Goal: Task Accomplishment & Management: Manage account settings

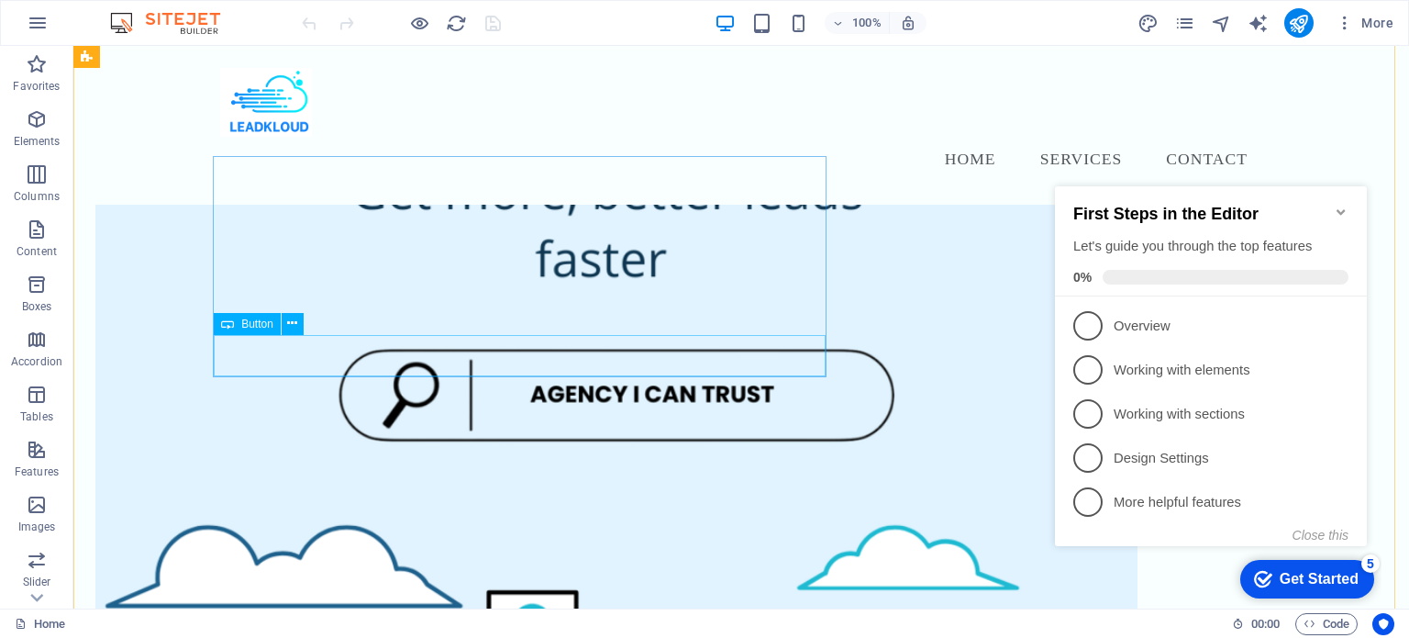
scroll to position [214, 0]
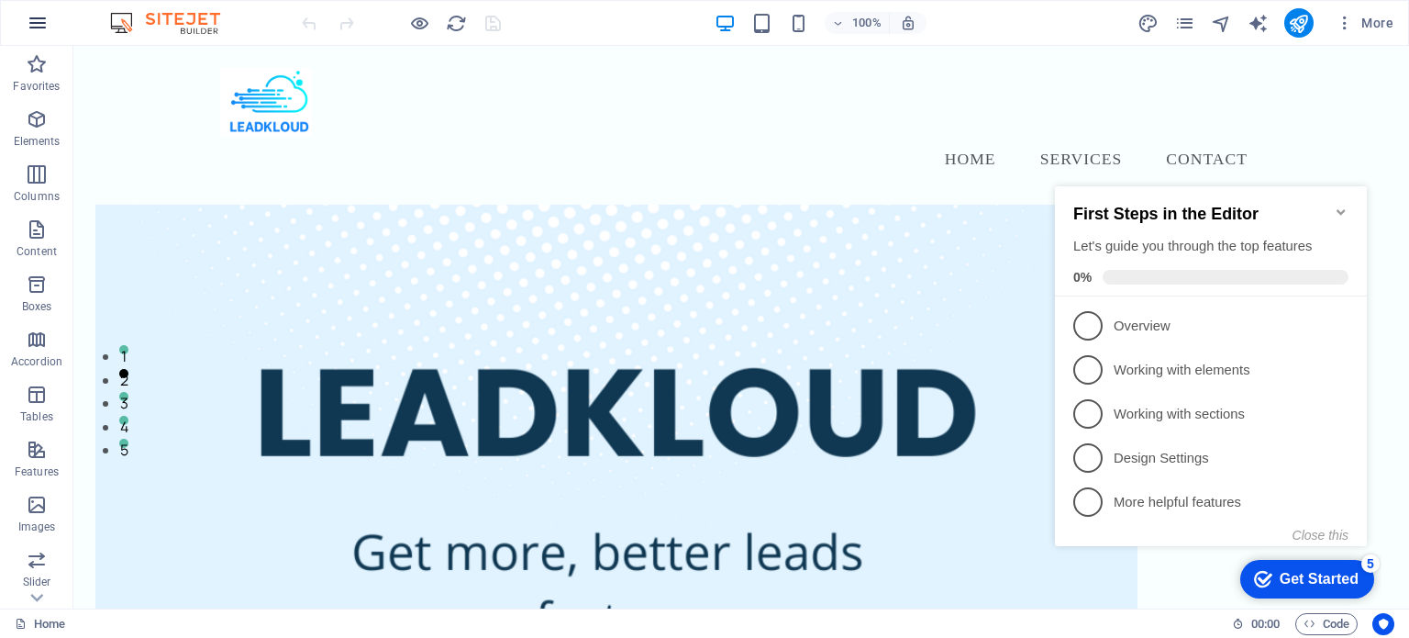
click at [41, 28] on icon "button" at bounding box center [38, 23] width 22 height 22
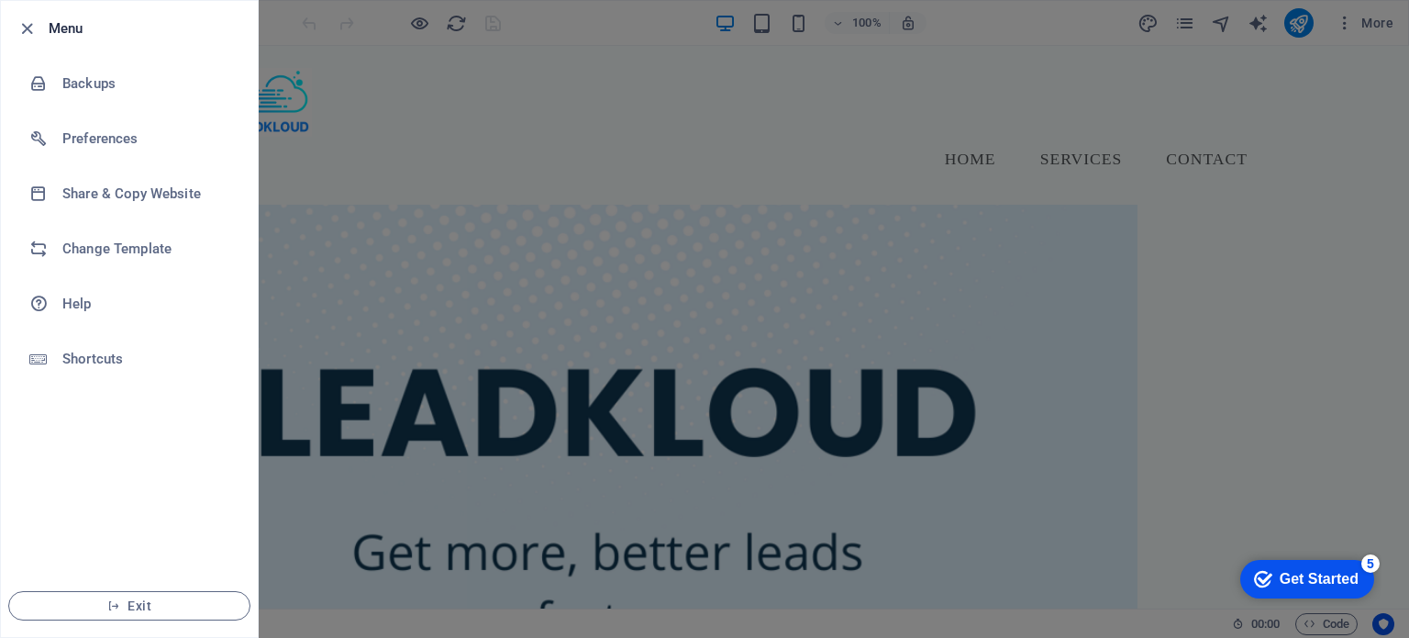
drag, startPoint x: 395, startPoint y: 579, endPoint x: 832, endPoint y: 274, distance: 533.2
click at [395, 579] on div at bounding box center [704, 319] width 1409 height 638
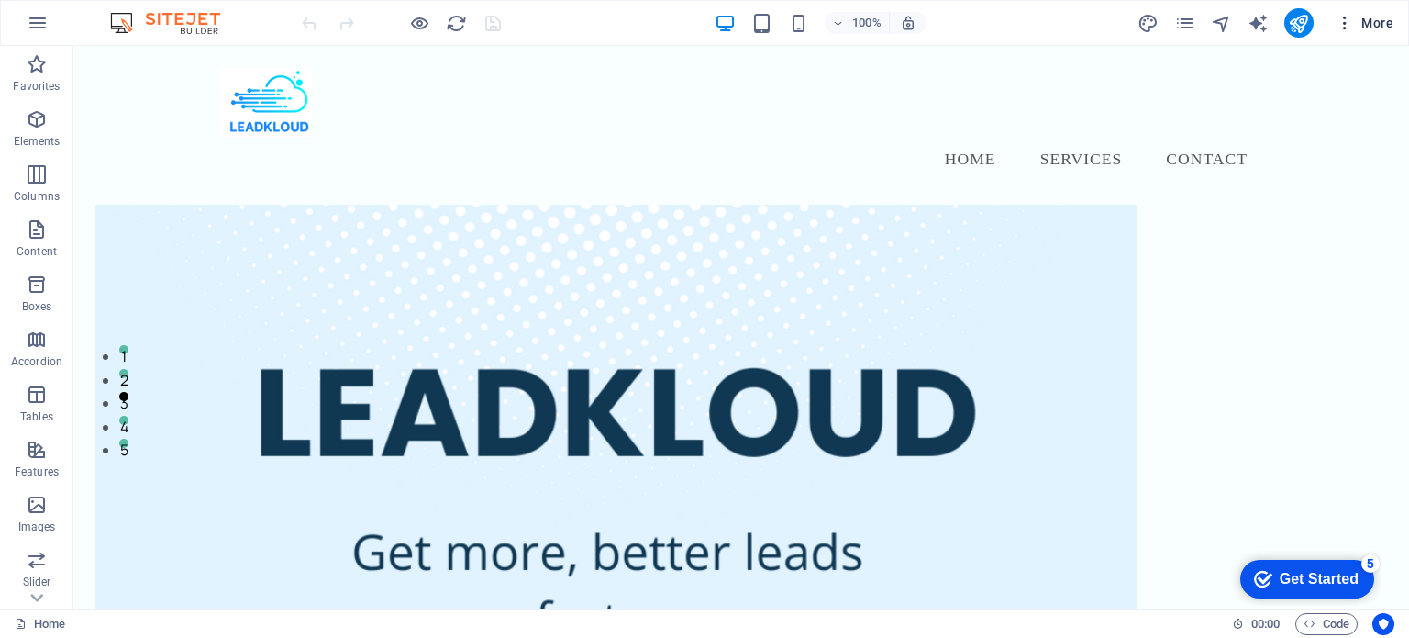
click at [1372, 28] on span "More" at bounding box center [1365, 23] width 58 height 18
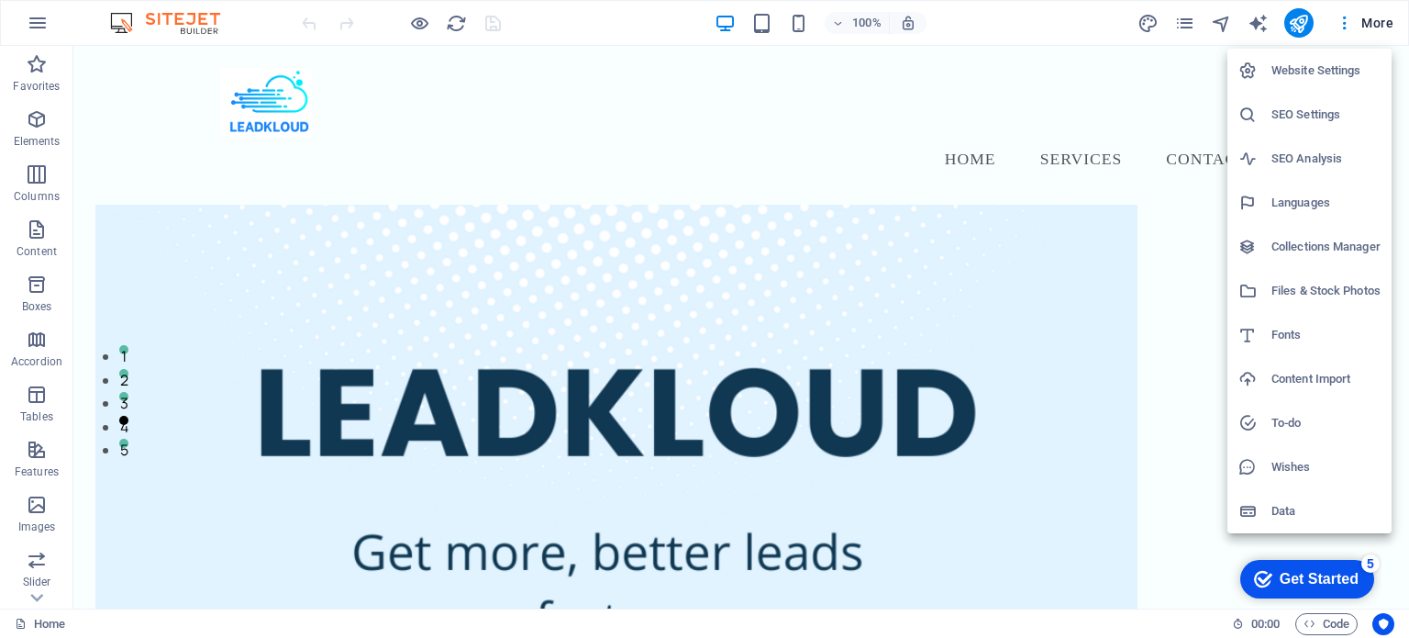
click at [1335, 237] on h6 "Collections Manager" at bounding box center [1326, 247] width 109 height 22
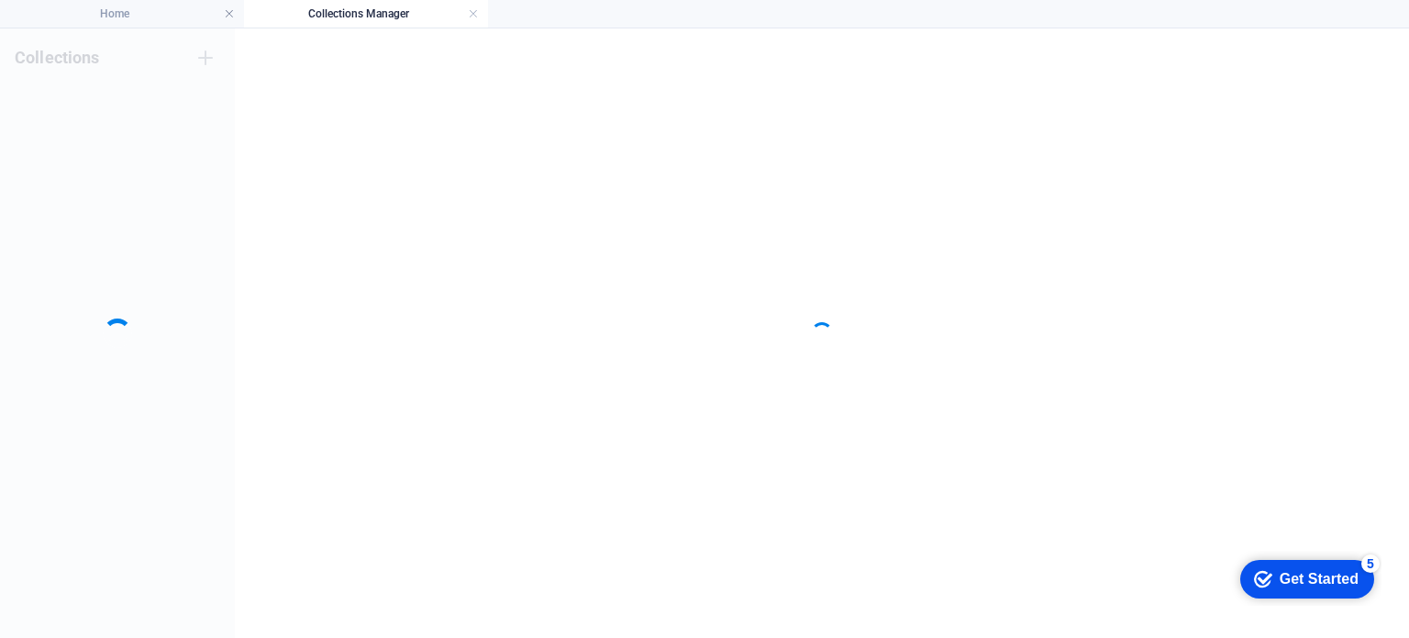
scroll to position [0, 0]
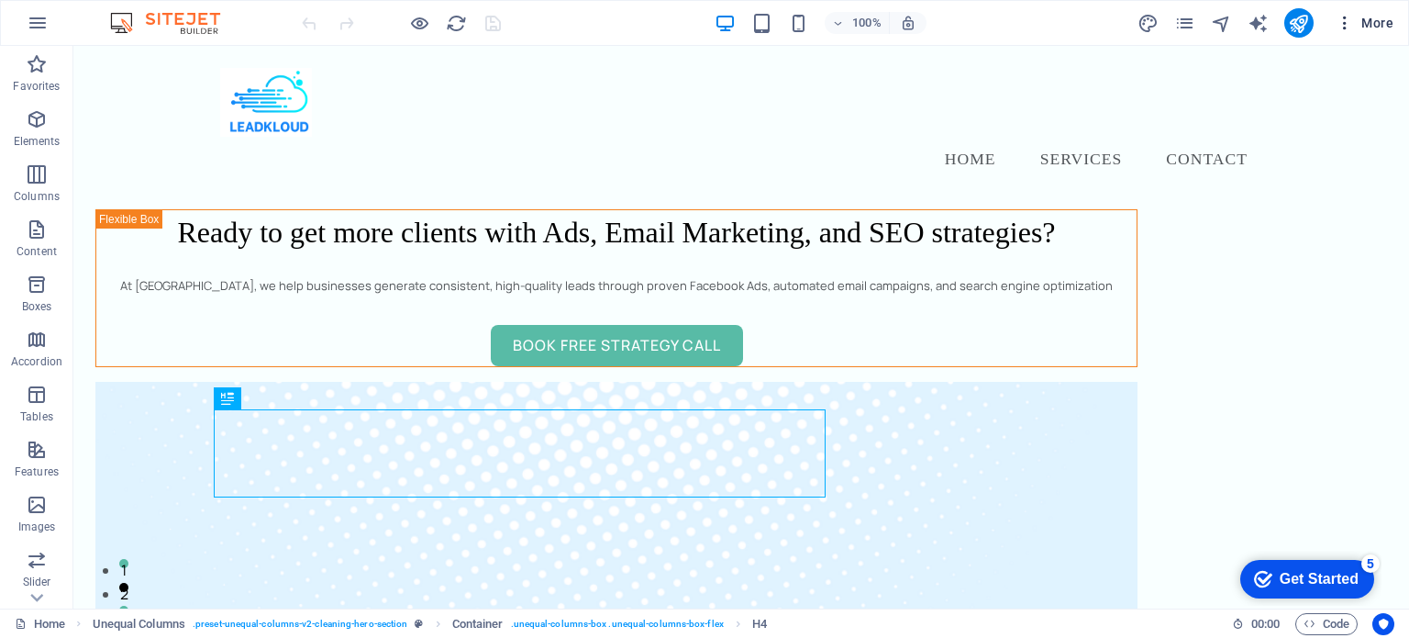
click at [1342, 20] on icon "button" at bounding box center [1345, 23] width 18 height 18
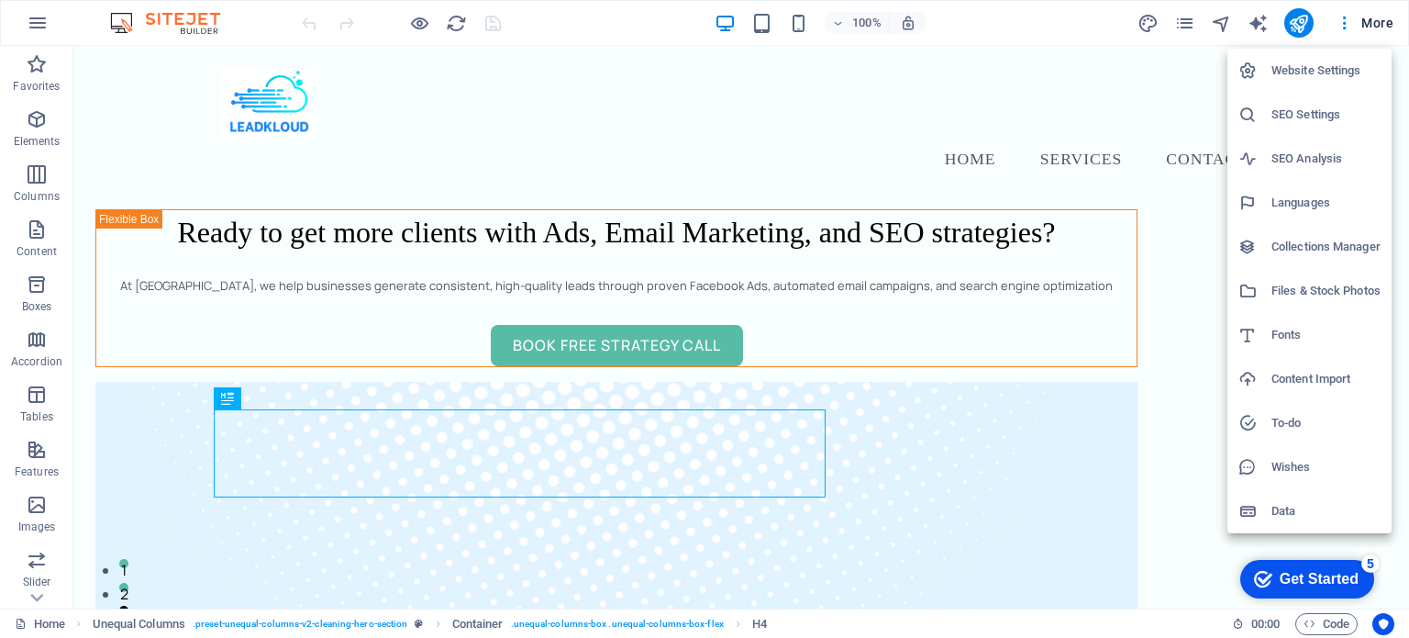
click at [1288, 515] on h6 "Data" at bounding box center [1326, 511] width 109 height 22
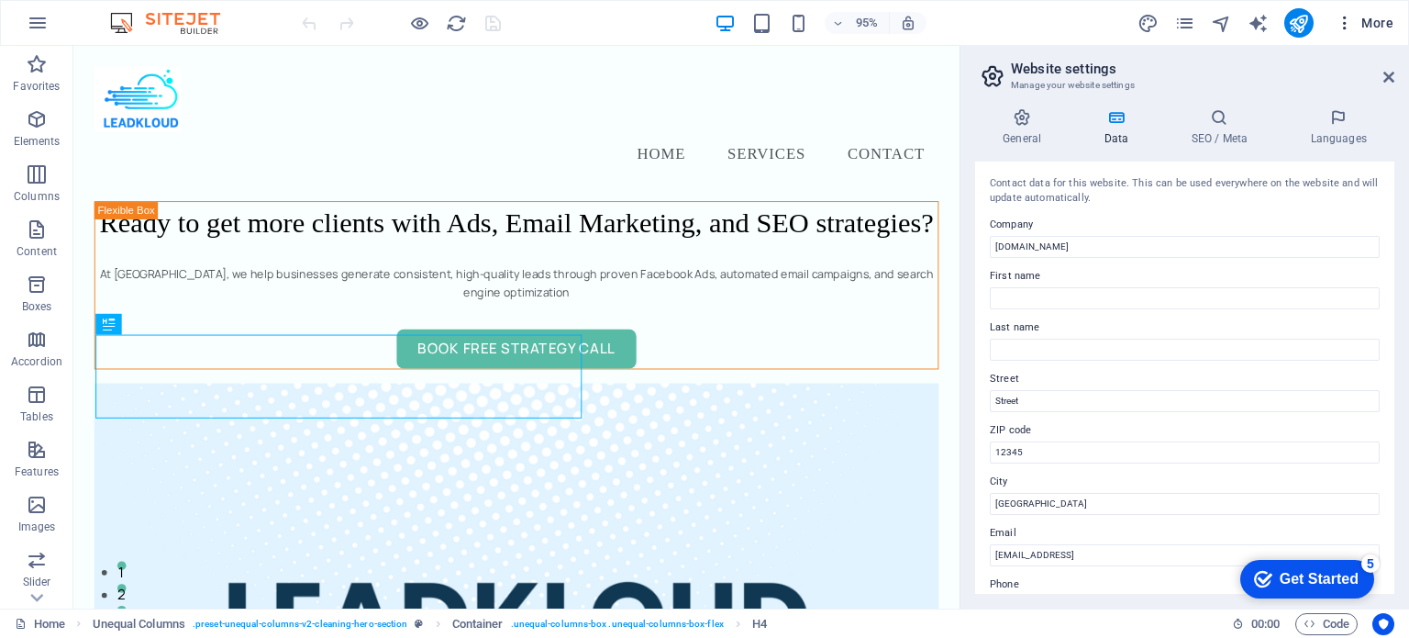
click at [1338, 32] on button "More" at bounding box center [1365, 22] width 72 height 29
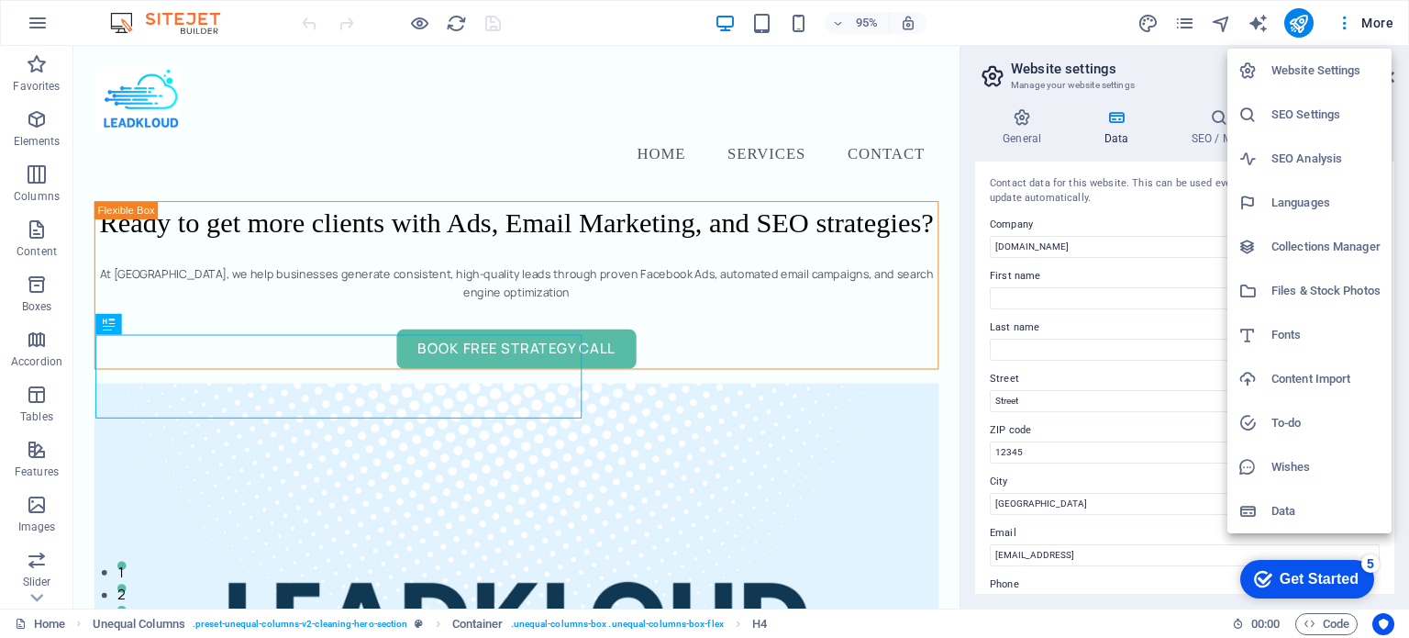
click at [1318, 77] on h6 "Website Settings" at bounding box center [1326, 71] width 109 height 22
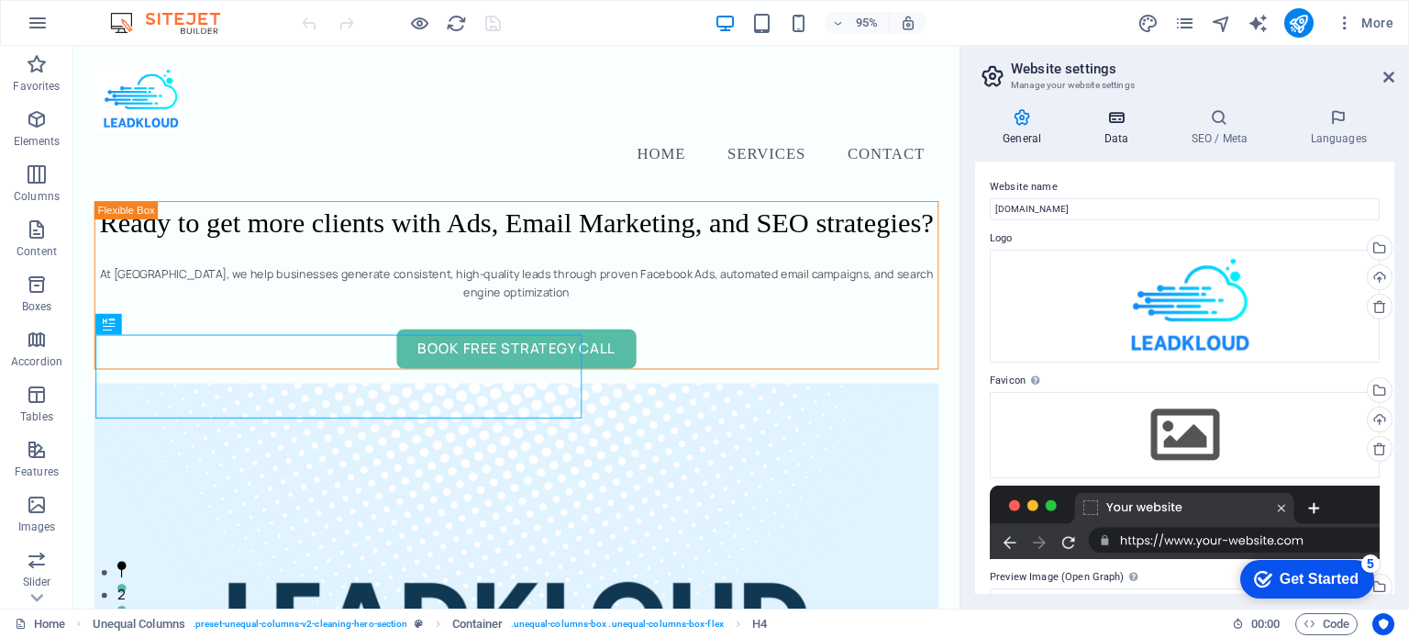
click at [1125, 129] on h4 "Data" at bounding box center [1119, 127] width 87 height 39
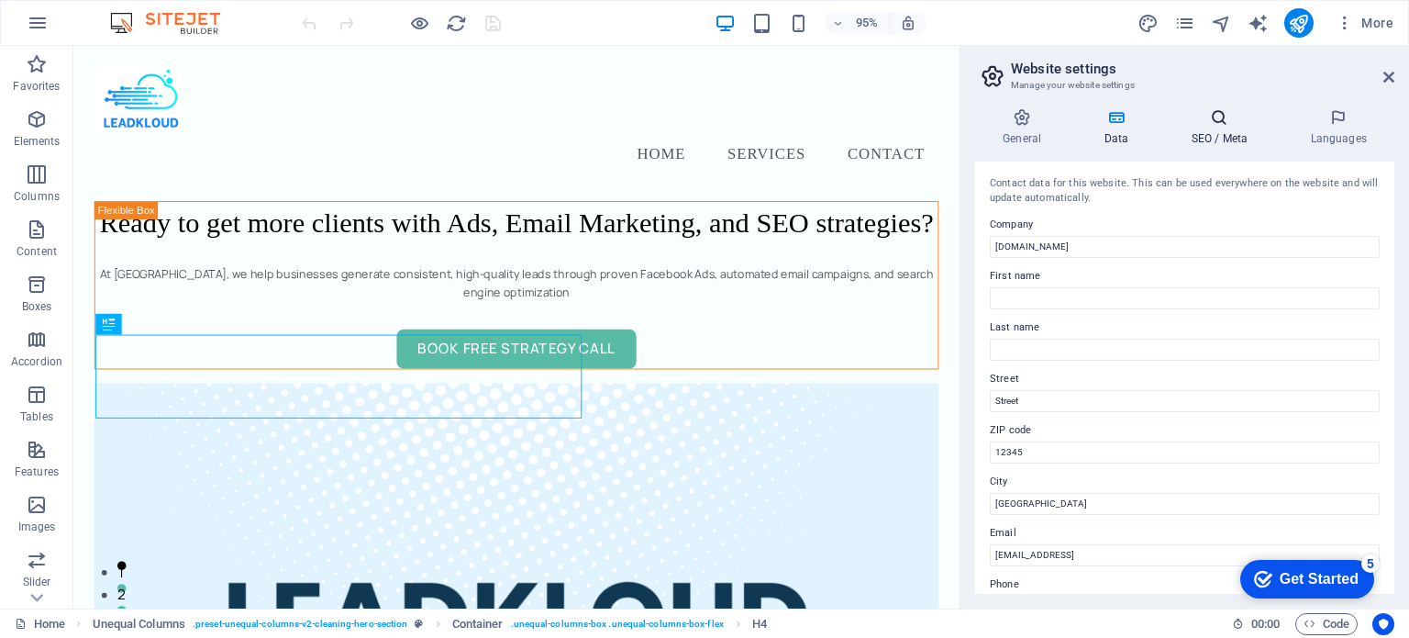
click at [1226, 135] on h4 "SEO / Meta" at bounding box center [1222, 127] width 119 height 39
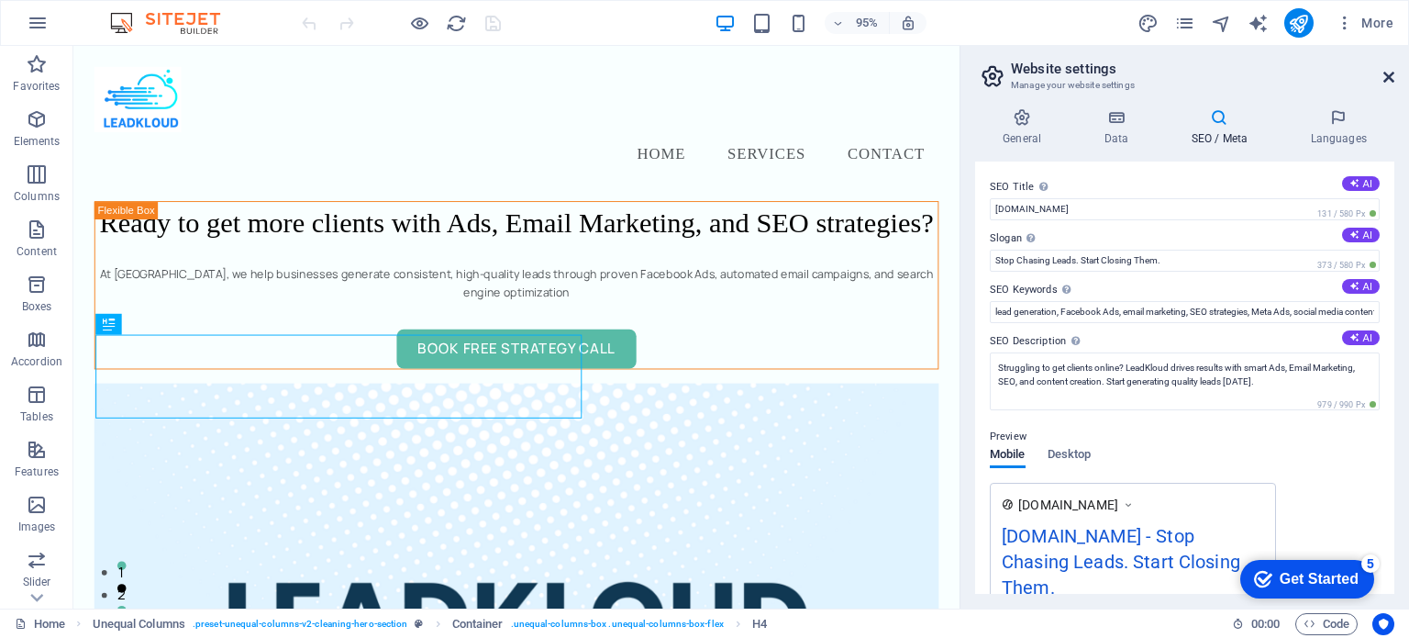
click at [1386, 75] on icon at bounding box center [1389, 77] width 11 height 15
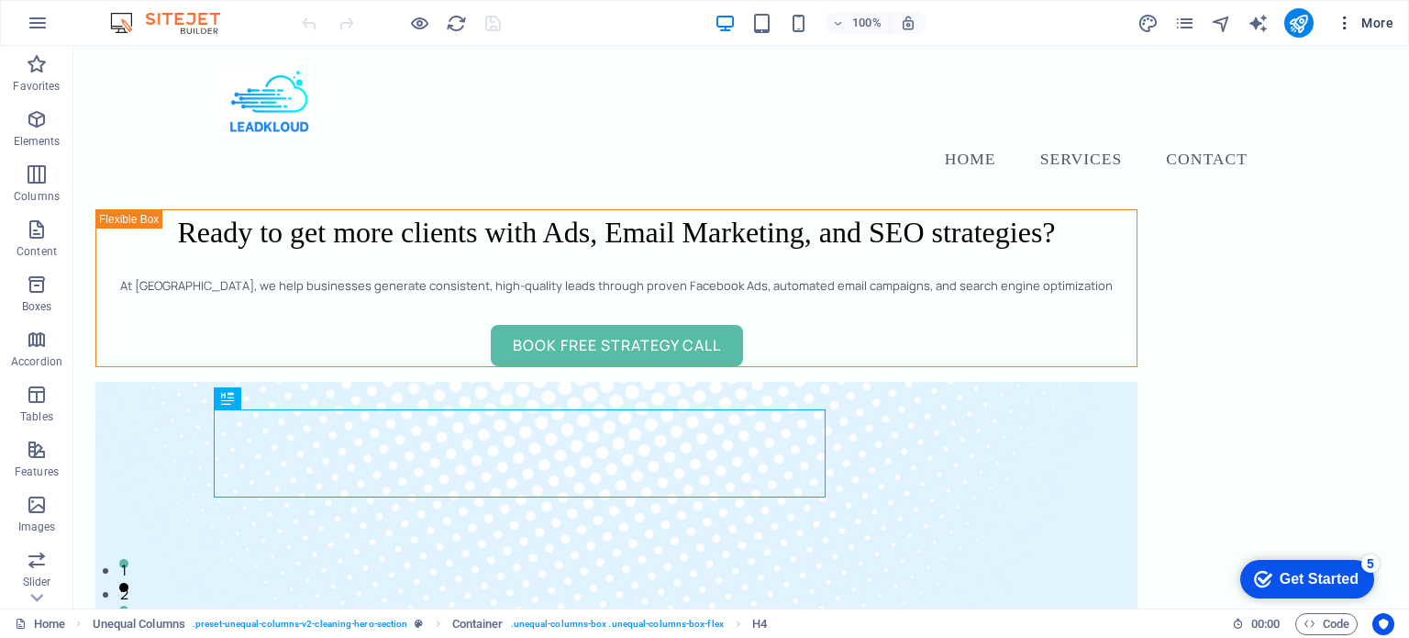
click at [1352, 25] on icon "button" at bounding box center [1345, 23] width 18 height 18
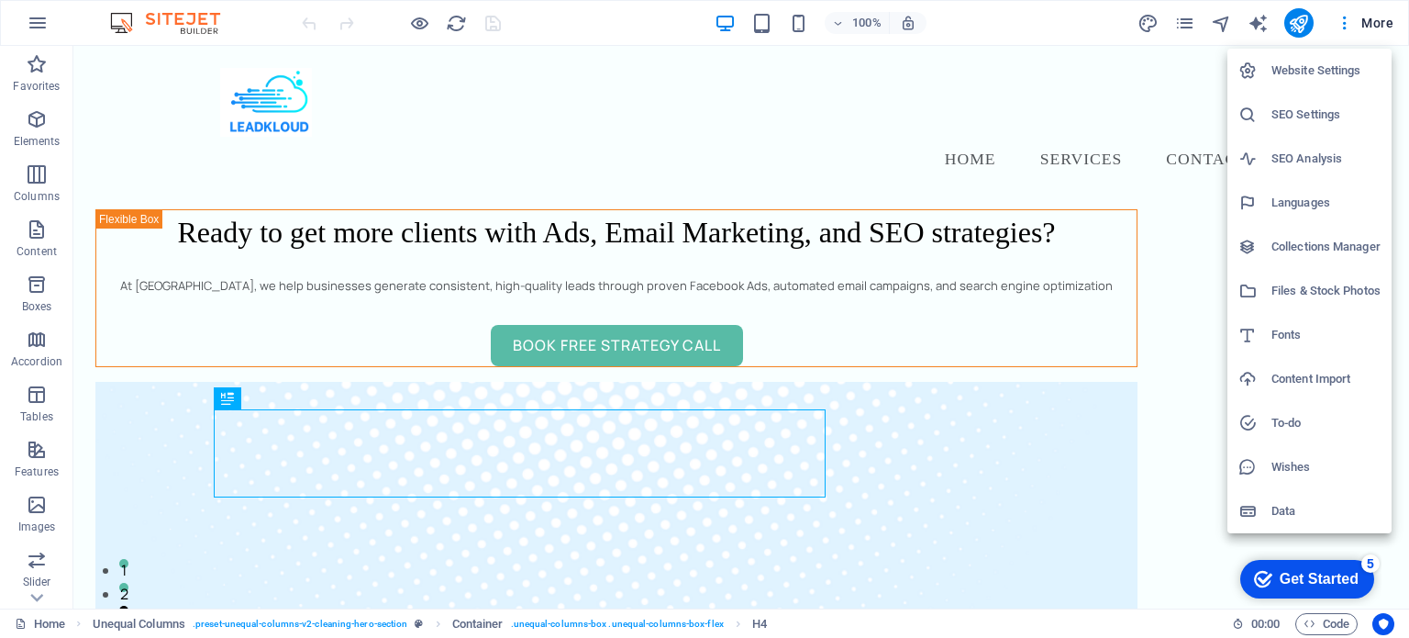
click at [949, 142] on div at bounding box center [704, 319] width 1409 height 638
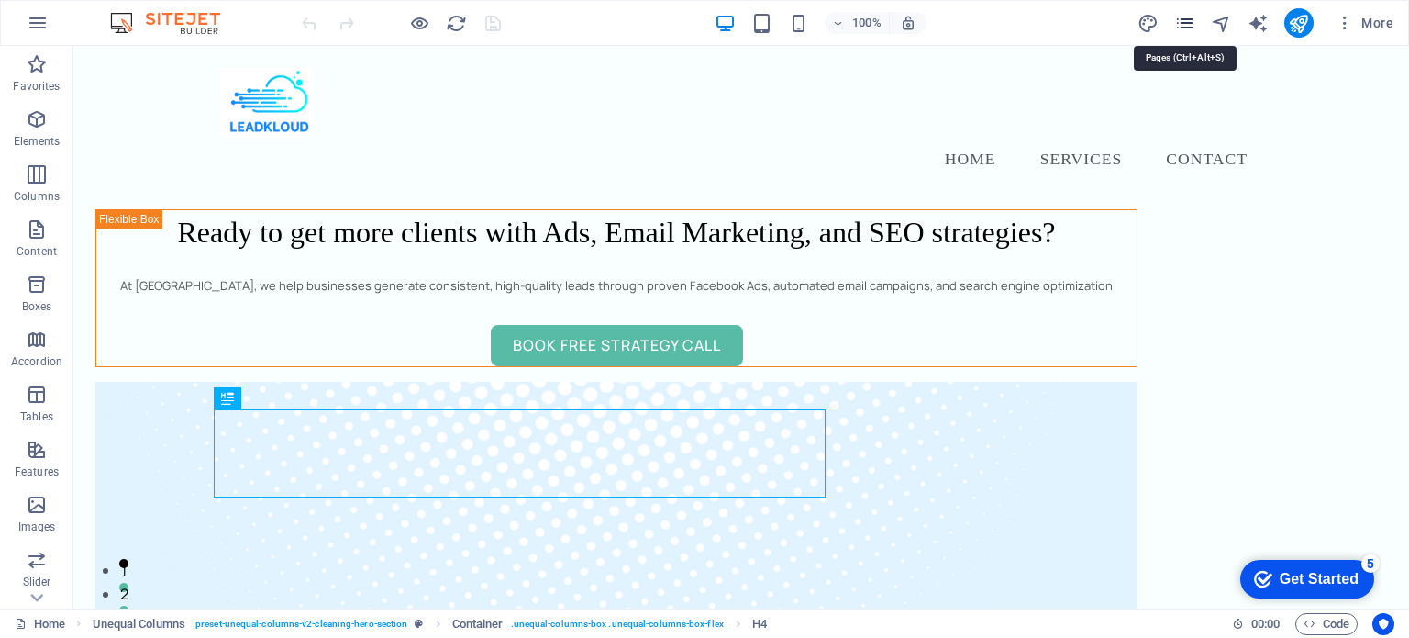
click at [1184, 27] on icon "pages" at bounding box center [1184, 23] width 21 height 21
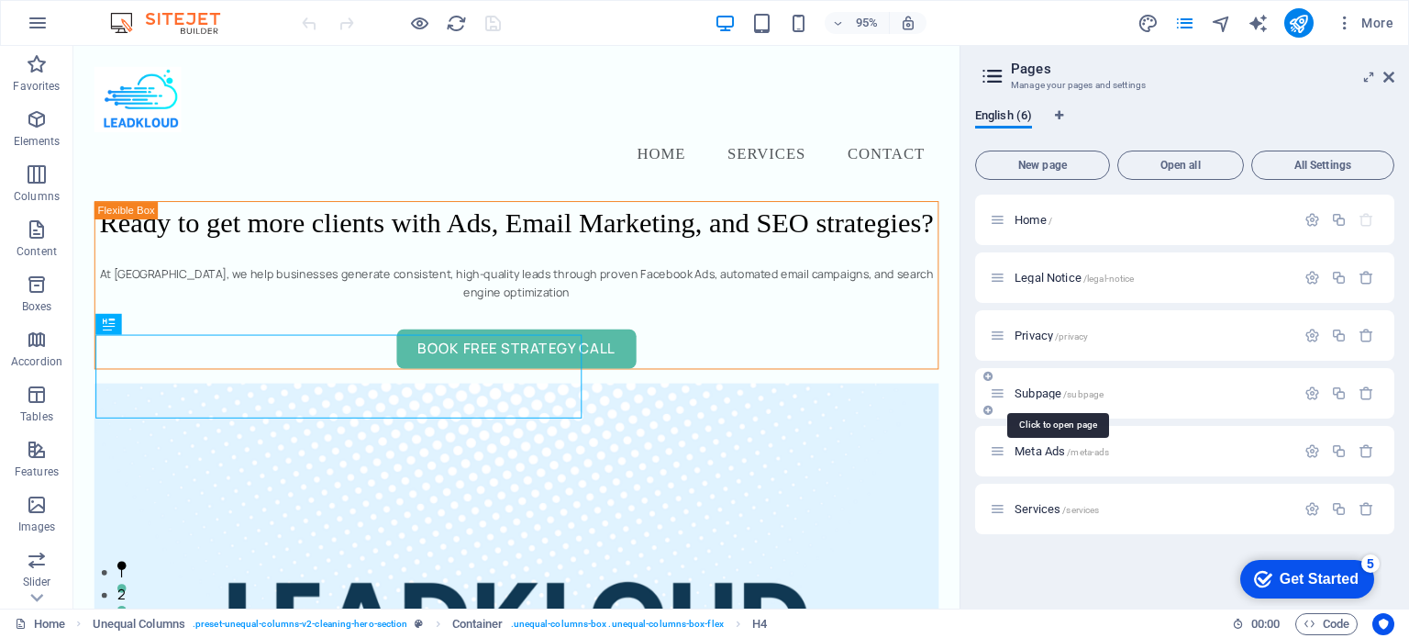
click at [1085, 389] on span "/subpage" at bounding box center [1083, 394] width 40 height 10
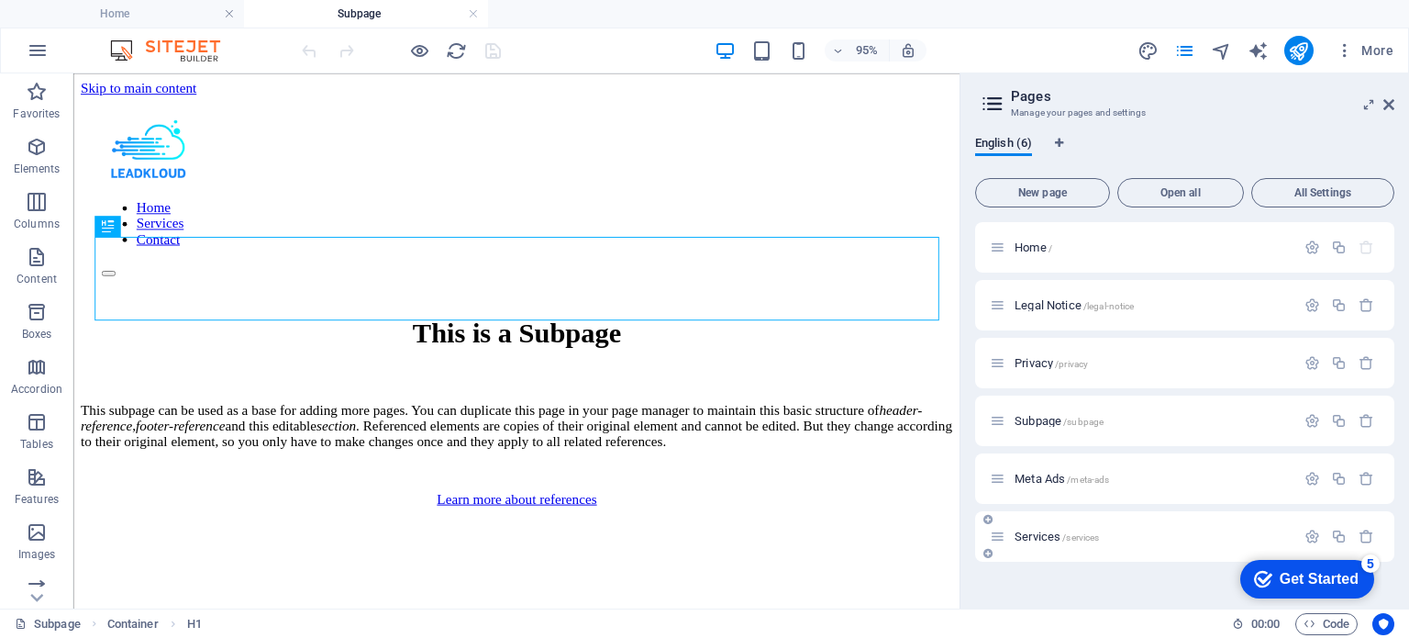
click at [1086, 530] on span "Services /services" at bounding box center [1057, 536] width 84 height 14
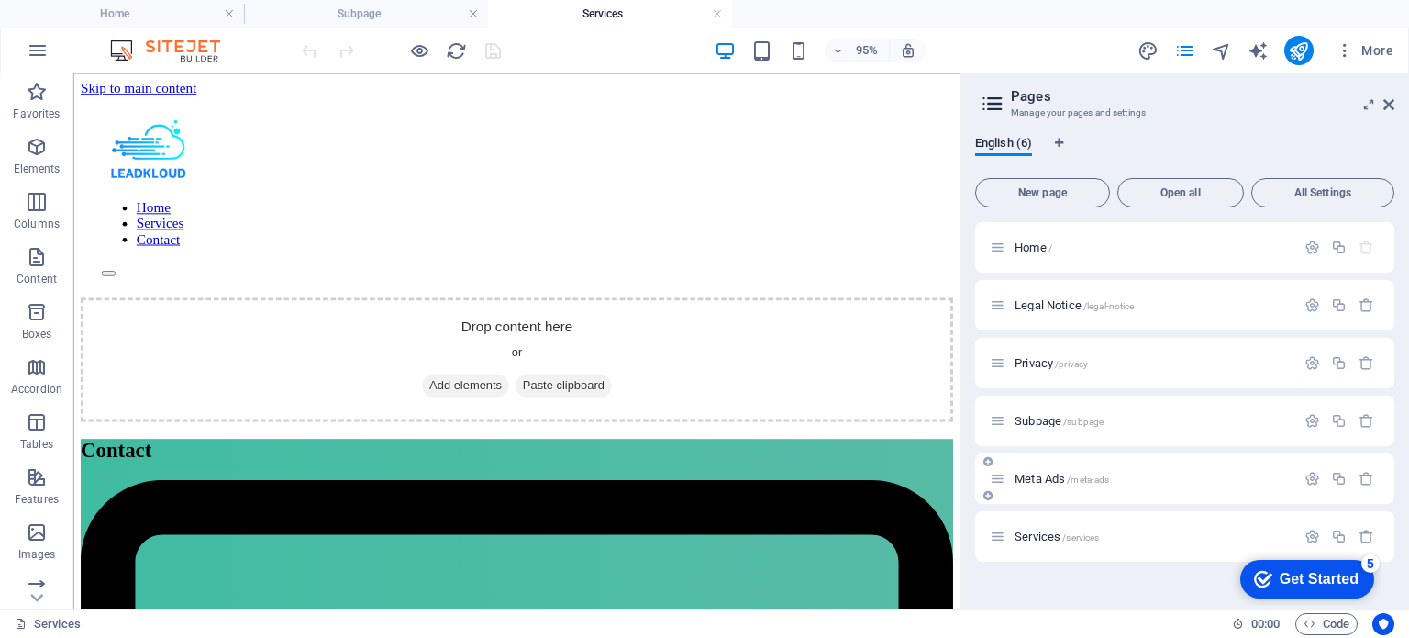
click at [1050, 487] on div "Meta Ads /meta-ads" at bounding box center [1143, 478] width 306 height 21
click at [1391, 98] on icon at bounding box center [1389, 104] width 11 height 15
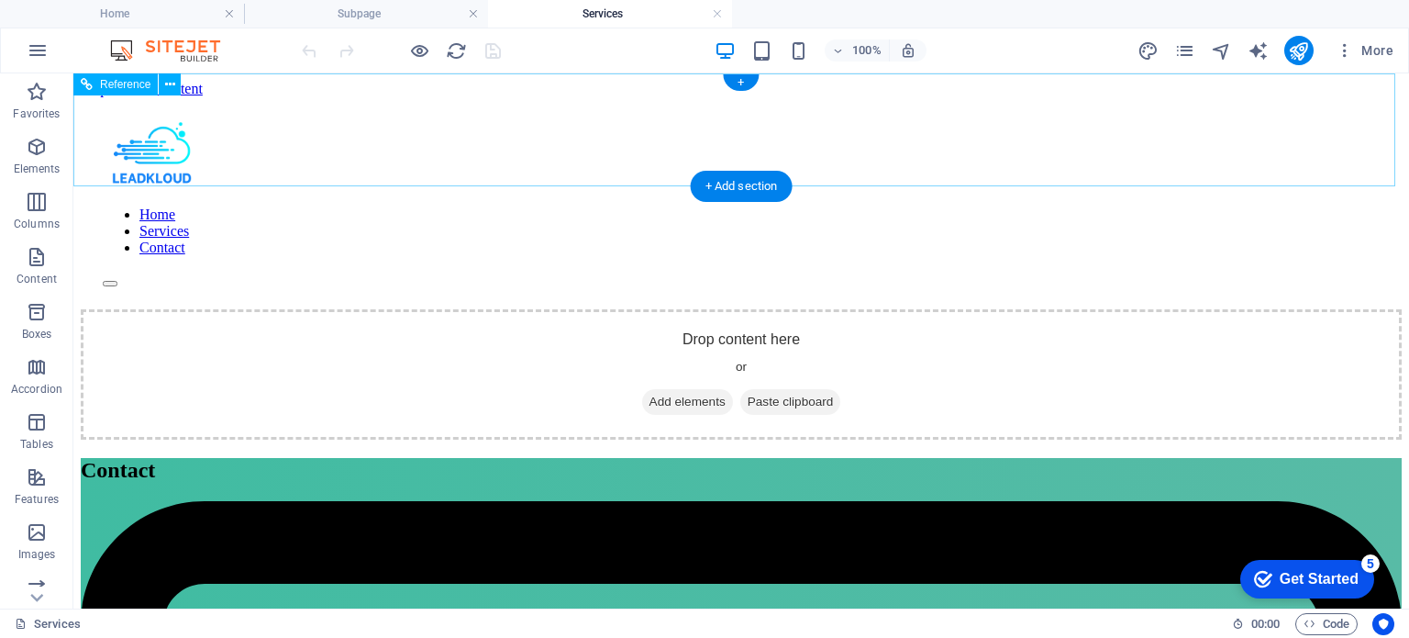
click at [1078, 206] on nav "Home Services Contact" at bounding box center [741, 231] width 1277 height 50
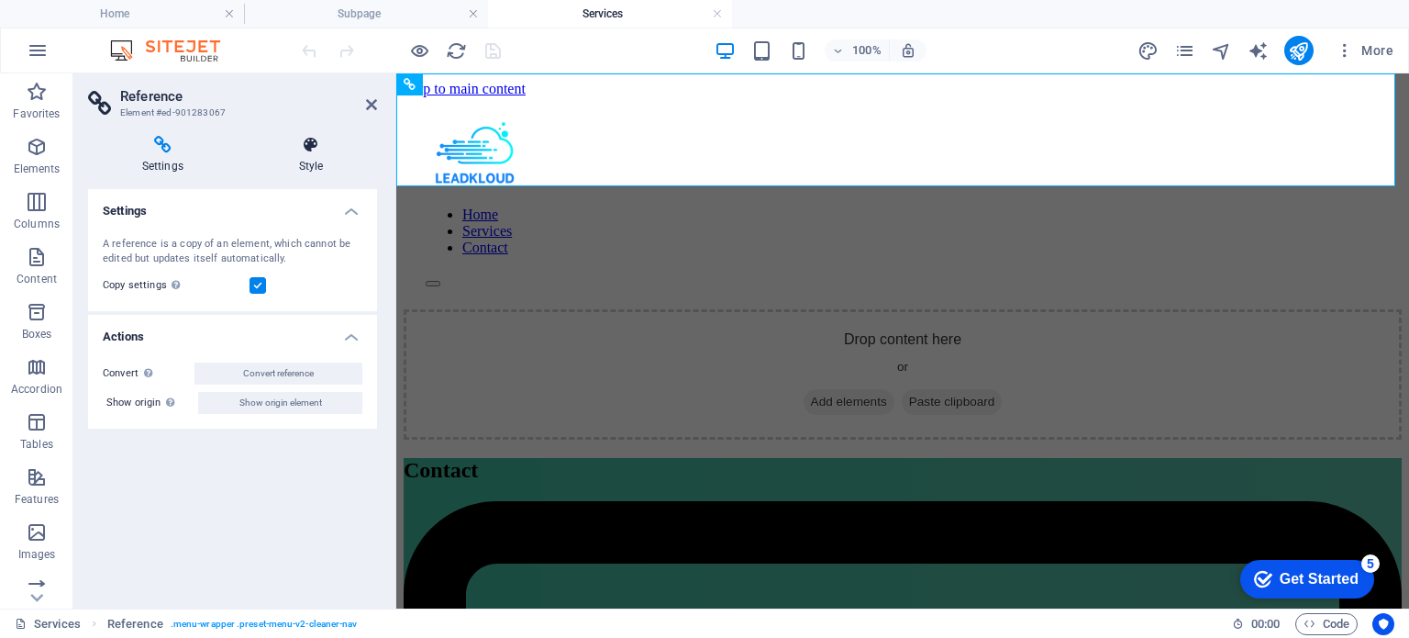
click at [317, 157] on h4 "Style" at bounding box center [311, 155] width 132 height 39
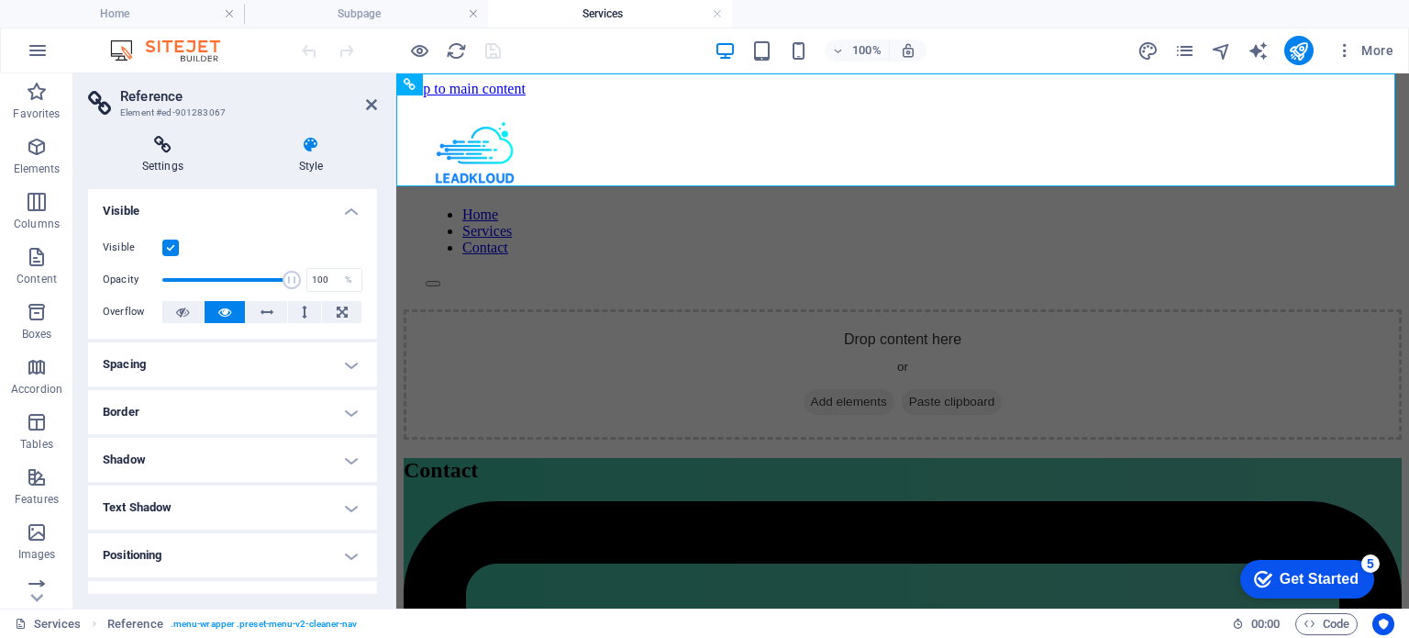
click at [165, 162] on h4 "Settings" at bounding box center [166, 155] width 157 height 39
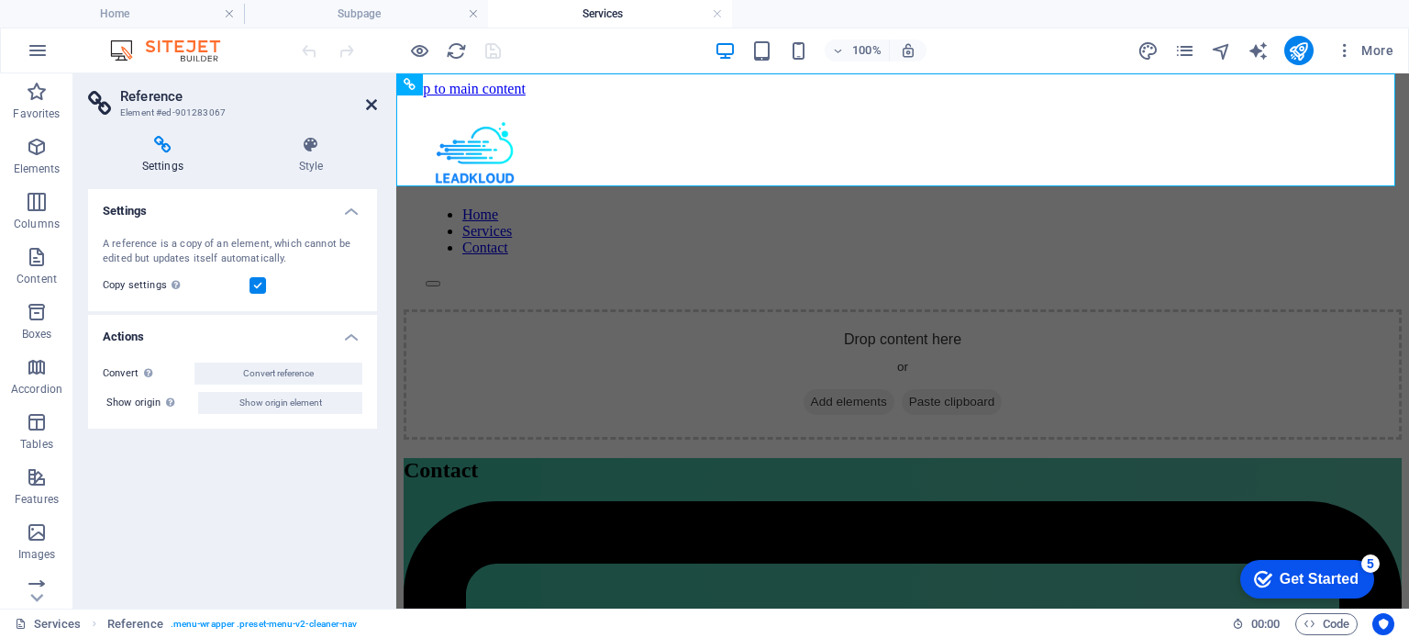
click at [374, 103] on icon at bounding box center [371, 104] width 11 height 15
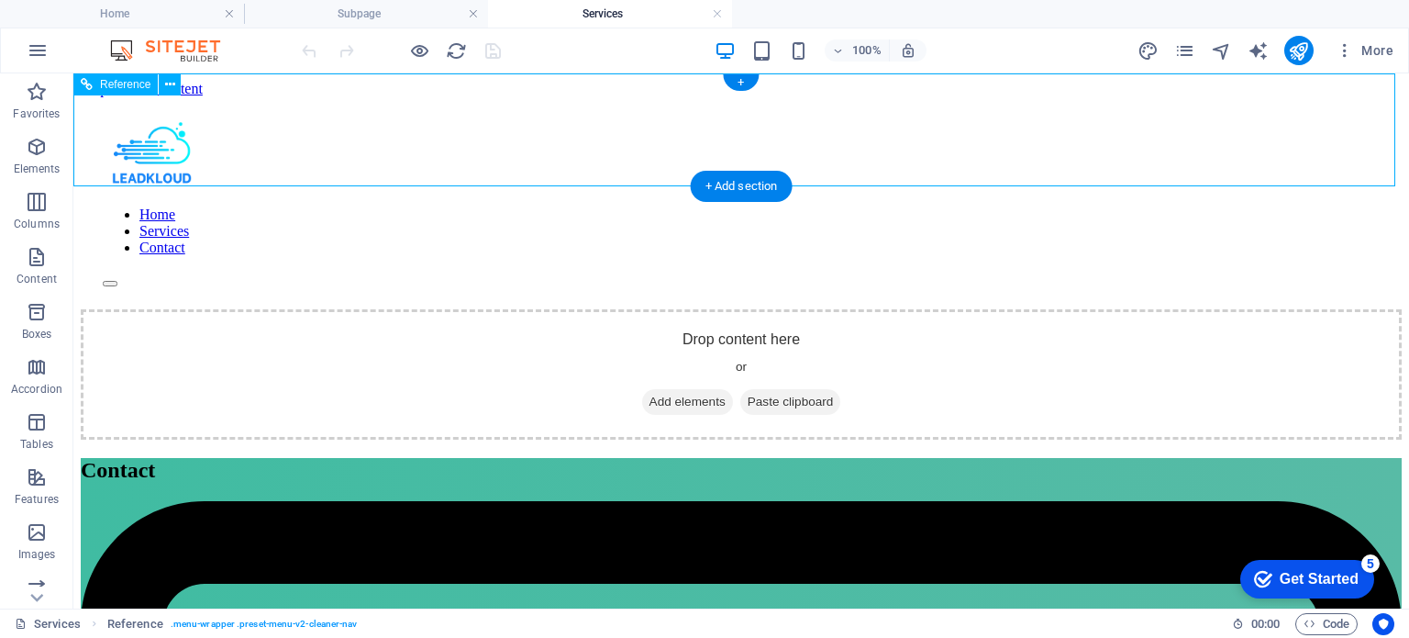
click at [961, 206] on nav "Home Services Contact" at bounding box center [741, 231] width 1277 height 50
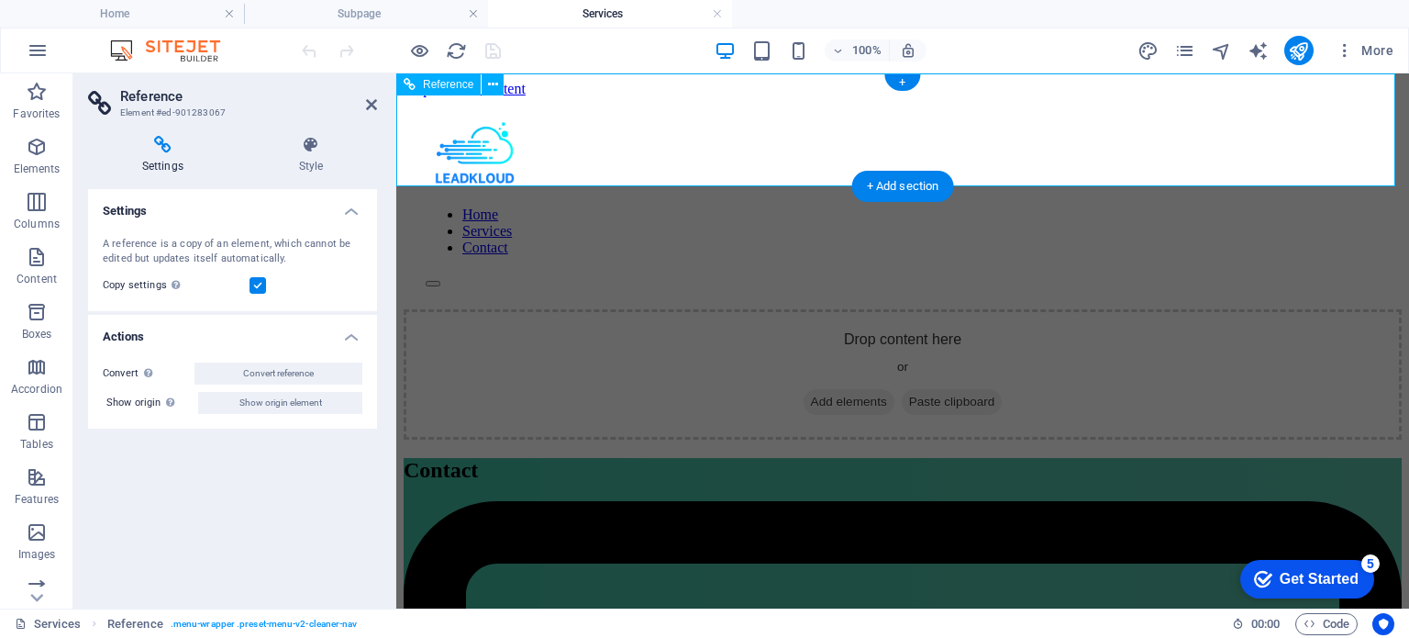
click at [1179, 206] on nav "Home Services Contact" at bounding box center [903, 231] width 954 height 50
click at [1347, 50] on icon "button" at bounding box center [1345, 50] width 18 height 18
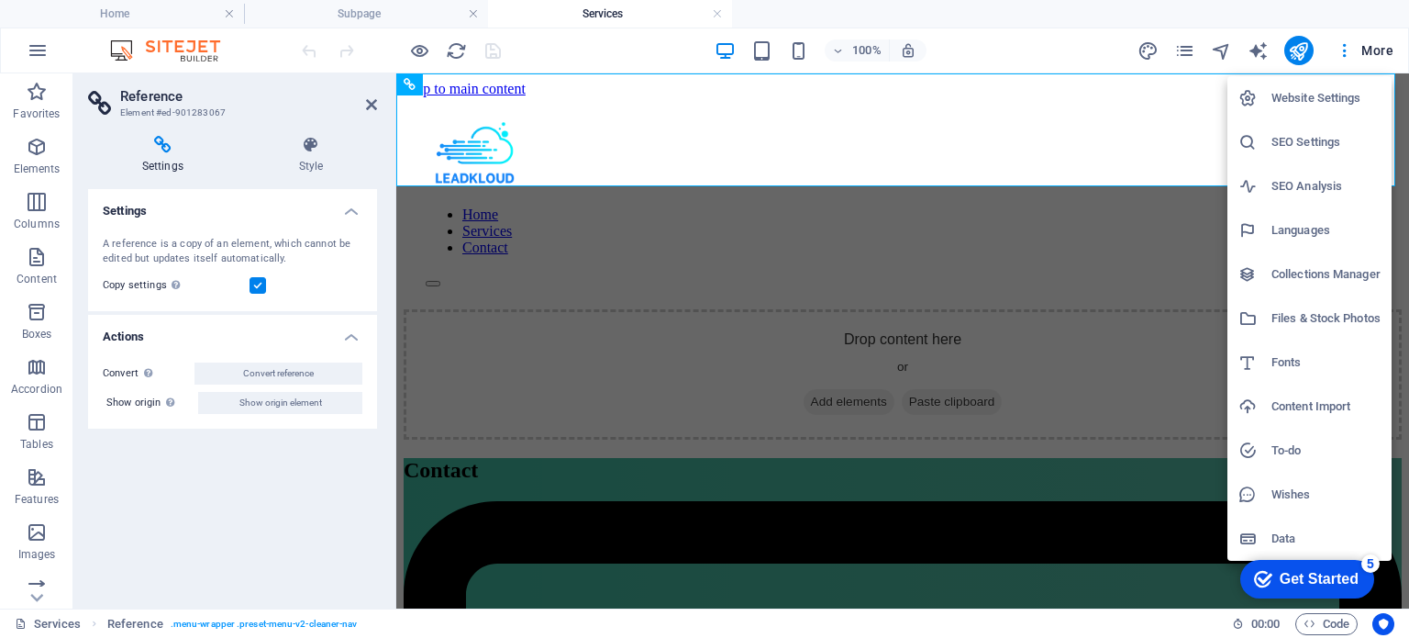
click at [1186, 41] on div at bounding box center [704, 319] width 1409 height 638
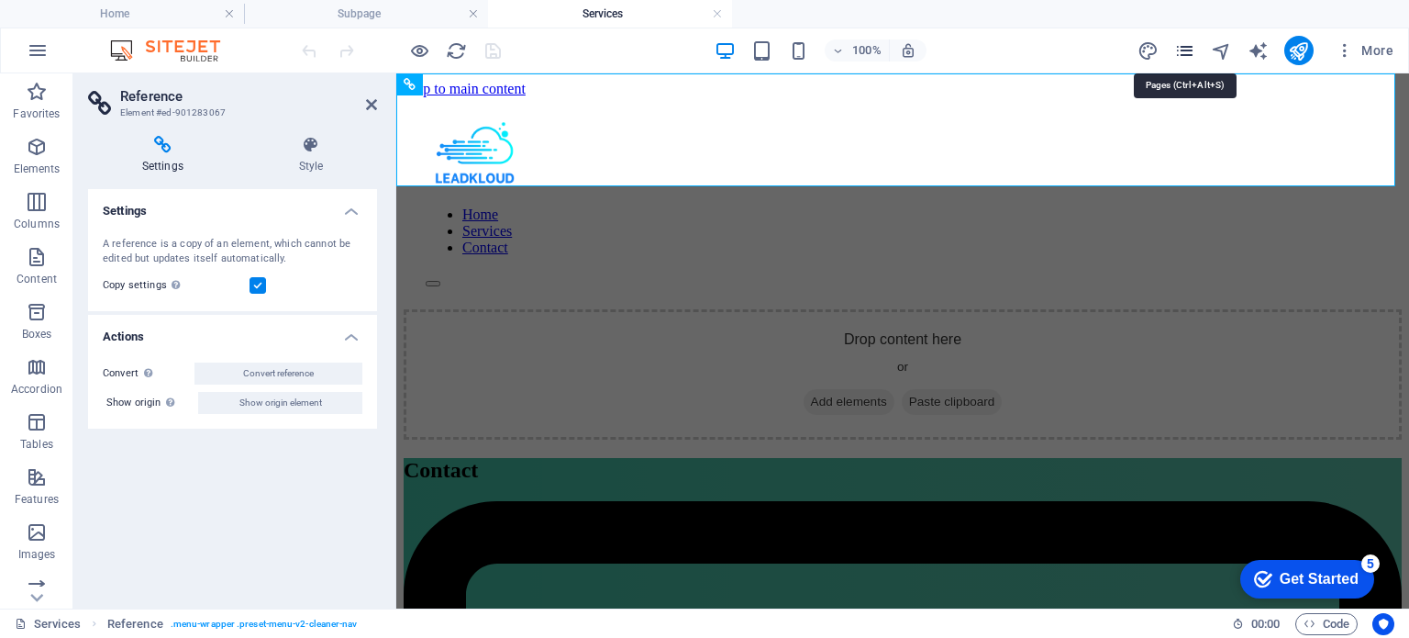
click at [1185, 46] on icon "pages" at bounding box center [1184, 50] width 21 height 21
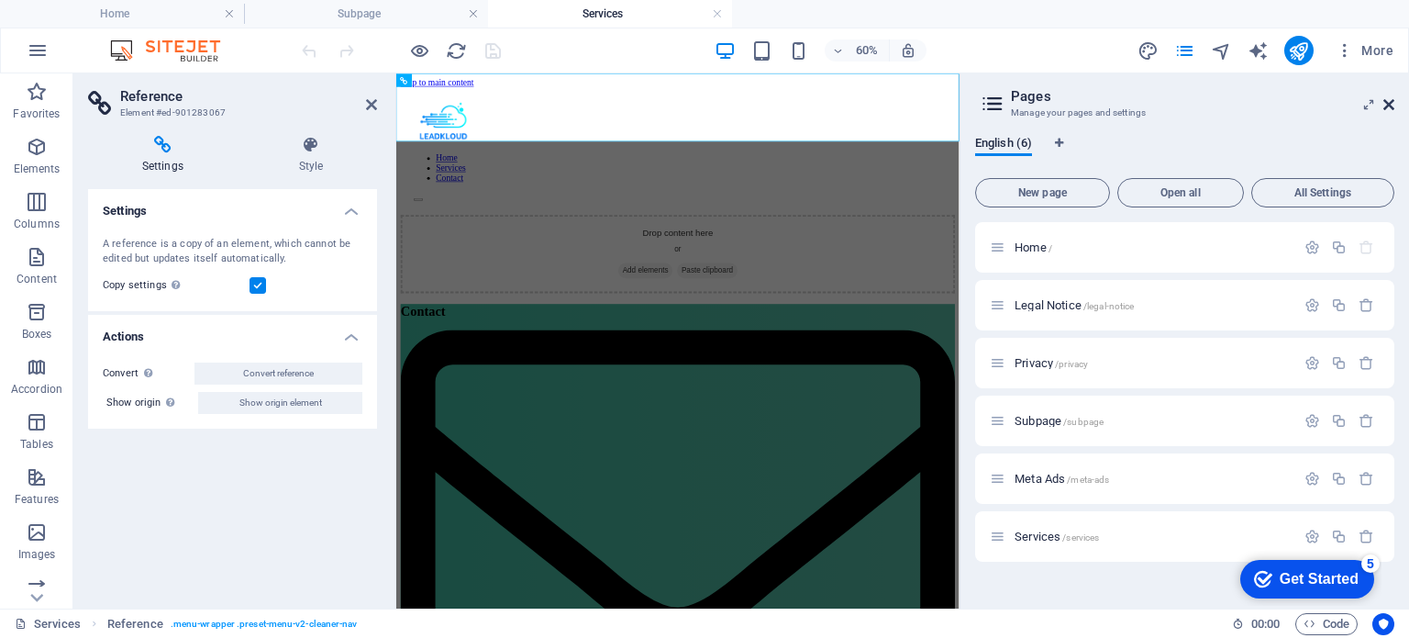
click at [1393, 106] on icon at bounding box center [1389, 104] width 11 height 15
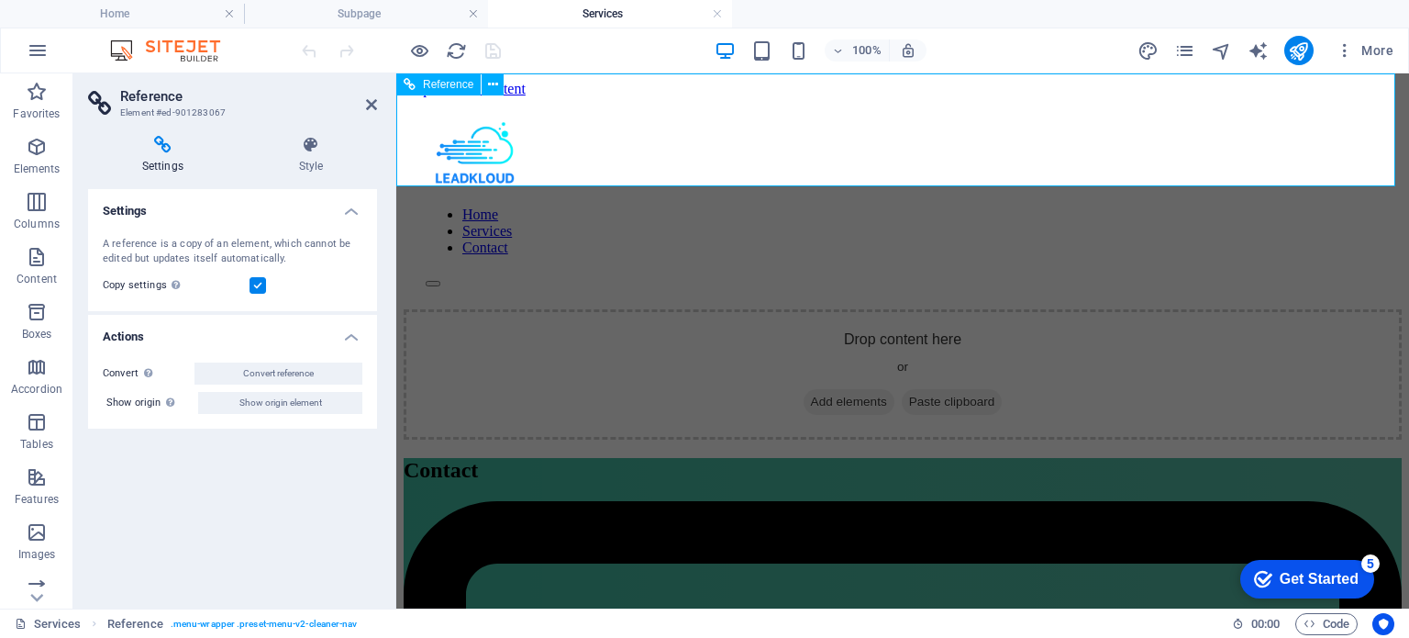
click at [455, 131] on div at bounding box center [903, 155] width 954 height 72
click at [491, 91] on icon at bounding box center [493, 84] width 10 height 19
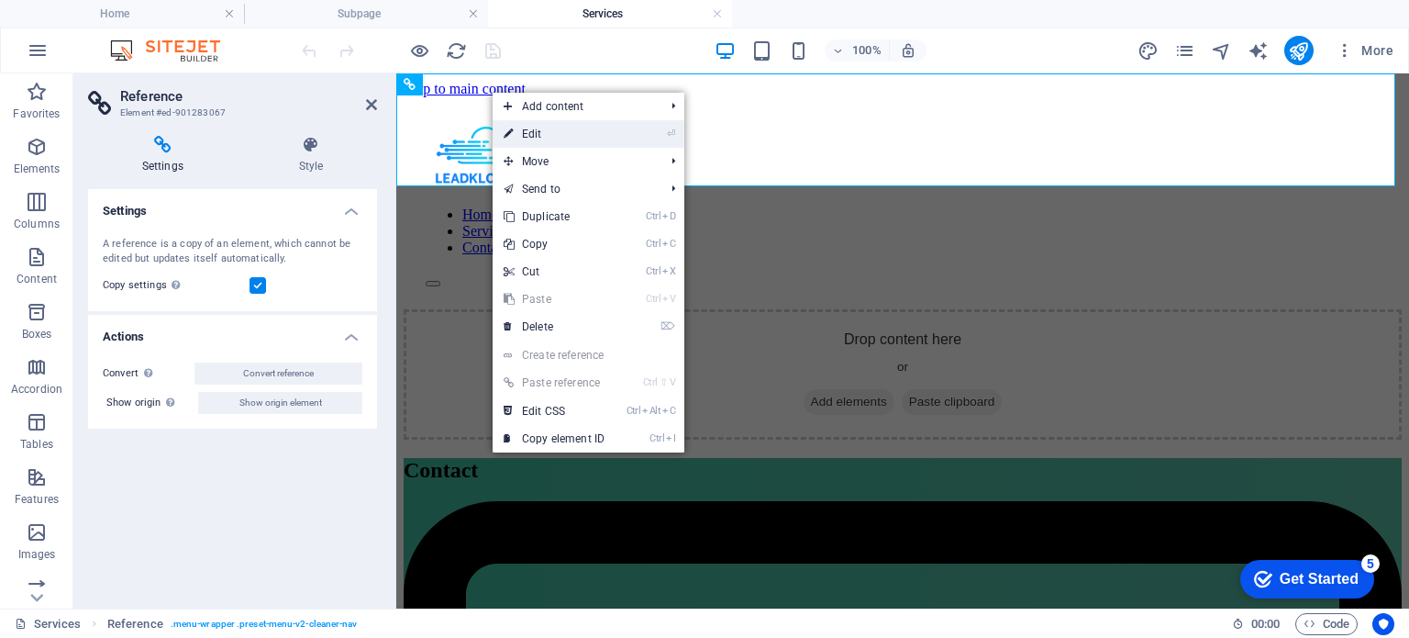
click at [543, 138] on link "⏎ Edit" at bounding box center [554, 134] width 123 height 28
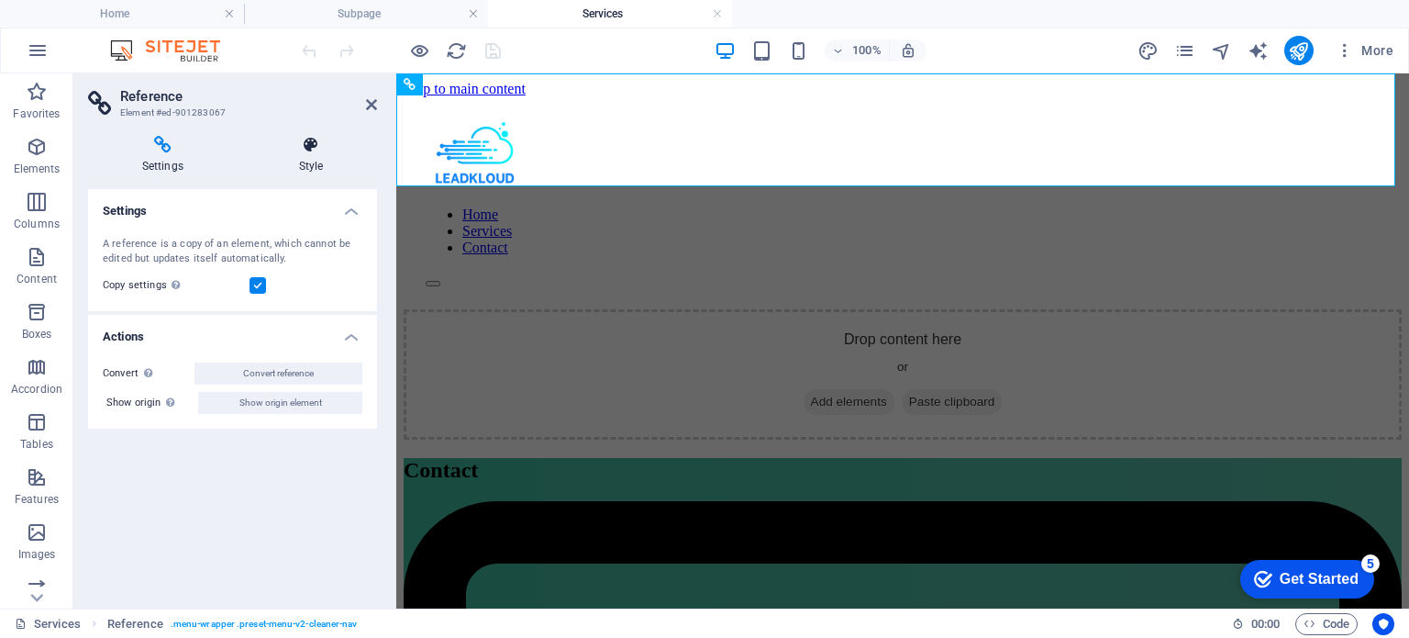
click at [319, 157] on h4 "Style" at bounding box center [311, 155] width 132 height 39
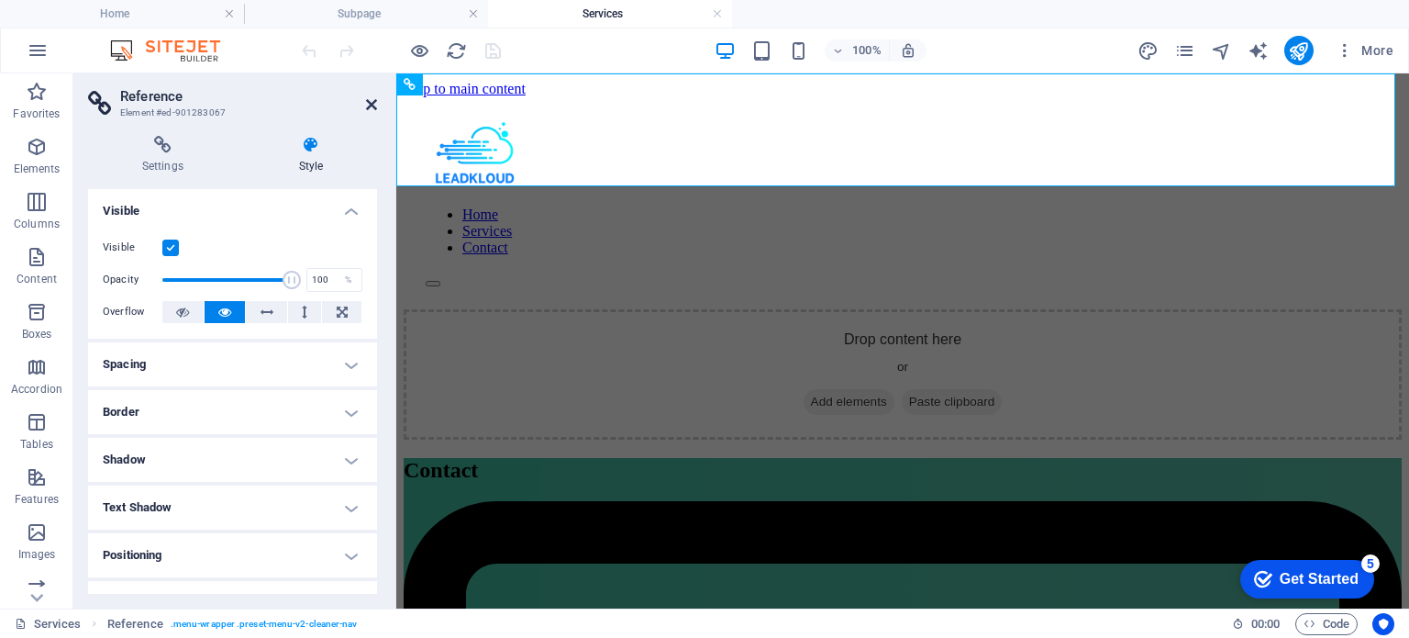
click at [374, 106] on icon at bounding box center [371, 104] width 11 height 15
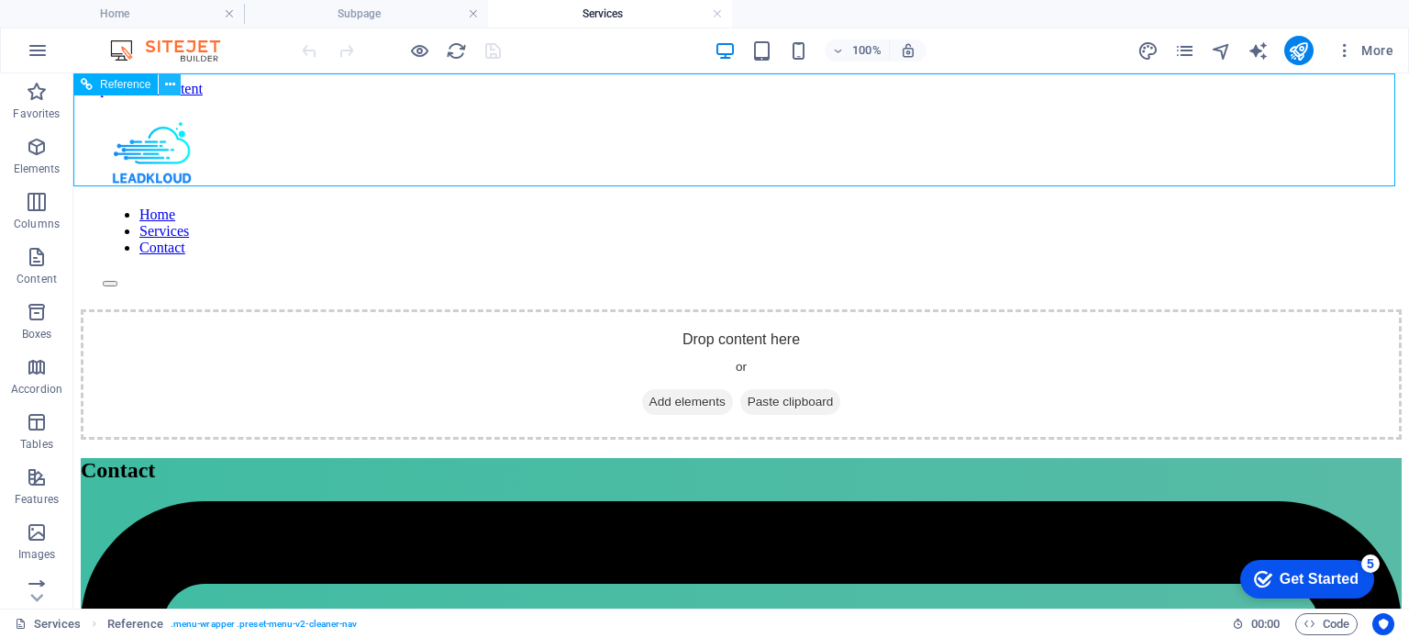
click at [171, 87] on icon at bounding box center [170, 84] width 10 height 19
click at [170, 87] on icon at bounding box center [170, 84] width 10 height 19
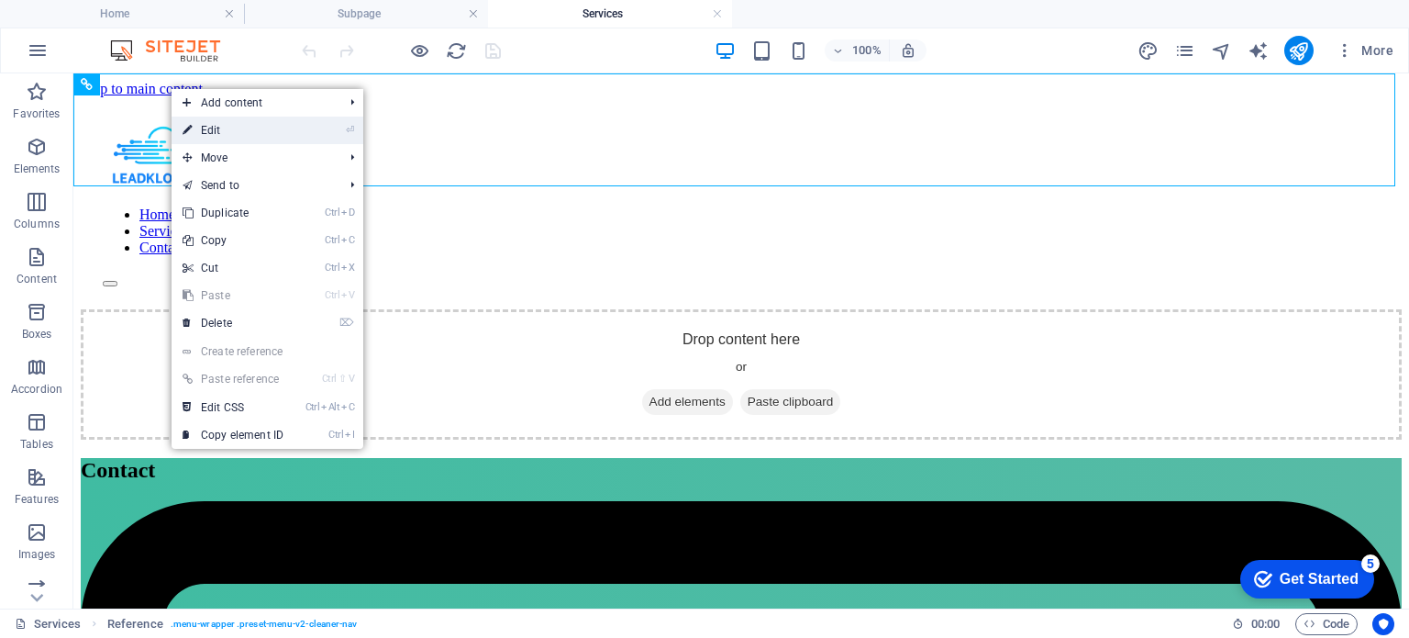
click at [231, 133] on link "⏎ Edit" at bounding box center [233, 131] width 123 height 28
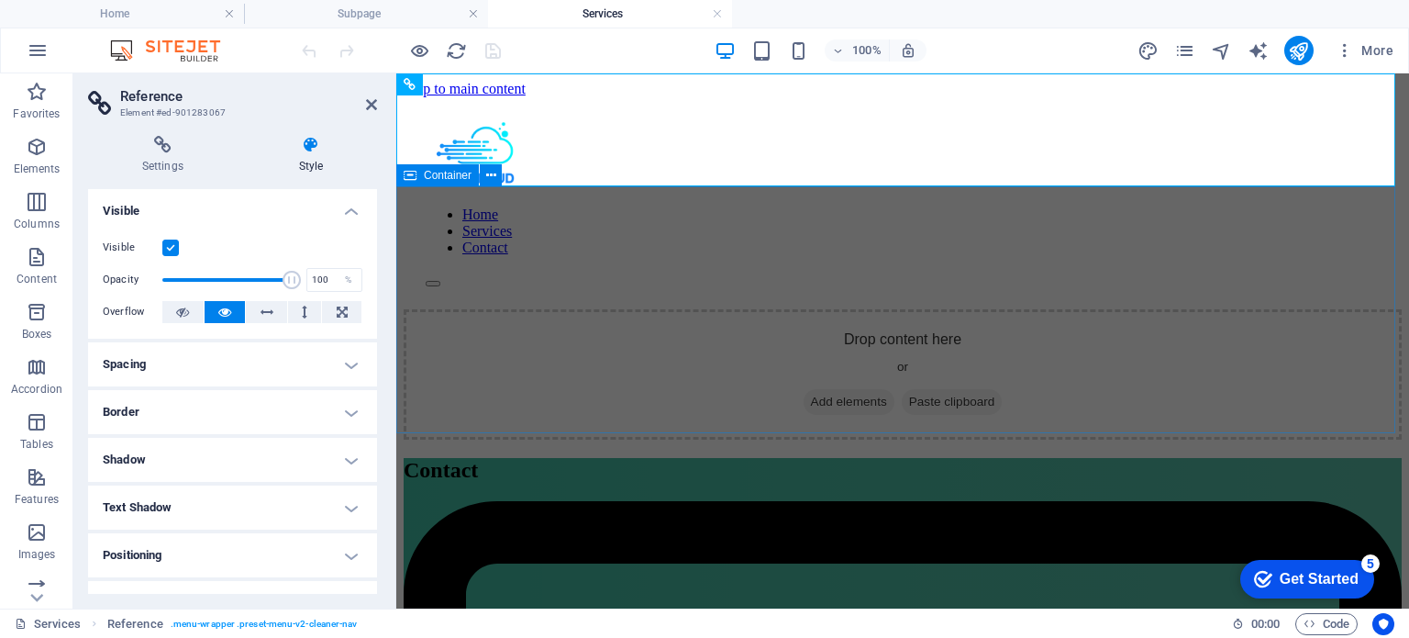
click at [579, 309] on div "Drop content here or Add elements Paste clipboard" at bounding box center [903, 374] width 998 height 130
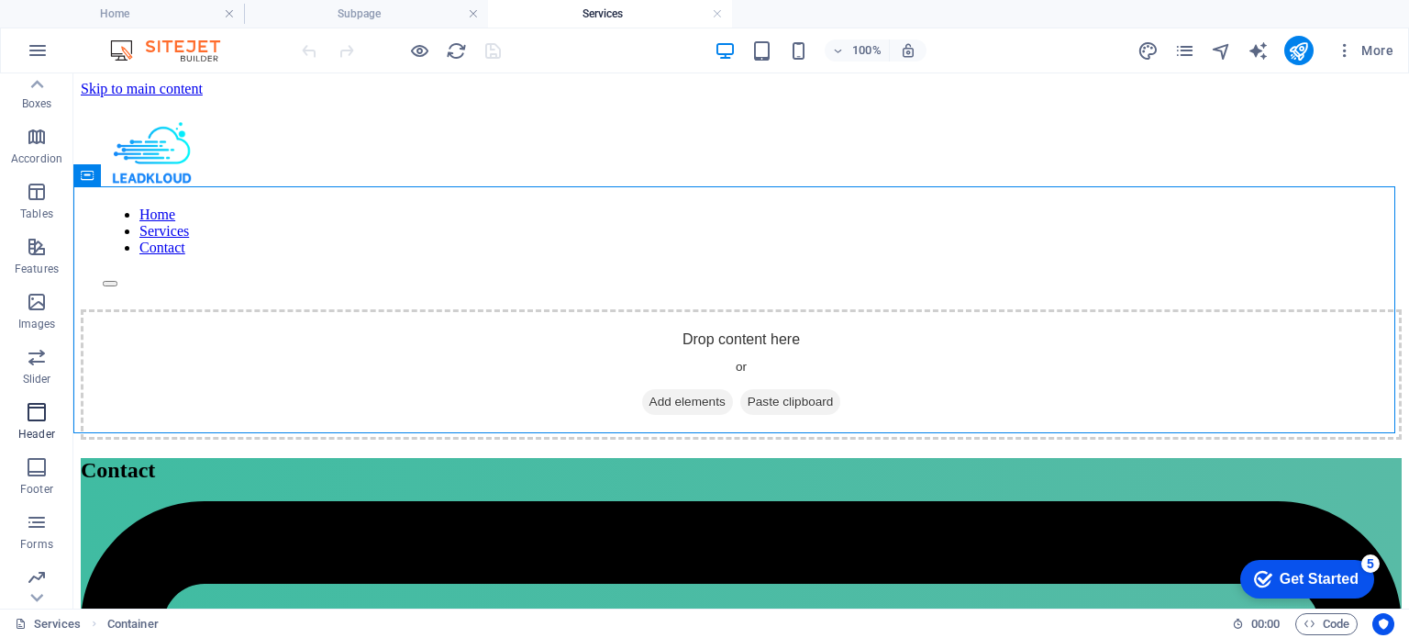
scroll to position [290, 0]
click at [38, 351] on icon "button" at bounding box center [37, 352] width 22 height 22
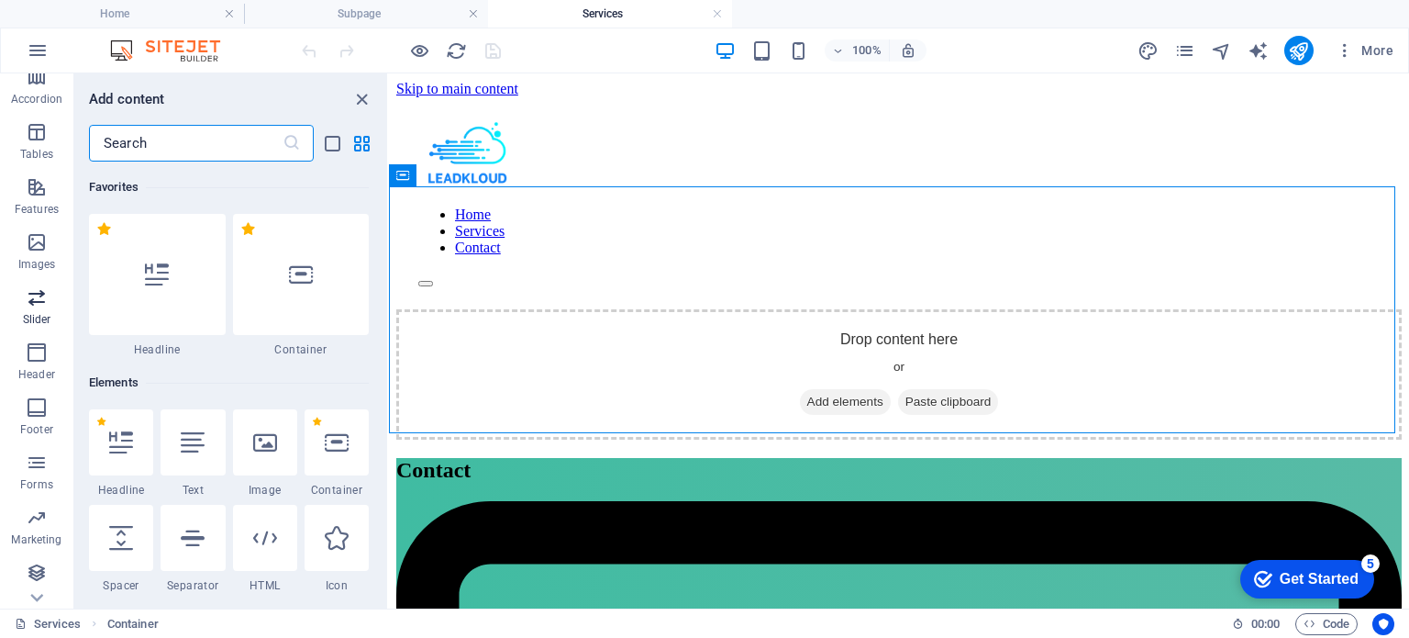
scroll to position [0, 0]
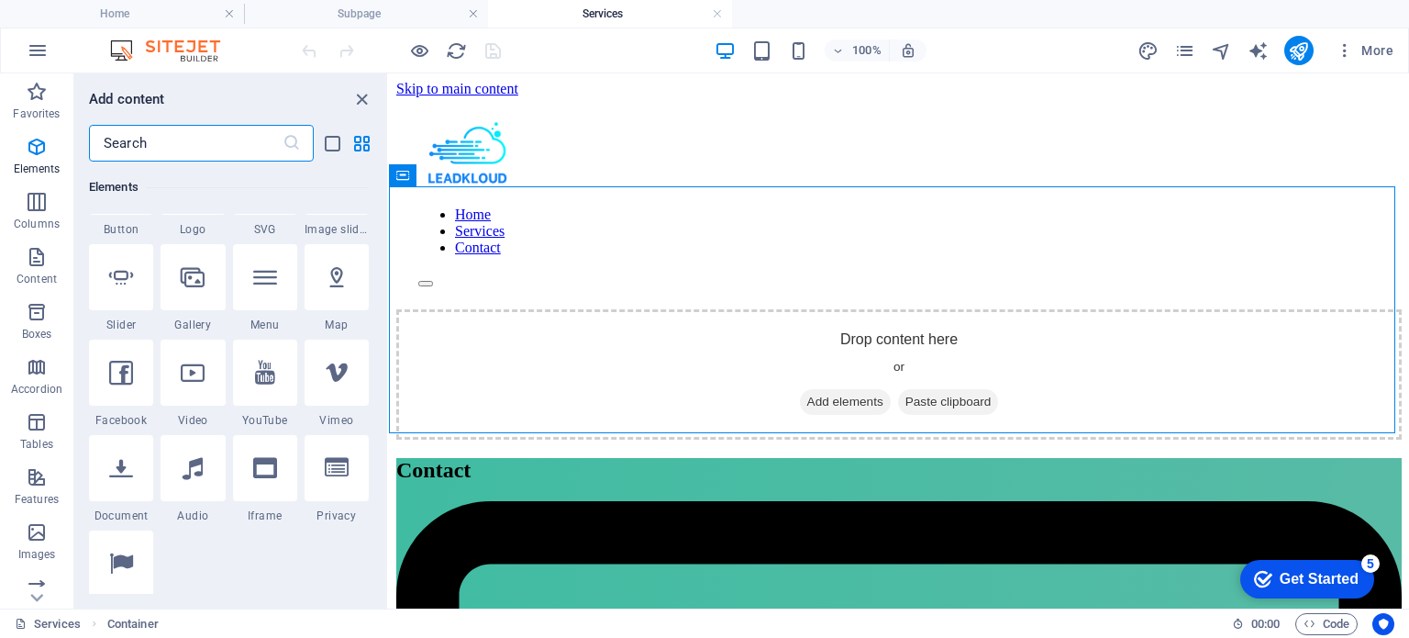
click at [136, 152] on input "text" at bounding box center [186, 143] width 194 height 37
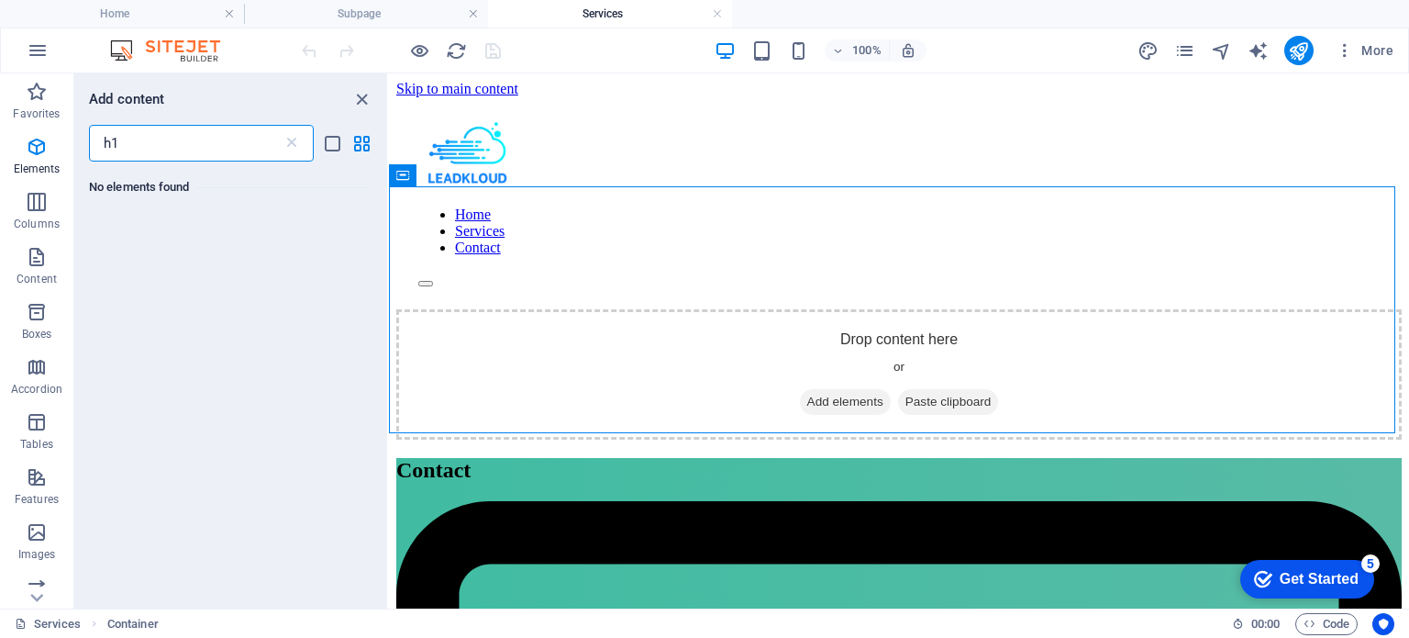
type input "h"
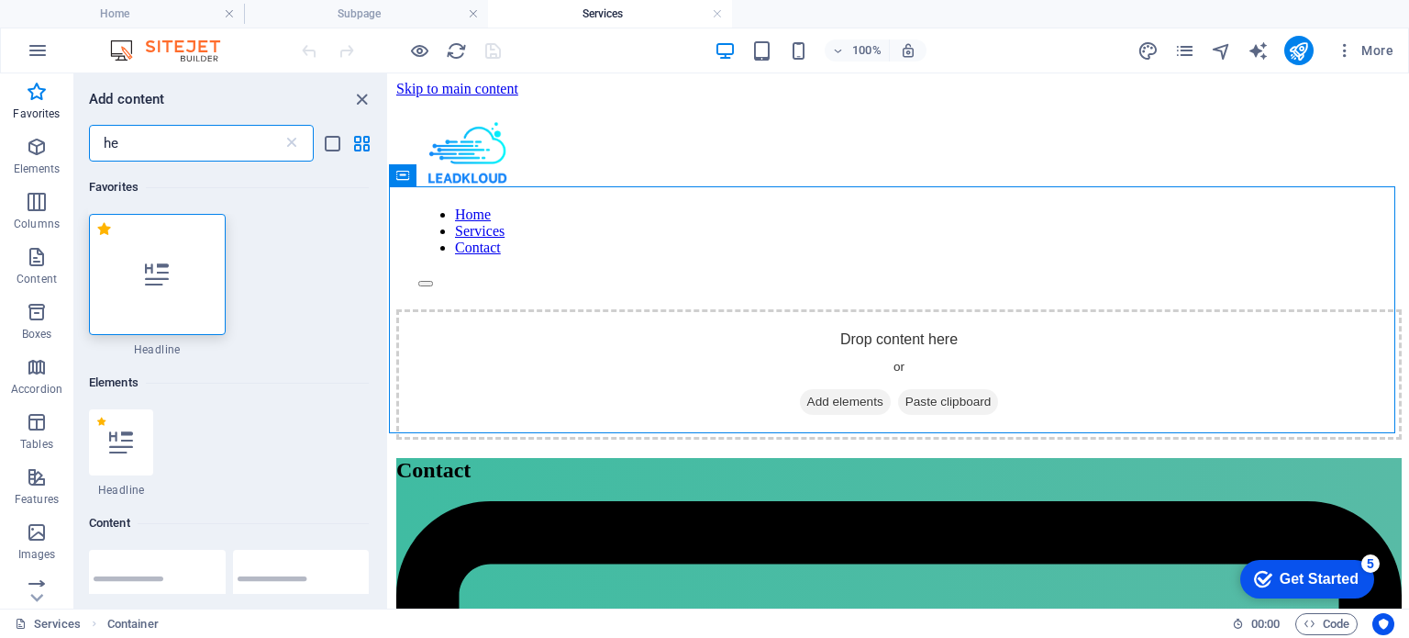
type input "h"
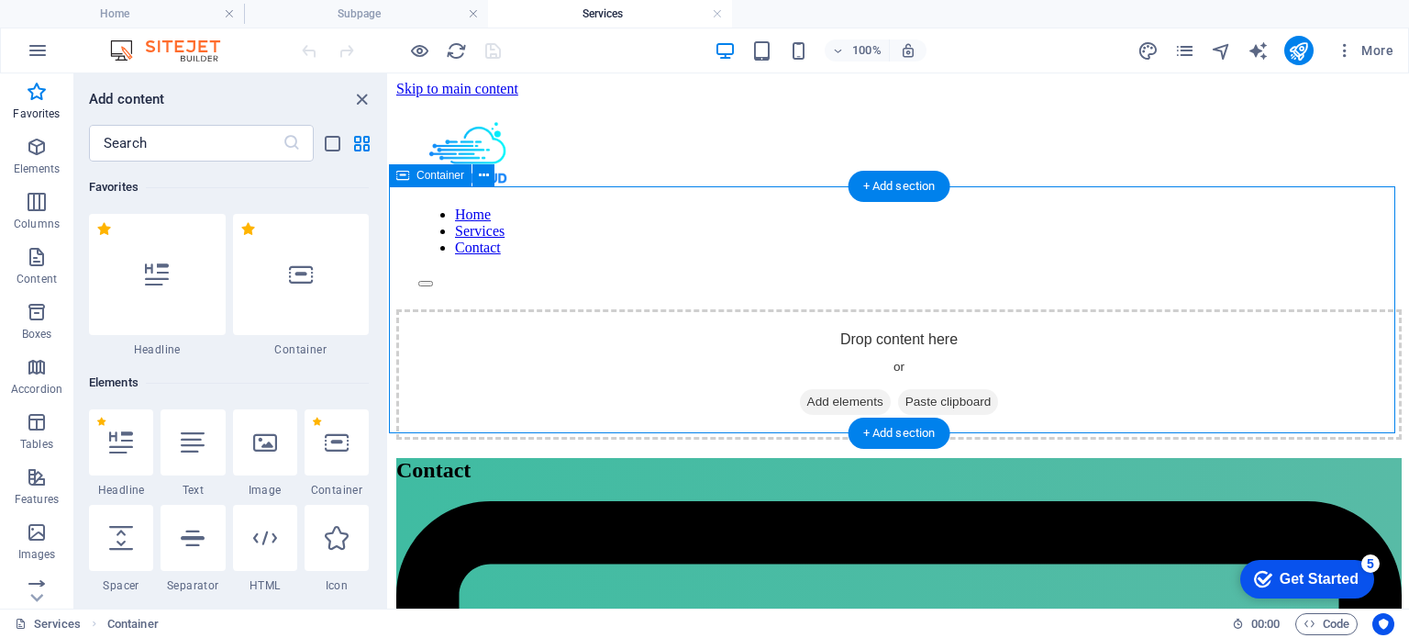
click at [510, 309] on div "Drop content here or Add elements Paste clipboard" at bounding box center [899, 374] width 1006 height 130
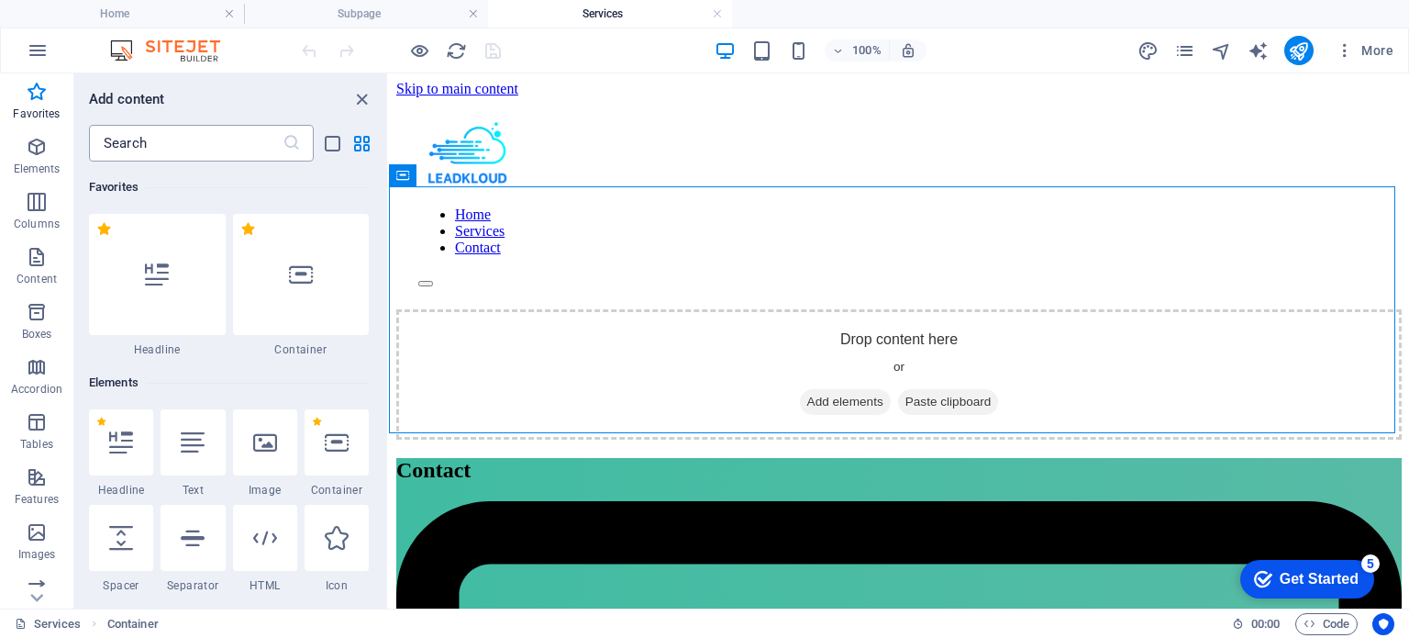
click at [212, 133] on input "text" at bounding box center [186, 143] width 194 height 37
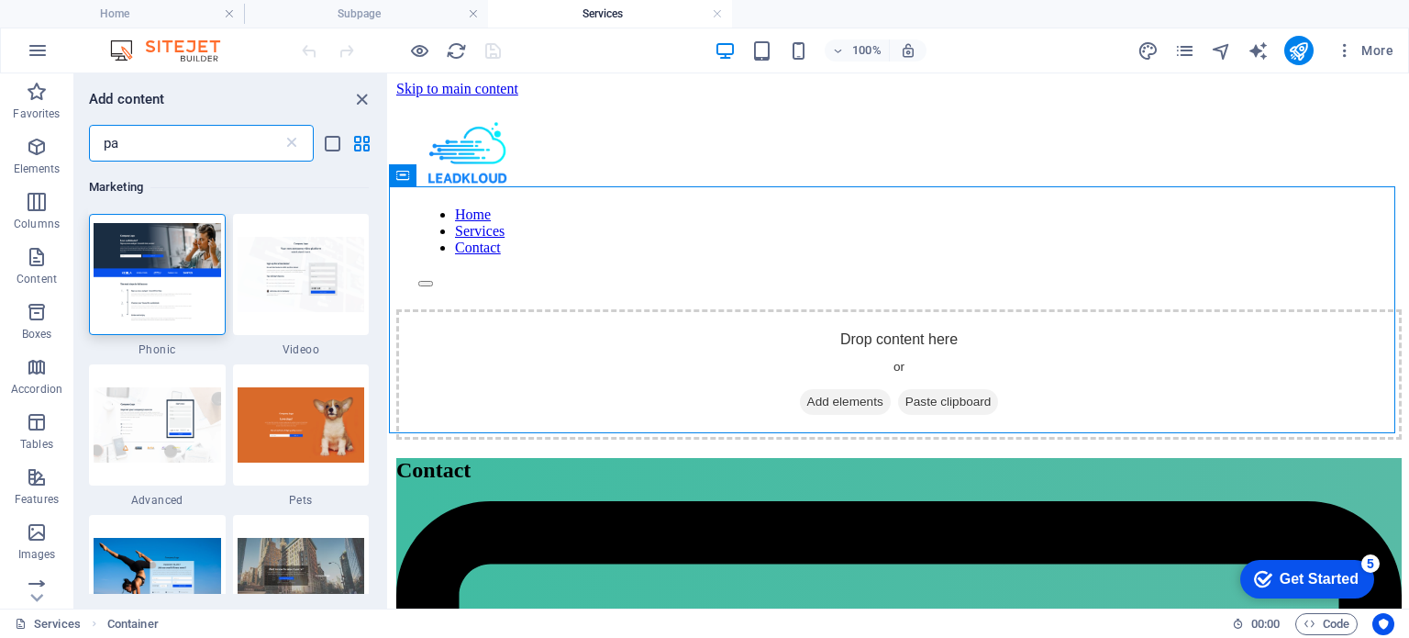
type input "p"
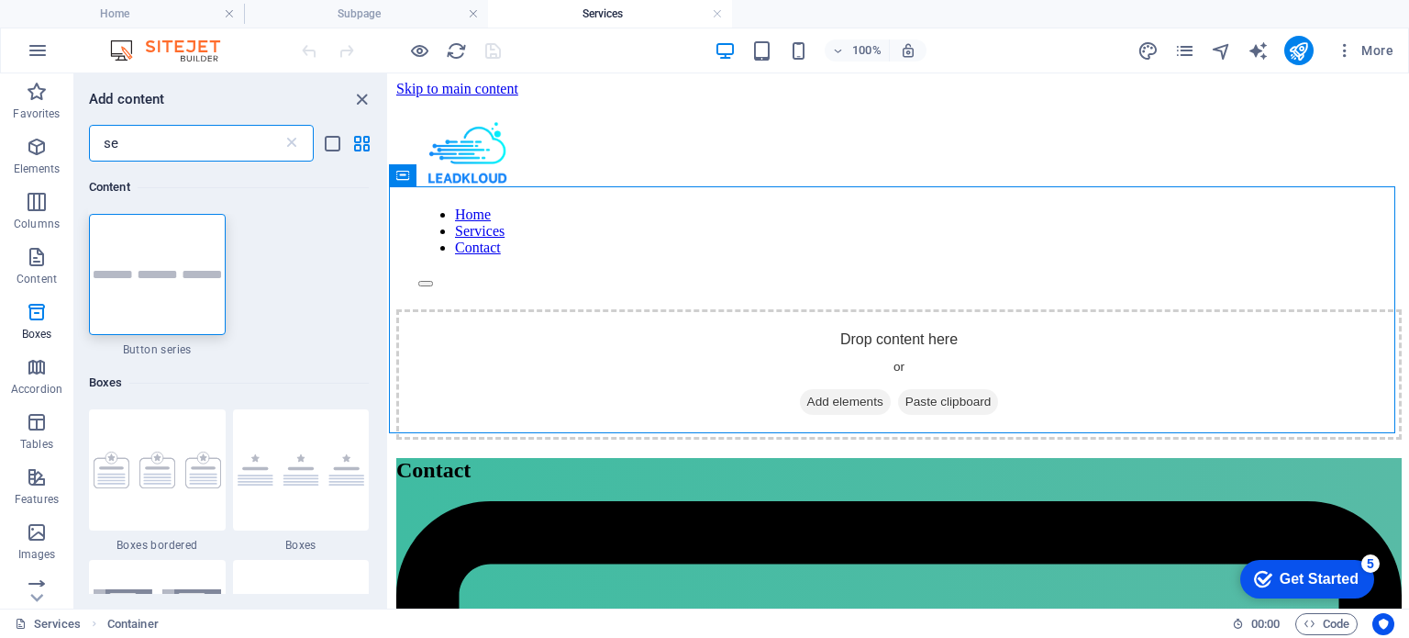
type input "s"
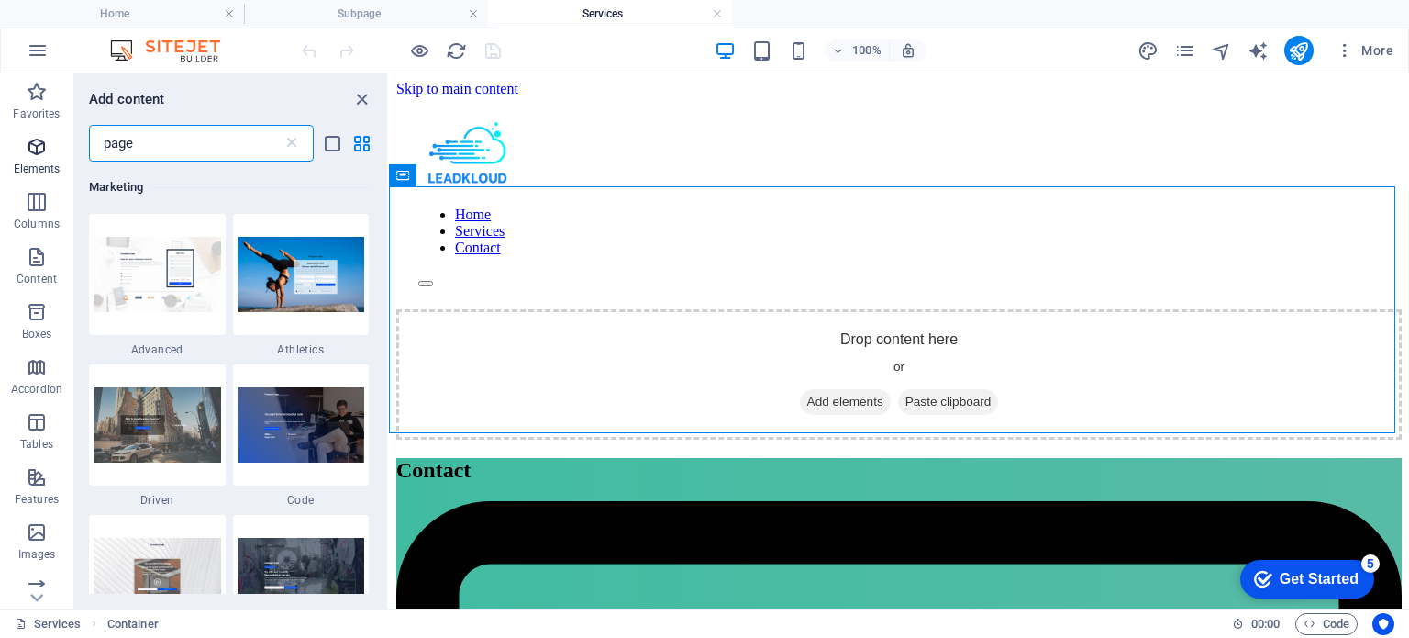
type input "page"
click at [40, 170] on p "Elements" at bounding box center [37, 168] width 47 height 15
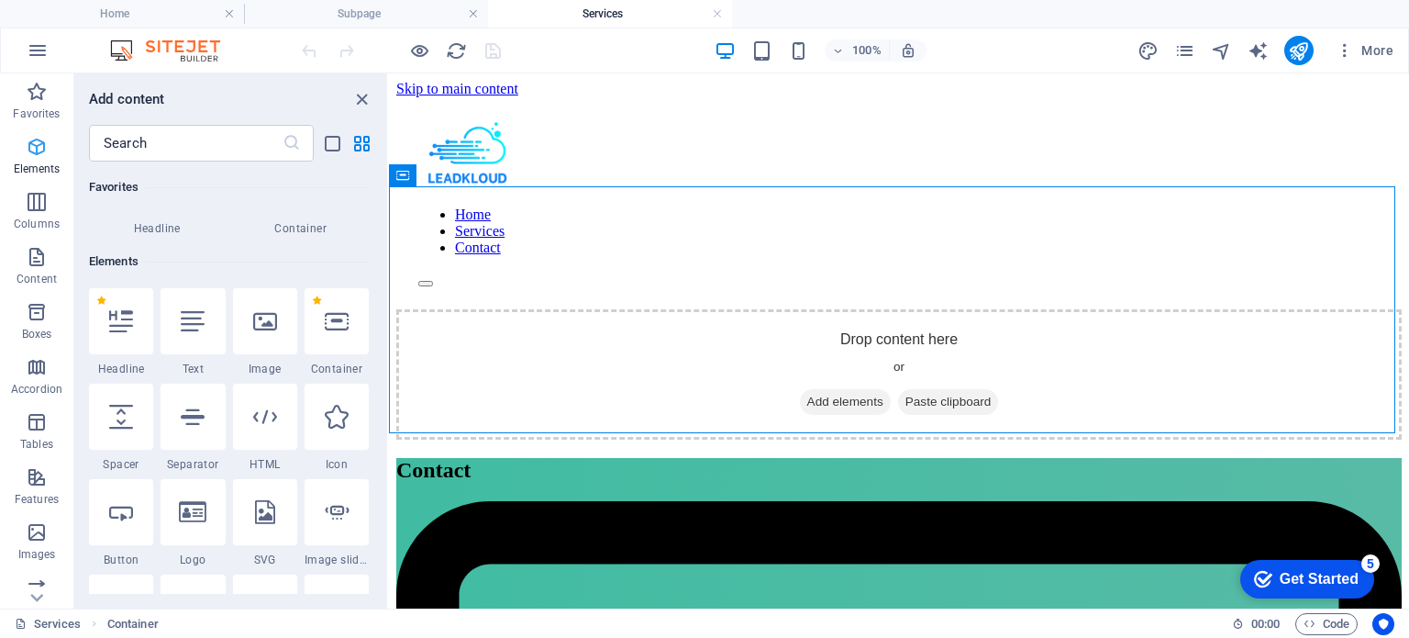
scroll to position [195, 0]
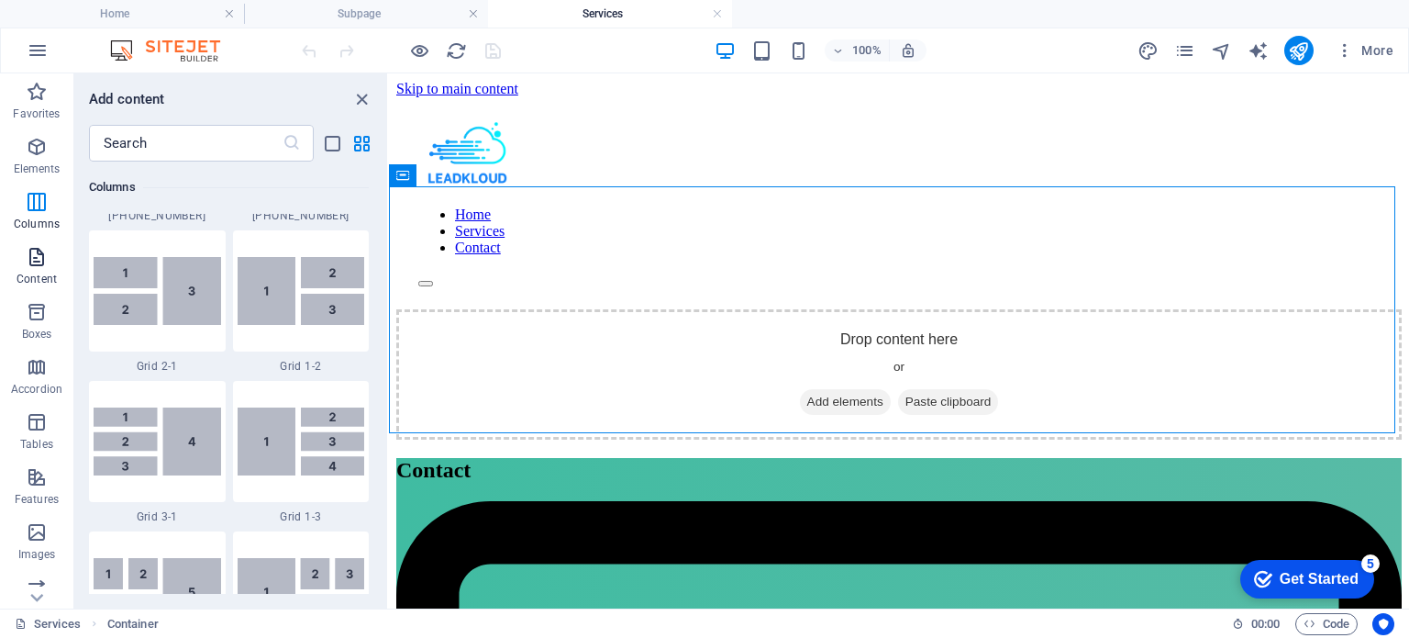
click at [28, 269] on span "Content" at bounding box center [36, 268] width 73 height 44
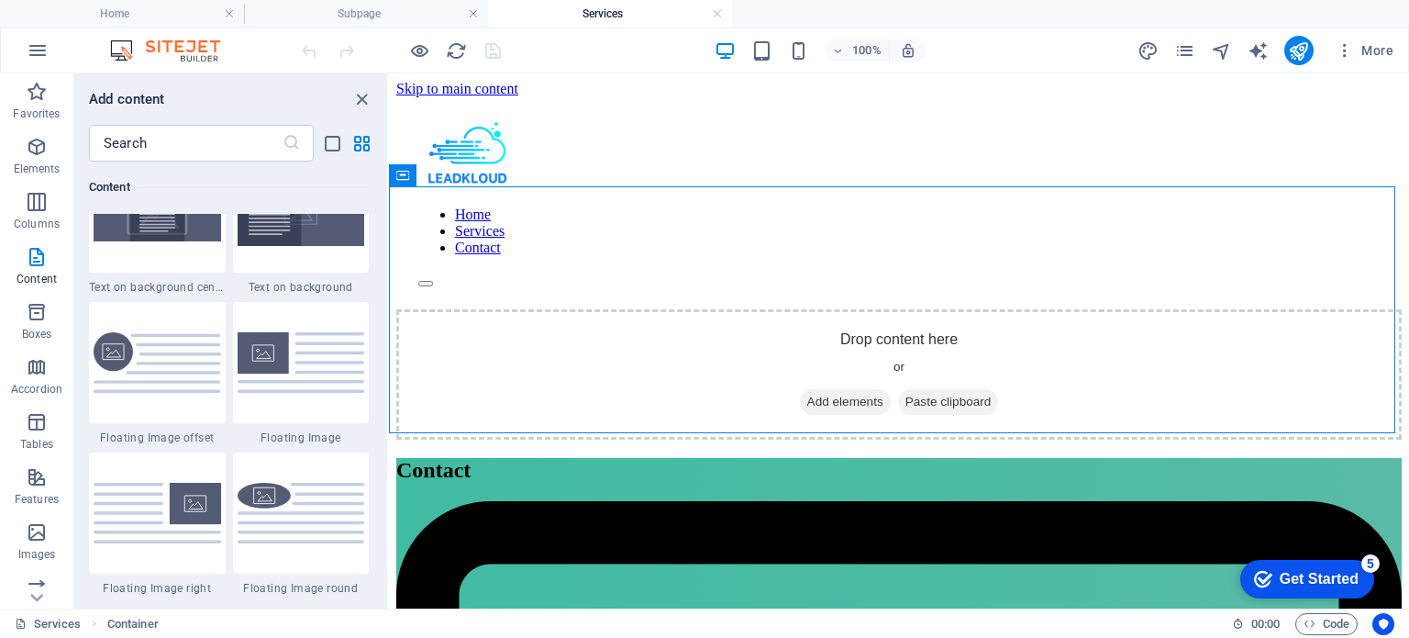
scroll to position [3881, 0]
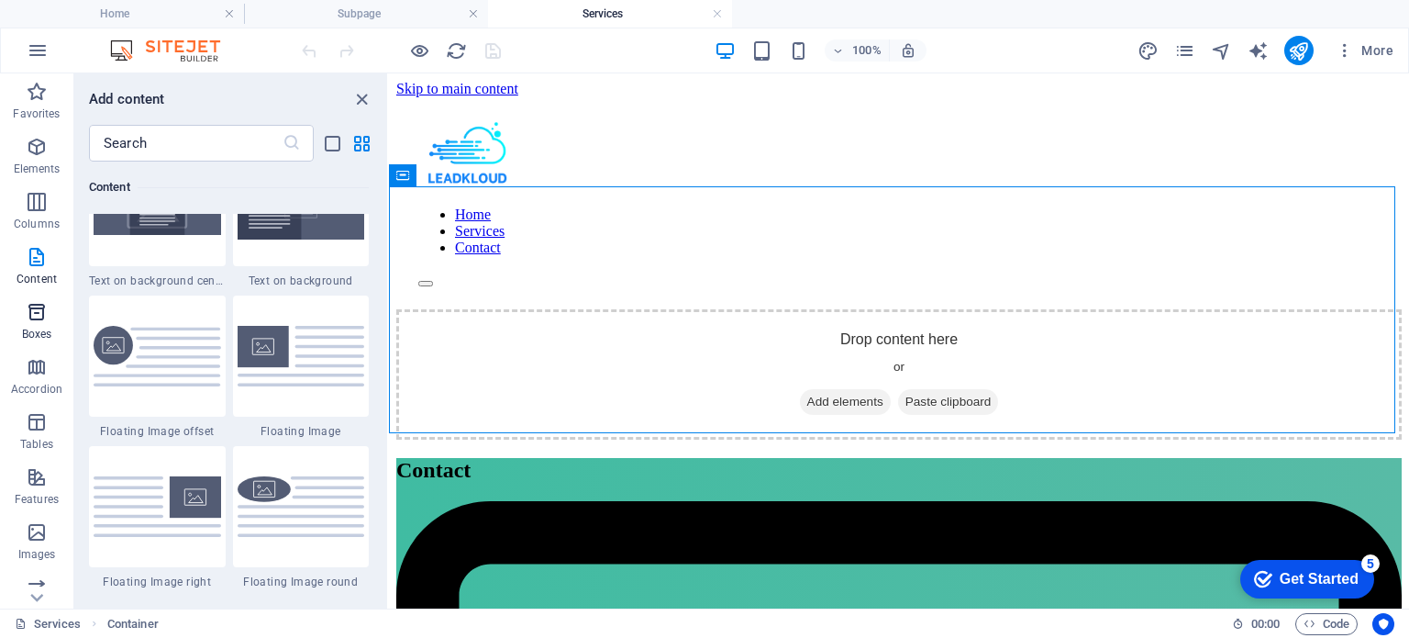
click at [43, 312] on icon "button" at bounding box center [37, 312] width 22 height 22
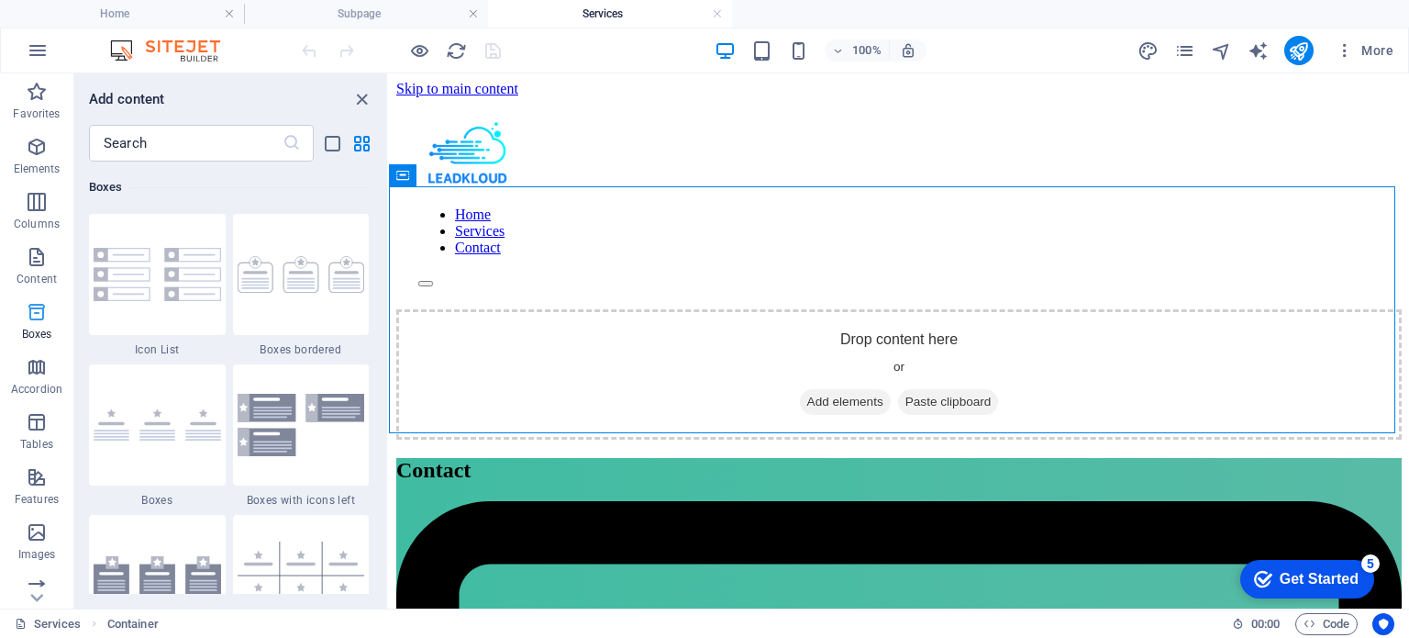
scroll to position [5061, 0]
click at [44, 373] on icon "button" at bounding box center [37, 367] width 22 height 22
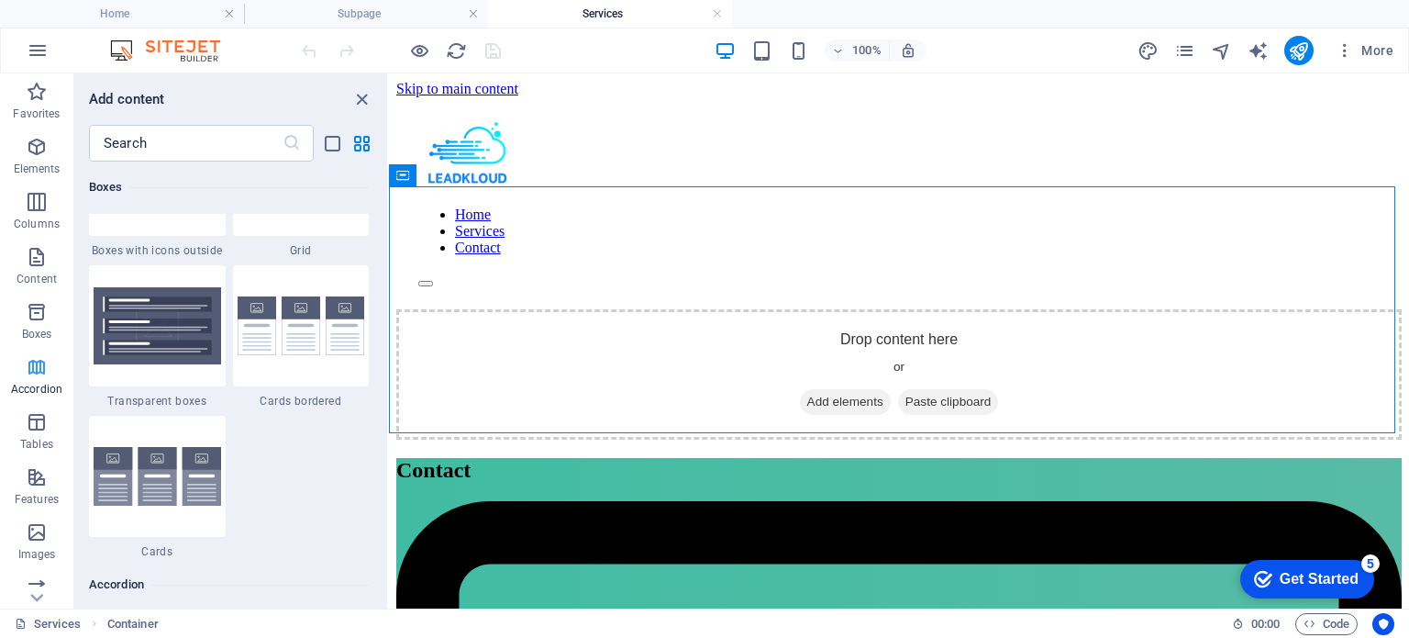
scroll to position [5858, 0]
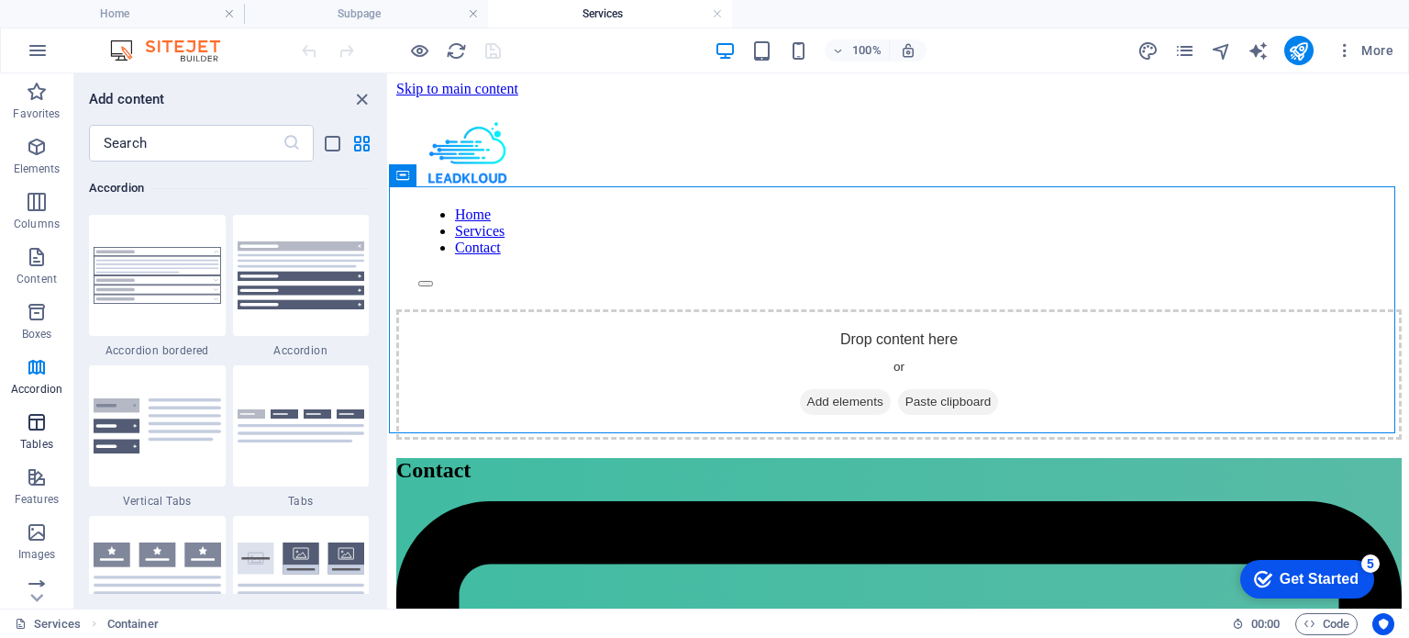
click at [40, 421] on icon "button" at bounding box center [37, 422] width 22 height 22
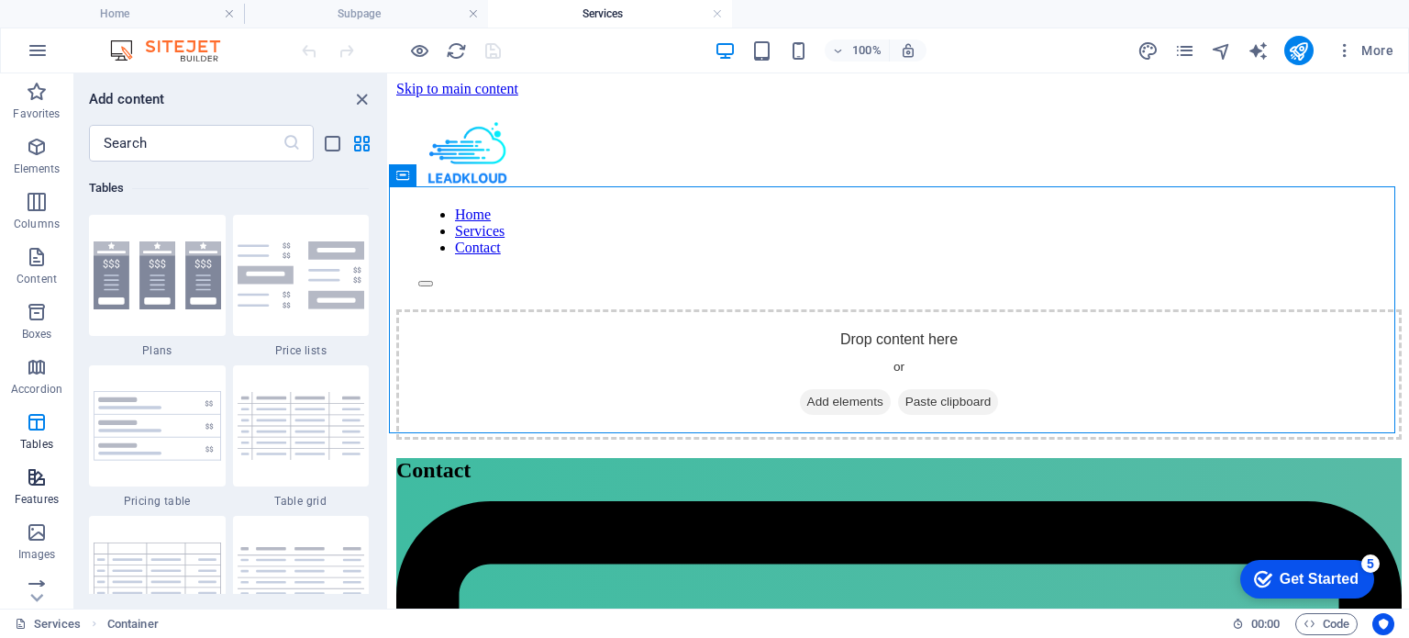
click at [36, 502] on p "Features" at bounding box center [37, 499] width 44 height 15
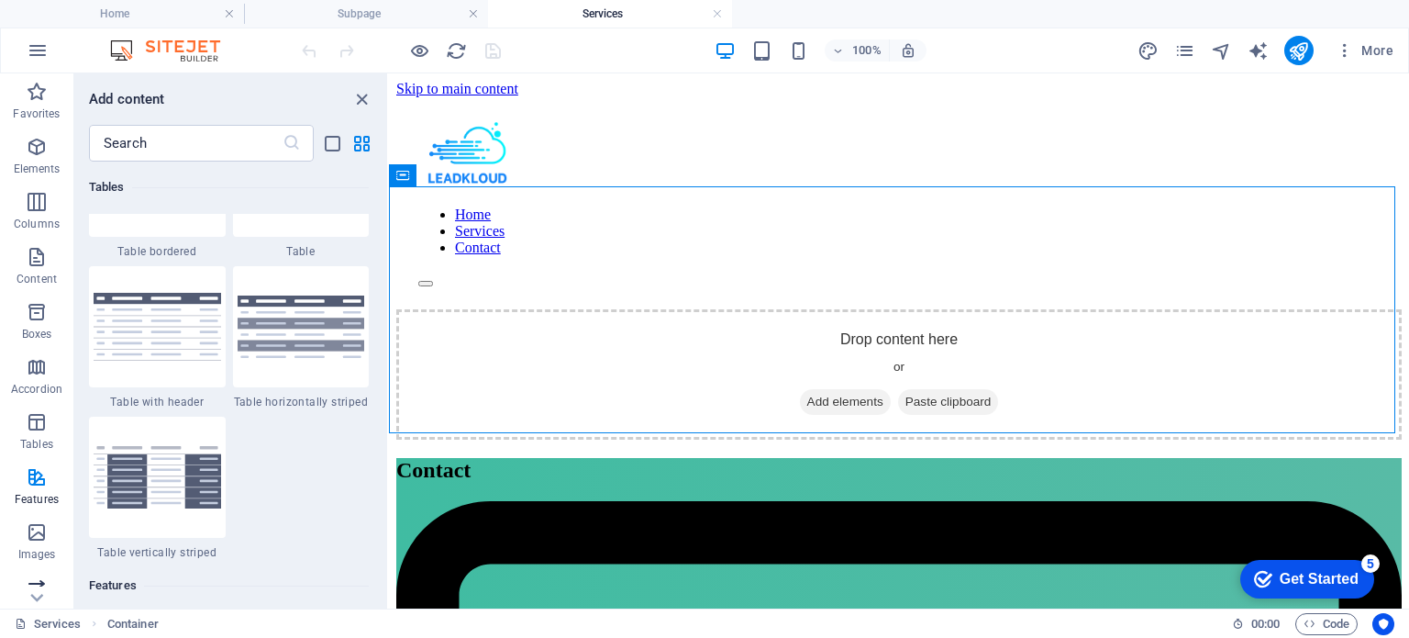
scroll to position [7151, 0]
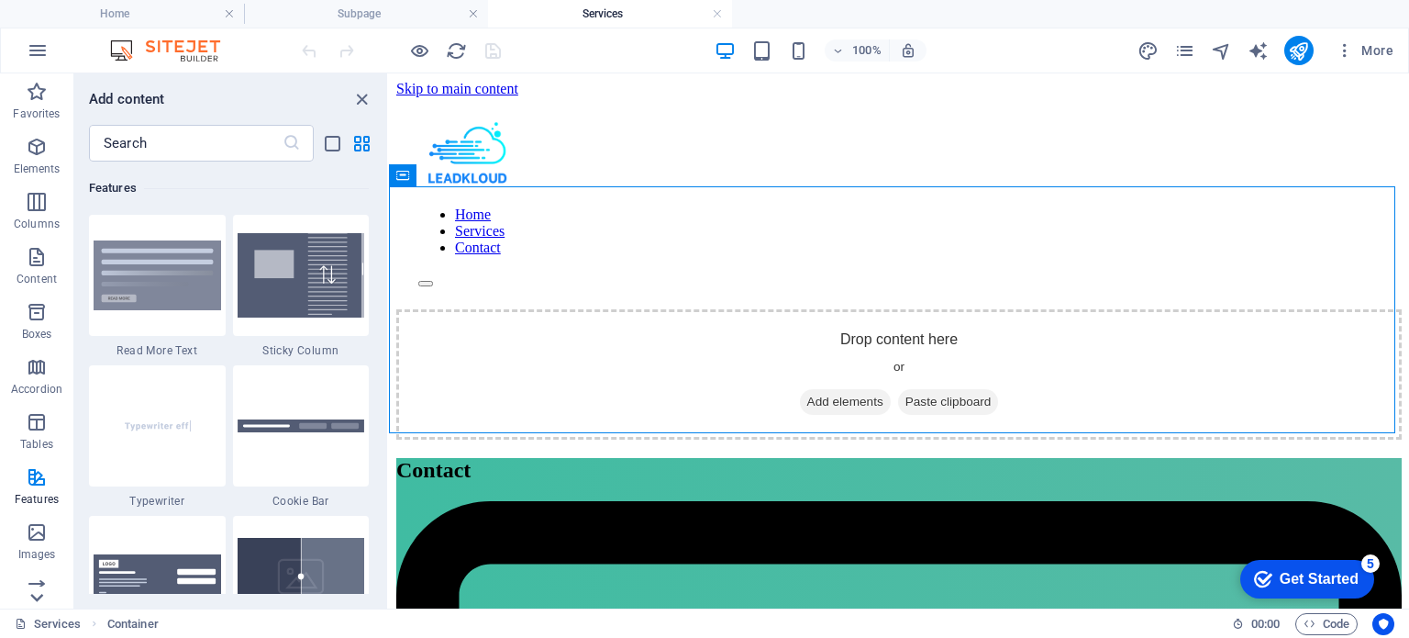
click at [36, 97] on icon at bounding box center [37, 85] width 26 height 26
click at [40, 570] on icon "button" at bounding box center [37, 573] width 22 height 22
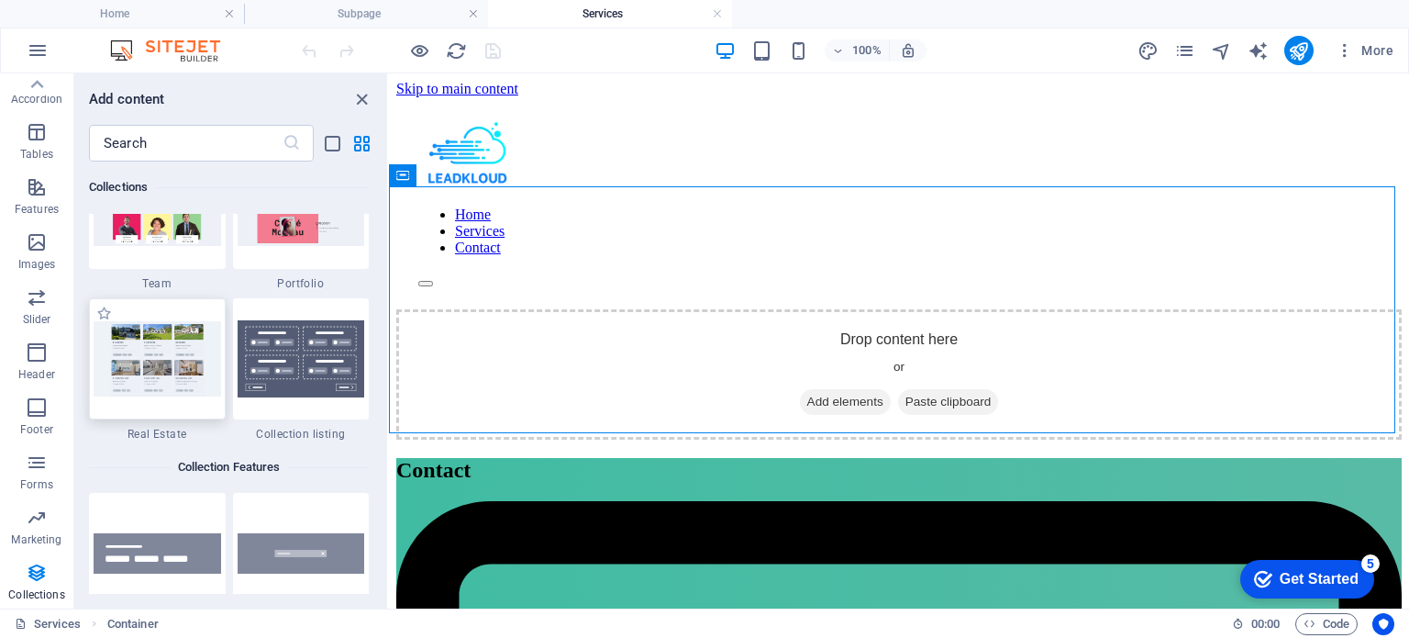
scroll to position [17210, 0]
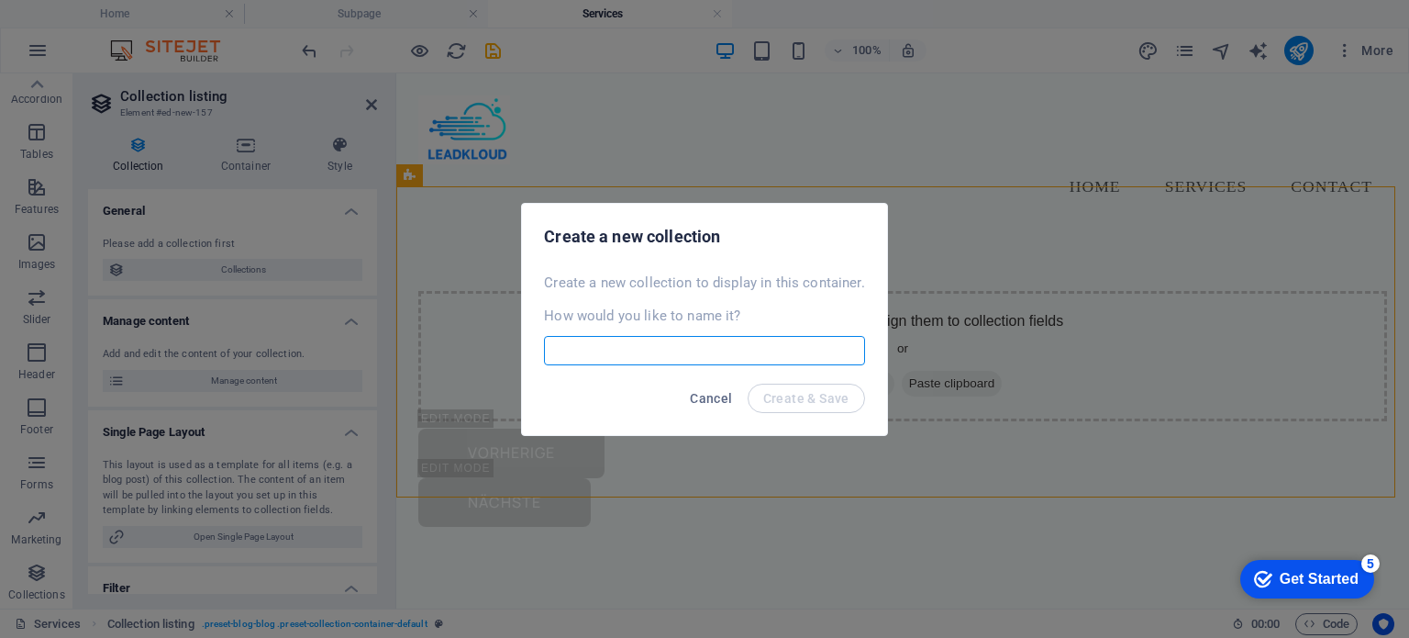
click at [650, 349] on input "text" at bounding box center [704, 350] width 320 height 29
type input "Services"
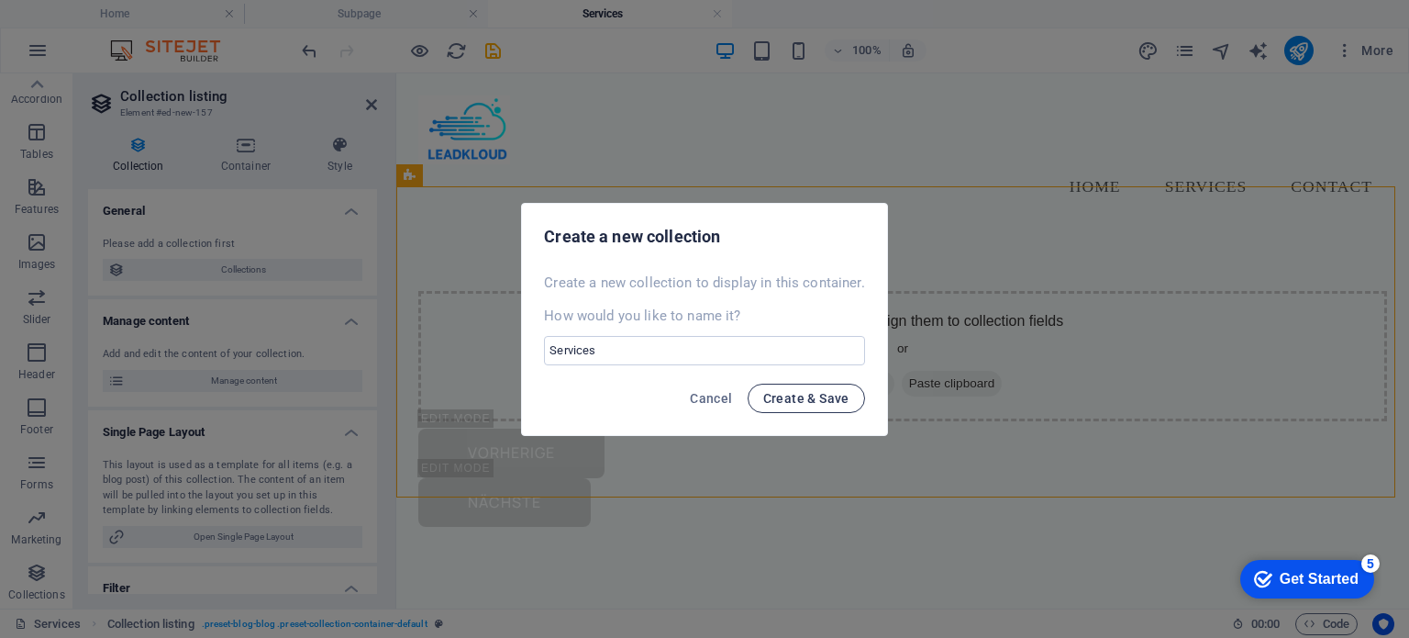
click at [813, 406] on button "Create & Save" at bounding box center [806, 398] width 117 height 29
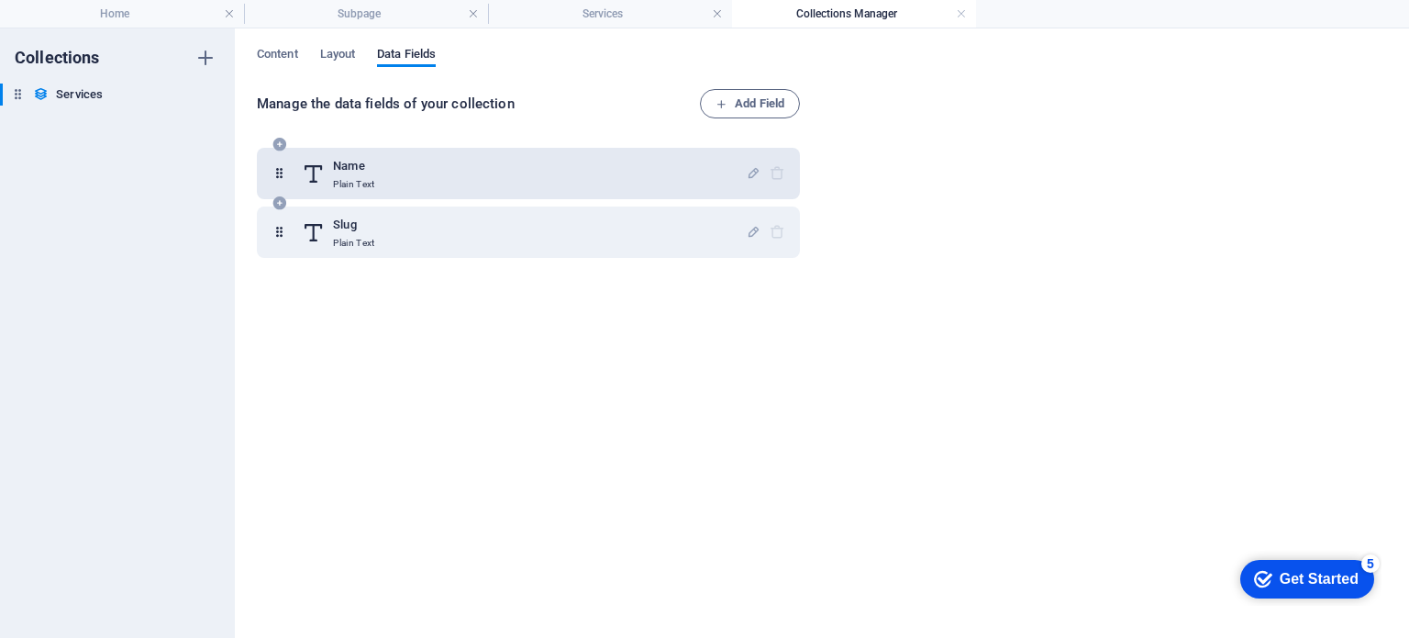
click at [425, 171] on div "Name Plain Text" at bounding box center [524, 173] width 444 height 37
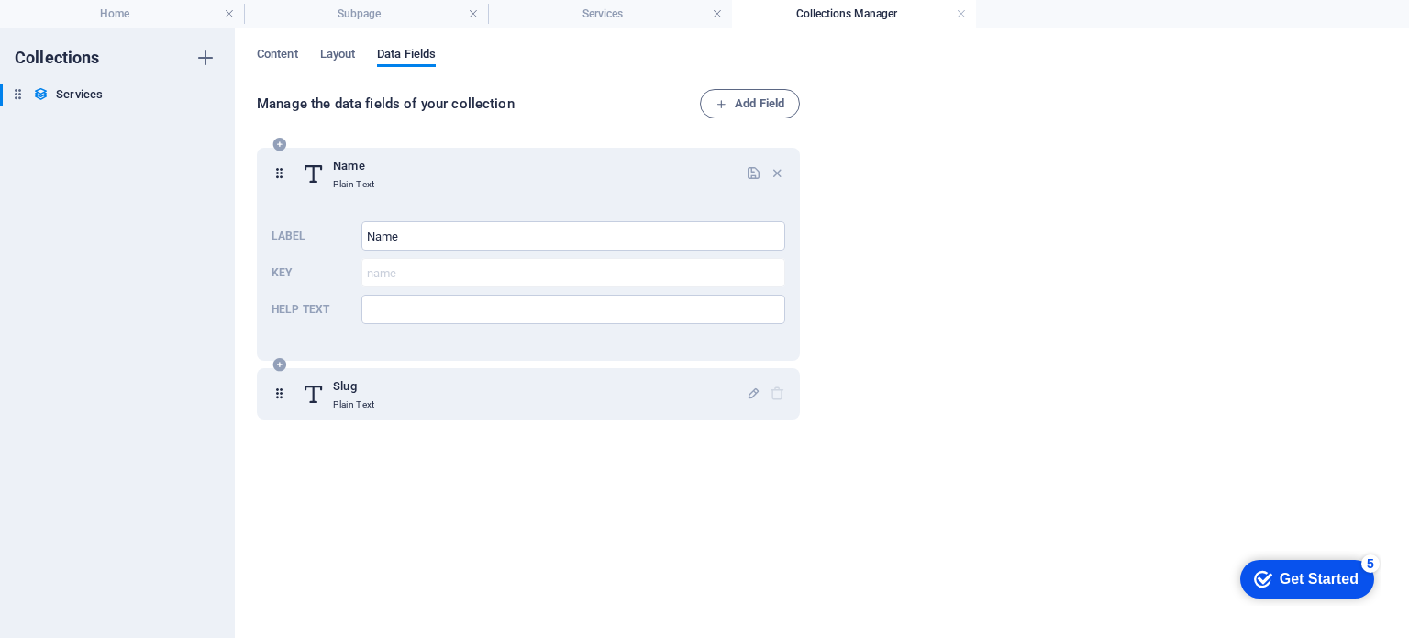
click at [353, 164] on h6 "Name" at bounding box center [353, 166] width 41 height 22
click at [846, 212] on div "Manage the data fields of your collection Add Field Name Plain Text Label Name …" at bounding box center [822, 354] width 1130 height 530
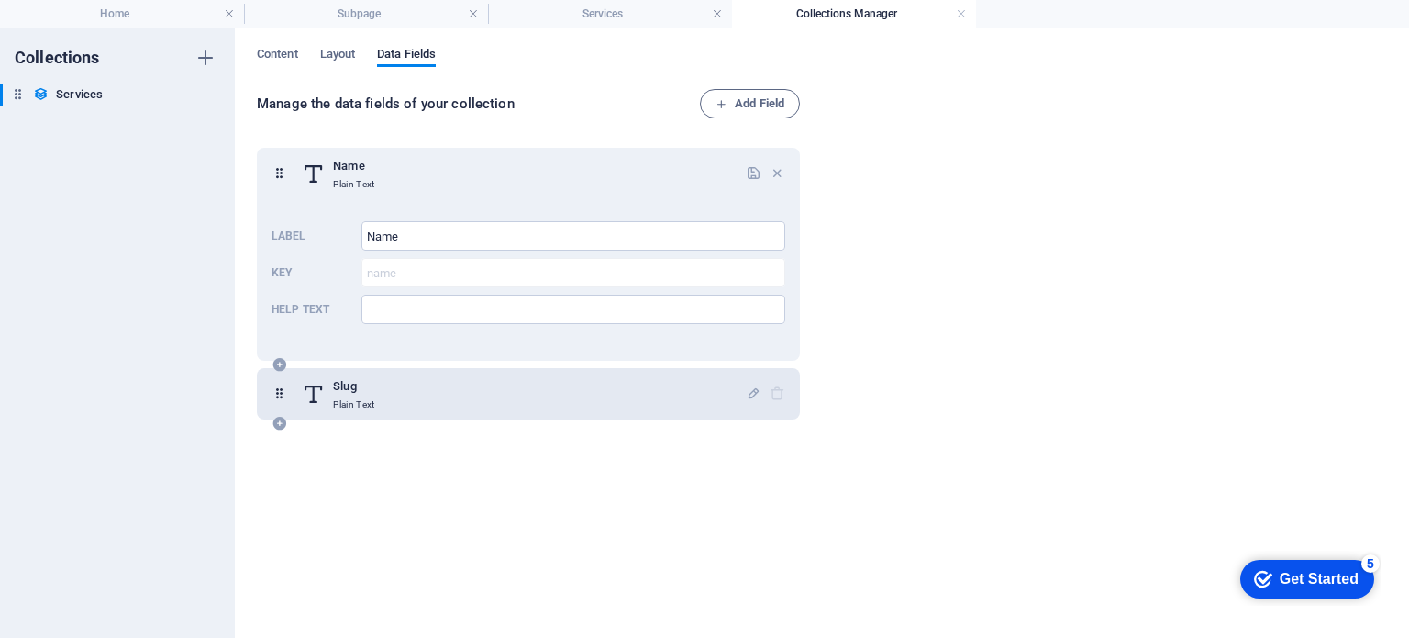
click at [426, 394] on div "Slug Plain Text" at bounding box center [524, 393] width 444 height 37
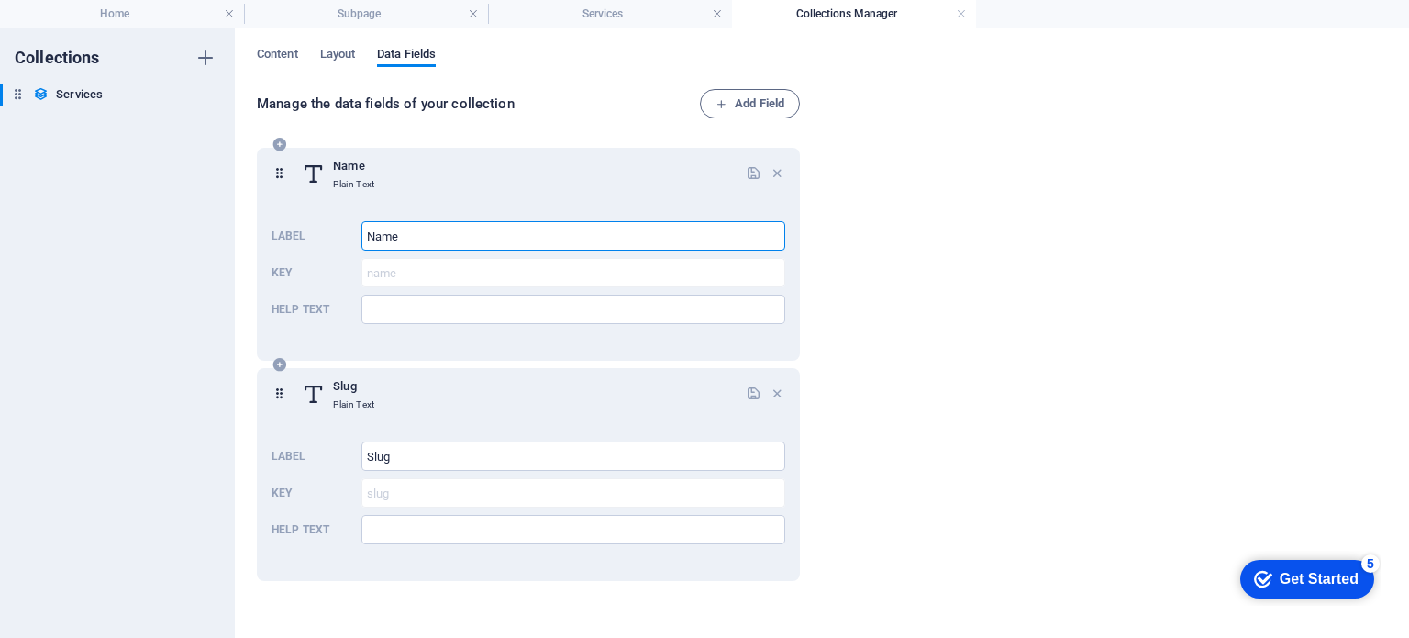
click at [440, 227] on input "Name" at bounding box center [574, 235] width 424 height 29
click at [418, 310] on input "Help text" at bounding box center [574, 309] width 424 height 29
click at [282, 45] on div "Content Layout Data Fields Manage the data fields of your collection Add Field …" at bounding box center [822, 332] width 1174 height 609
click at [283, 55] on span "Content" at bounding box center [277, 56] width 41 height 26
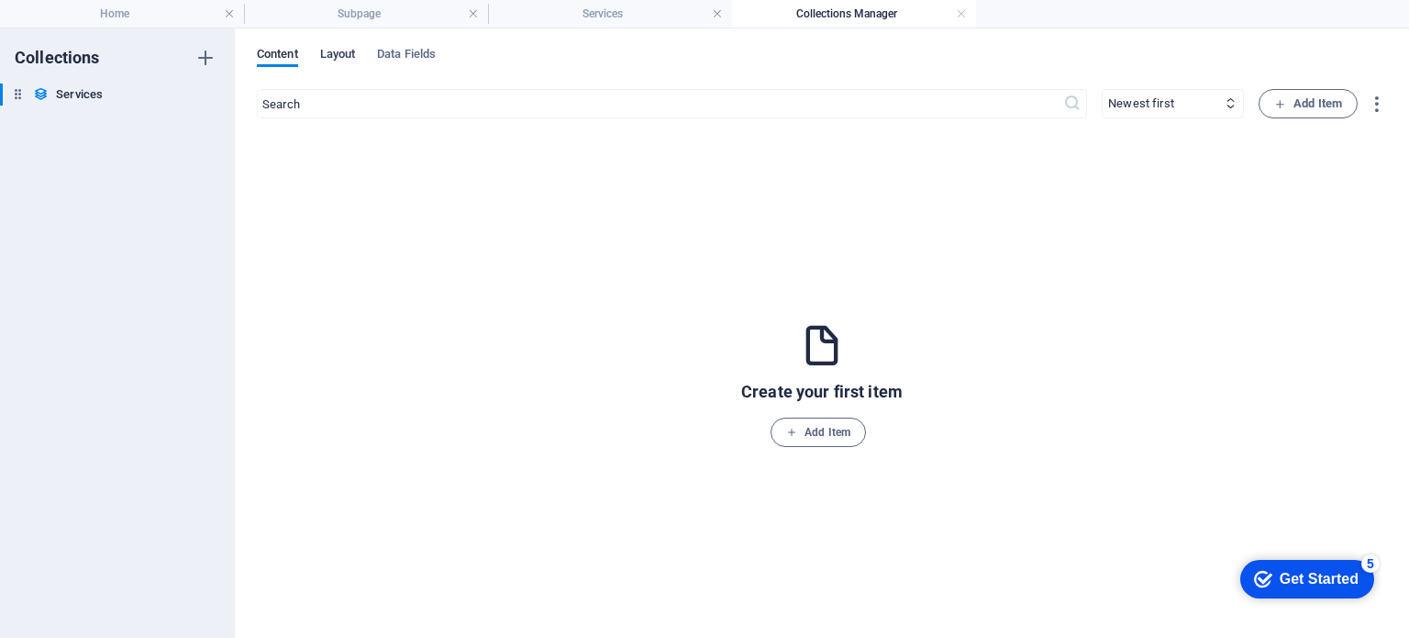
click at [351, 59] on span "Layout" at bounding box center [338, 56] width 36 height 26
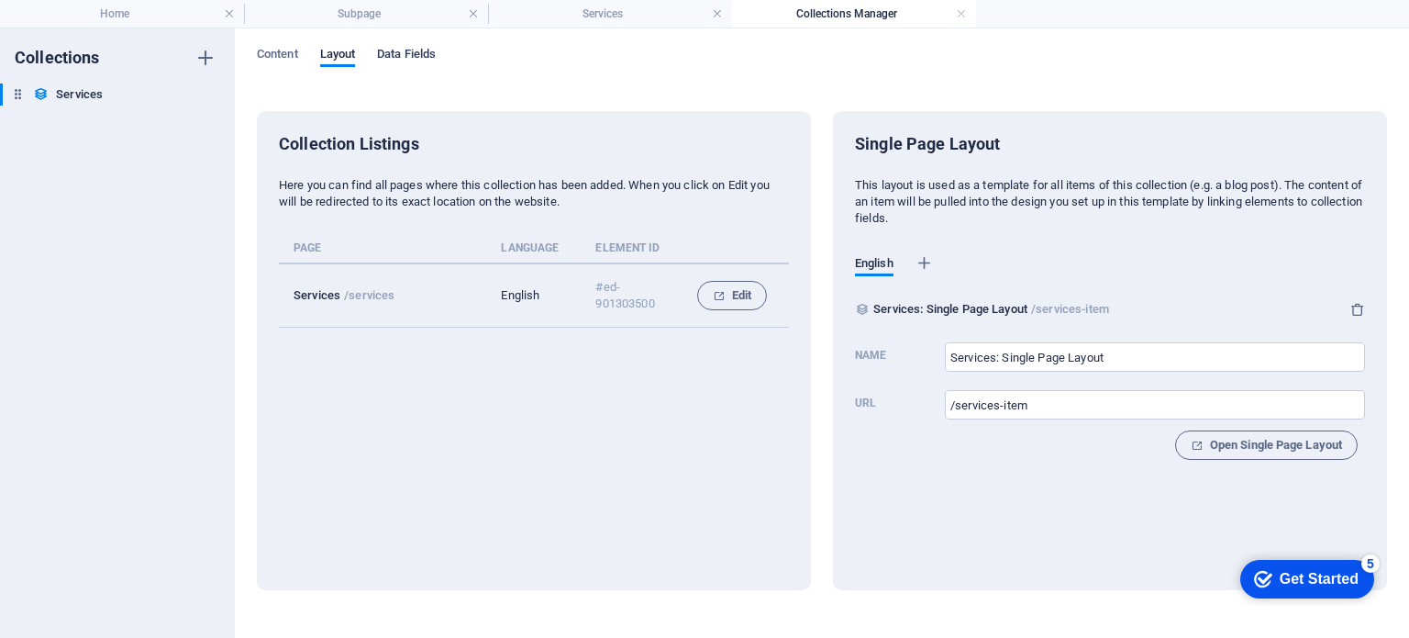
click at [414, 54] on span "Data Fields" at bounding box center [406, 56] width 59 height 26
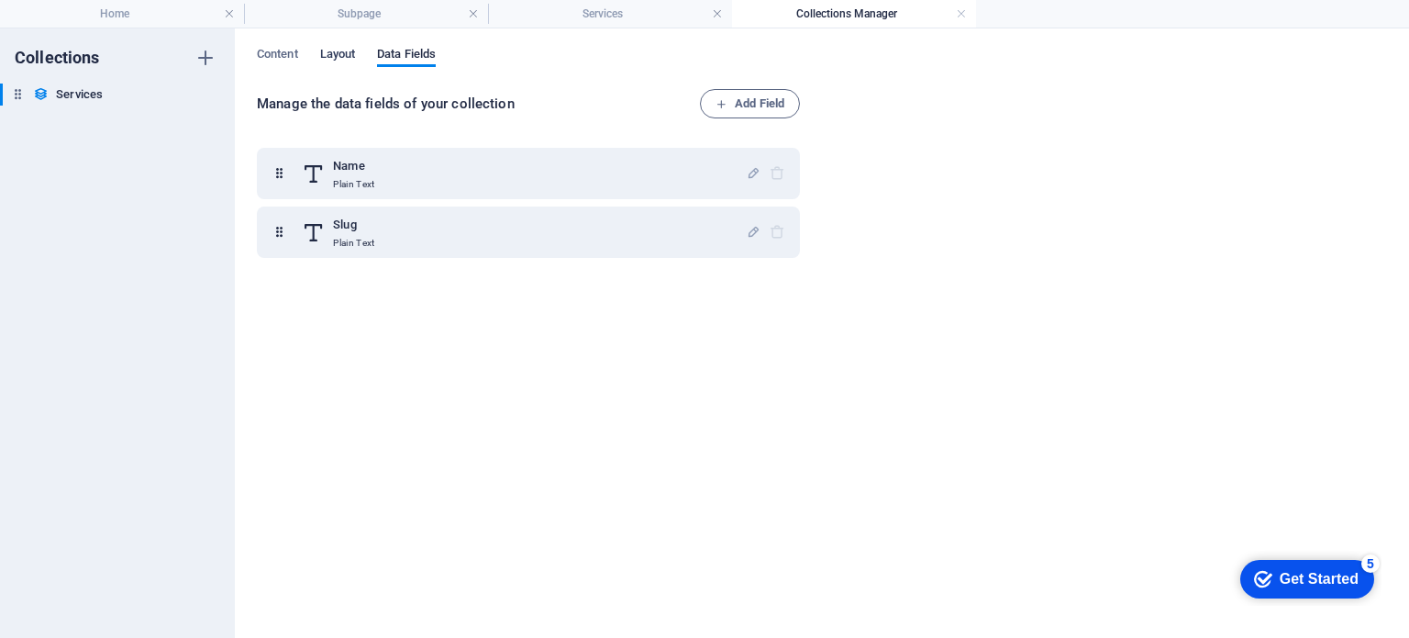
click at [349, 55] on span "Layout" at bounding box center [338, 56] width 36 height 26
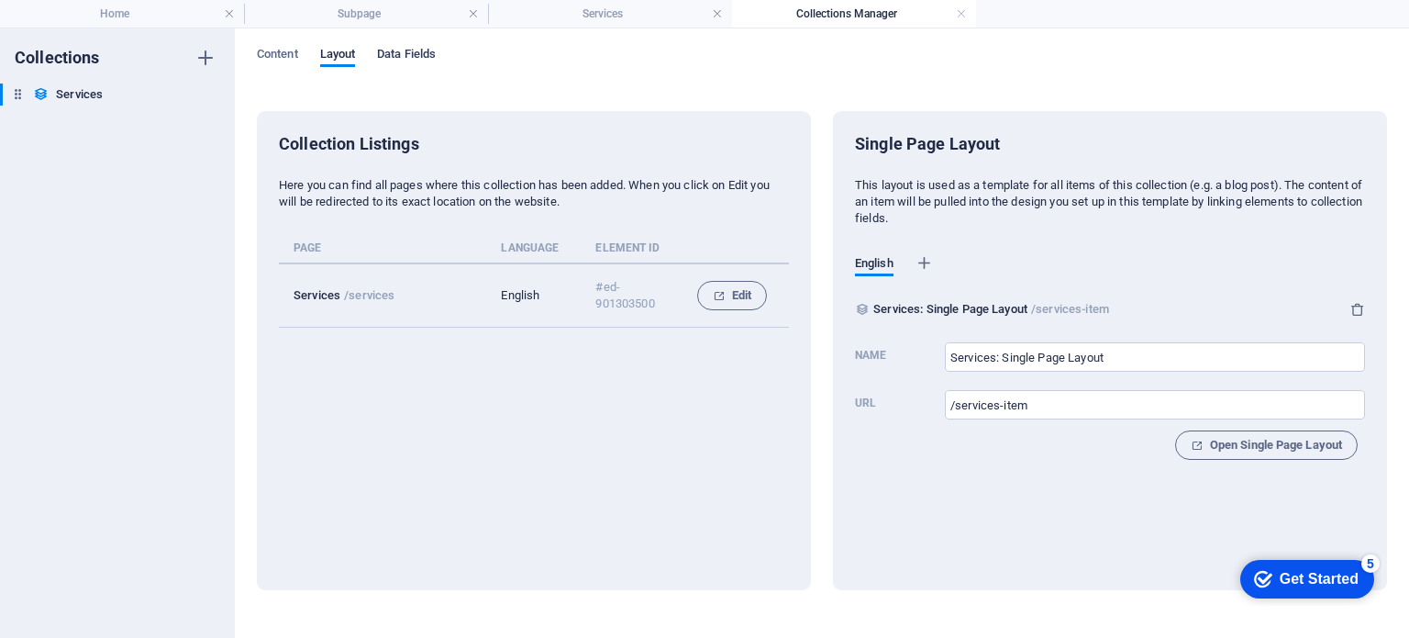
click at [410, 62] on span "Data Fields" at bounding box center [406, 56] width 59 height 26
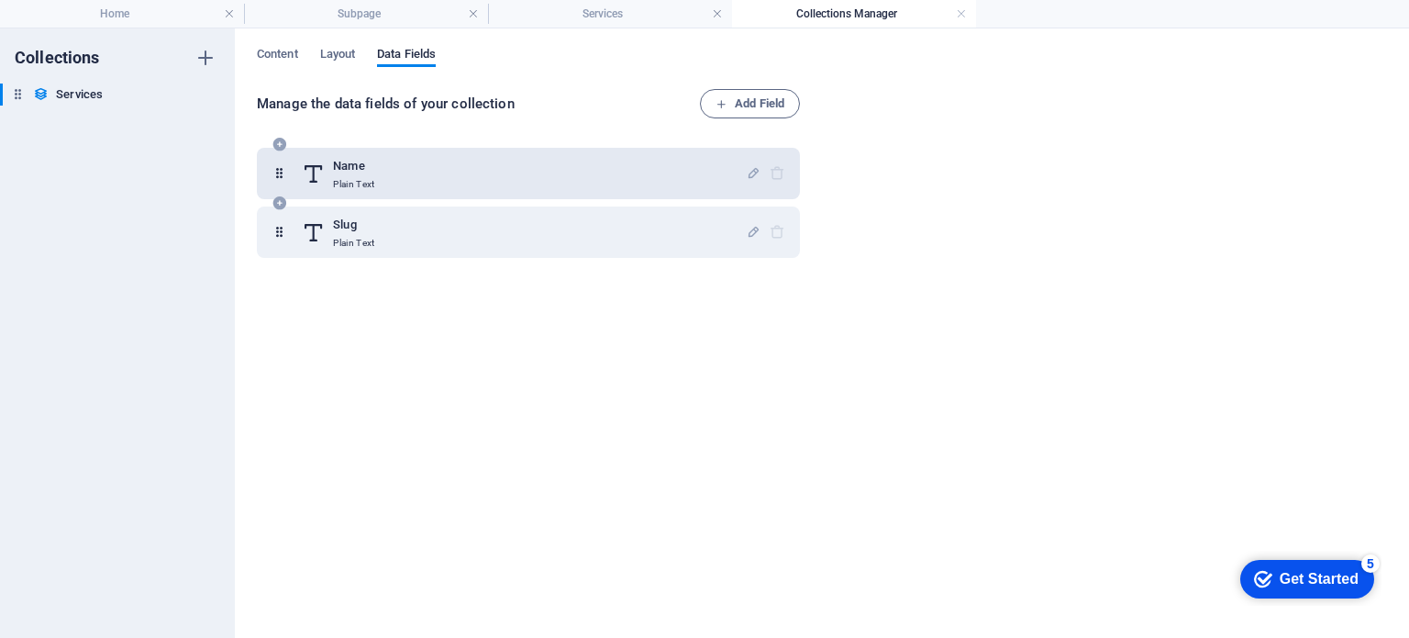
click at [428, 174] on div "Name Plain Text" at bounding box center [524, 173] width 444 height 37
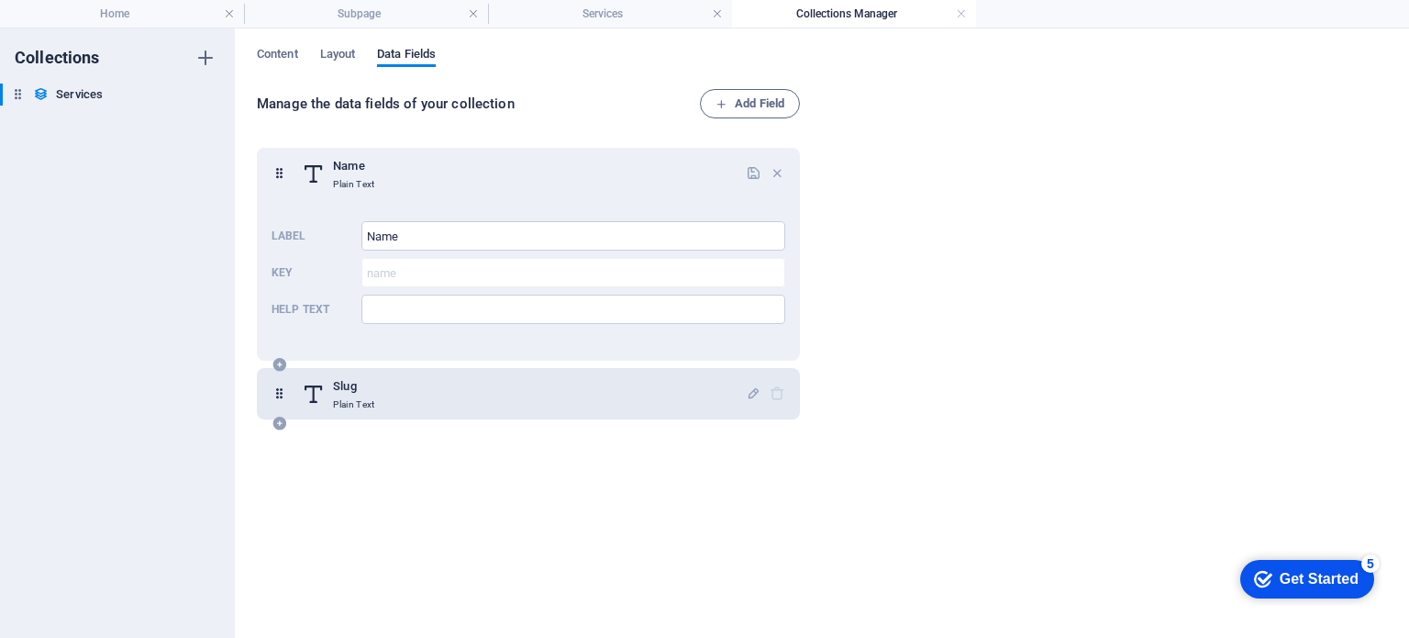
click at [379, 379] on div "Slug Plain Text" at bounding box center [524, 393] width 444 height 37
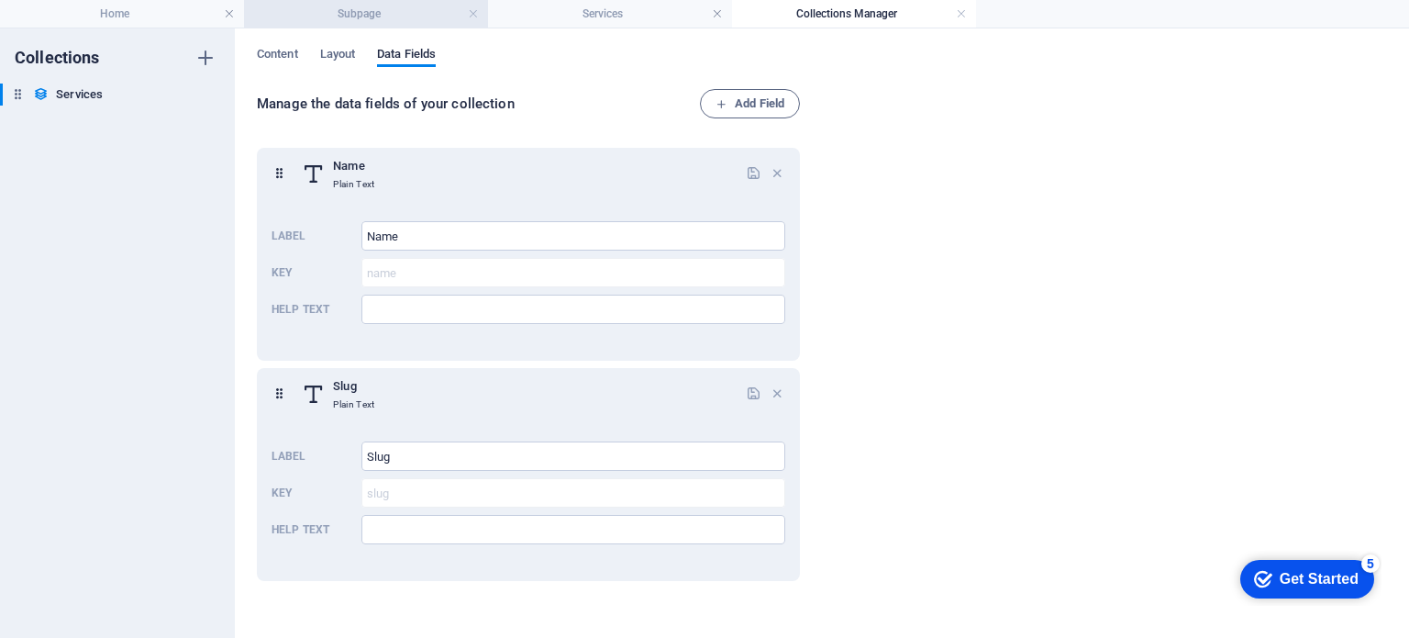
click at [307, 6] on h4 "Subpage" at bounding box center [366, 14] width 244 height 20
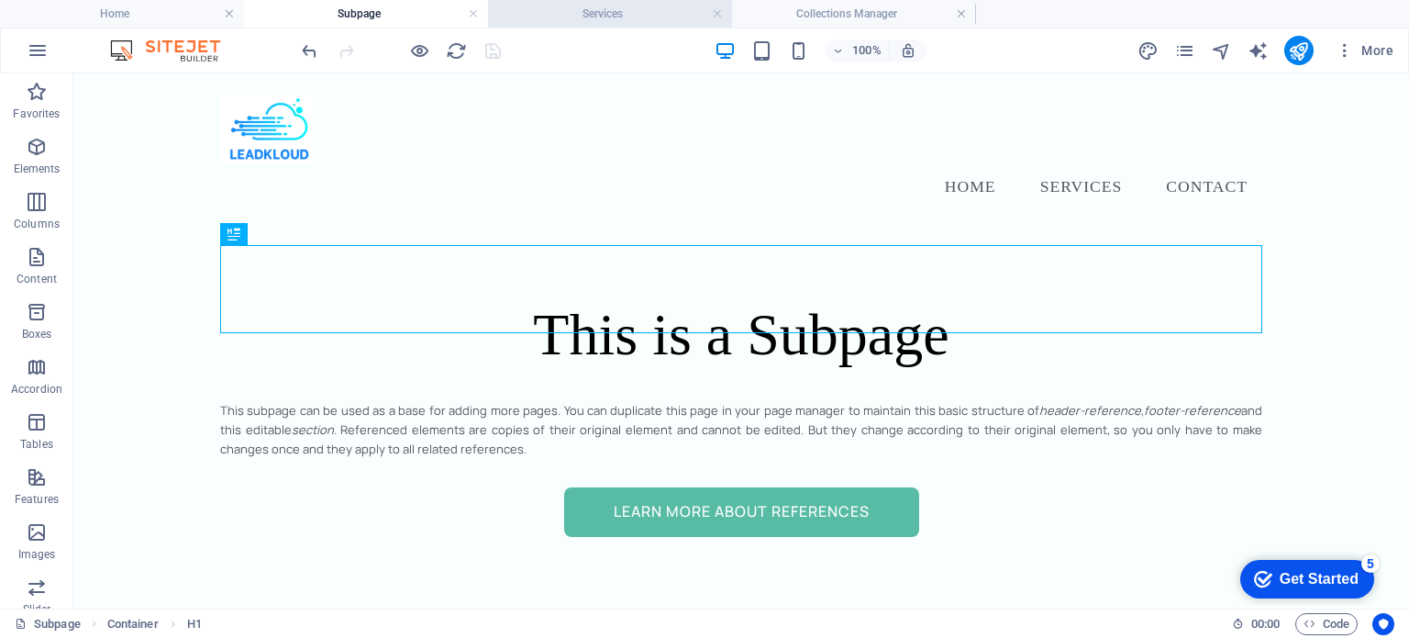
click at [595, 13] on h4 "Services" at bounding box center [610, 14] width 244 height 20
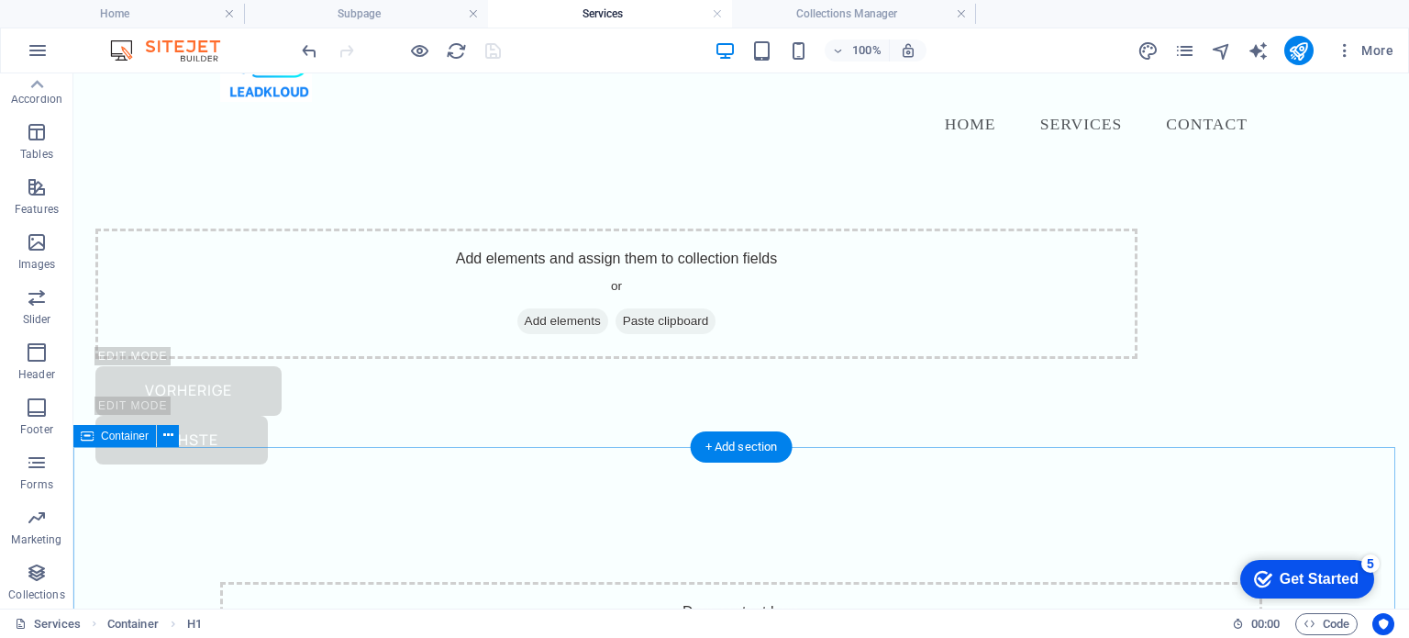
scroll to position [0, 0]
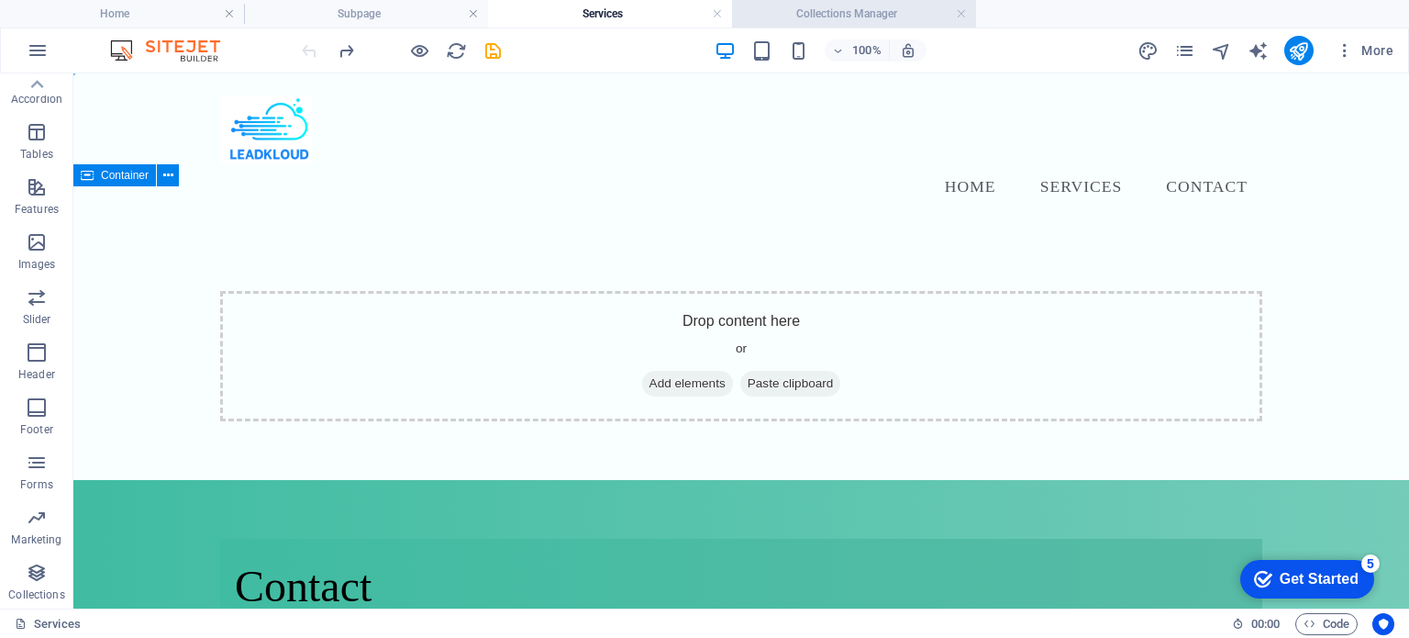
click at [818, 6] on h4 "Collections Manager" at bounding box center [854, 14] width 244 height 20
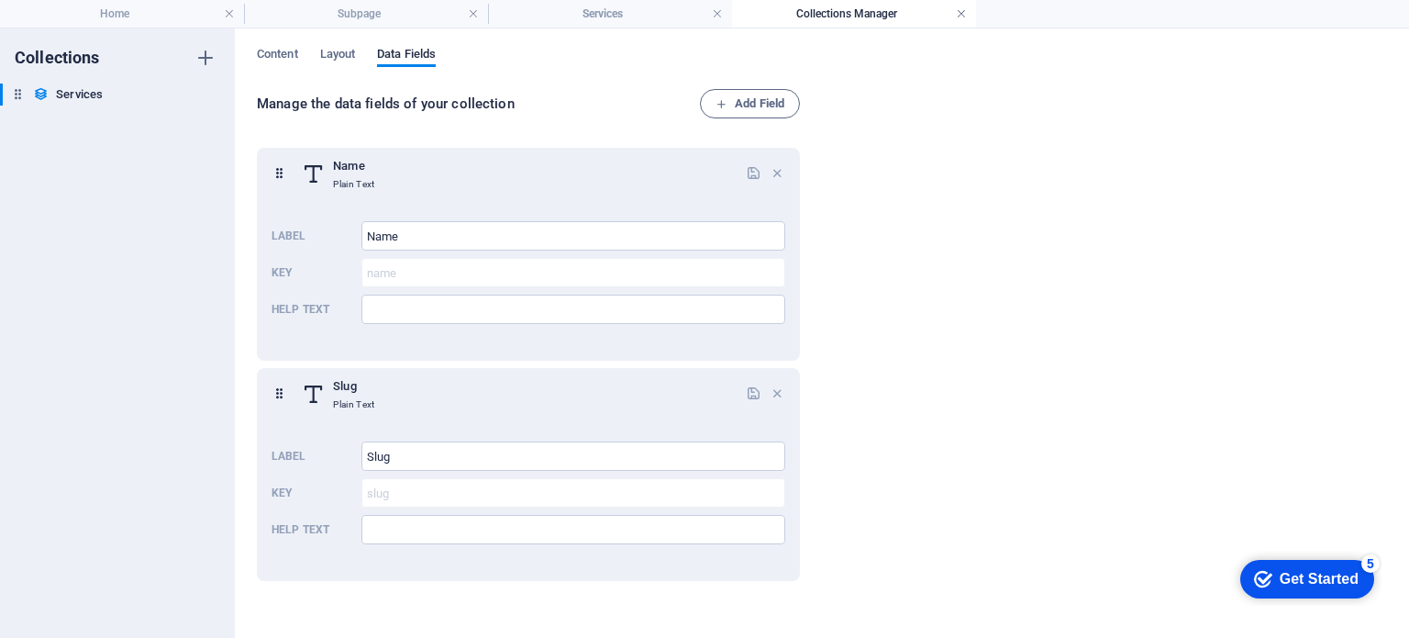
click at [960, 16] on link at bounding box center [961, 14] width 11 height 17
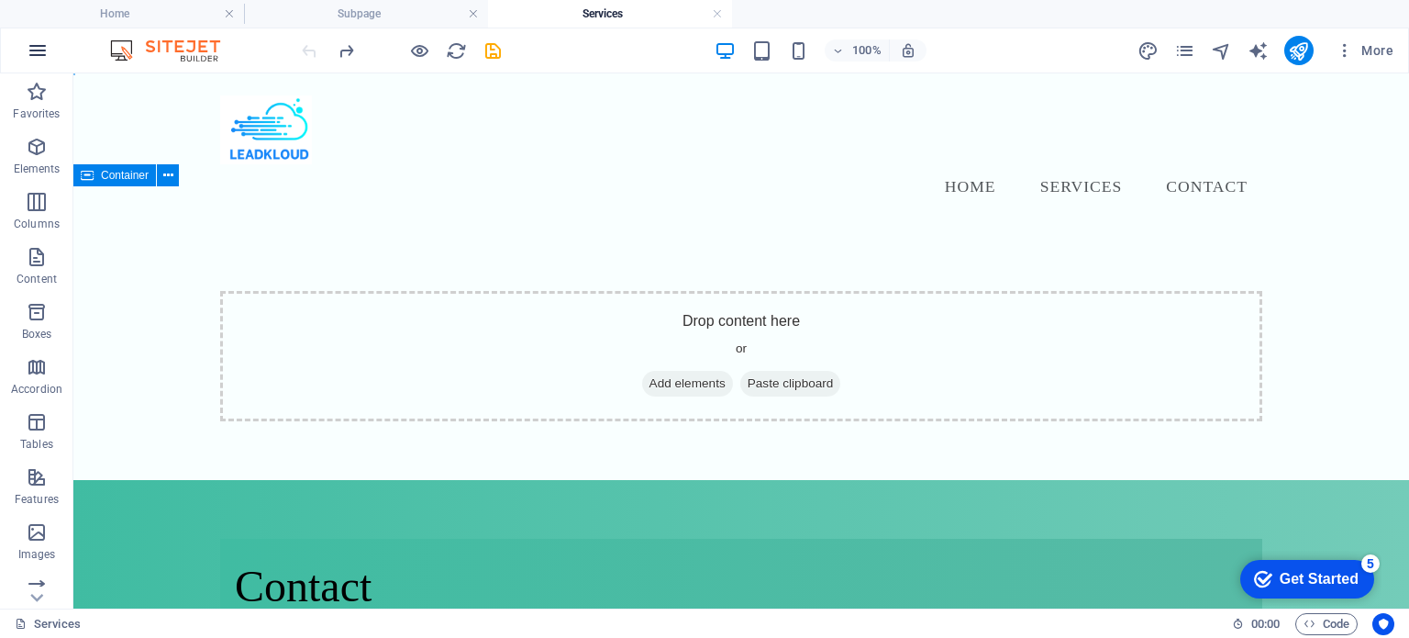
click at [40, 52] on icon "button" at bounding box center [38, 50] width 22 height 22
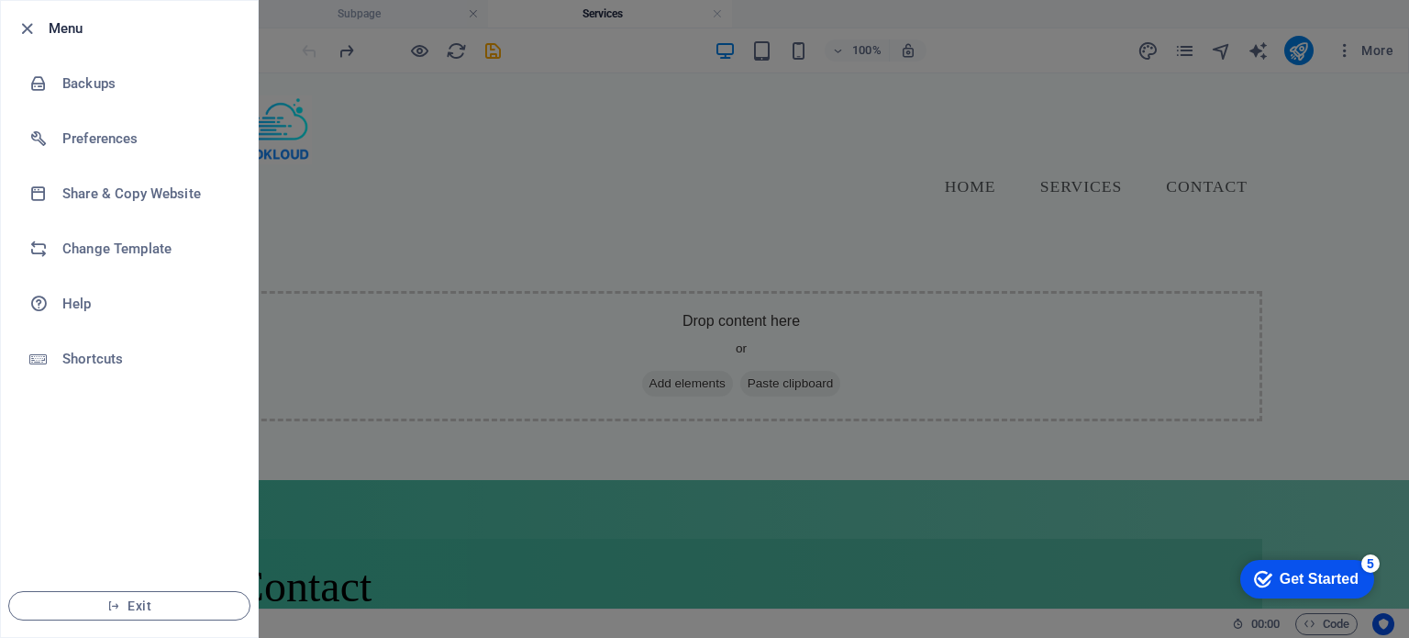
click at [364, 271] on div at bounding box center [704, 319] width 1409 height 638
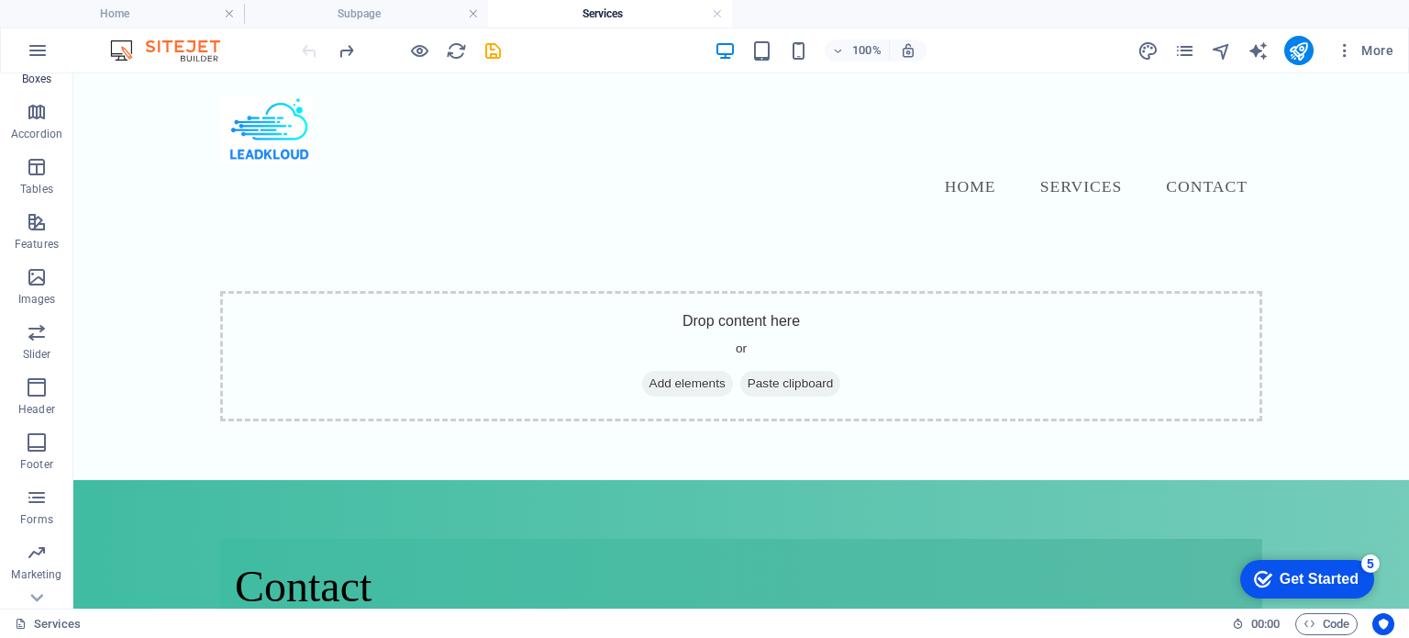
scroll to position [290, 0]
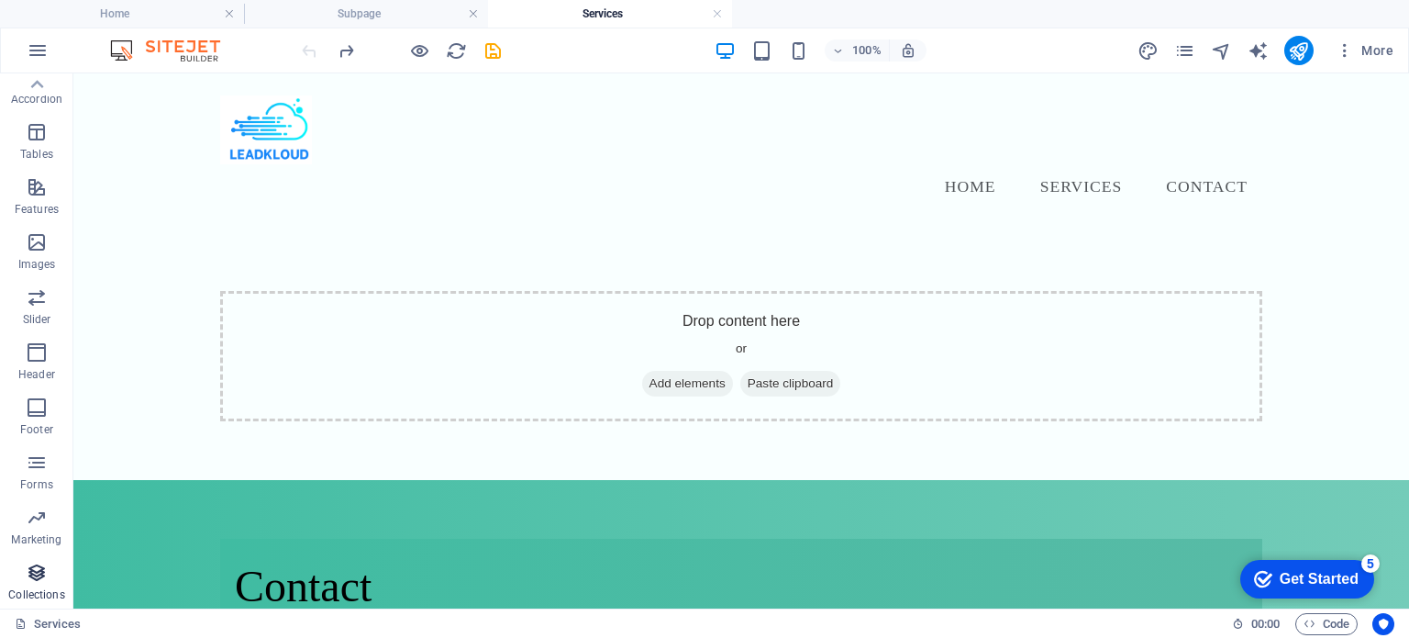
click at [29, 590] on p "Collections" at bounding box center [36, 594] width 56 height 15
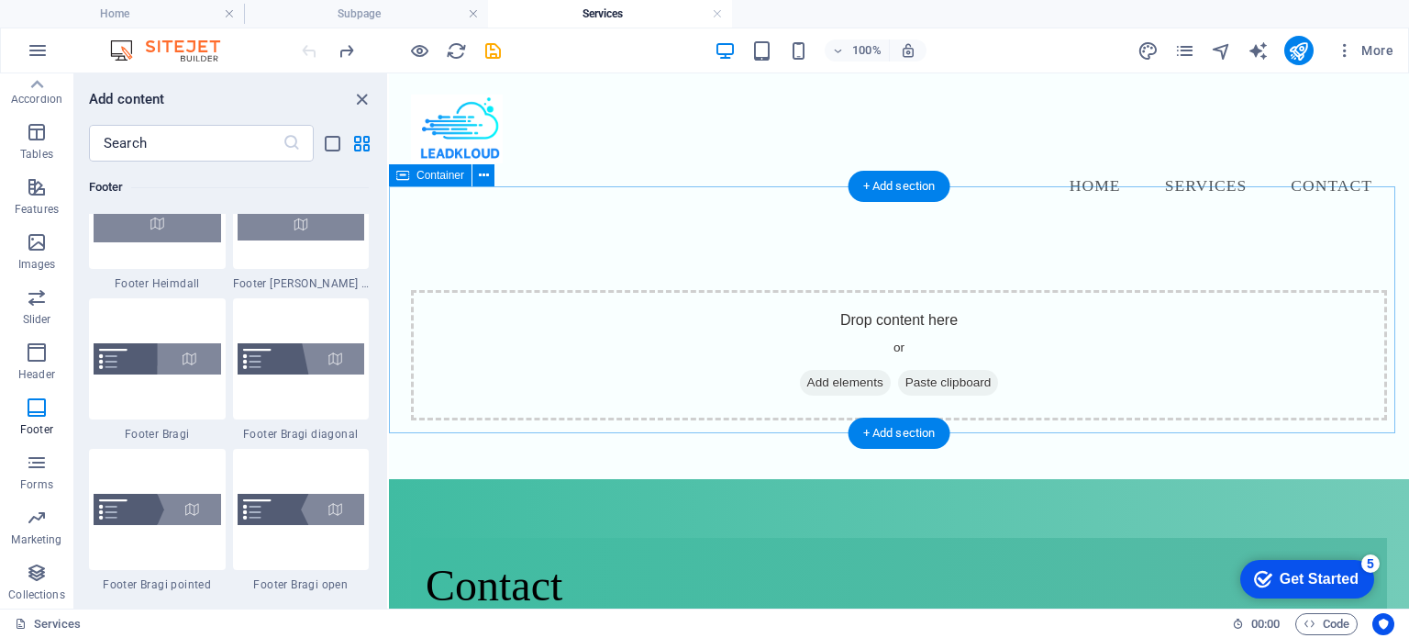
scroll to position [0, 0]
click at [538, 232] on div "Drop content here or Add elements Paste clipboard" at bounding box center [899, 356] width 1020 height 248
click at [501, 232] on div "Drop content here or Add elements Paste clipboard" at bounding box center [899, 356] width 1020 height 248
click at [542, 232] on div "Drop content here or Add elements Paste clipboard" at bounding box center [899, 356] width 1020 height 248
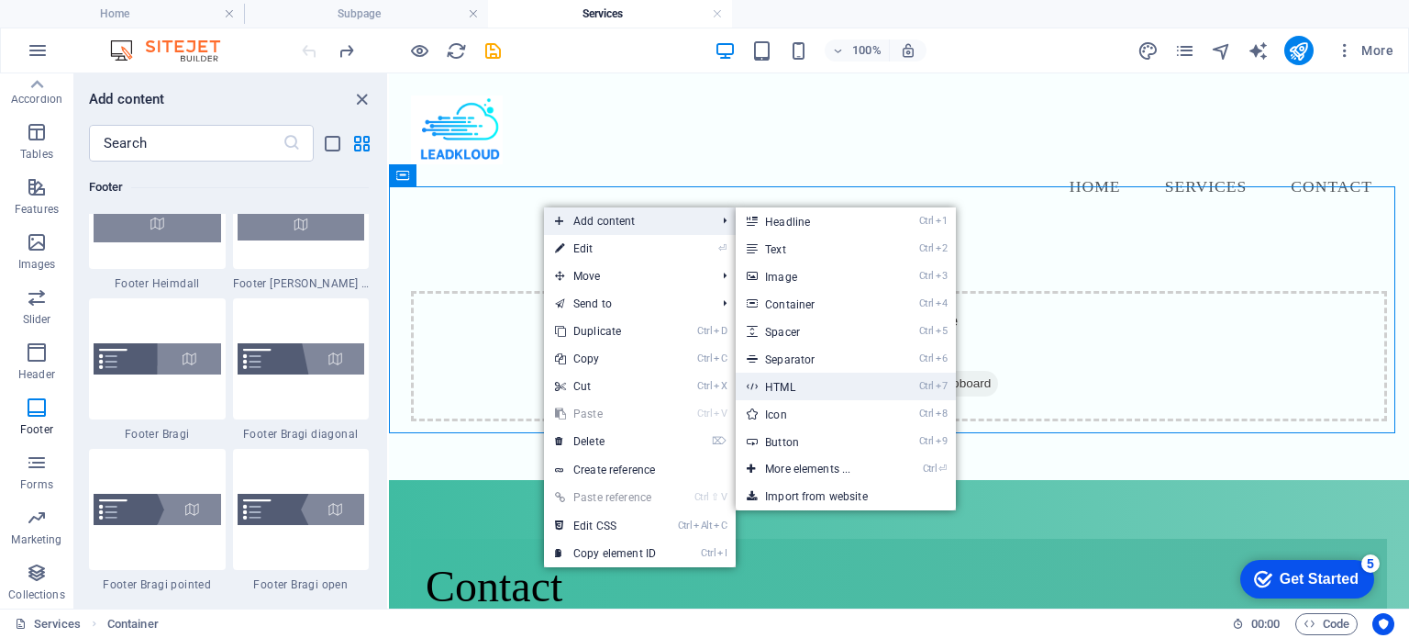
click at [840, 381] on link "Ctrl 7 HTML" at bounding box center [811, 387] width 151 height 28
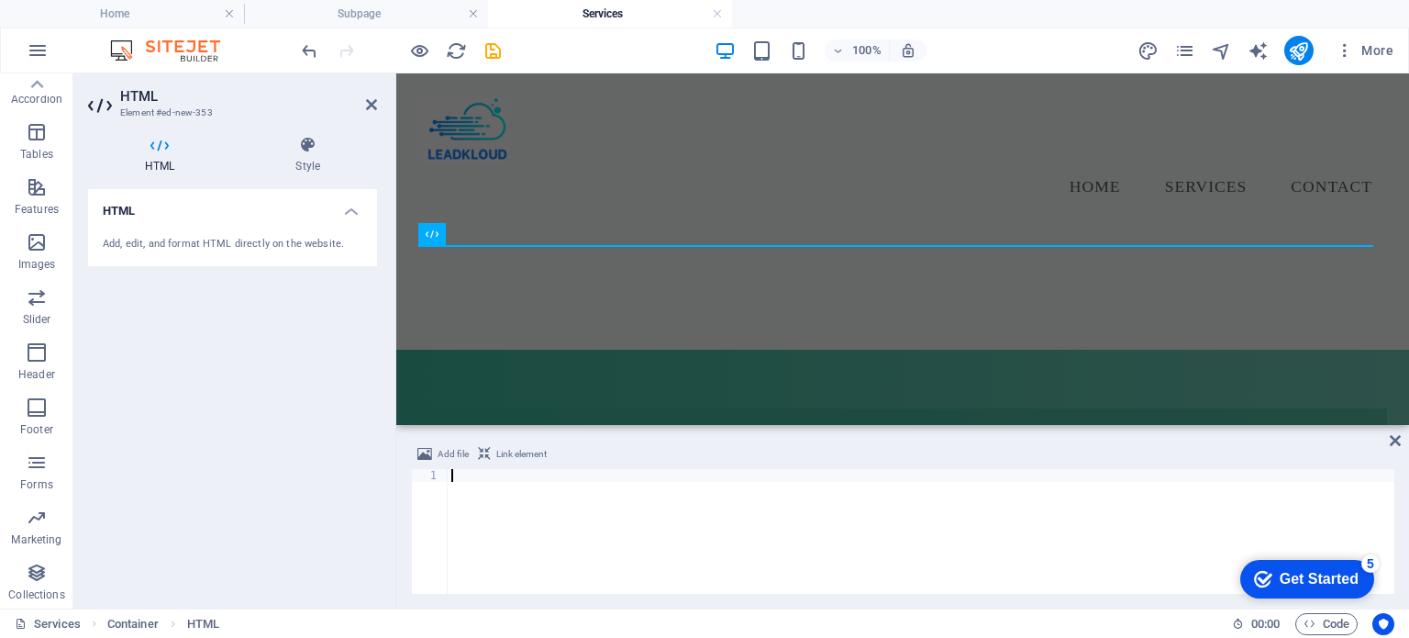
click at [598, 482] on div at bounding box center [921, 544] width 947 height 150
click at [459, 480] on div at bounding box center [921, 544] width 947 height 150
paste textarea "</html>"
type textarea "</html>"
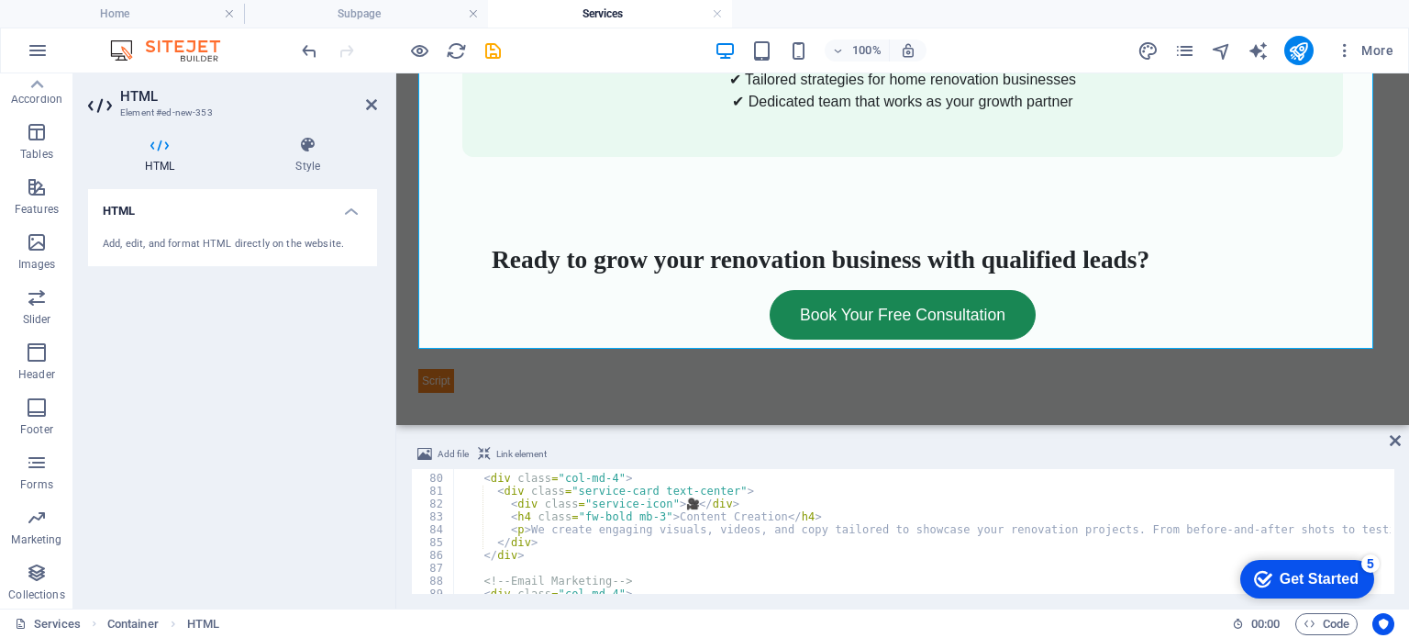
scroll to position [1407, 0]
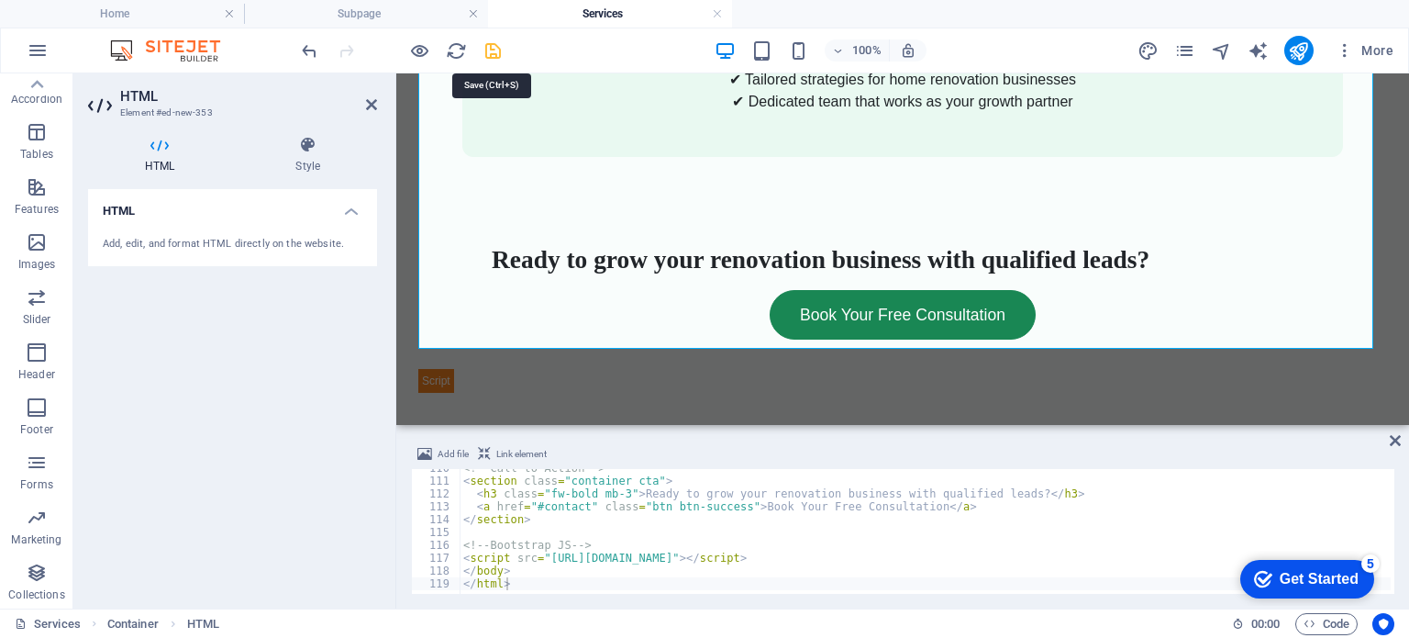
click at [492, 50] on icon "save" at bounding box center [493, 50] width 21 height 21
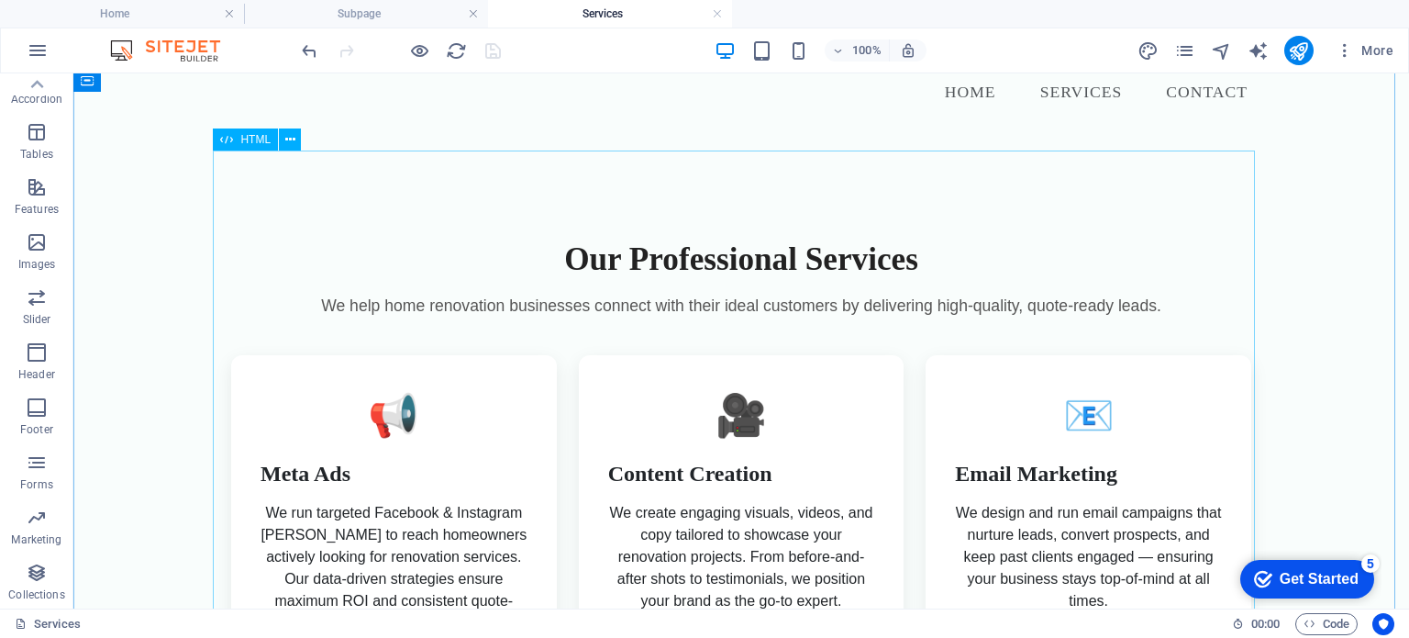
scroll to position [0, 0]
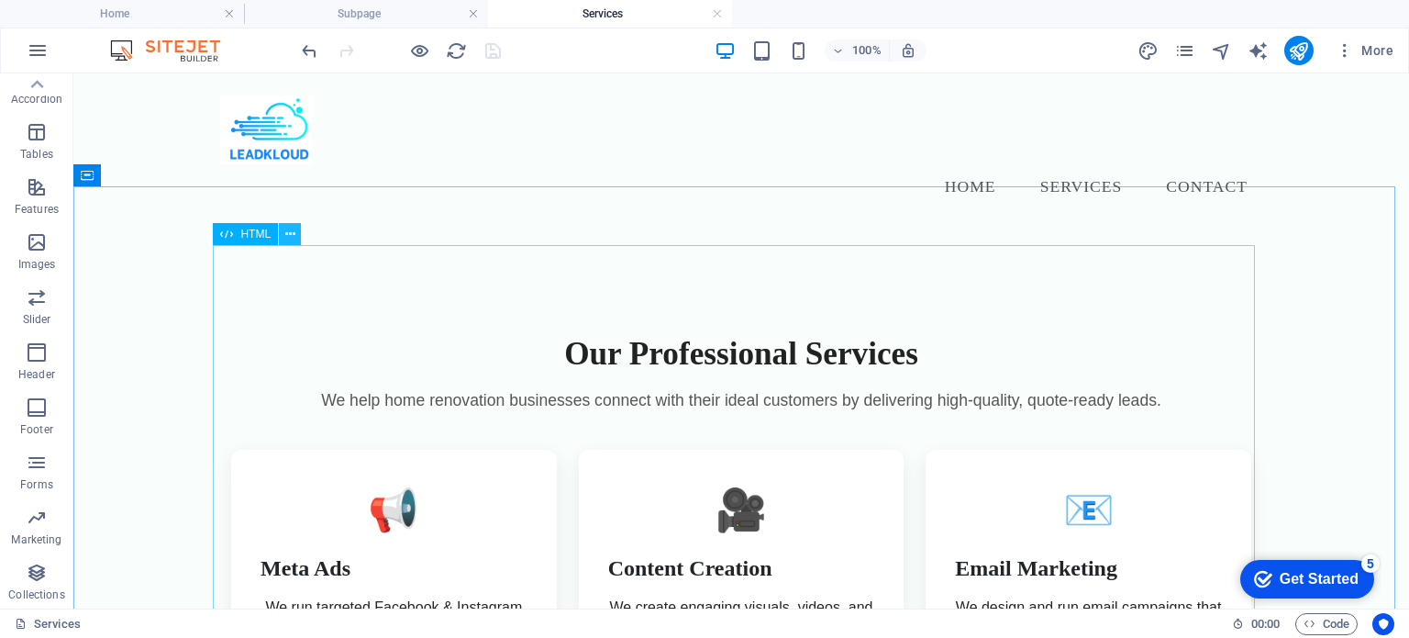
click at [290, 234] on icon at bounding box center [290, 234] width 10 height 19
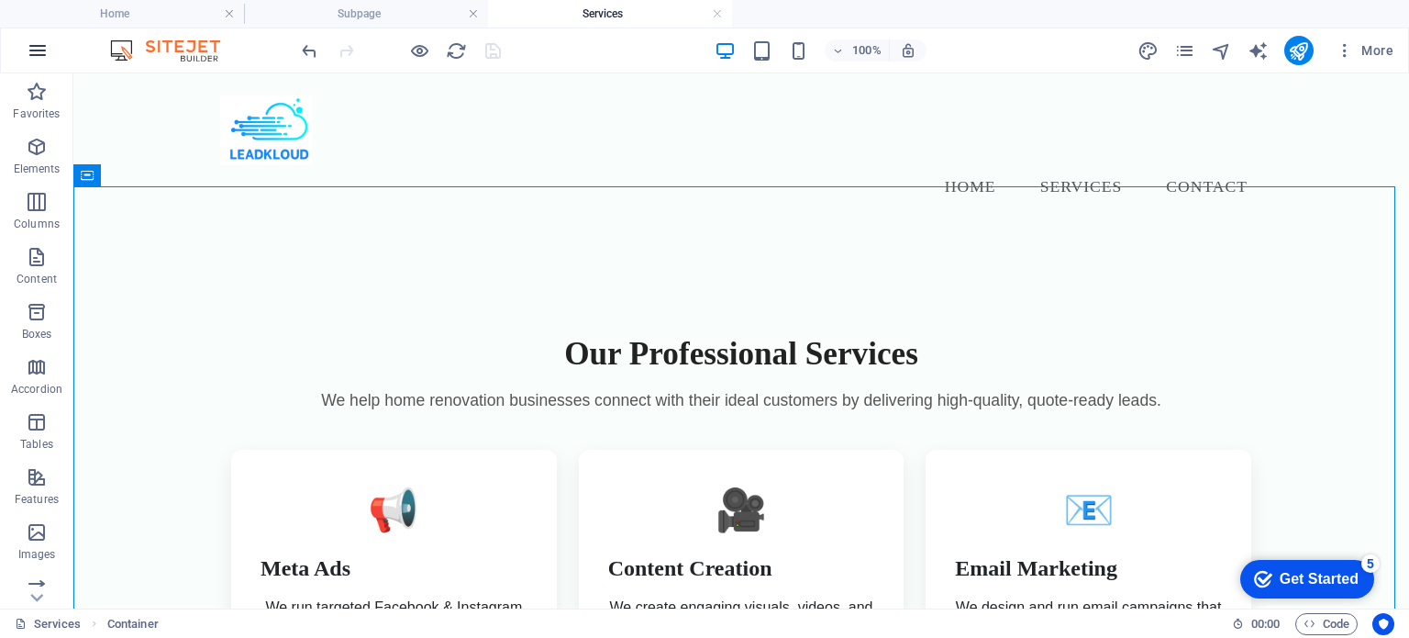
click at [39, 45] on icon "button" at bounding box center [38, 50] width 22 height 22
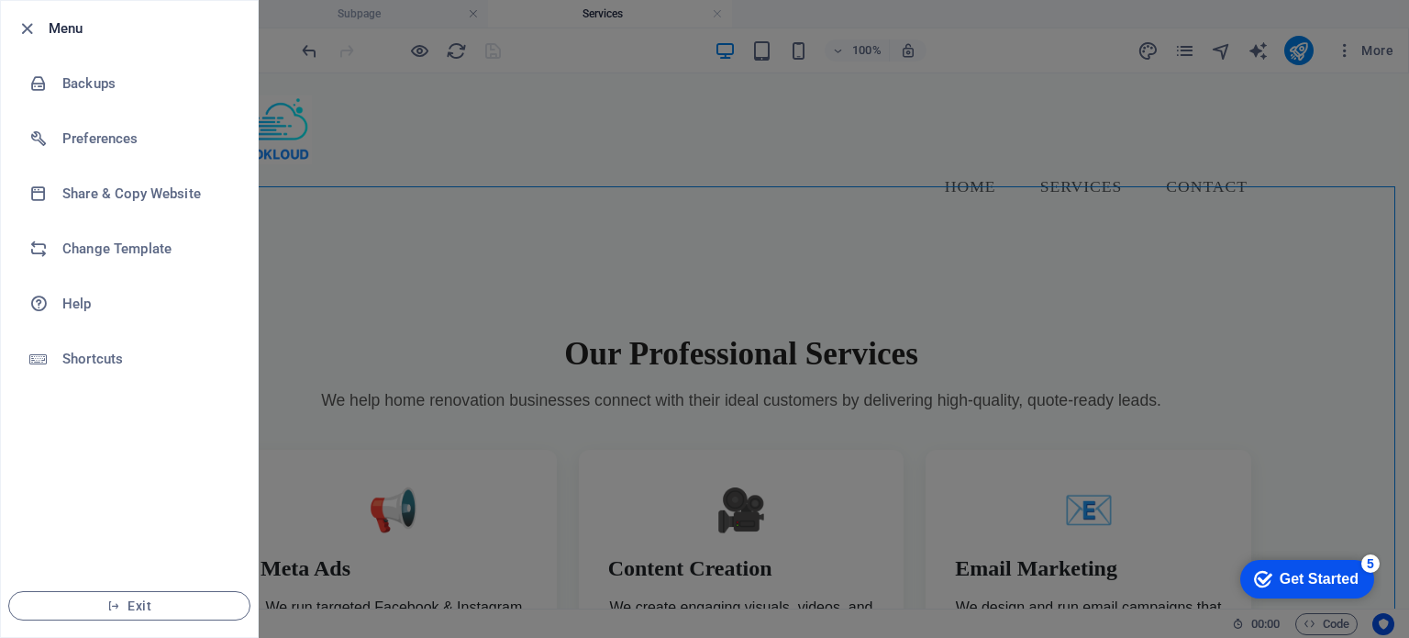
click at [492, 233] on div at bounding box center [704, 319] width 1409 height 638
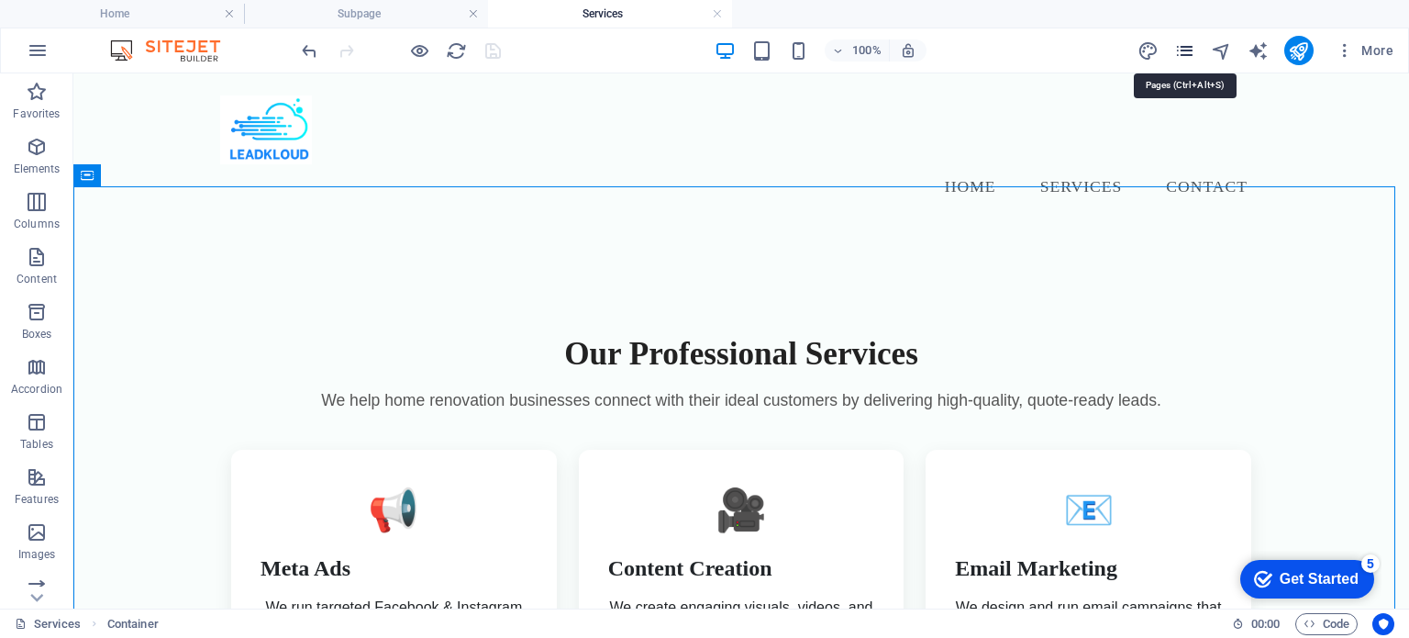
click at [1185, 54] on icon "pages" at bounding box center [1184, 50] width 21 height 21
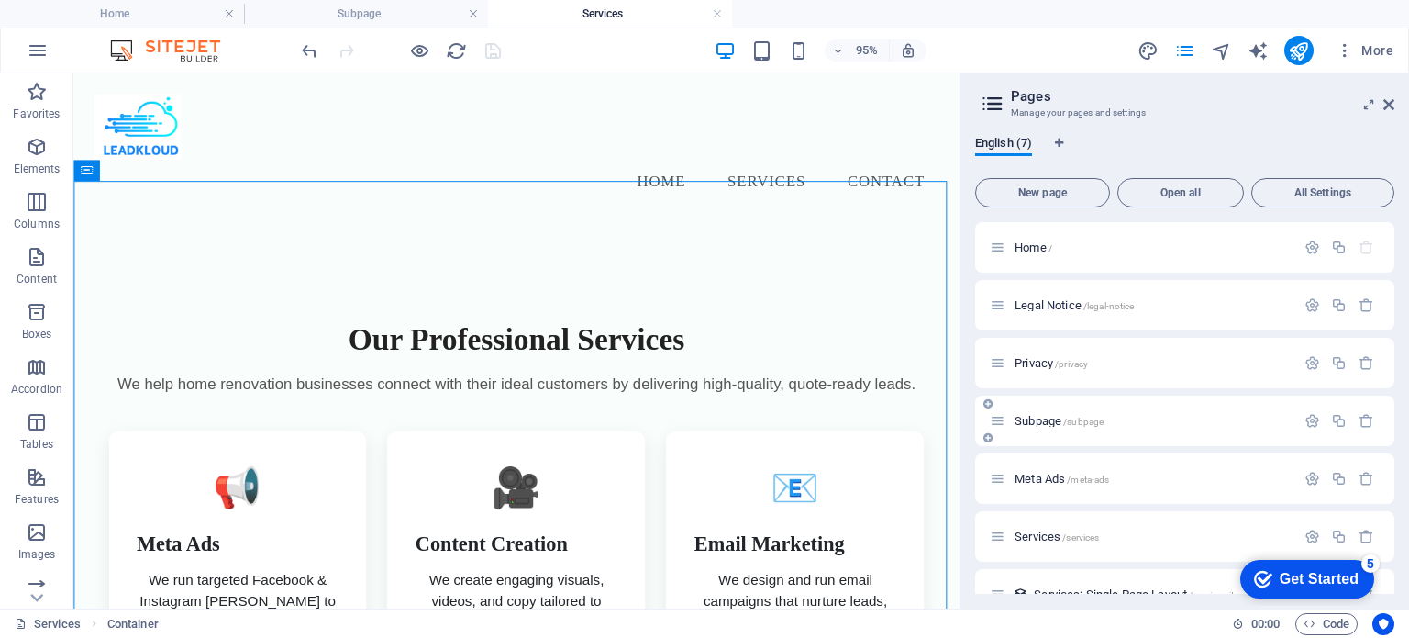
scroll to position [32, 0]
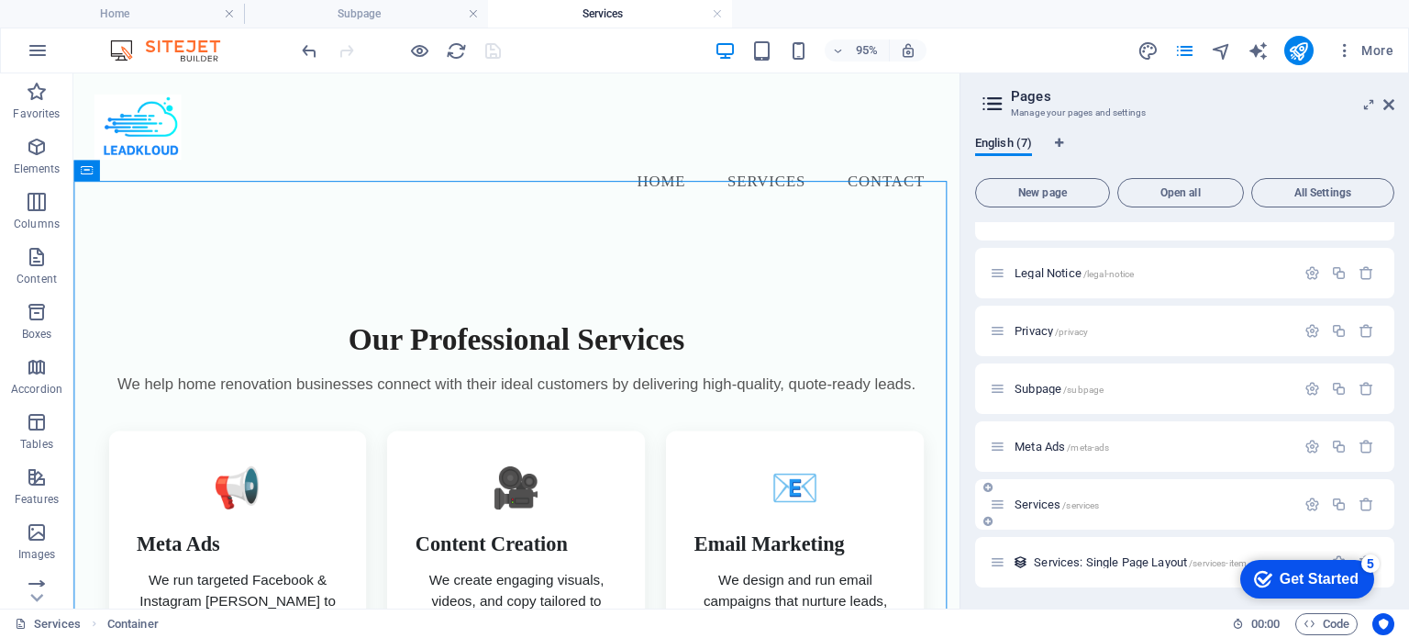
click at [1042, 504] on span "Services /services" at bounding box center [1057, 504] width 84 height 14
click at [1073, 507] on span "/services" at bounding box center [1081, 505] width 37 height 10
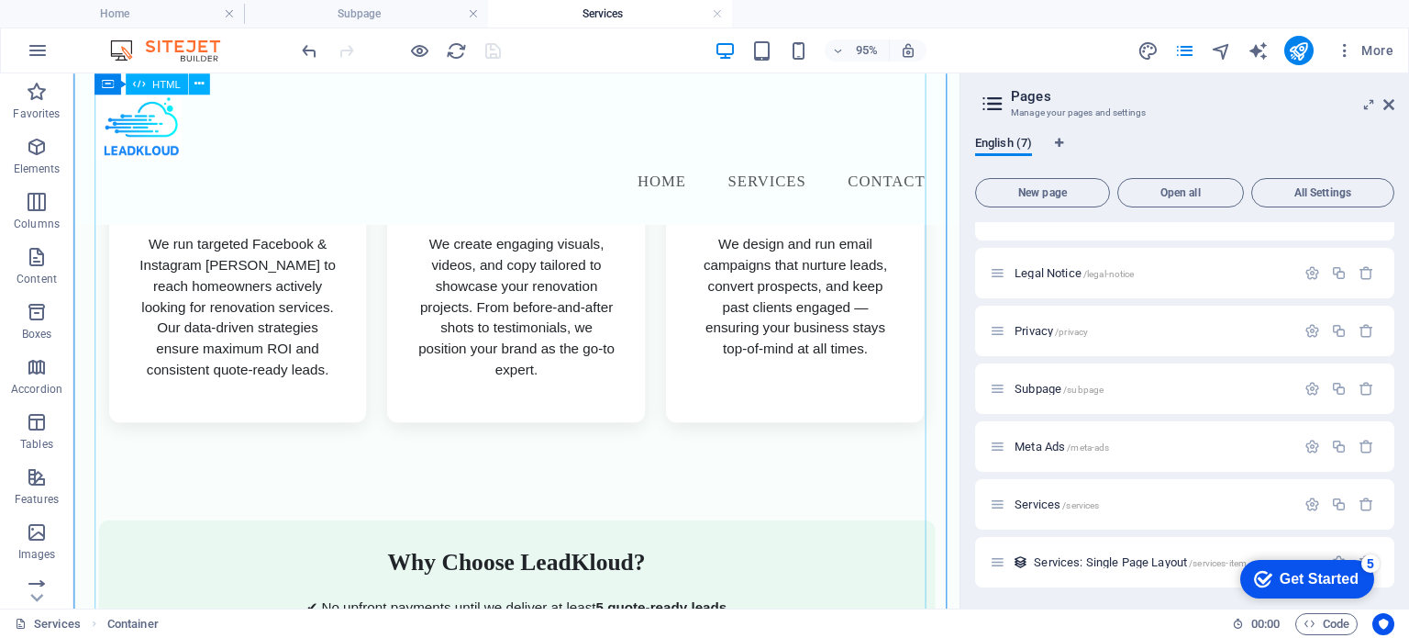
scroll to position [0, 0]
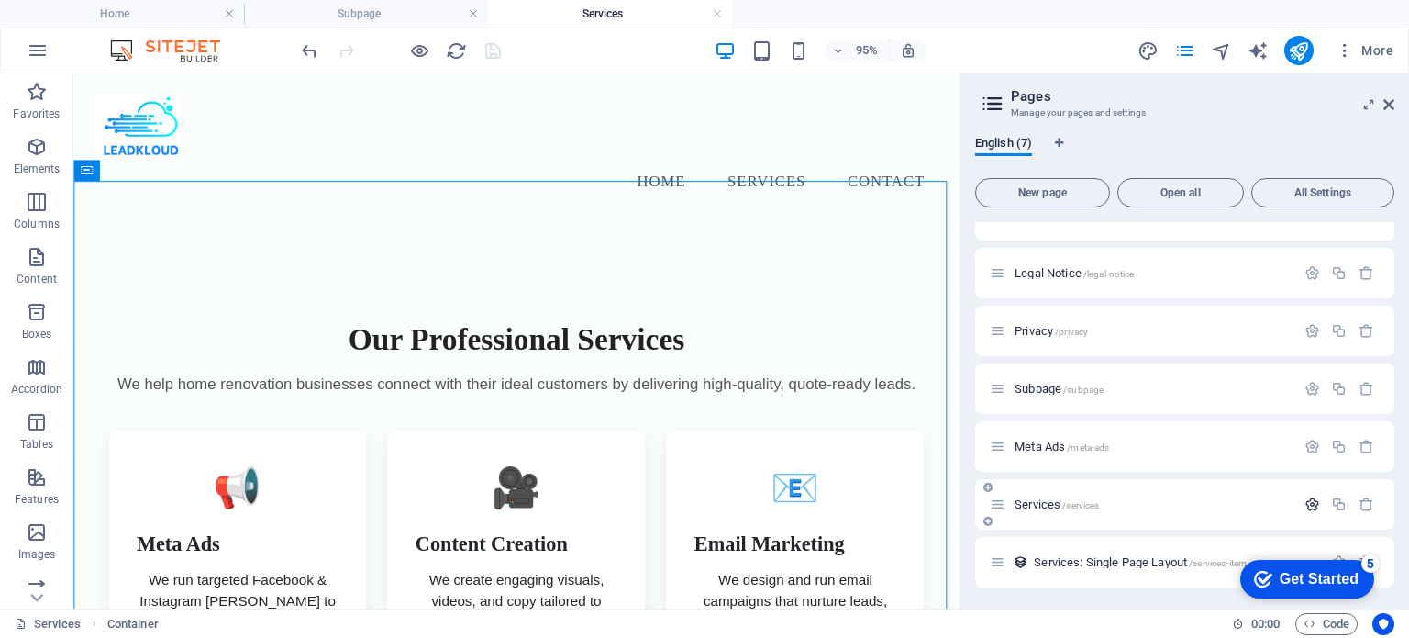
click at [1309, 502] on icon "button" at bounding box center [1313, 504] width 16 height 16
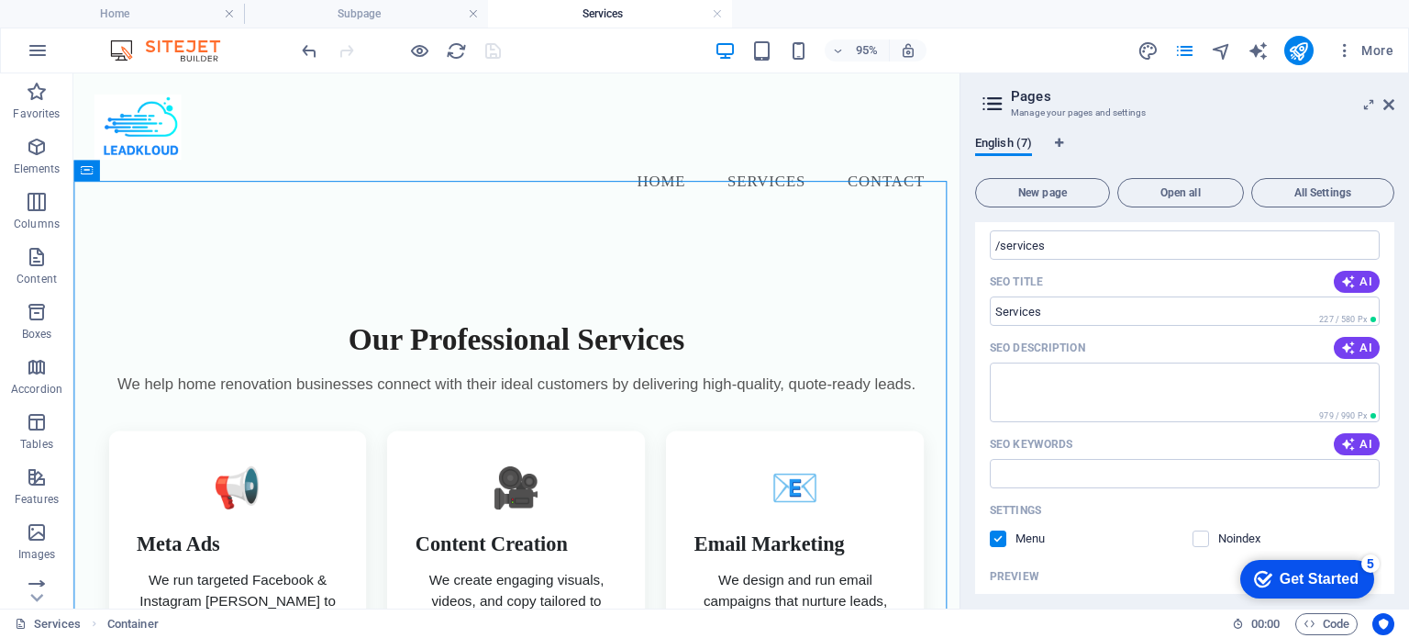
scroll to position [425, 0]
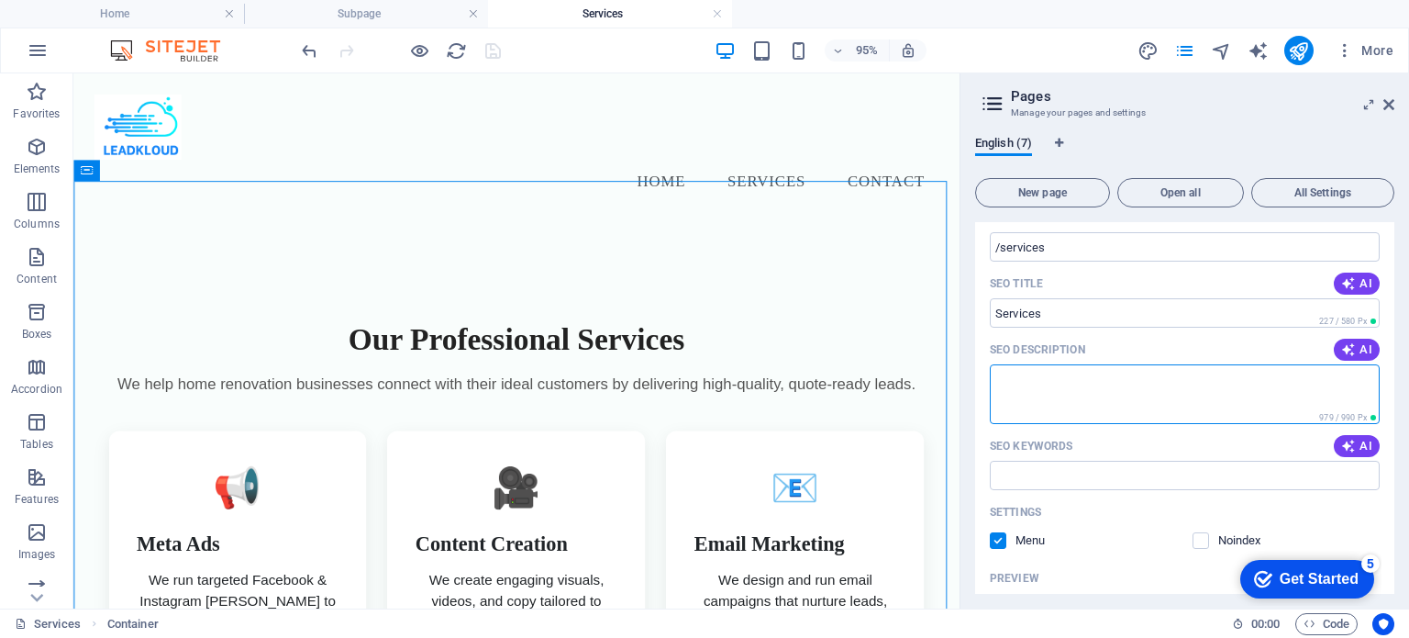
click at [1092, 393] on textarea "SEO Description" at bounding box center [1185, 394] width 390 height 60
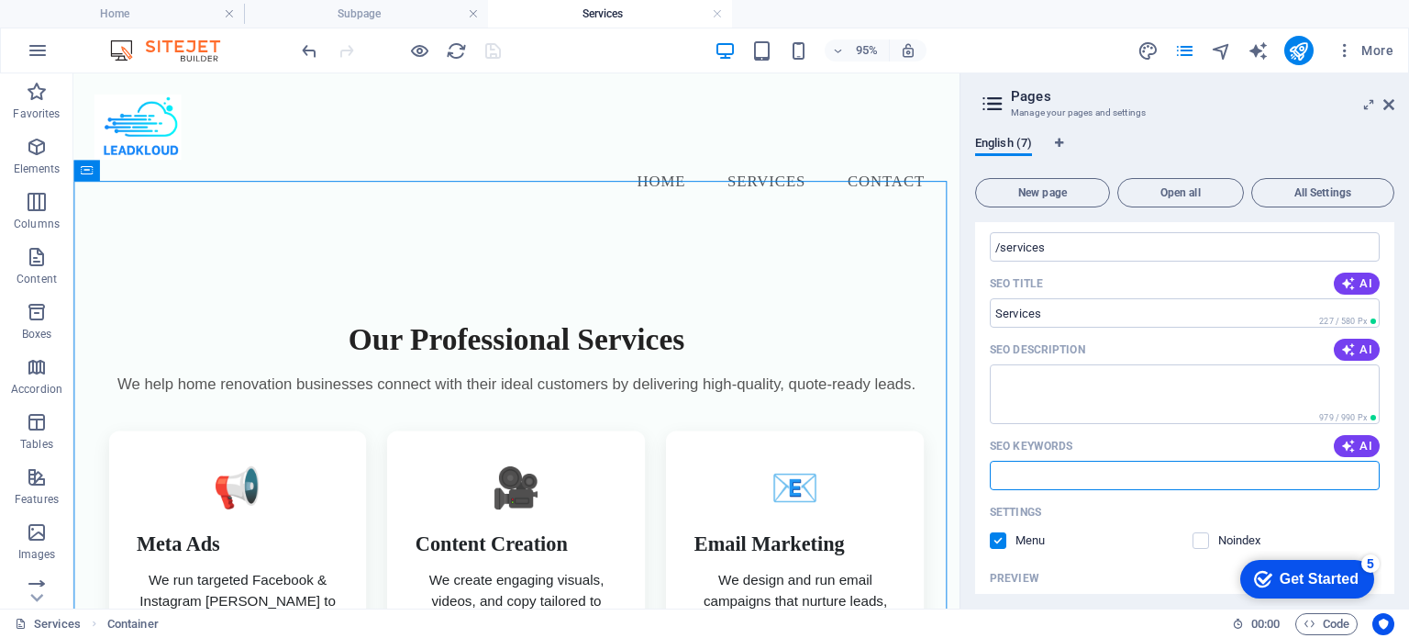
click at [1075, 465] on input "SEO Keywords" at bounding box center [1185, 475] width 390 height 29
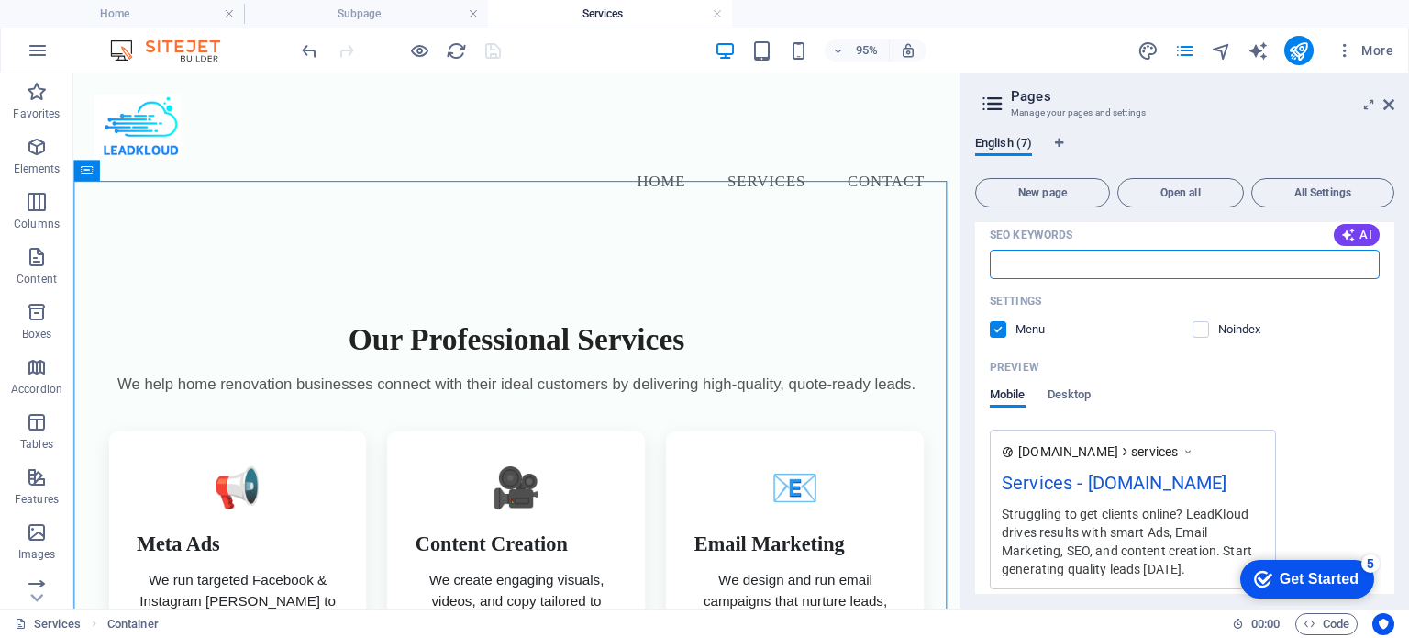
scroll to position [771, 0]
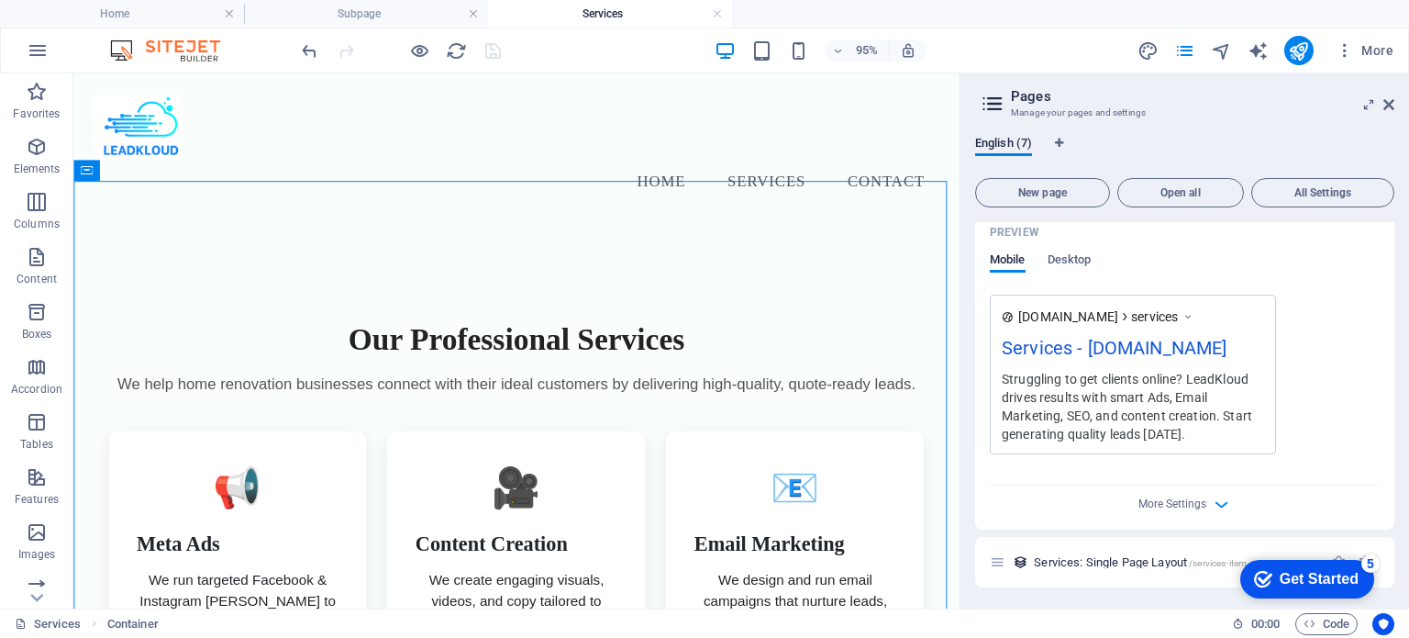
click at [1124, 502] on div "More Settings" at bounding box center [1185, 499] width 390 height 29
click at [1200, 499] on span "More Settings" at bounding box center [1173, 503] width 68 height 13
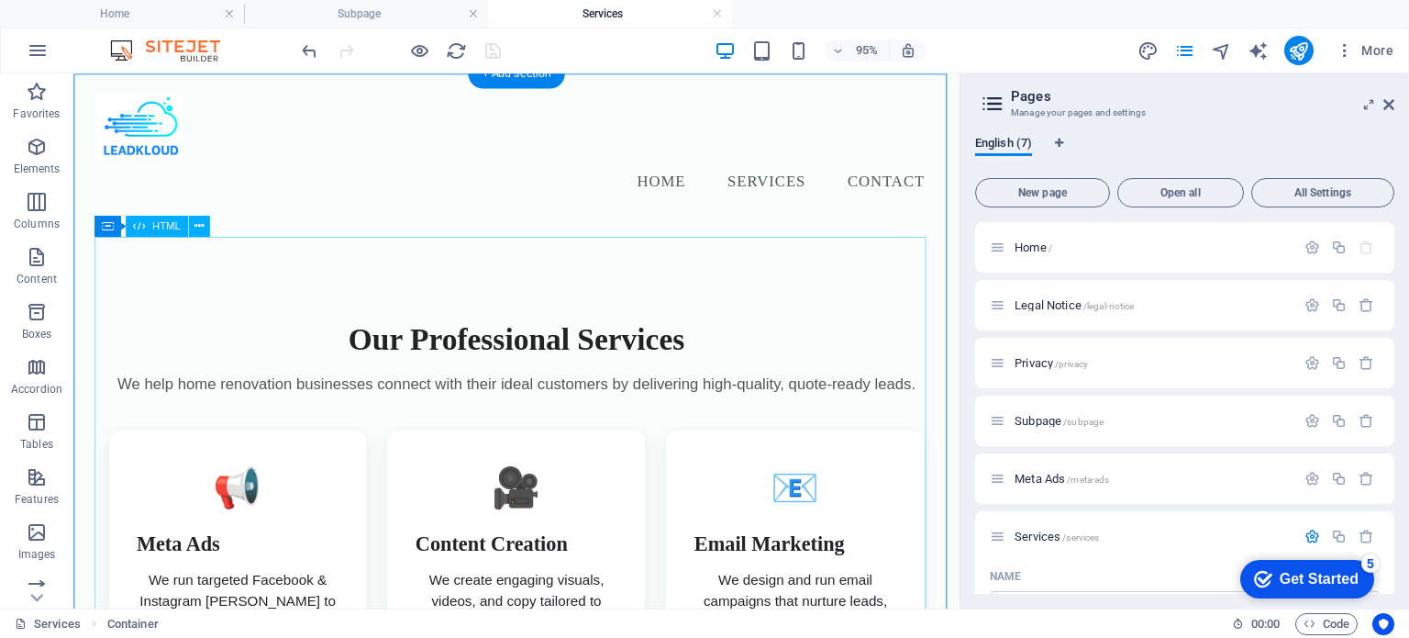
scroll to position [0, 0]
click at [1386, 103] on icon at bounding box center [1389, 104] width 11 height 15
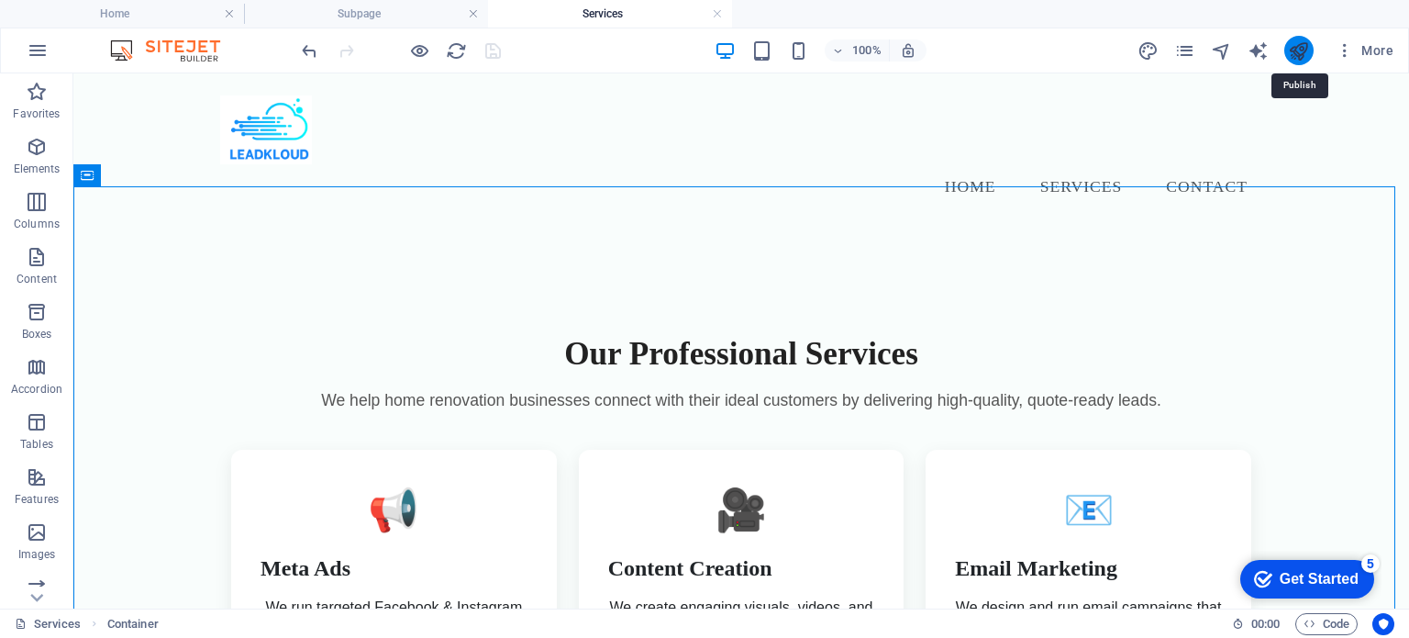
click at [1303, 56] on icon "publish" at bounding box center [1298, 50] width 21 height 21
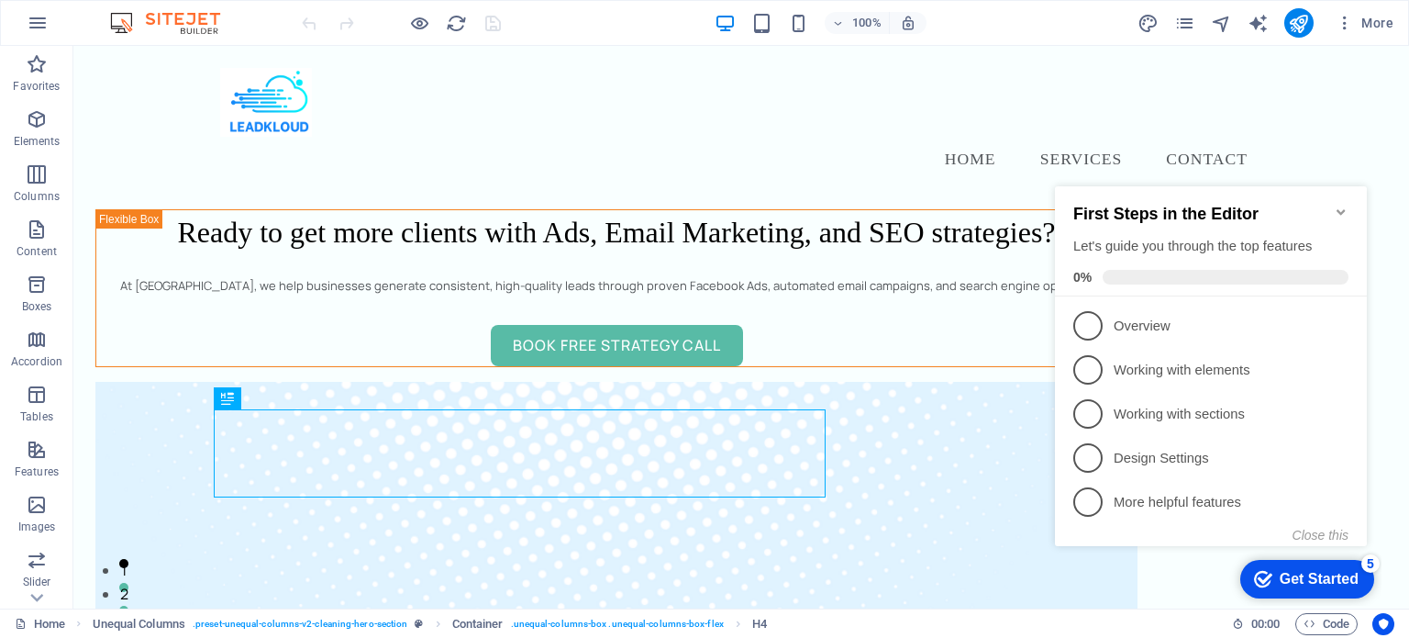
click at [1343, 209] on icon "Minimize checklist" at bounding box center [1341, 212] width 8 height 6
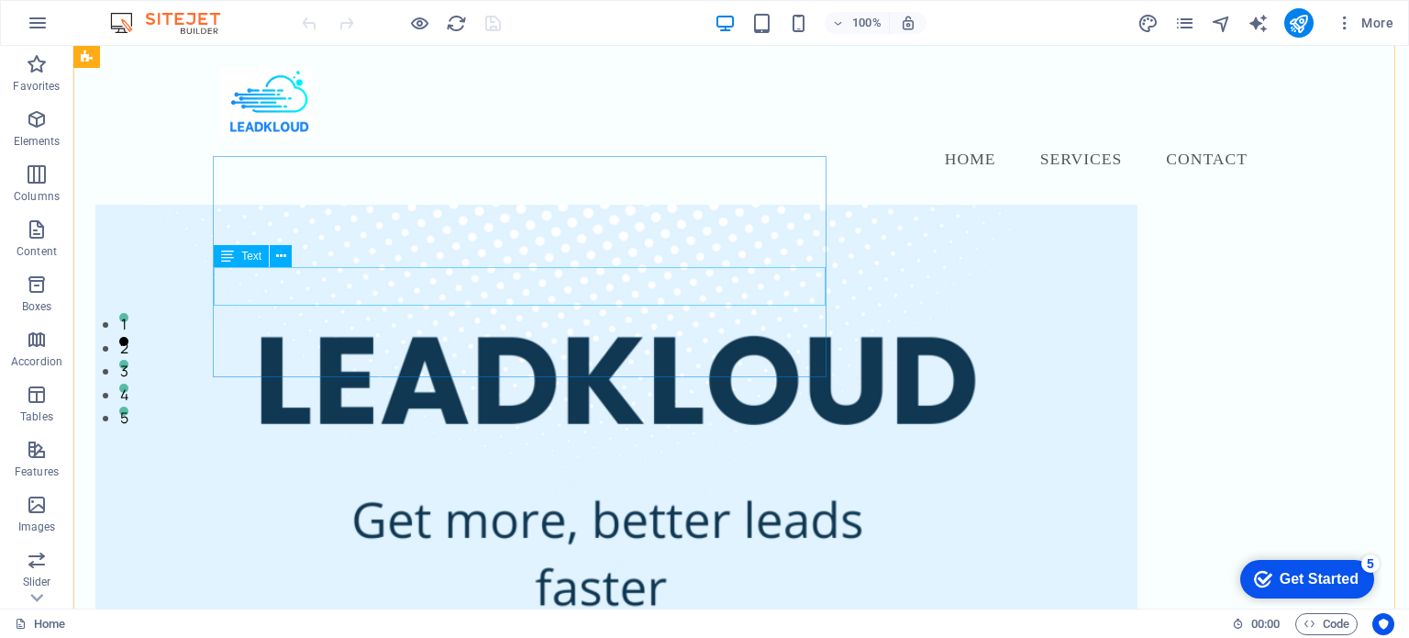
scroll to position [244, 0]
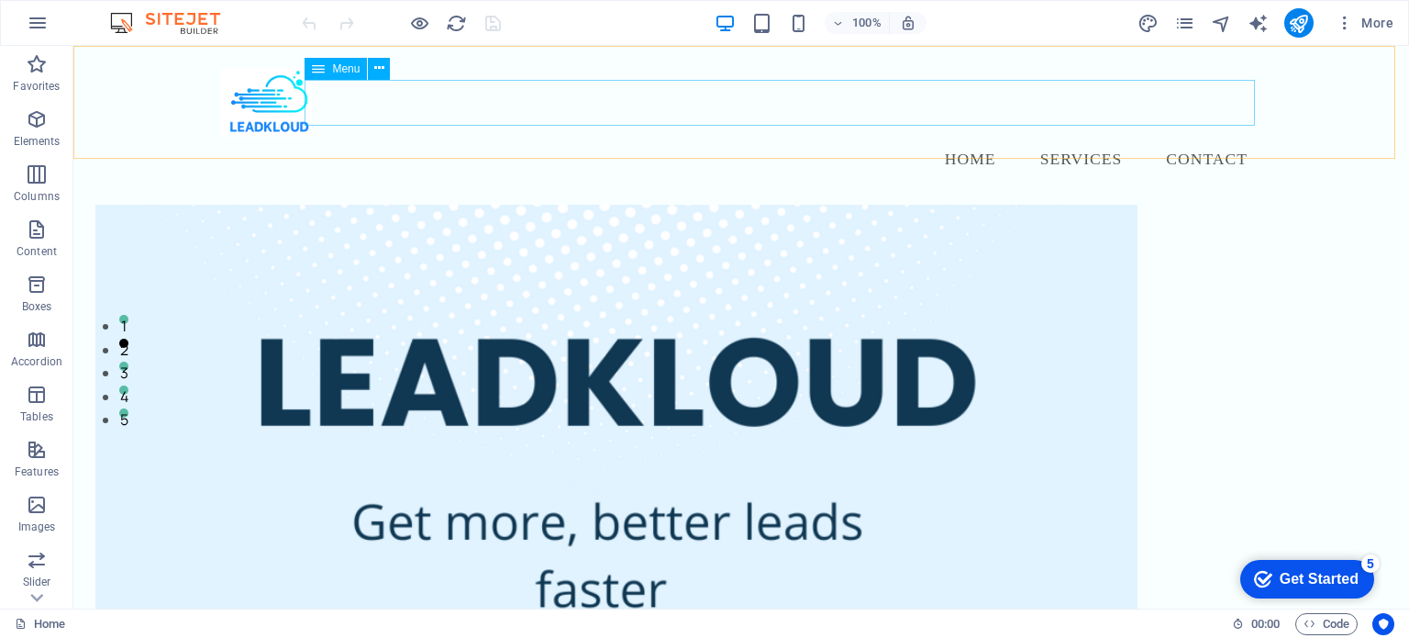
click at [1075, 137] on nav "Home Services Contact" at bounding box center [741, 160] width 1042 height 46
click at [384, 70] on button at bounding box center [379, 69] width 22 height 22
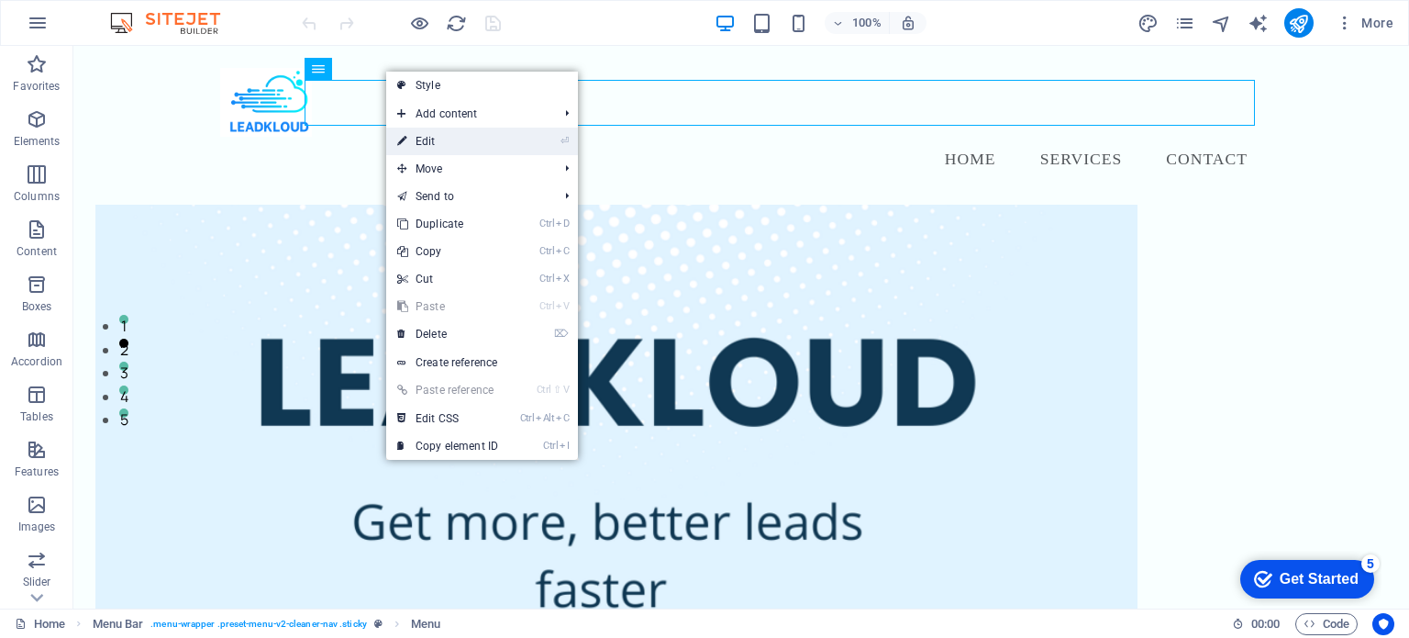
click at [437, 146] on link "⏎ Edit" at bounding box center [447, 142] width 123 height 28
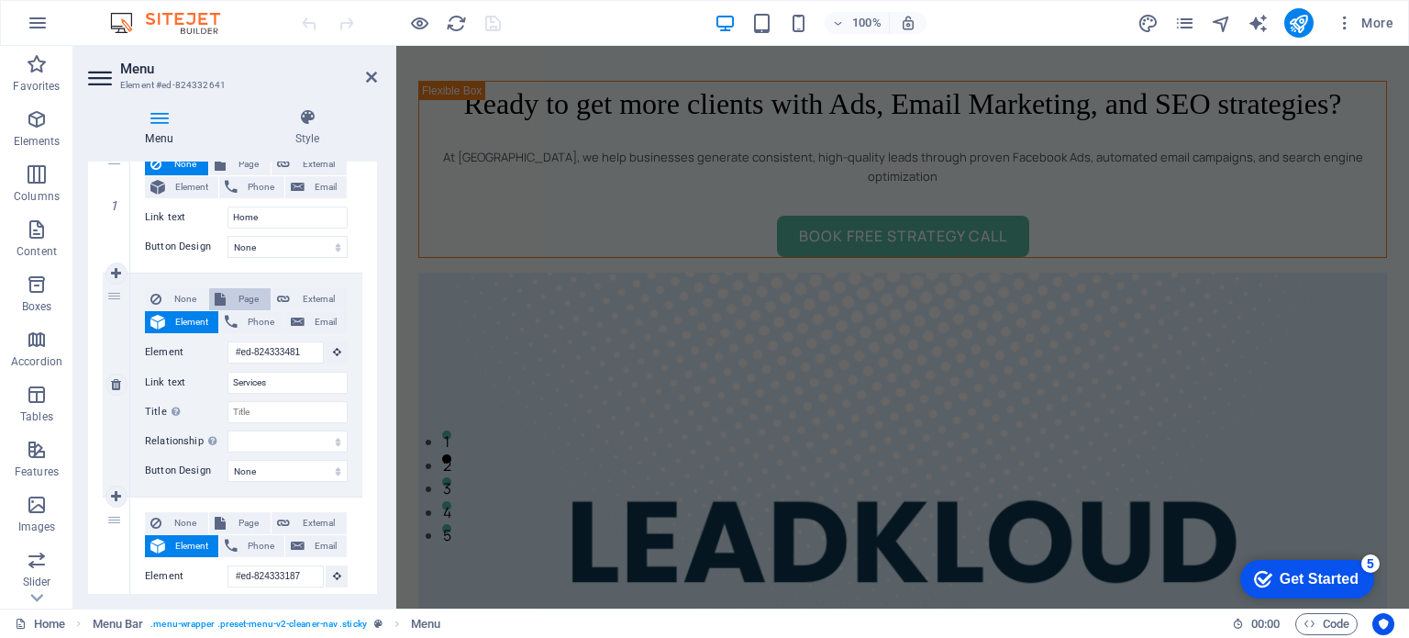
scroll to position [0, 0]
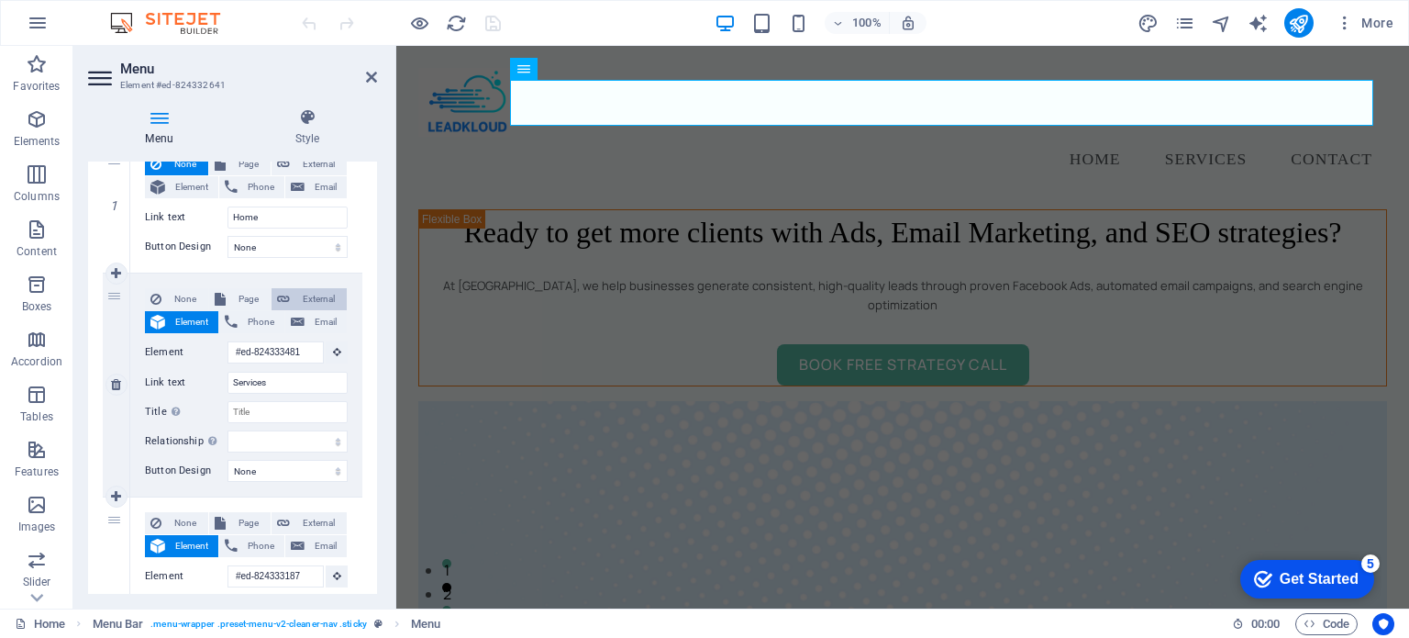
click at [305, 307] on span "External" at bounding box center [318, 299] width 46 height 22
select select "blank"
select select
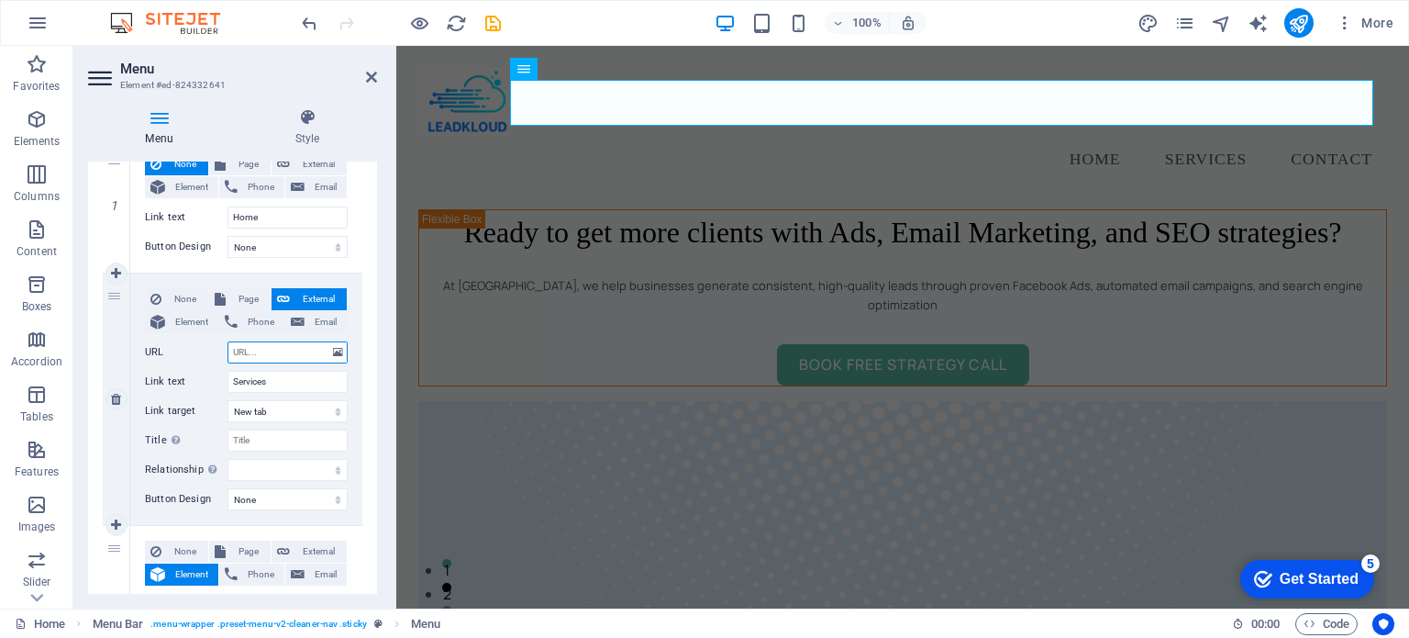
click at [279, 350] on input "URL" at bounding box center [288, 352] width 120 height 22
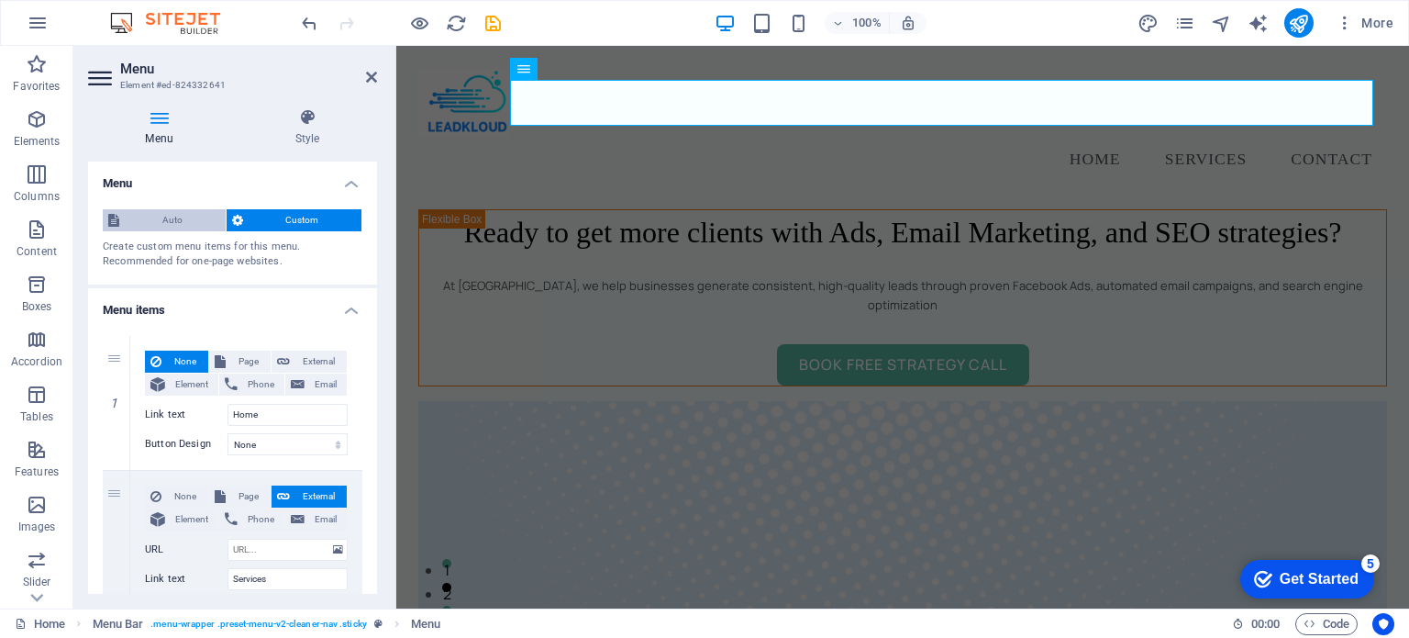
click at [177, 216] on span "Auto" at bounding box center [172, 220] width 95 height 22
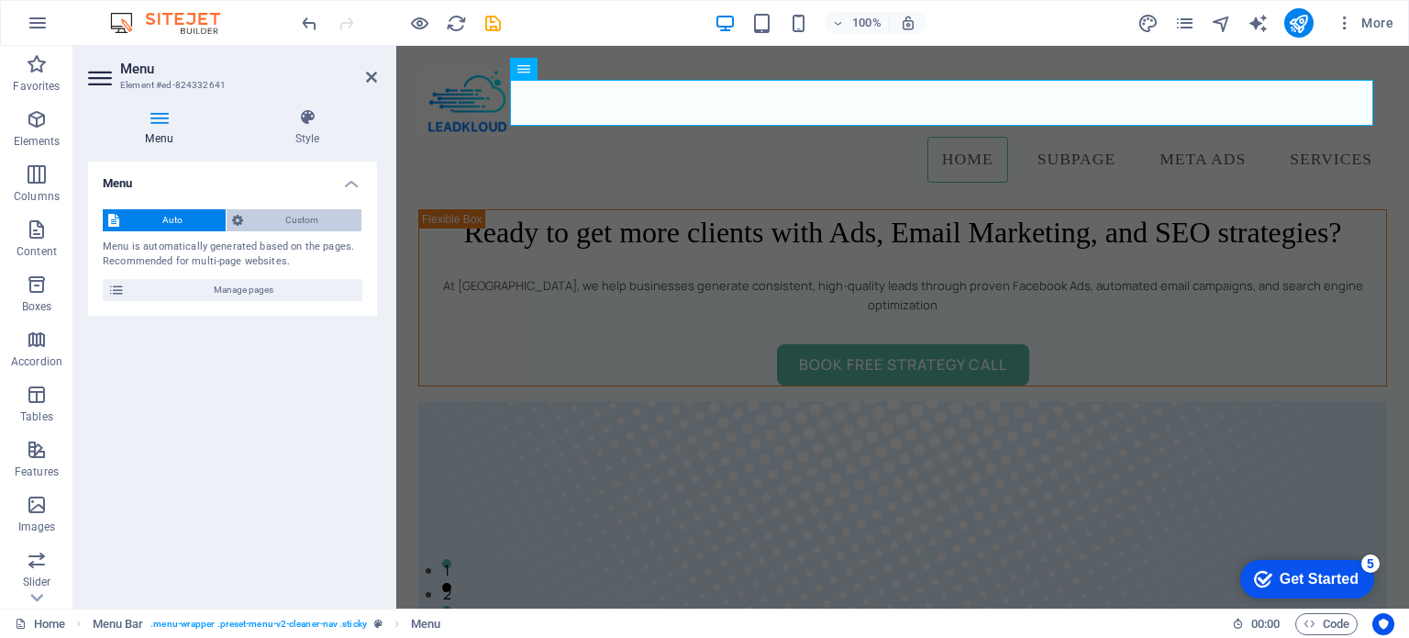
click at [286, 209] on span "Custom" at bounding box center [303, 220] width 108 height 22
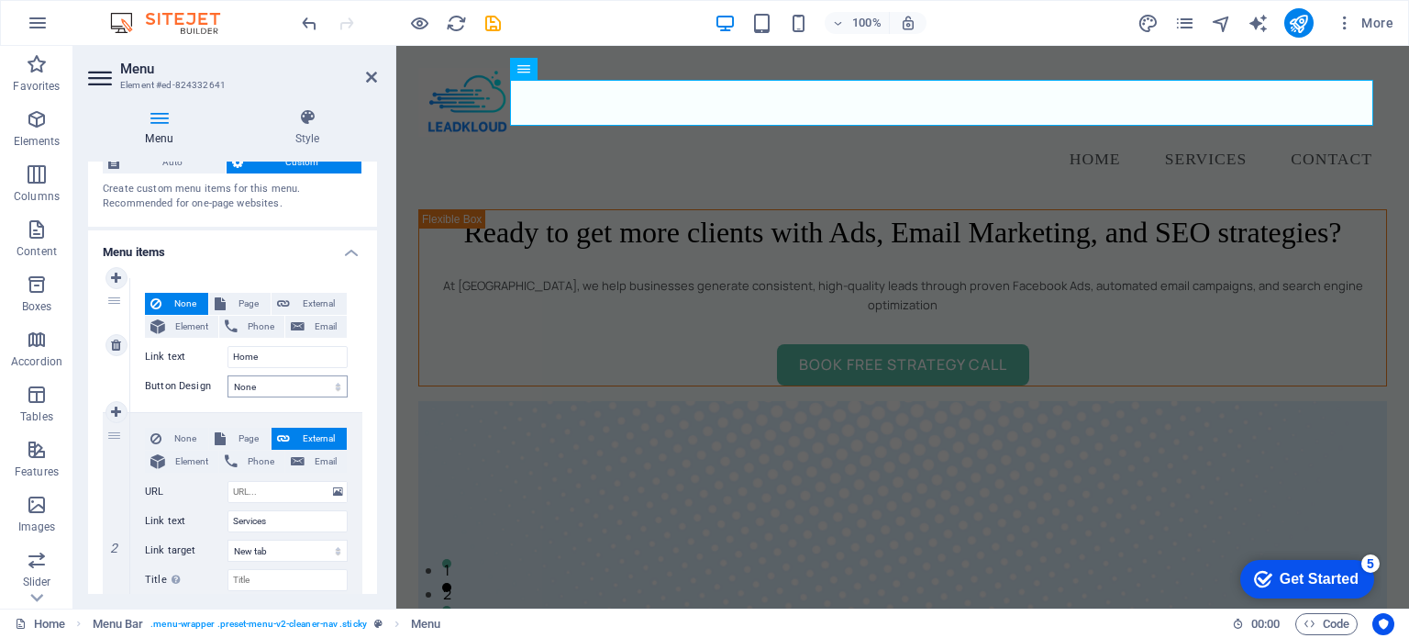
scroll to position [62, 0]
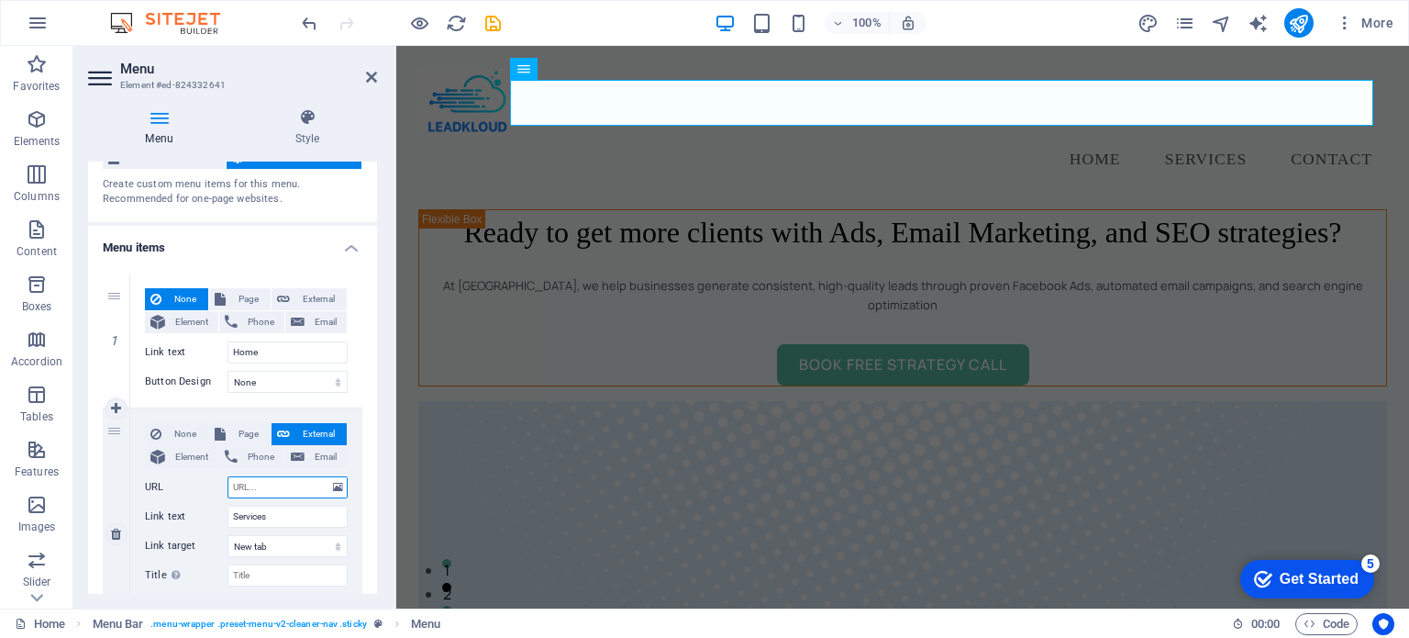
click at [252, 492] on input "URL" at bounding box center [288, 487] width 120 height 22
click at [256, 484] on input "URL" at bounding box center [288, 487] width 120 height 22
paste input "[URL][DOMAIN_NAME]"
type input "[URL][DOMAIN_NAME]"
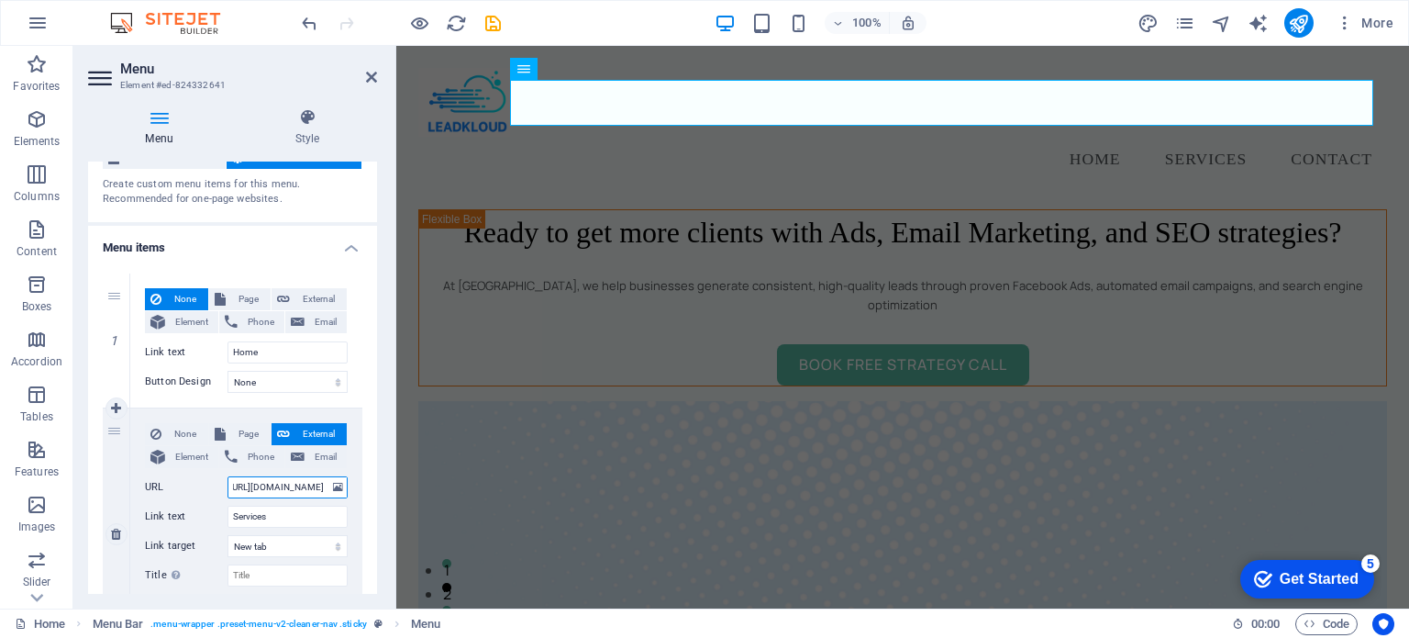
select select
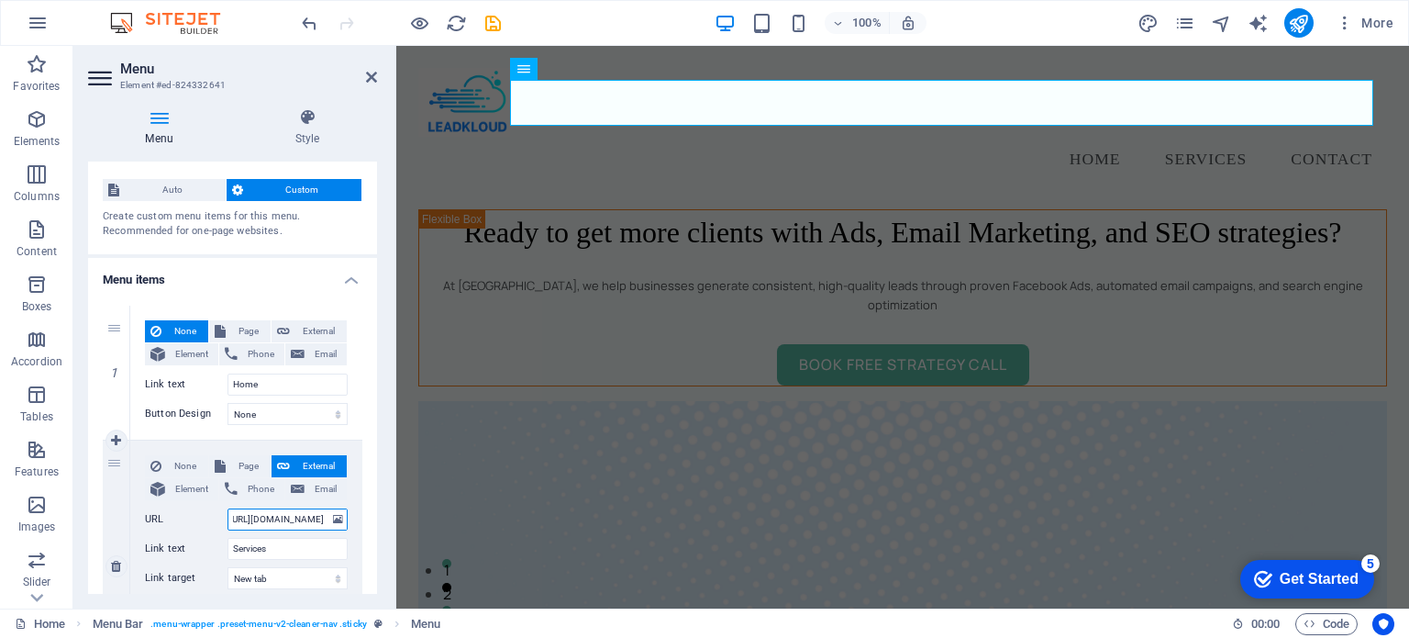
scroll to position [0, 0]
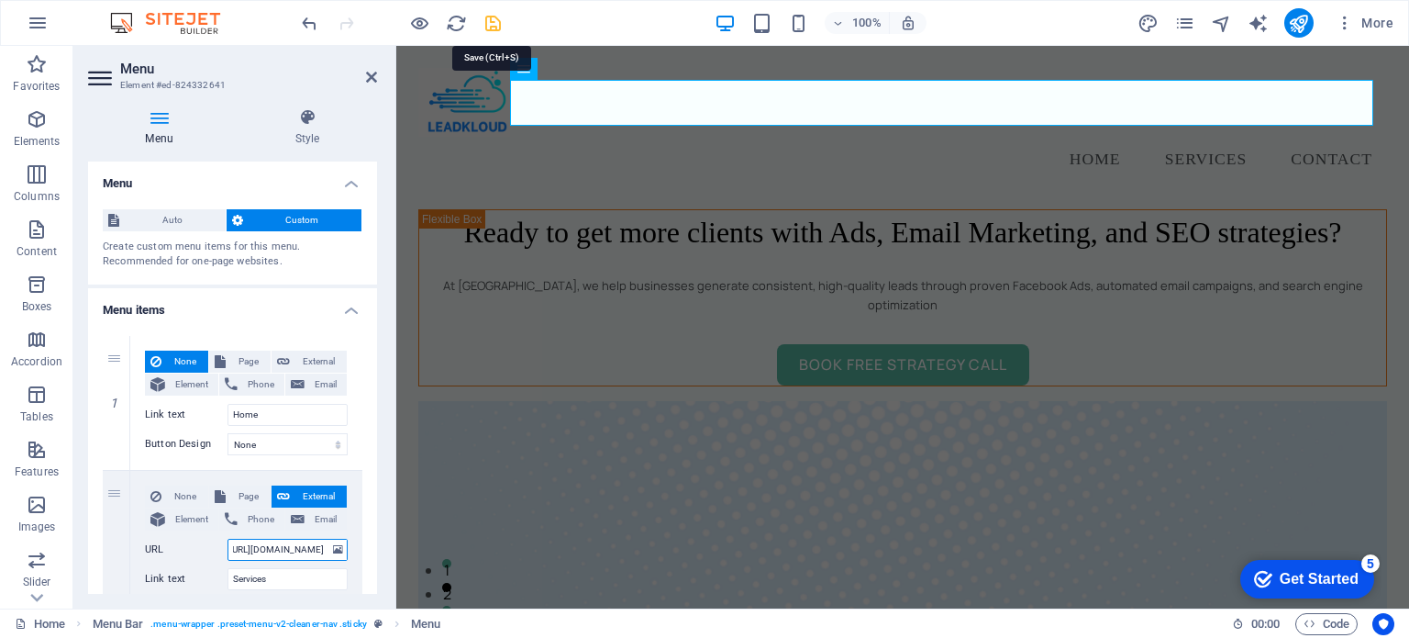
type input "[URL][DOMAIN_NAME]"
click at [494, 29] on icon "save" at bounding box center [493, 23] width 21 height 21
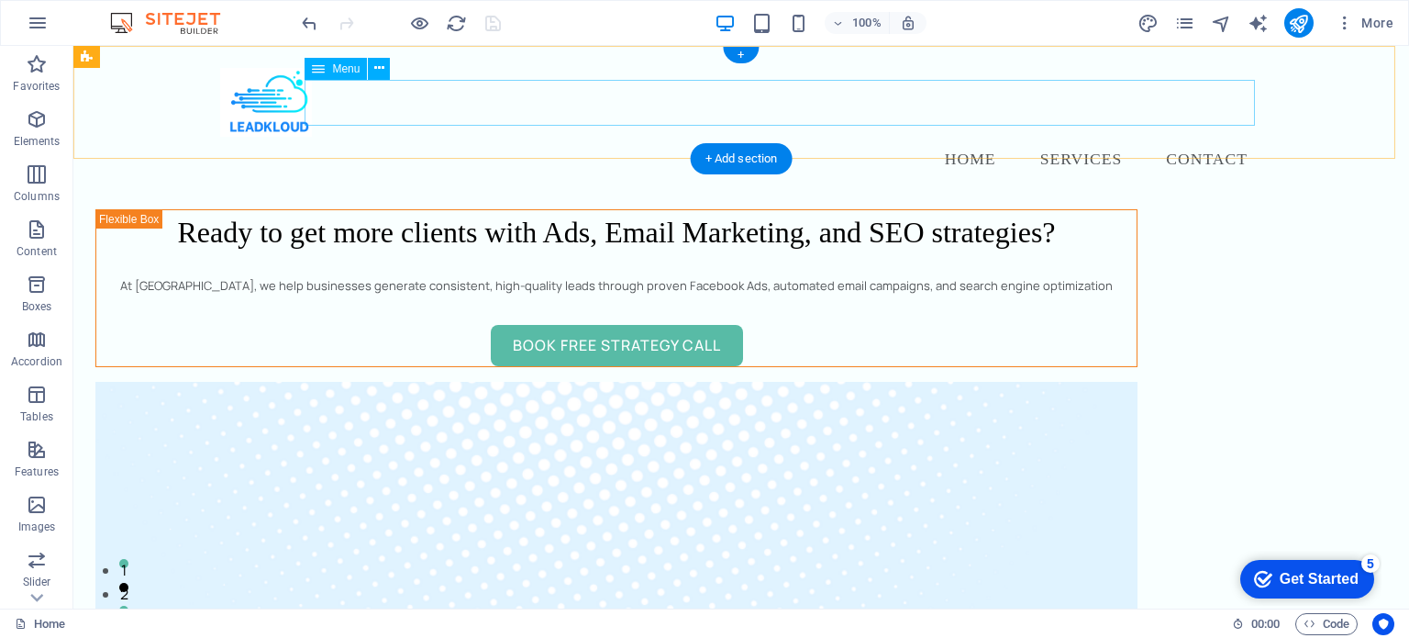
click at [1064, 137] on nav "Home Services Contact" at bounding box center [741, 160] width 1042 height 46
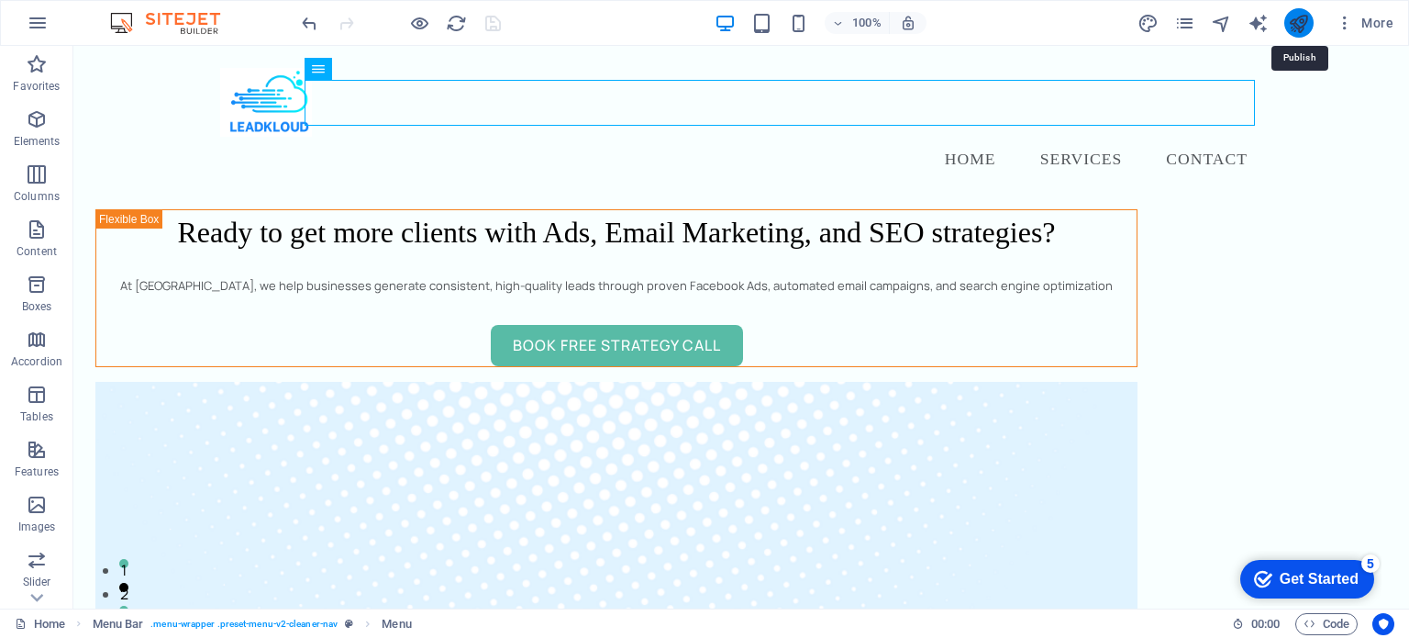
click at [1289, 21] on icon "publish" at bounding box center [1298, 23] width 21 height 21
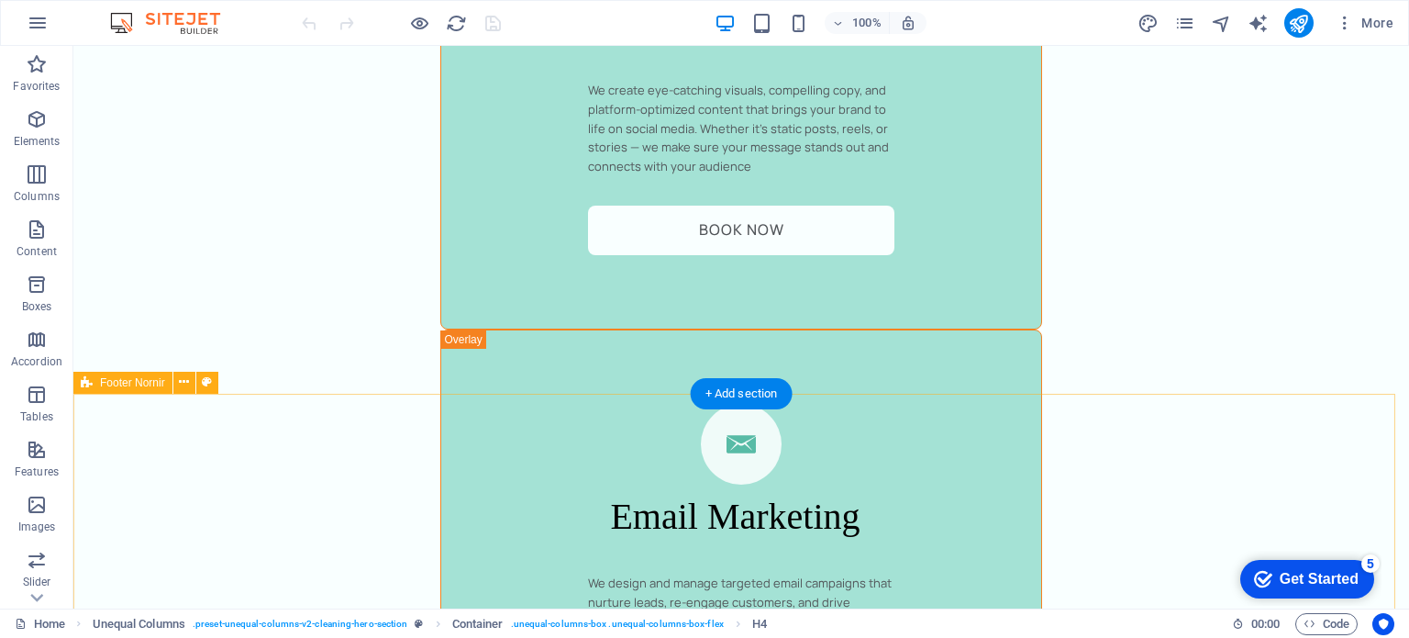
scroll to position [4224, 0]
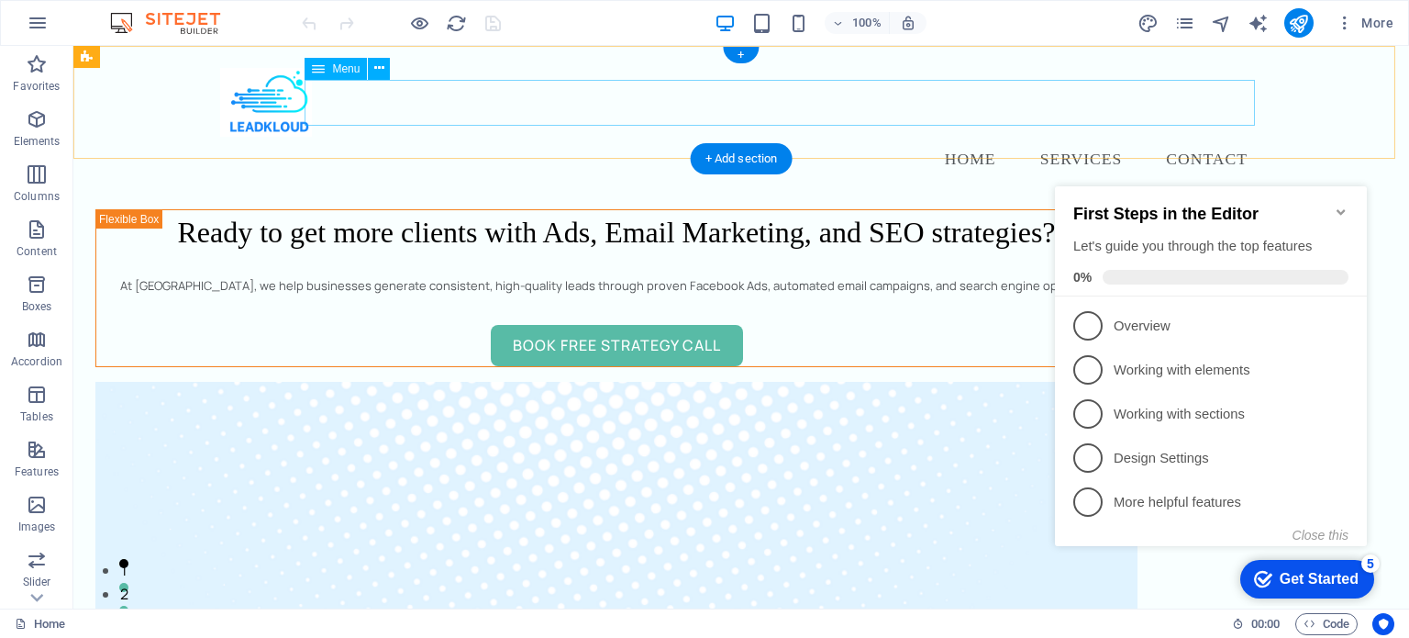
click at [1079, 137] on nav "Home Services Contact" at bounding box center [741, 160] width 1042 height 46
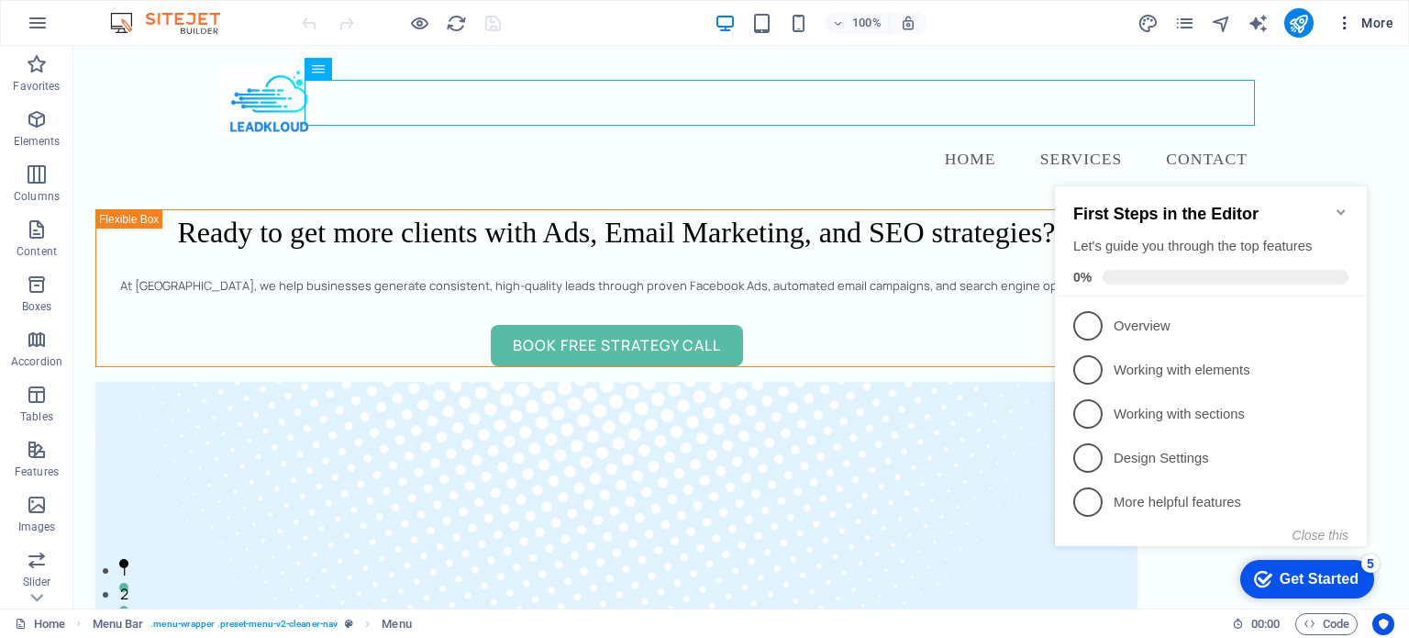
click at [1342, 25] on icon "button" at bounding box center [1345, 23] width 18 height 18
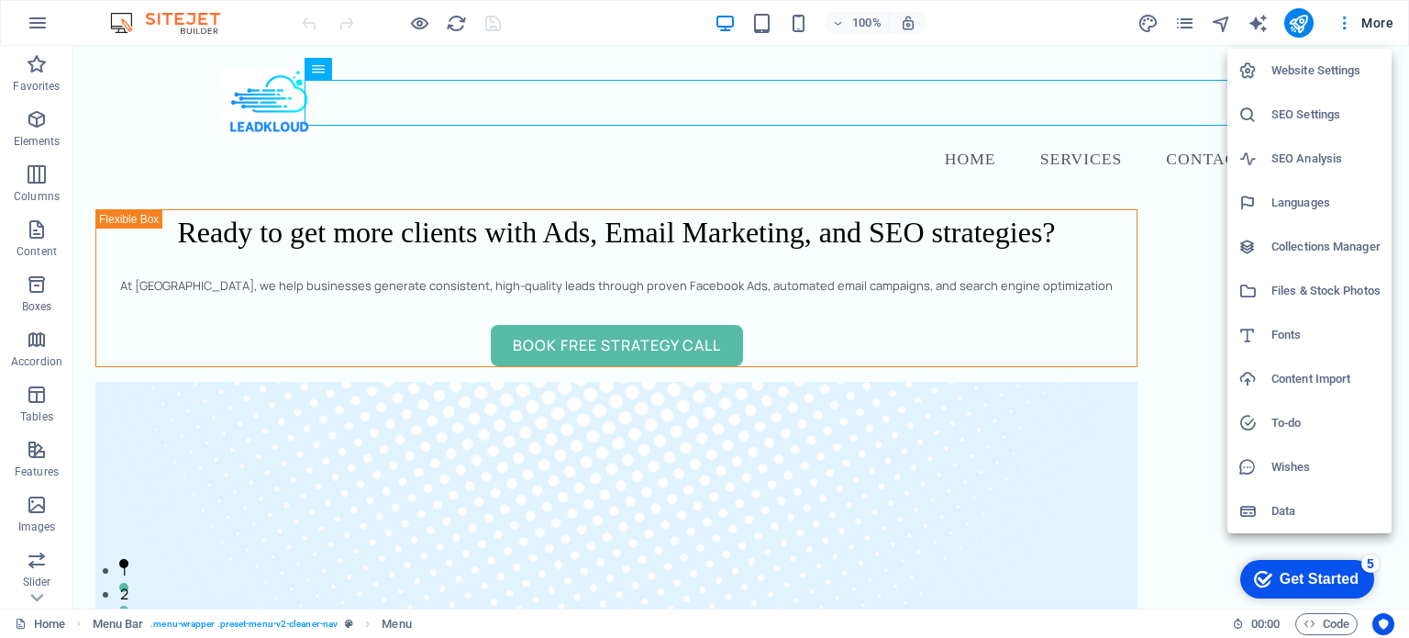
click at [1372, 19] on div at bounding box center [704, 319] width 1409 height 638
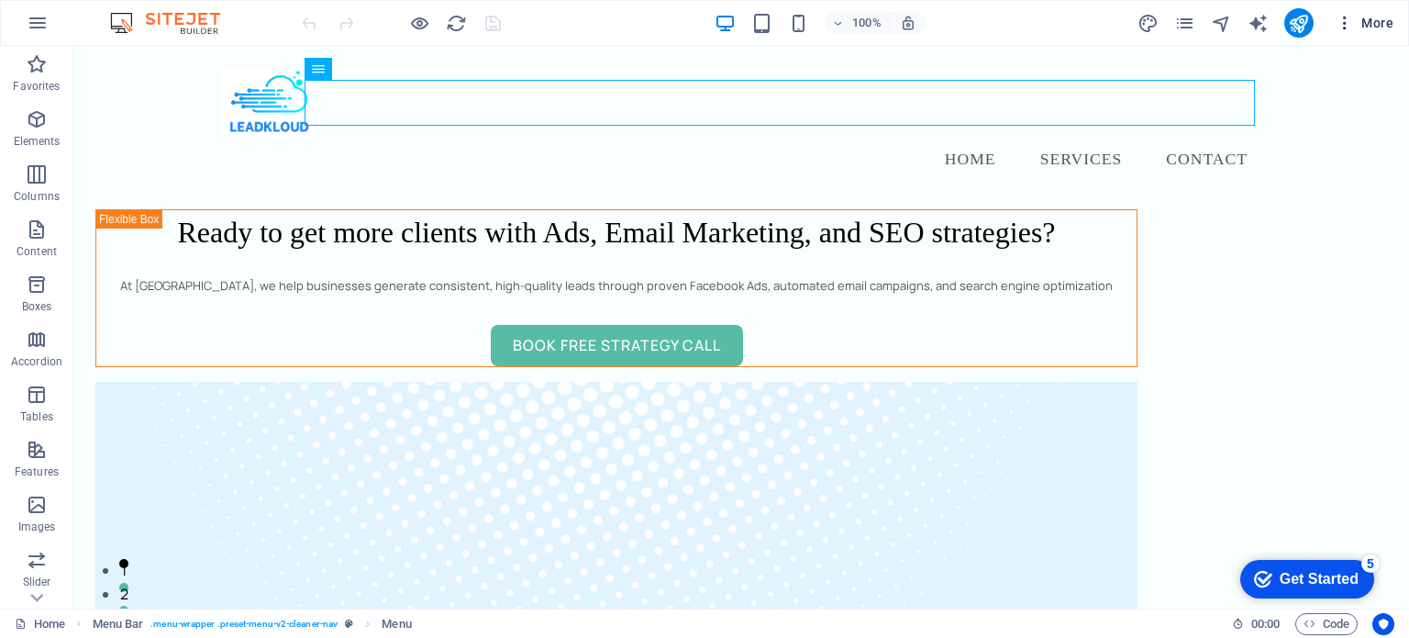
click at [1337, 21] on icon "button" at bounding box center [1345, 23] width 18 height 18
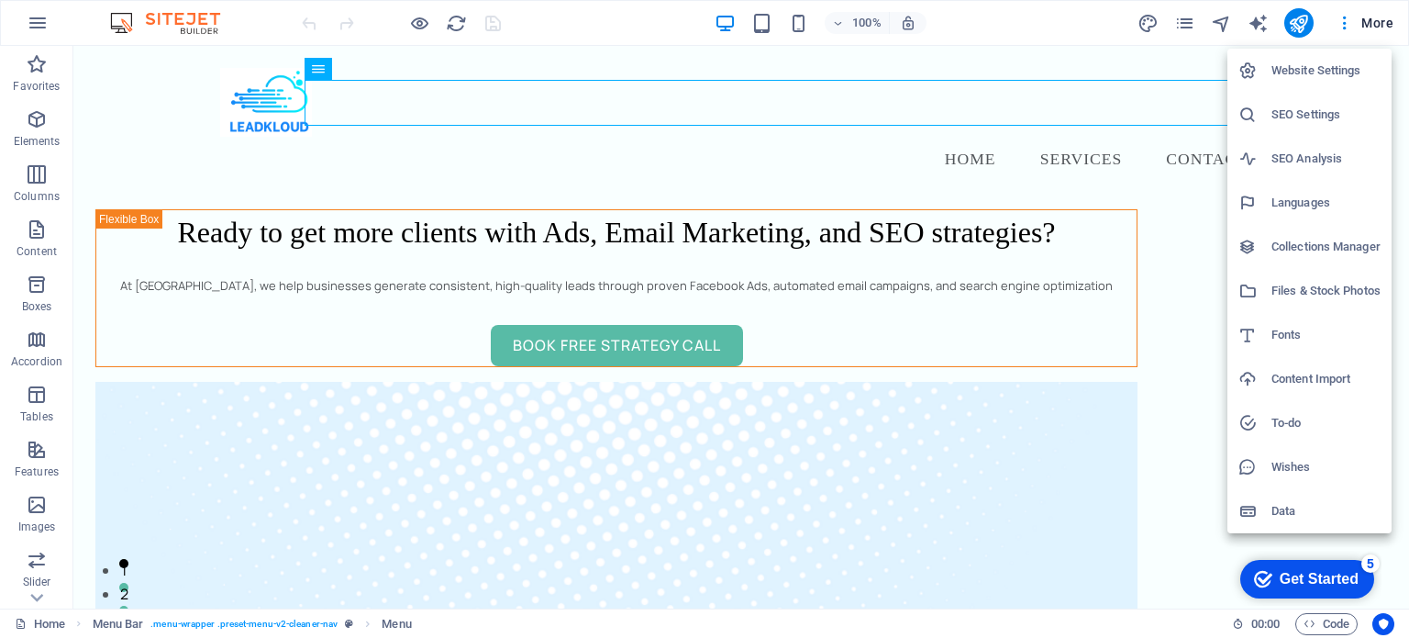
click at [1336, 70] on h6 "Website Settings" at bounding box center [1326, 71] width 109 height 22
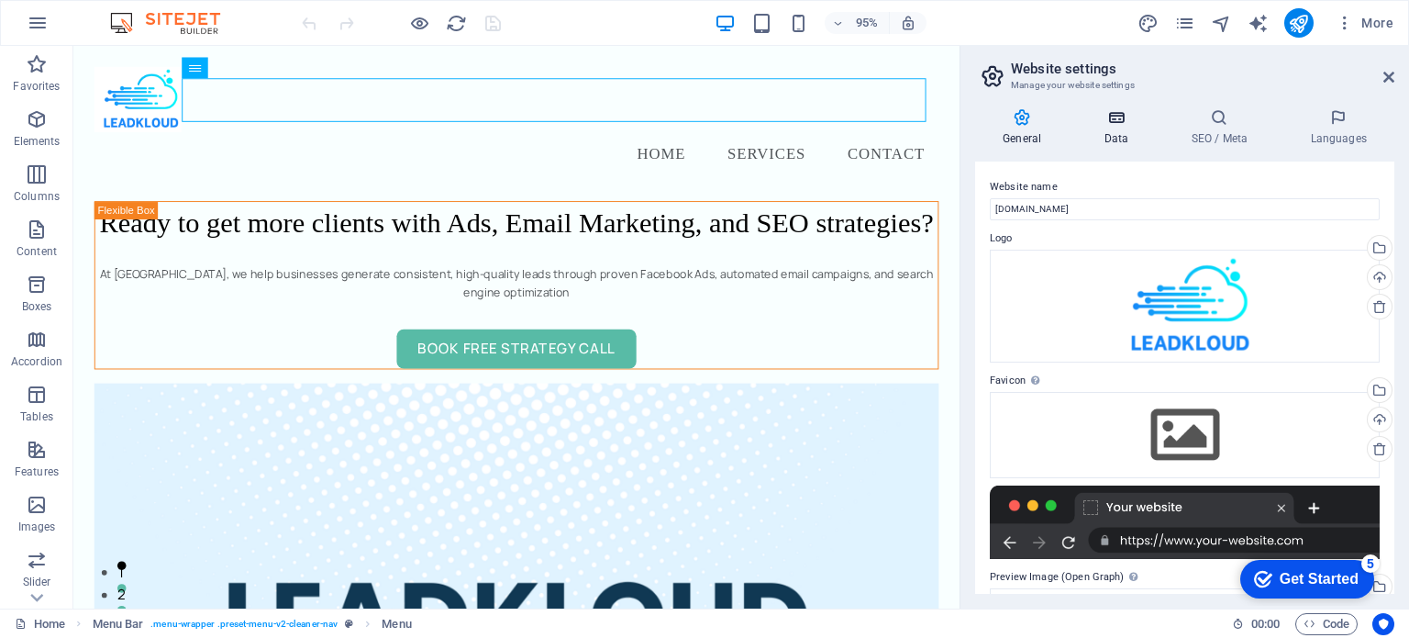
click at [1116, 142] on h4 "Data" at bounding box center [1119, 127] width 87 height 39
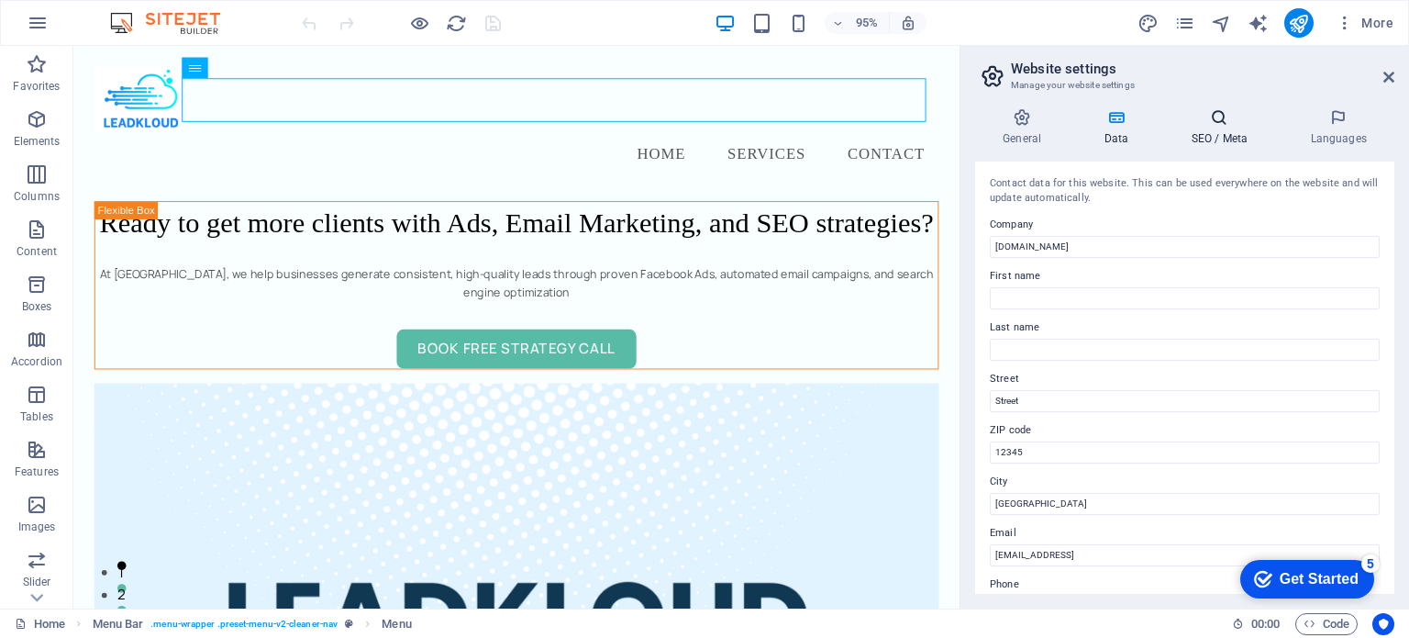
drag, startPoint x: 1216, startPoint y: 163, endPoint x: 1231, endPoint y: 114, distance: 51.9
click at [1231, 114] on div "General Data SEO / Meta Languages Website name leadkloud.com Logo Drag files he…" at bounding box center [1184, 350] width 419 height 485
click at [1231, 114] on icon at bounding box center [1219, 117] width 112 height 18
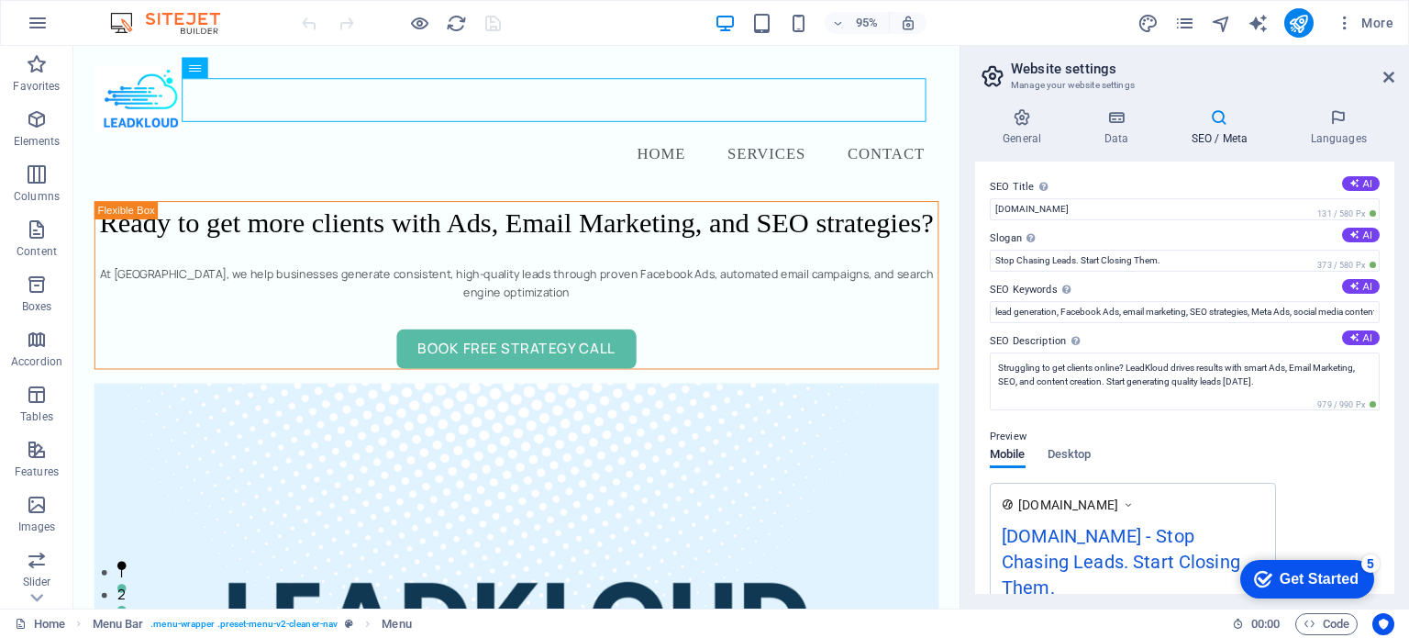
drag, startPoint x: 1204, startPoint y: 319, endPoint x: 1330, endPoint y: 495, distance: 216.2
click at [1330, 495] on div "www.example.com leadkloud.com - Stop Chasing Leads. Start Closing Them. Struggl…" at bounding box center [1185, 588] width 390 height 211
click at [1332, 120] on icon at bounding box center [1339, 117] width 112 height 18
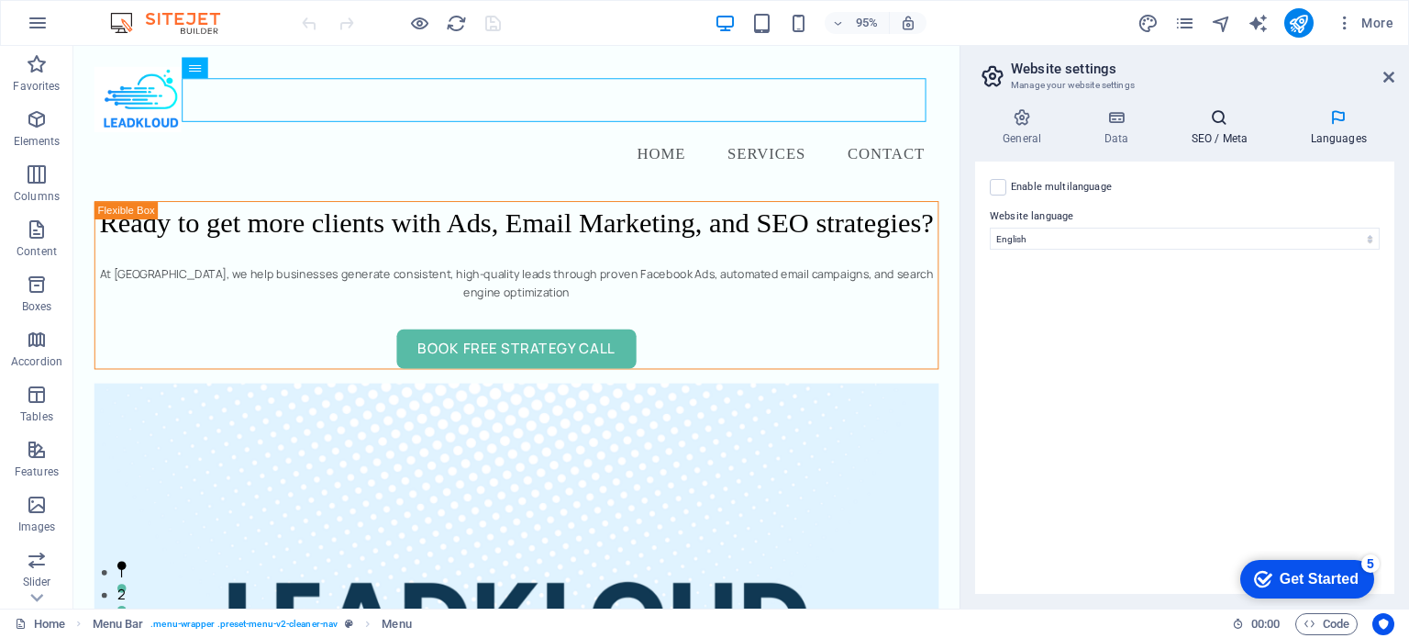
click at [1255, 117] on icon at bounding box center [1219, 117] width 112 height 18
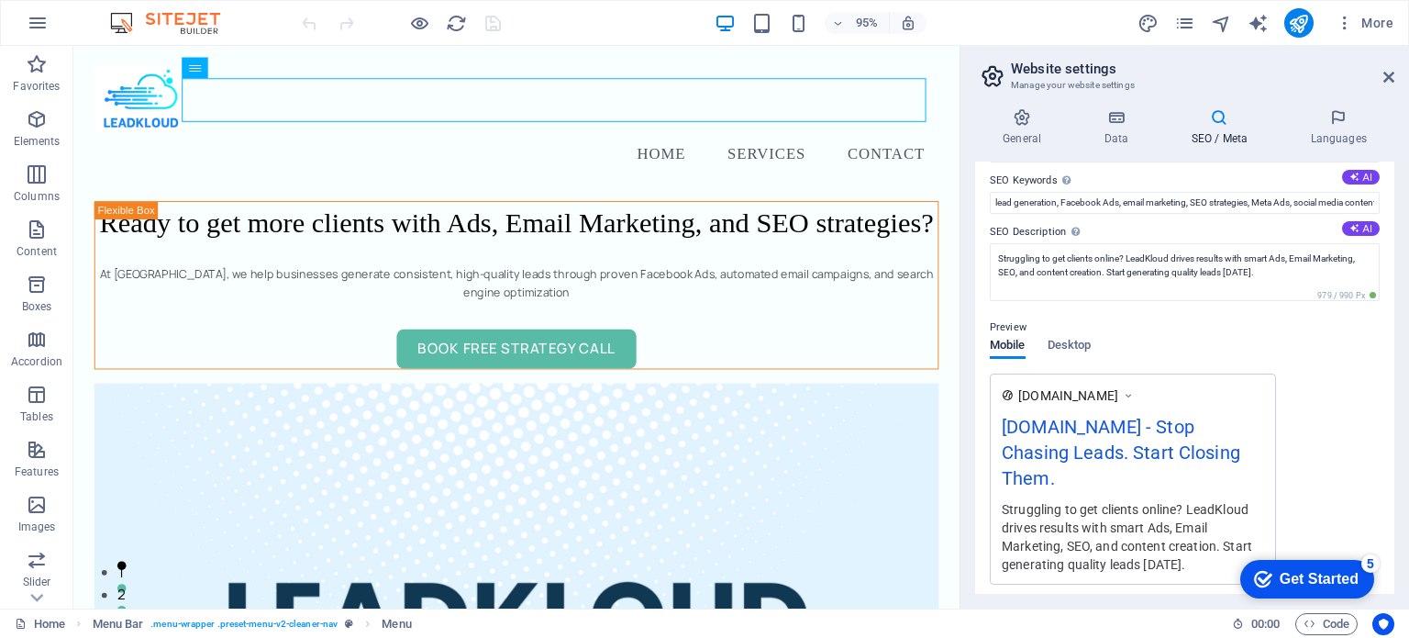
scroll to position [105, 0]
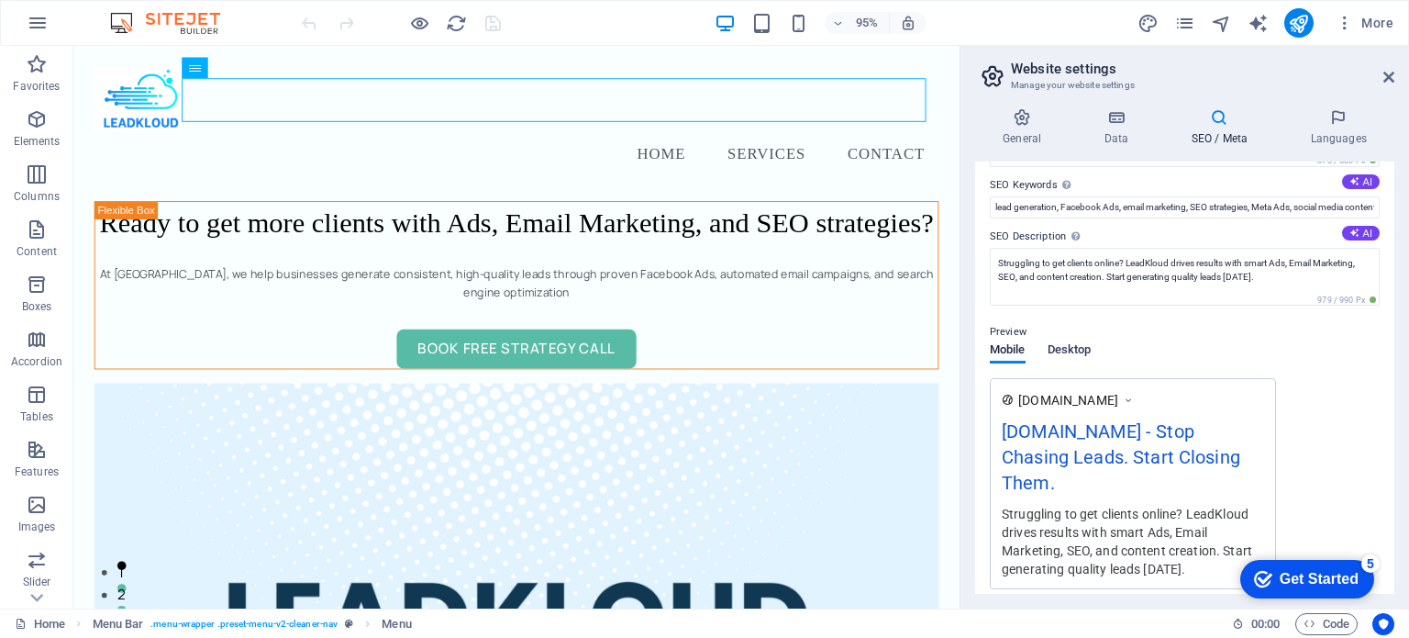
click at [1068, 348] on span "Desktop" at bounding box center [1070, 352] width 44 height 26
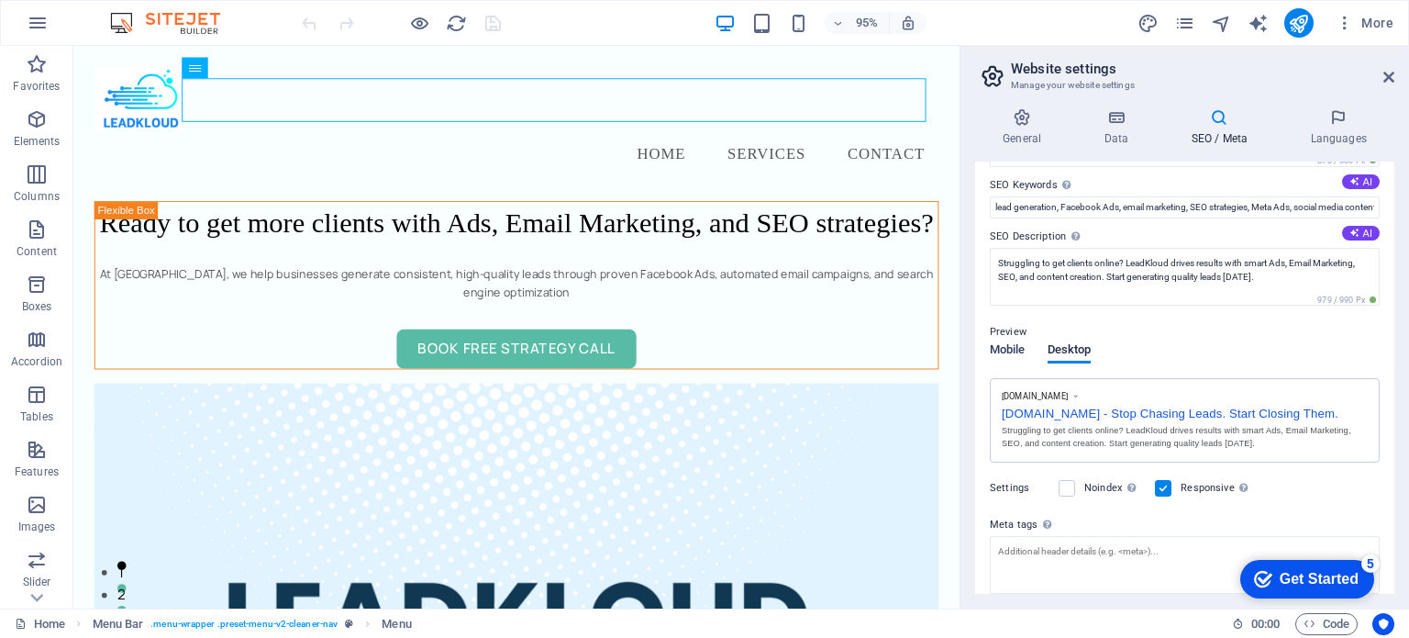
click at [1014, 347] on span "Mobile" at bounding box center [1008, 352] width 36 height 26
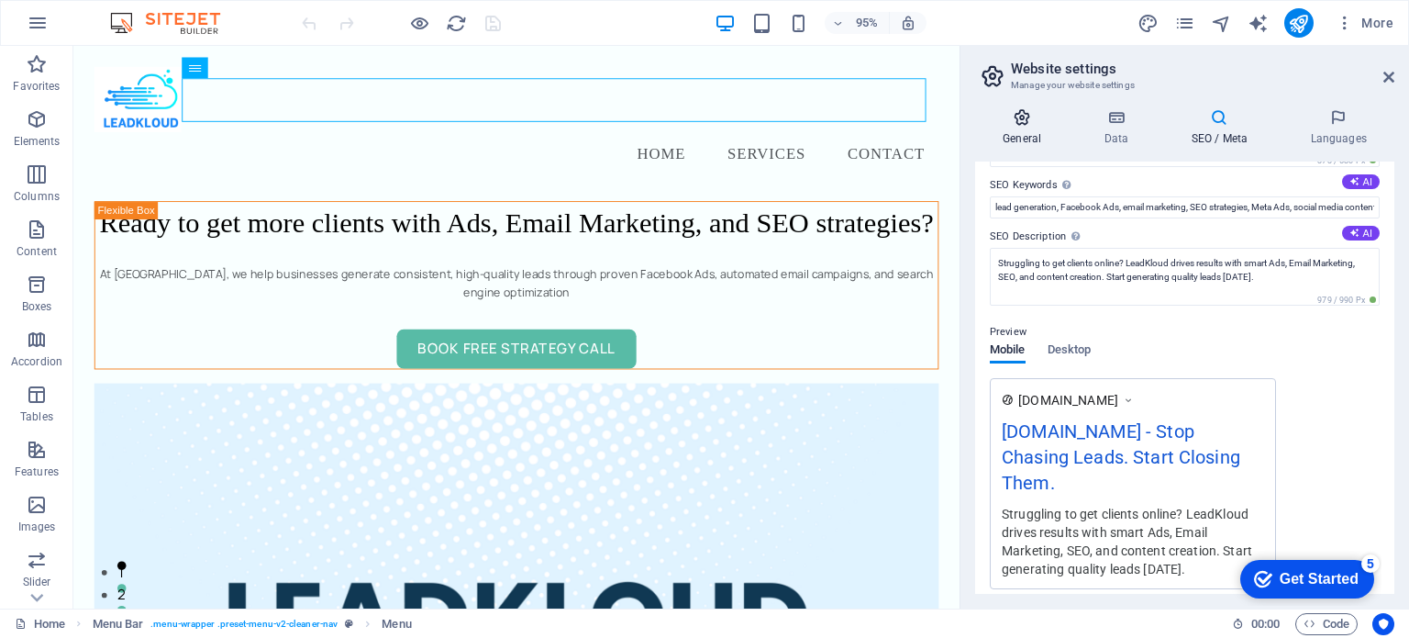
click at [1015, 109] on icon at bounding box center [1022, 117] width 94 height 18
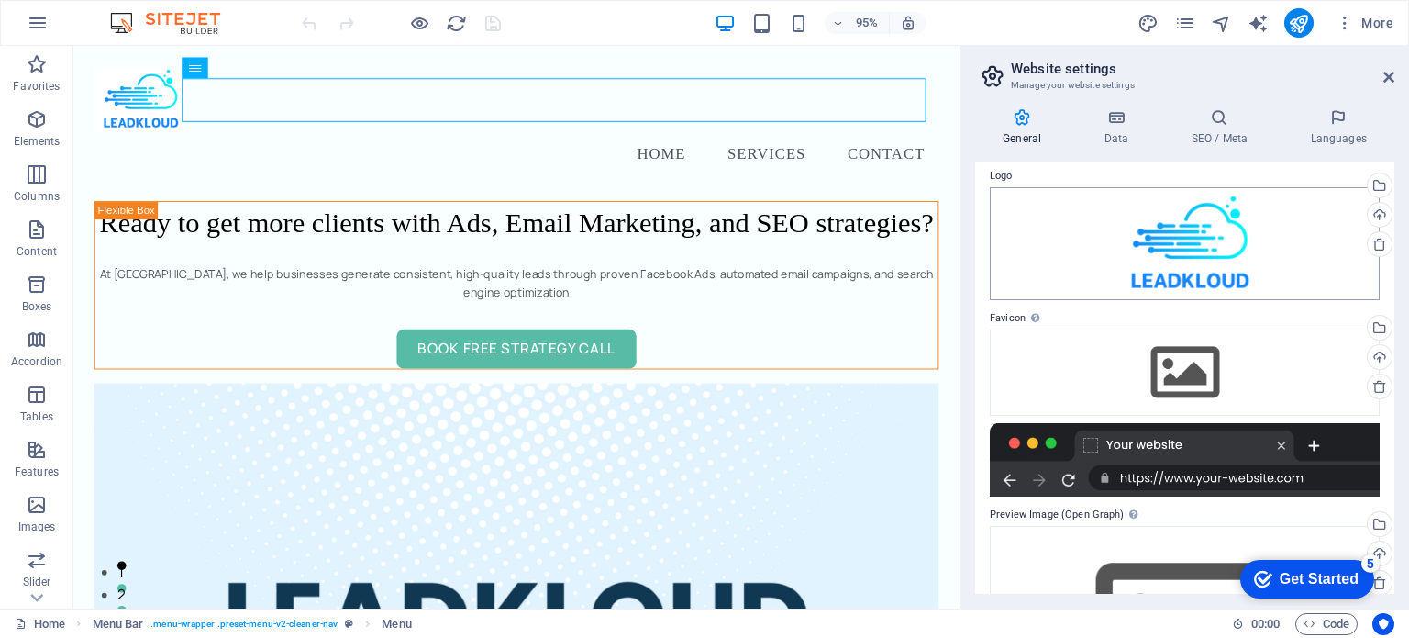
scroll to position [0, 0]
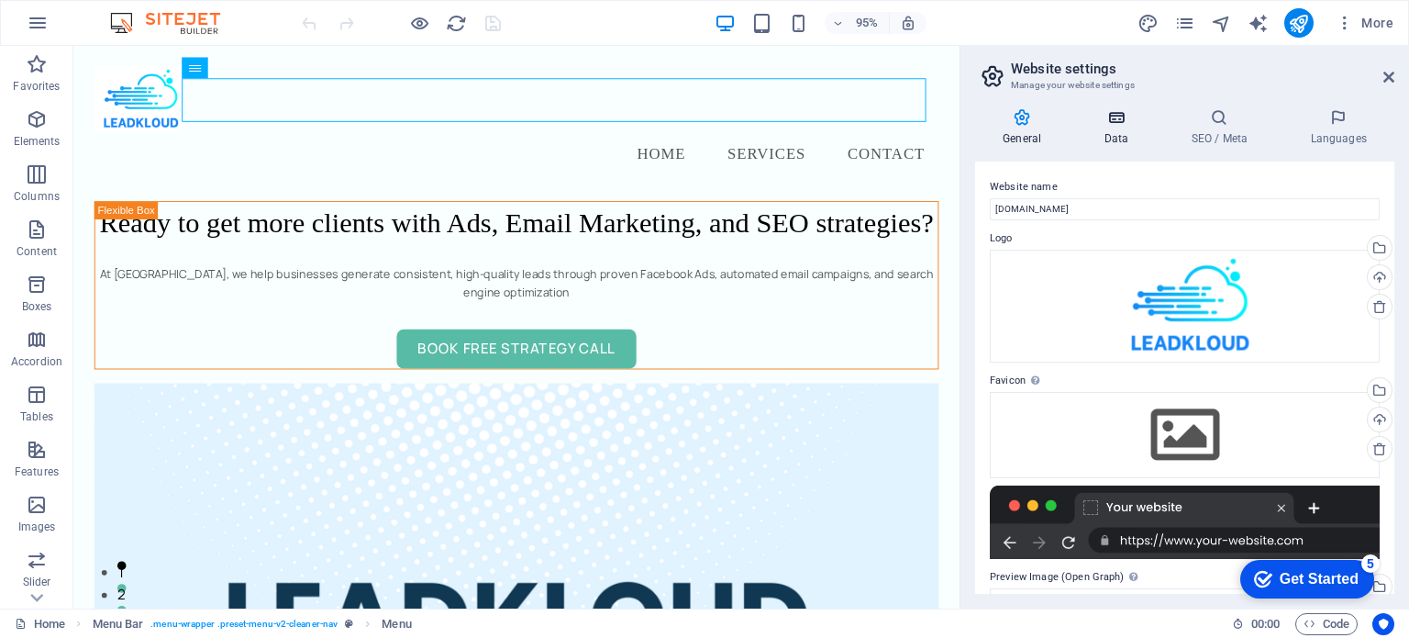
click at [1111, 113] on icon at bounding box center [1116, 117] width 80 height 18
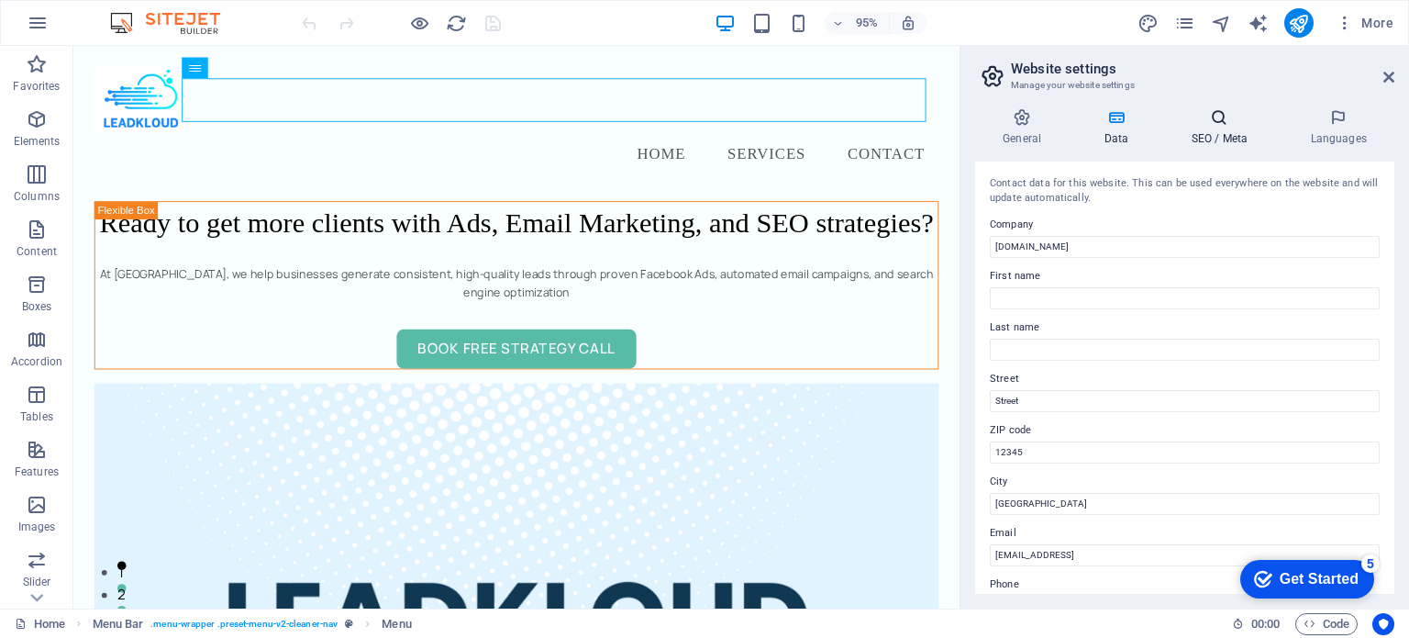
click at [1228, 127] on h4 "SEO / Meta" at bounding box center [1222, 127] width 119 height 39
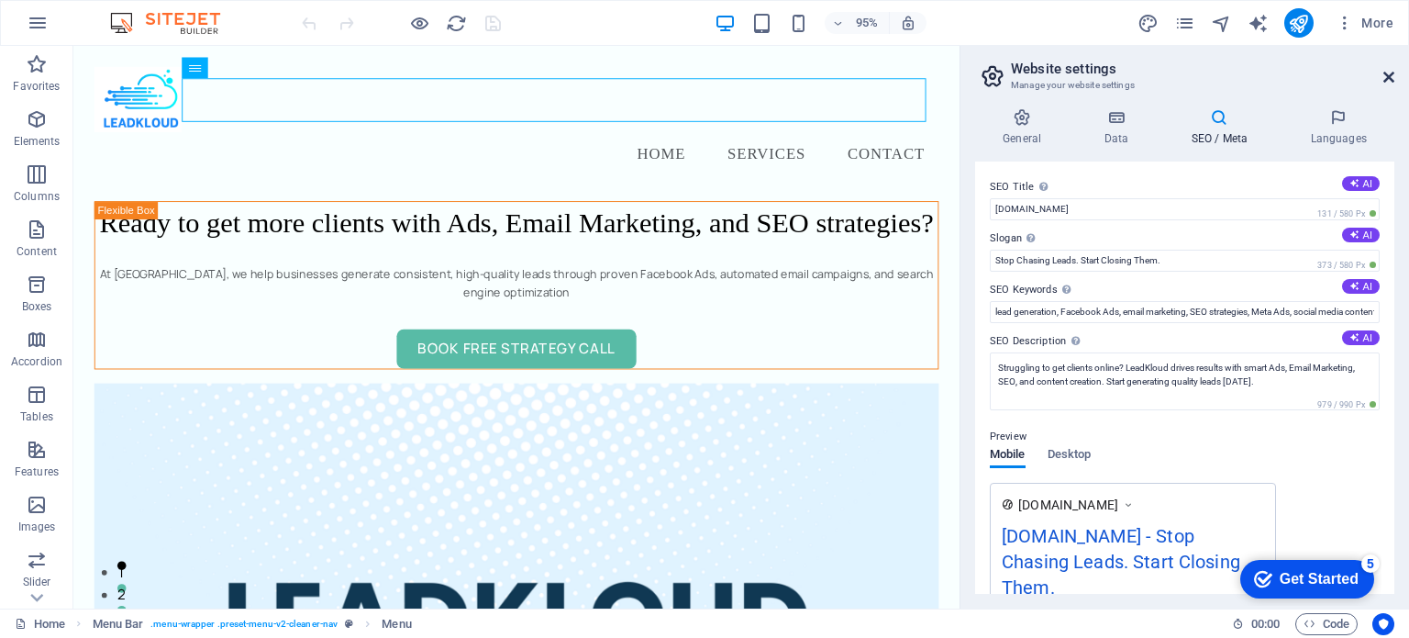
click at [1389, 71] on icon at bounding box center [1389, 77] width 11 height 15
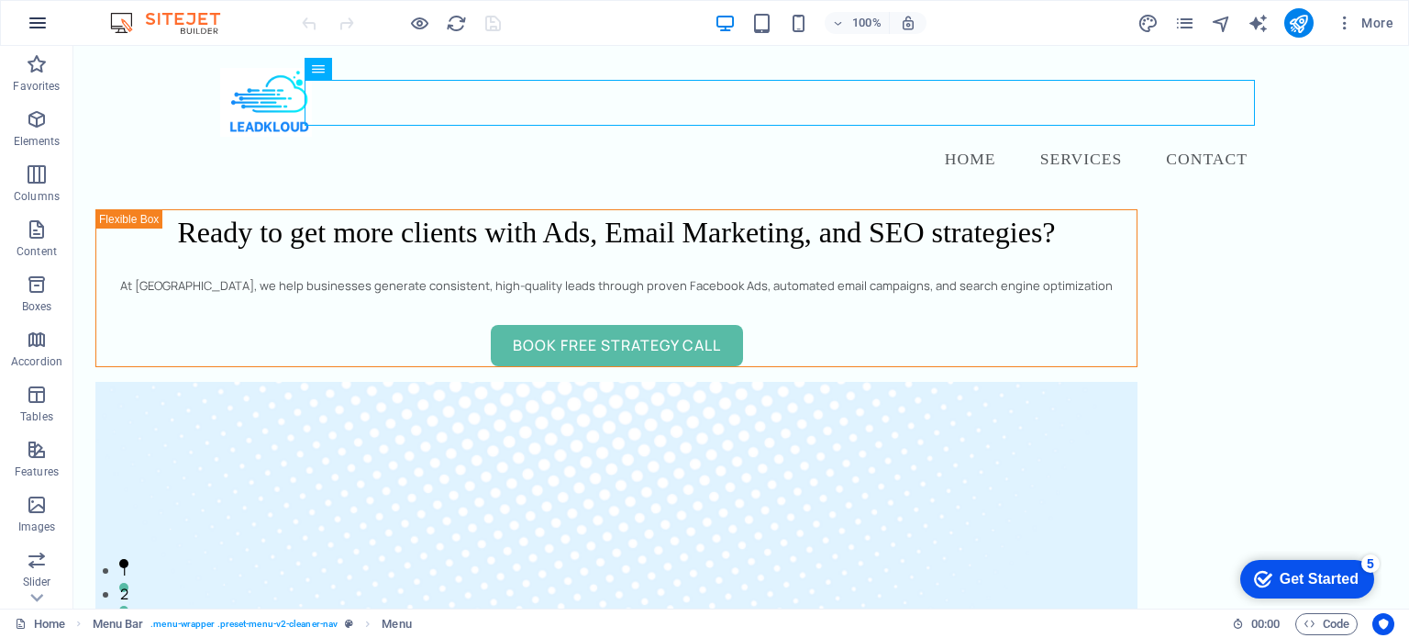
click at [41, 18] on icon "button" at bounding box center [38, 23] width 22 height 22
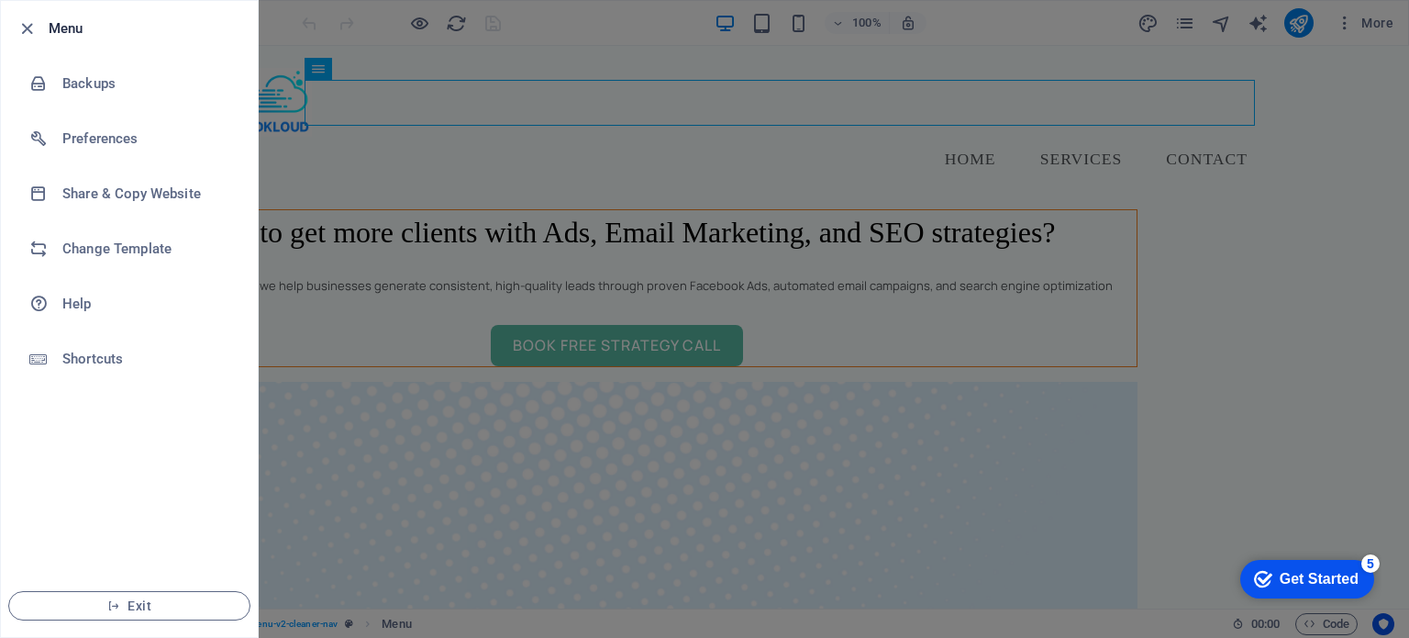
click at [1040, 28] on div at bounding box center [704, 319] width 1409 height 638
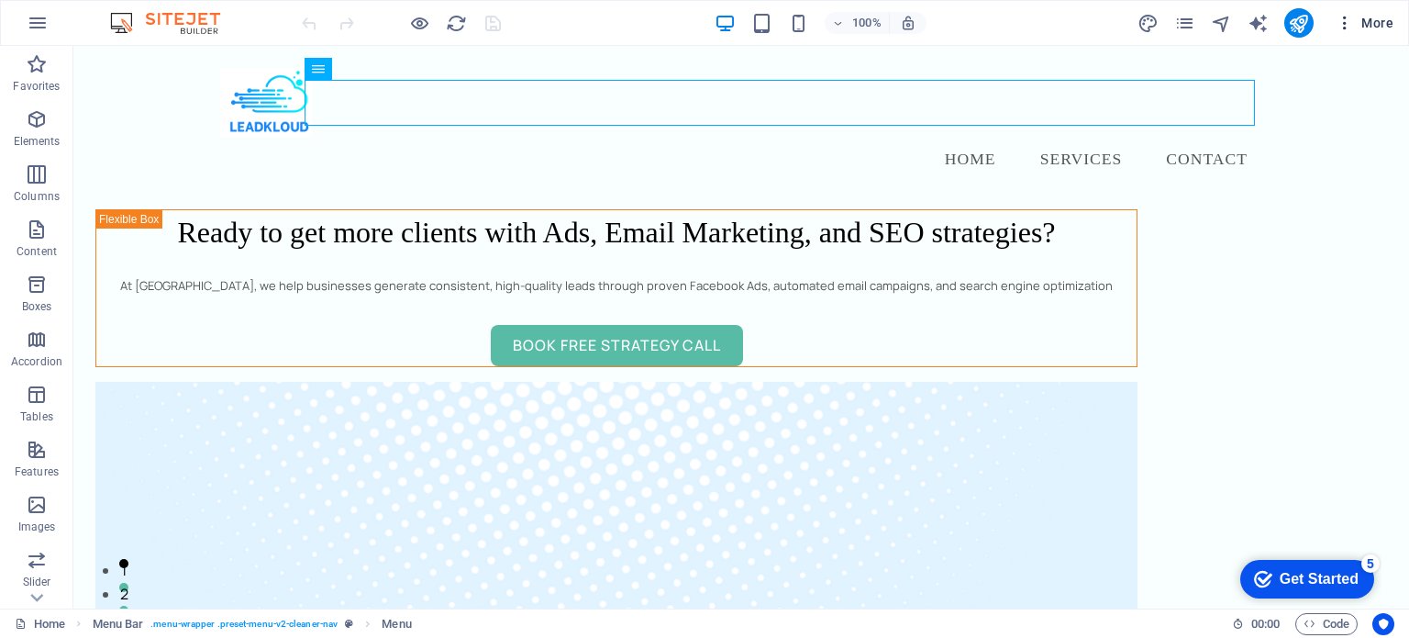
click at [1348, 27] on icon "button" at bounding box center [1345, 23] width 18 height 18
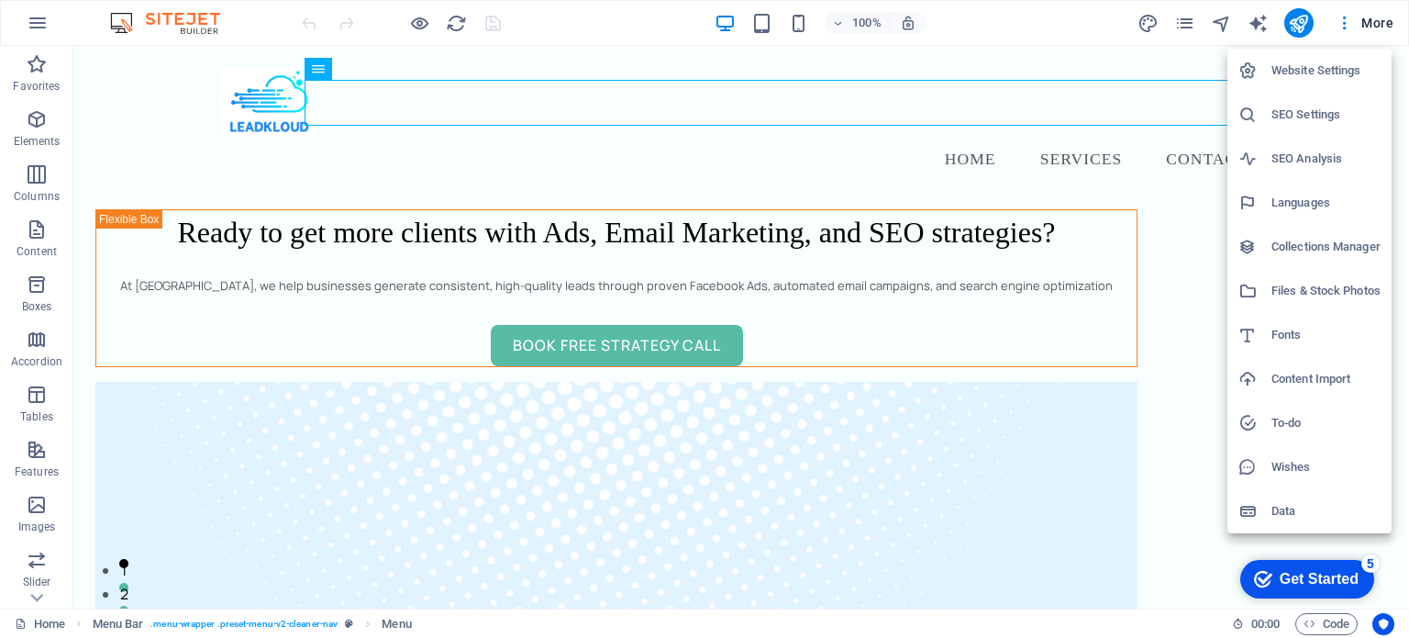
click at [1385, 12] on div at bounding box center [704, 319] width 1409 height 638
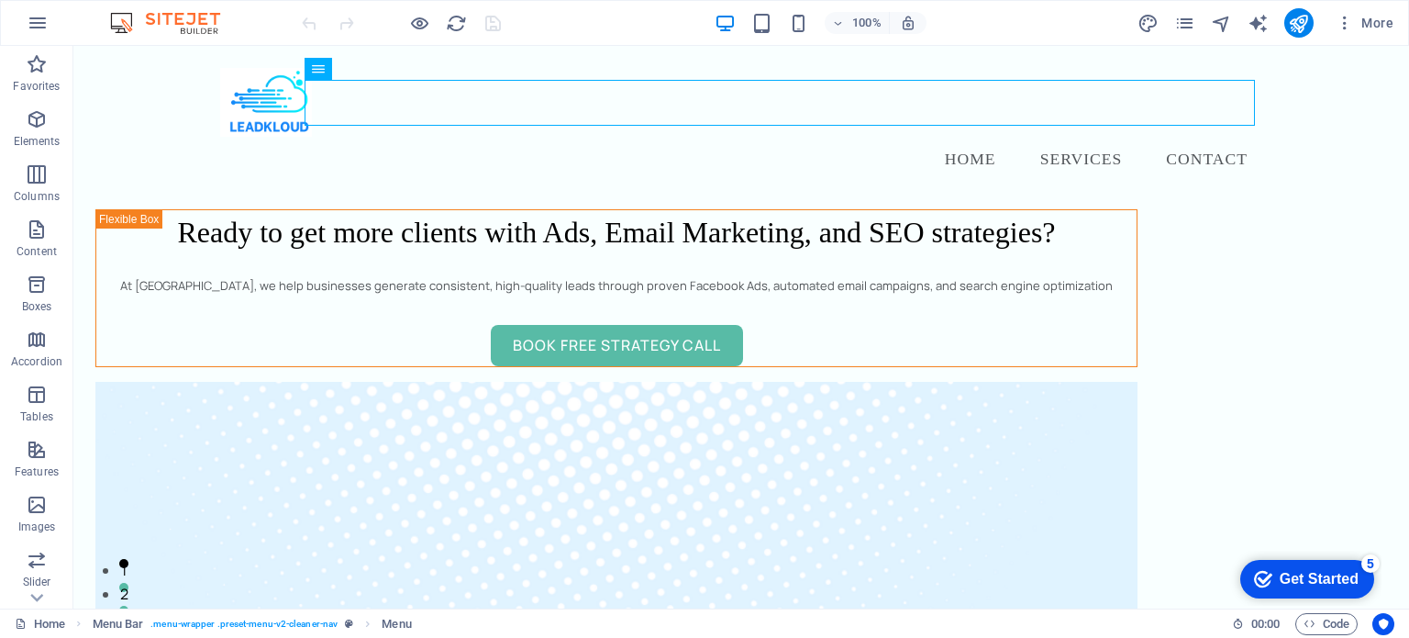
click at [1381, 25] on span "More" at bounding box center [1365, 23] width 58 height 18
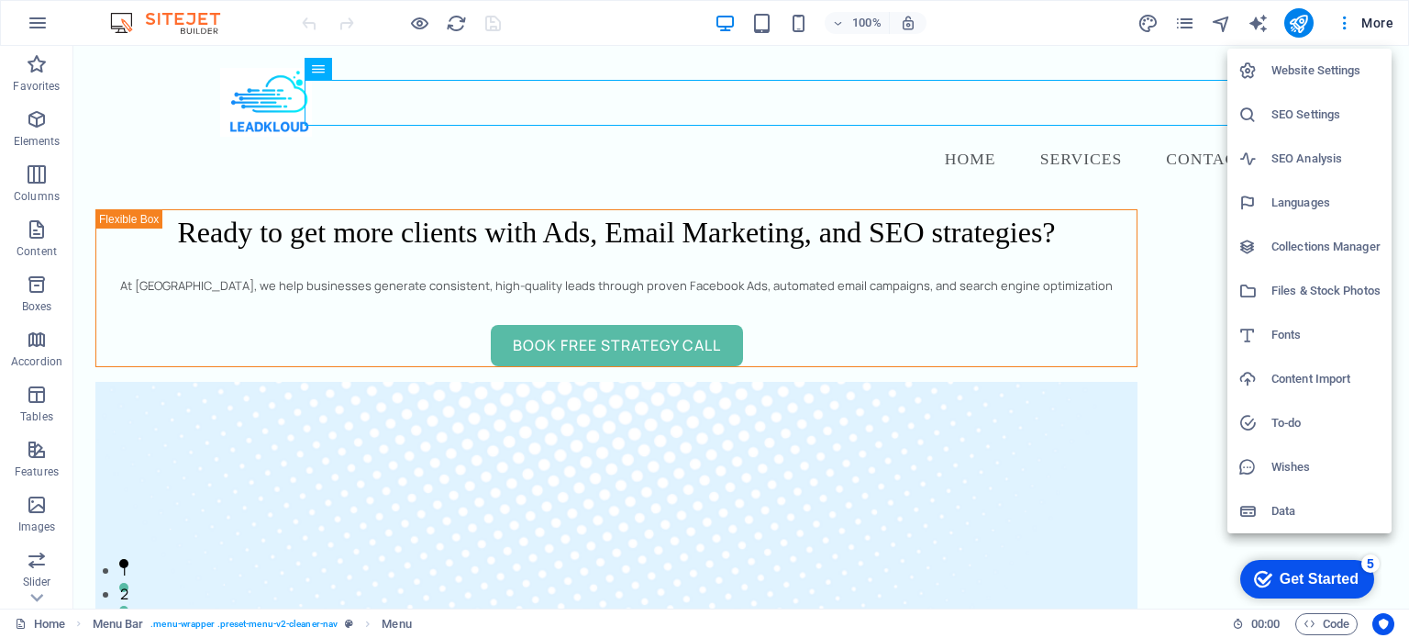
click at [1203, 57] on div at bounding box center [704, 319] width 1409 height 638
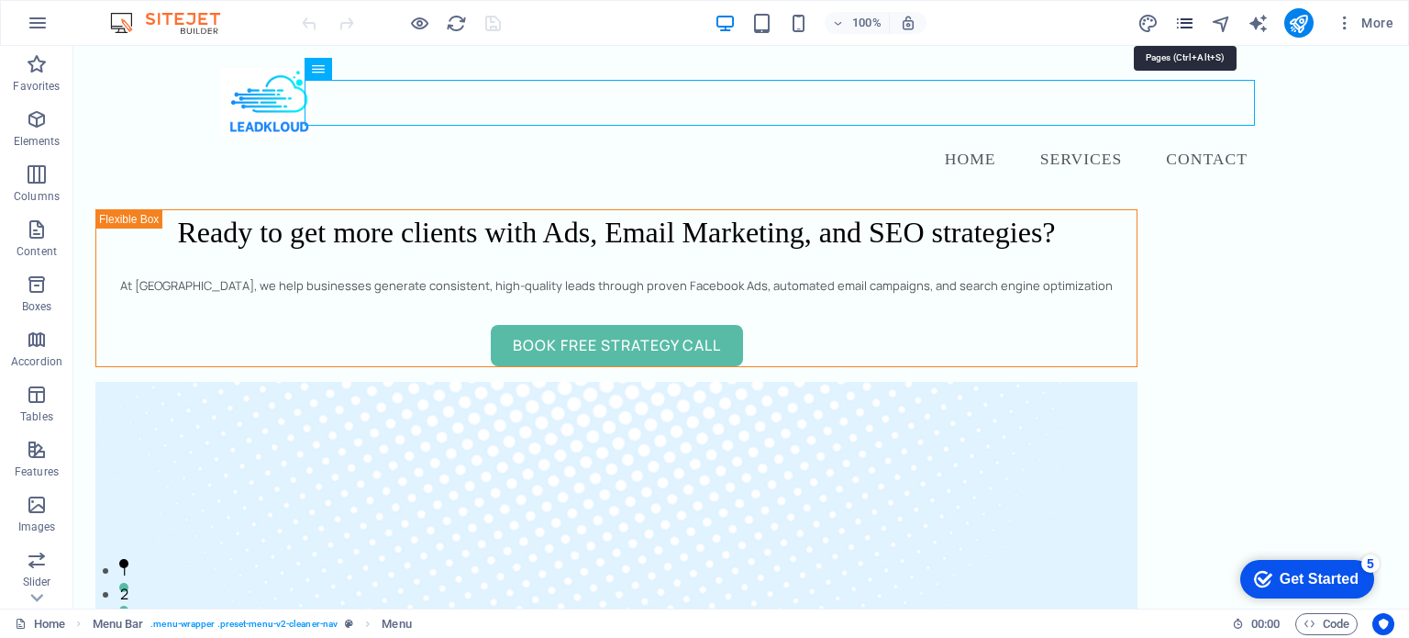
click at [1180, 20] on icon "pages" at bounding box center [1184, 23] width 21 height 21
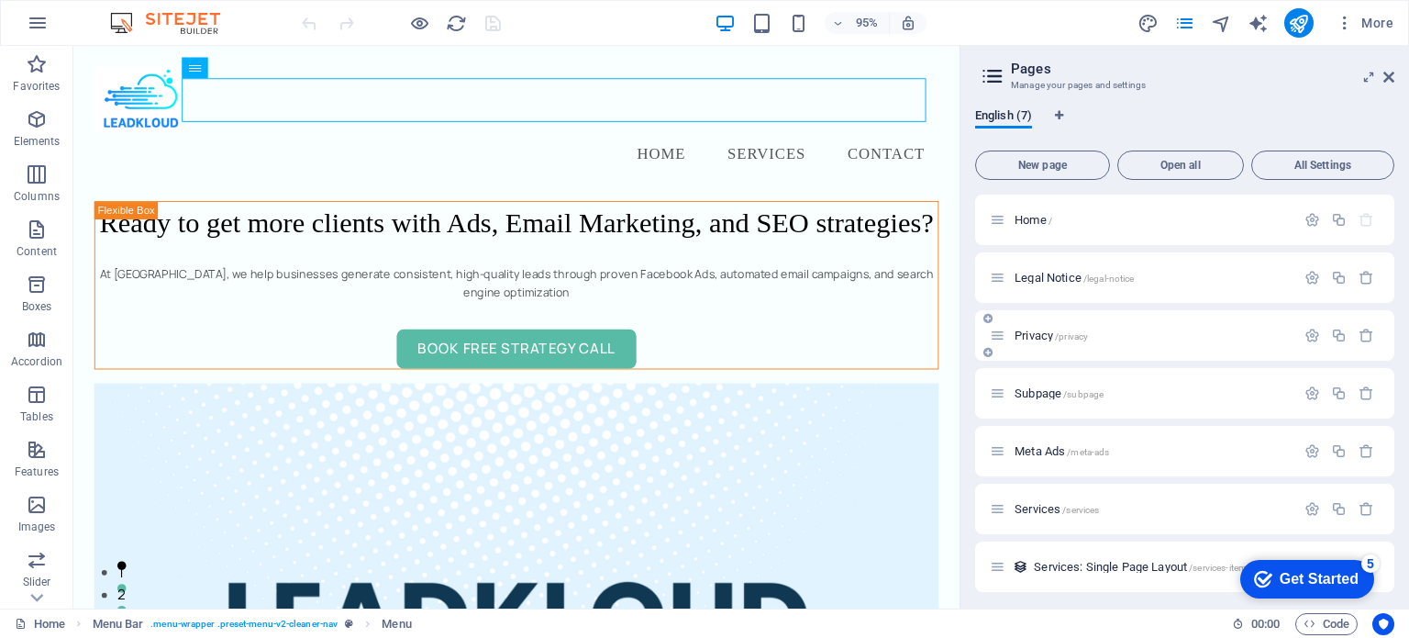
scroll to position [5, 0]
click at [1123, 568] on div "Services: Single Page Layout /services-item" at bounding box center [1156, 561] width 332 height 21
click at [1130, 558] on span "Services: Single Page Layout /services-item" at bounding box center [1140, 562] width 213 height 14
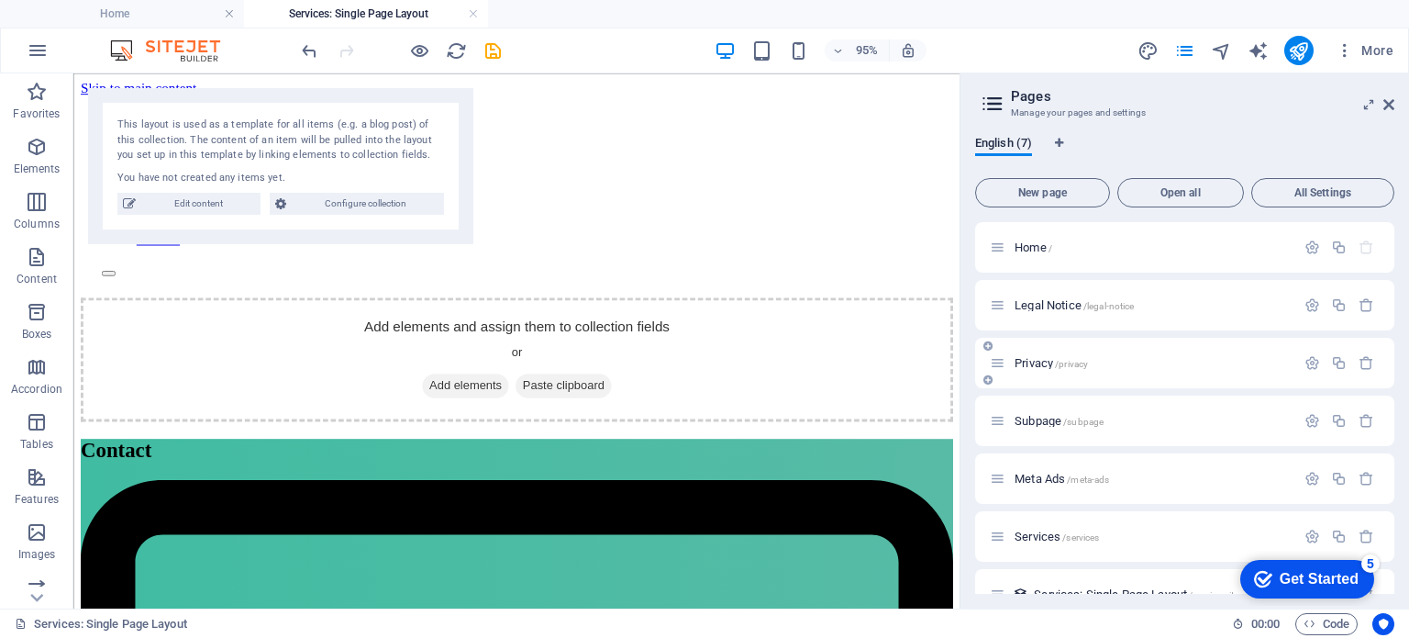
scroll to position [32, 0]
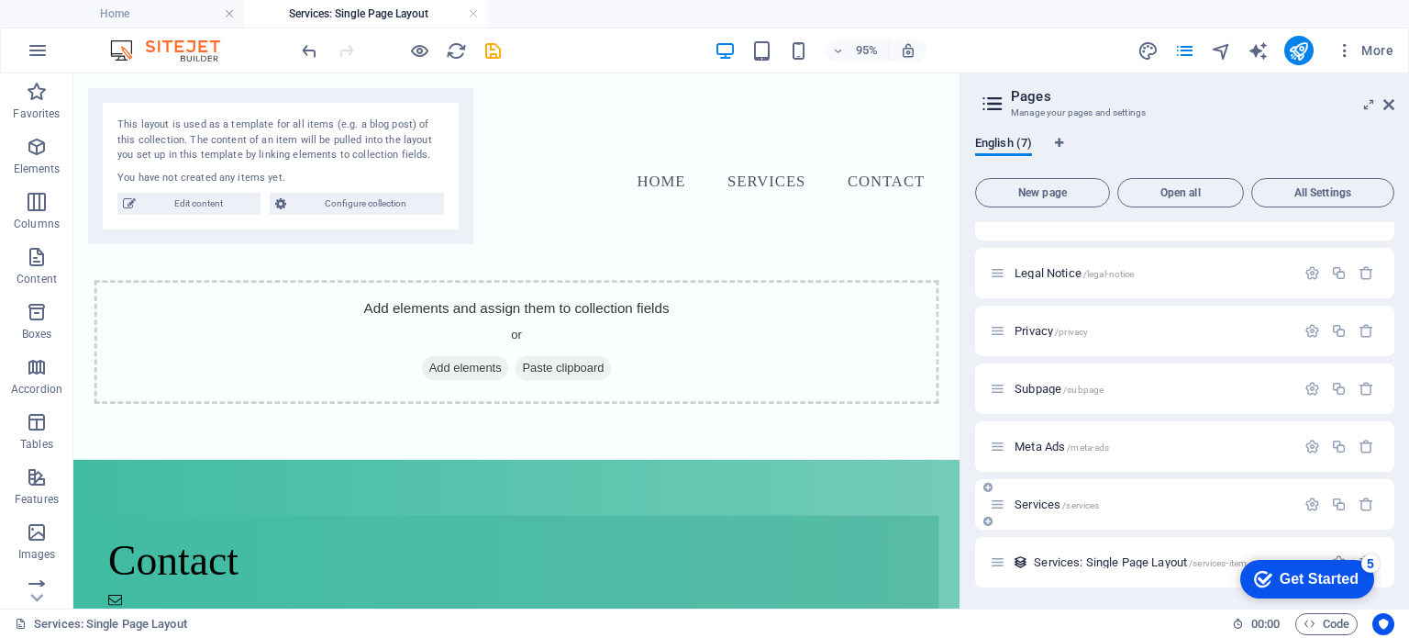
click at [1053, 502] on span "Services /services" at bounding box center [1057, 504] width 84 height 14
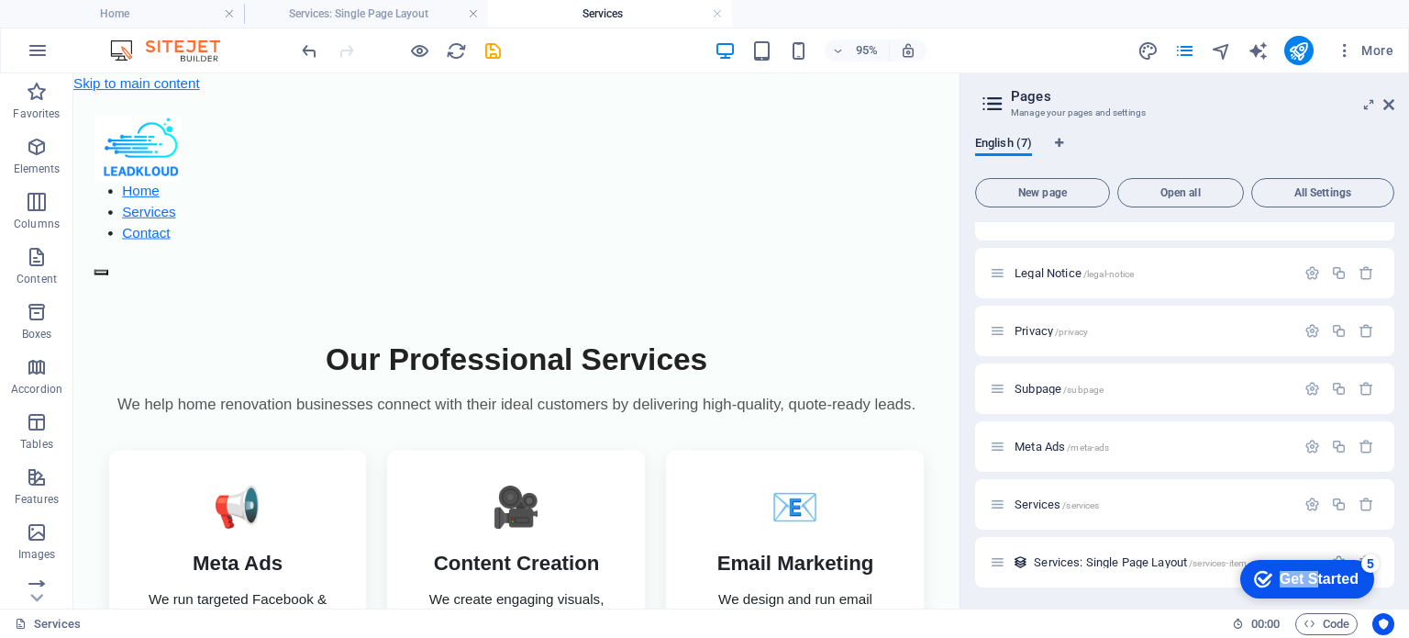
drag, startPoint x: 1310, startPoint y: 577, endPoint x: 2448, endPoint y: 1127, distance: 1263.5
click html "checkmark Get Started 5 First Steps in the Editor Let's guide you through the t…"
click at [1246, 529] on div "Home / Legal Notice /legal-notice Privacy /privacy Subpage /subpage Meta Ads /m…" at bounding box center [1184, 388] width 419 height 397
click at [1256, 576] on icon "checkmark" at bounding box center [1263, 579] width 18 height 18
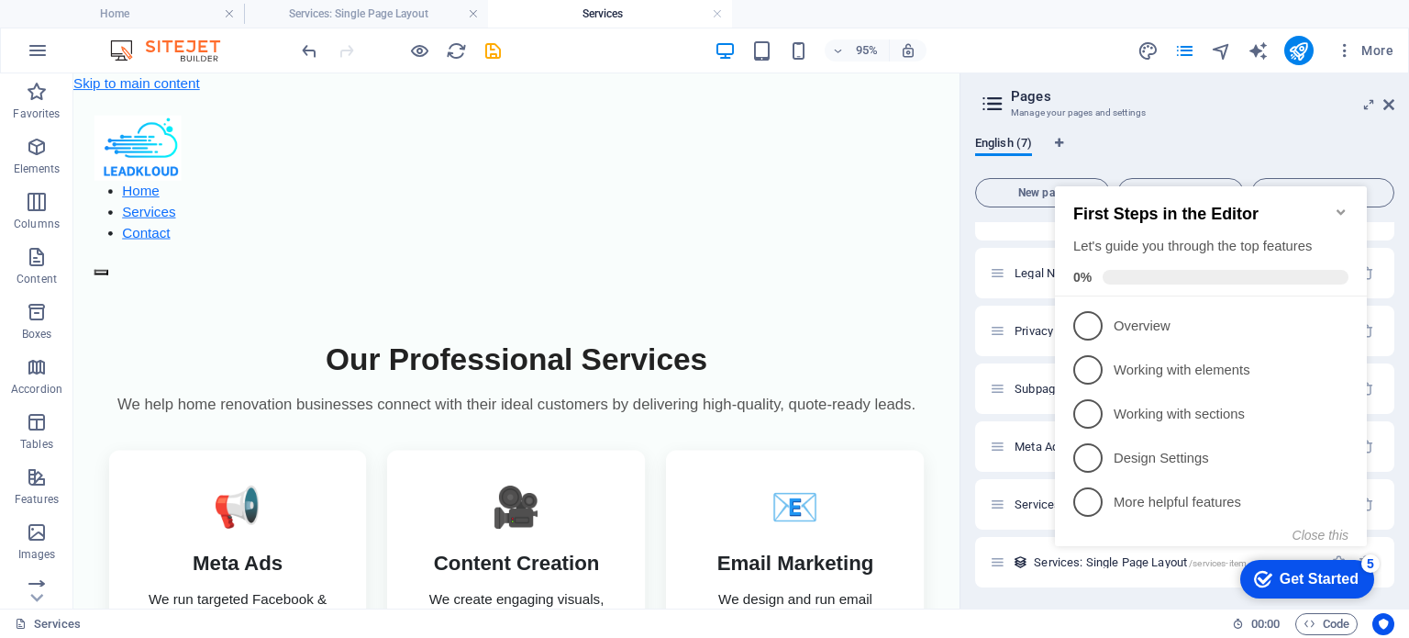
click at [1359, 200] on div "First Steps in the Editor Let's guide you through the top features 0%" at bounding box center [1211, 241] width 312 height 110
click at [1345, 205] on icon "Minimize checklist" at bounding box center [1341, 212] width 15 height 15
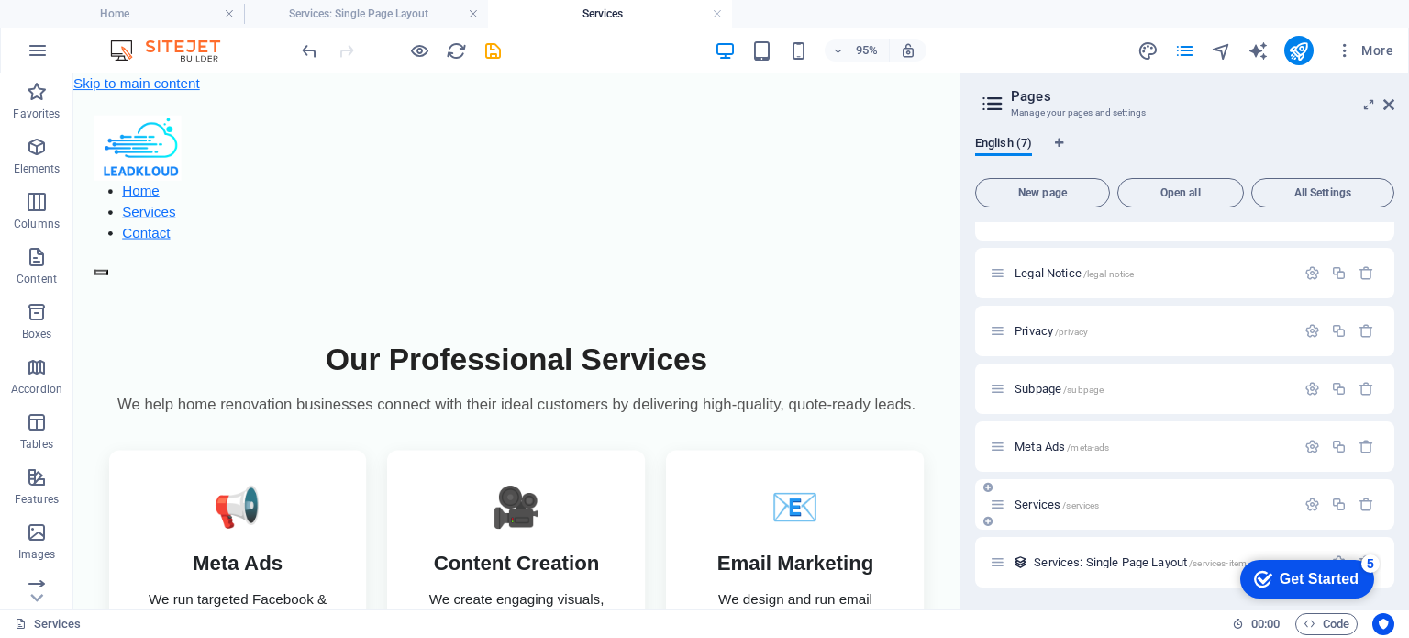
click at [998, 504] on icon at bounding box center [998, 504] width 16 height 16
click at [995, 507] on icon at bounding box center [998, 504] width 16 height 16
click at [1004, 509] on icon at bounding box center [998, 504] width 16 height 16
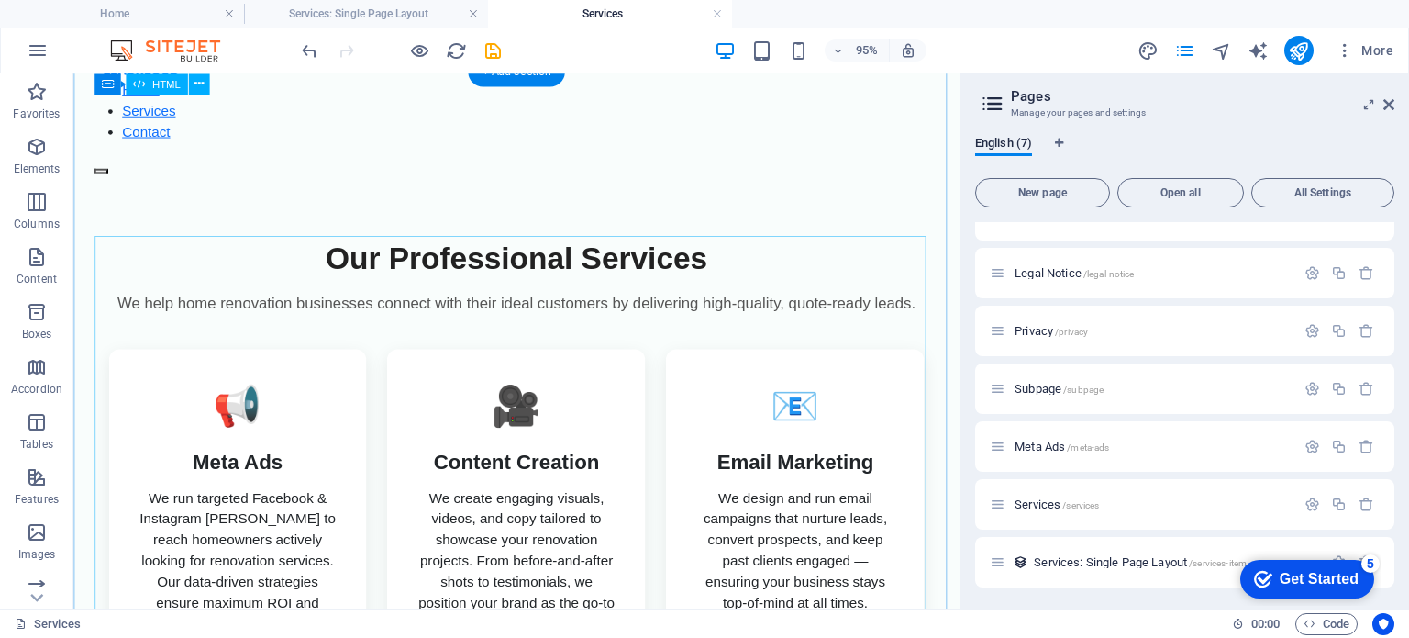
scroll to position [0, 0]
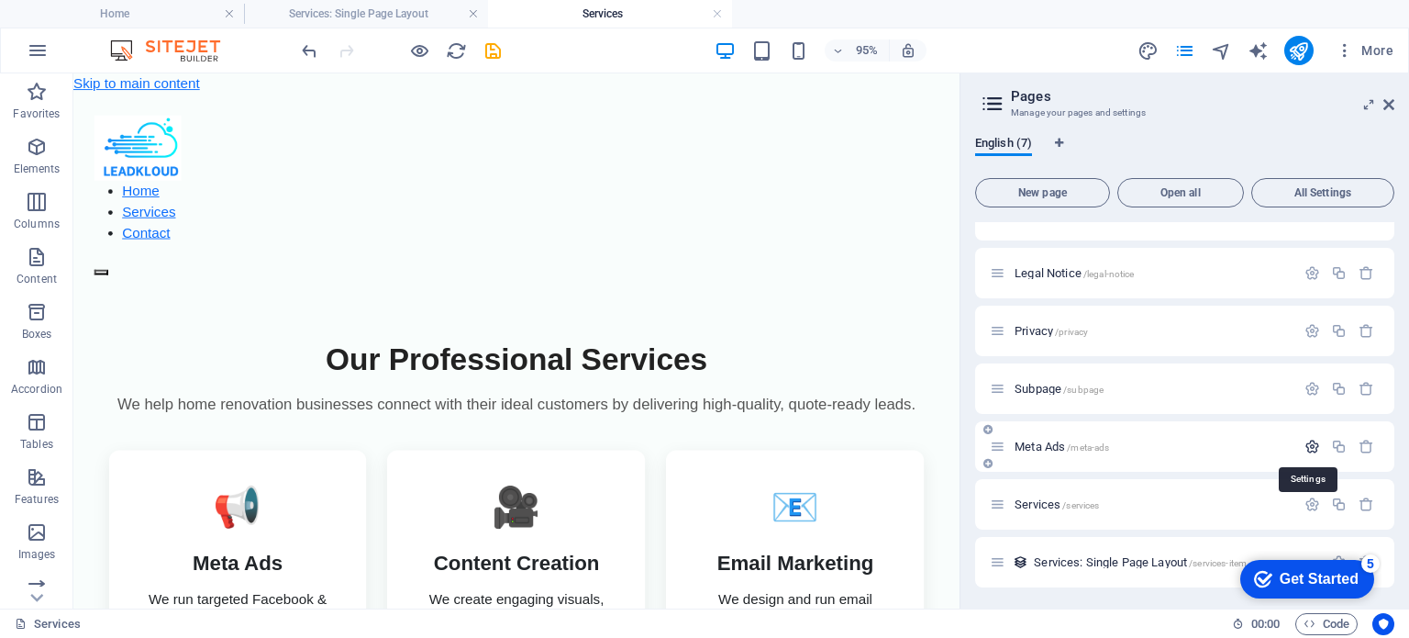
click at [1307, 445] on icon "button" at bounding box center [1313, 447] width 16 height 16
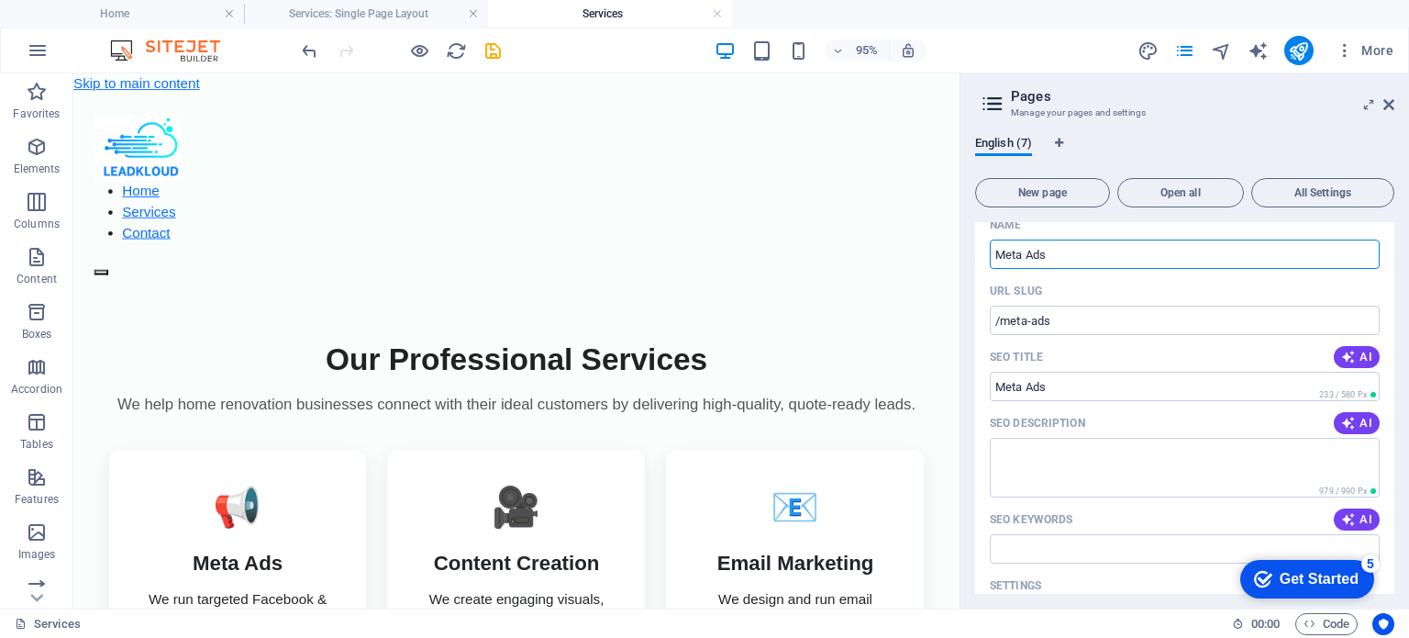
scroll to position [298, 0]
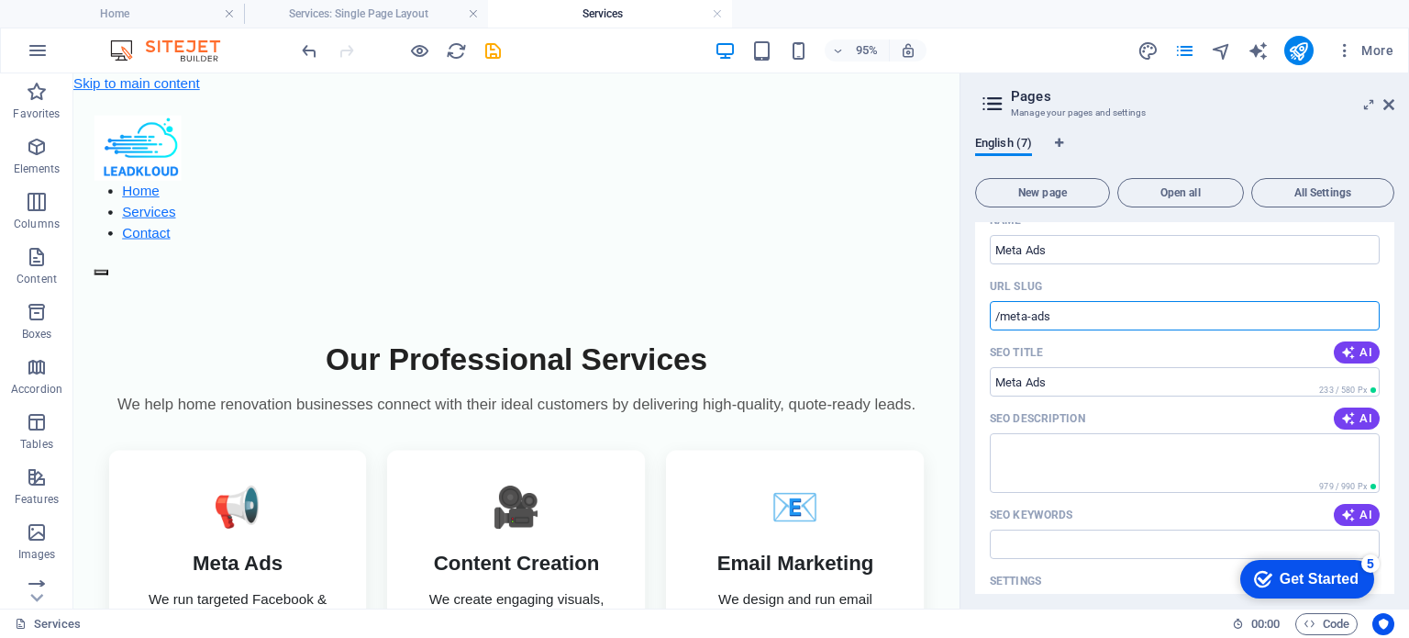
click at [1079, 315] on input "/meta-ads" at bounding box center [1185, 315] width 390 height 29
click at [1062, 379] on input "Meta Ads" at bounding box center [1185, 381] width 390 height 29
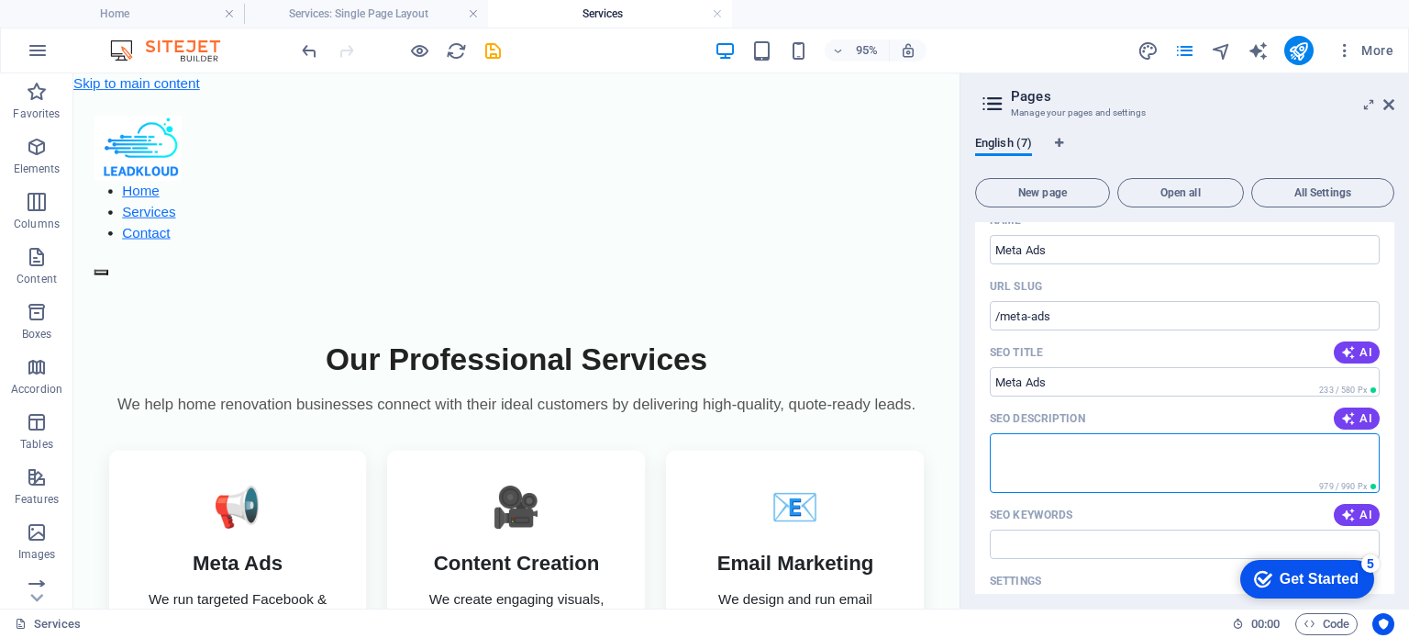
click at [1030, 447] on textarea "SEO Description" at bounding box center [1185, 463] width 390 height 60
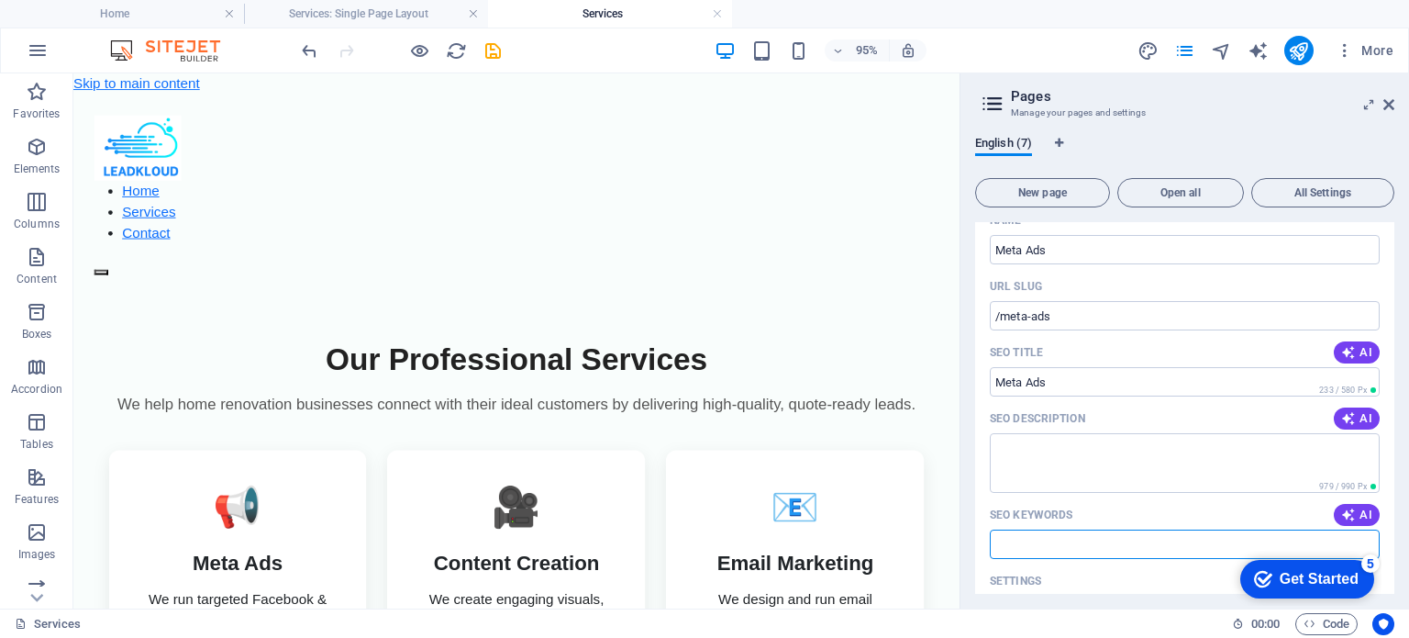
click at [1023, 535] on input "SEO Keywords" at bounding box center [1185, 543] width 390 height 29
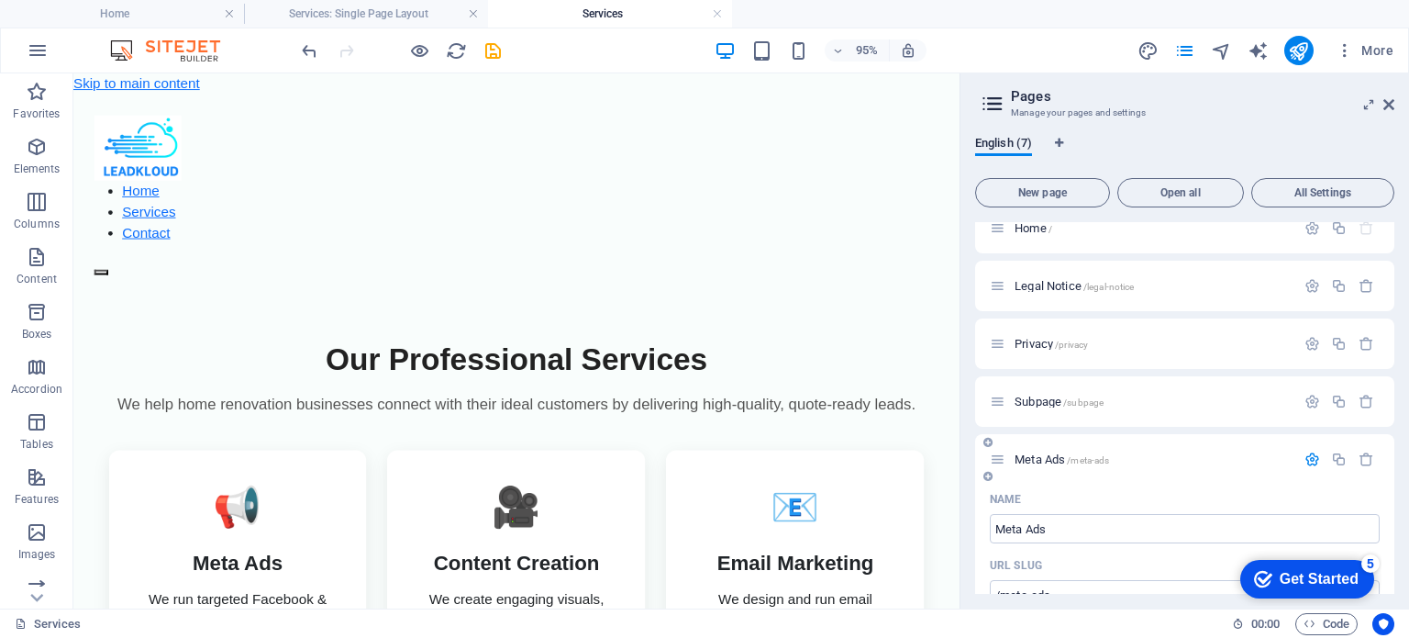
scroll to position [18, 0]
click at [1083, 402] on span "/subpage" at bounding box center [1083, 403] width 40 height 10
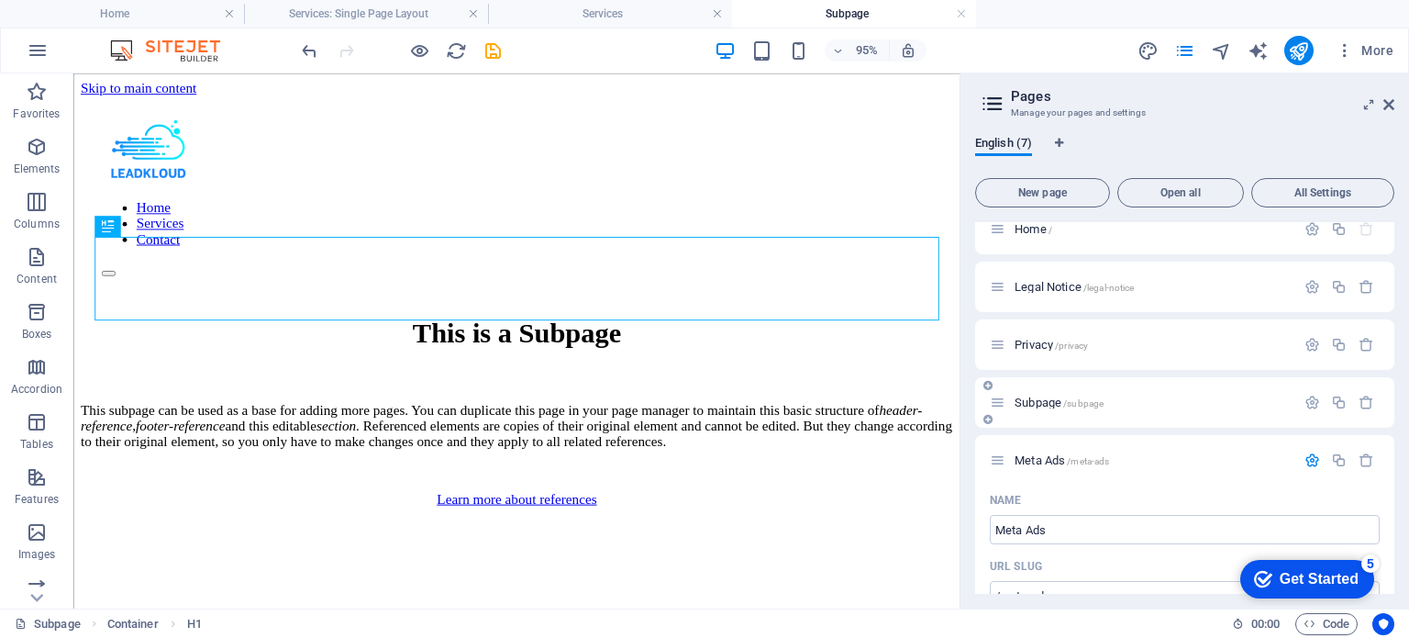
scroll to position [0, 0]
click at [1054, 461] on span "Meta Ads /meta-ads" at bounding box center [1062, 460] width 95 height 14
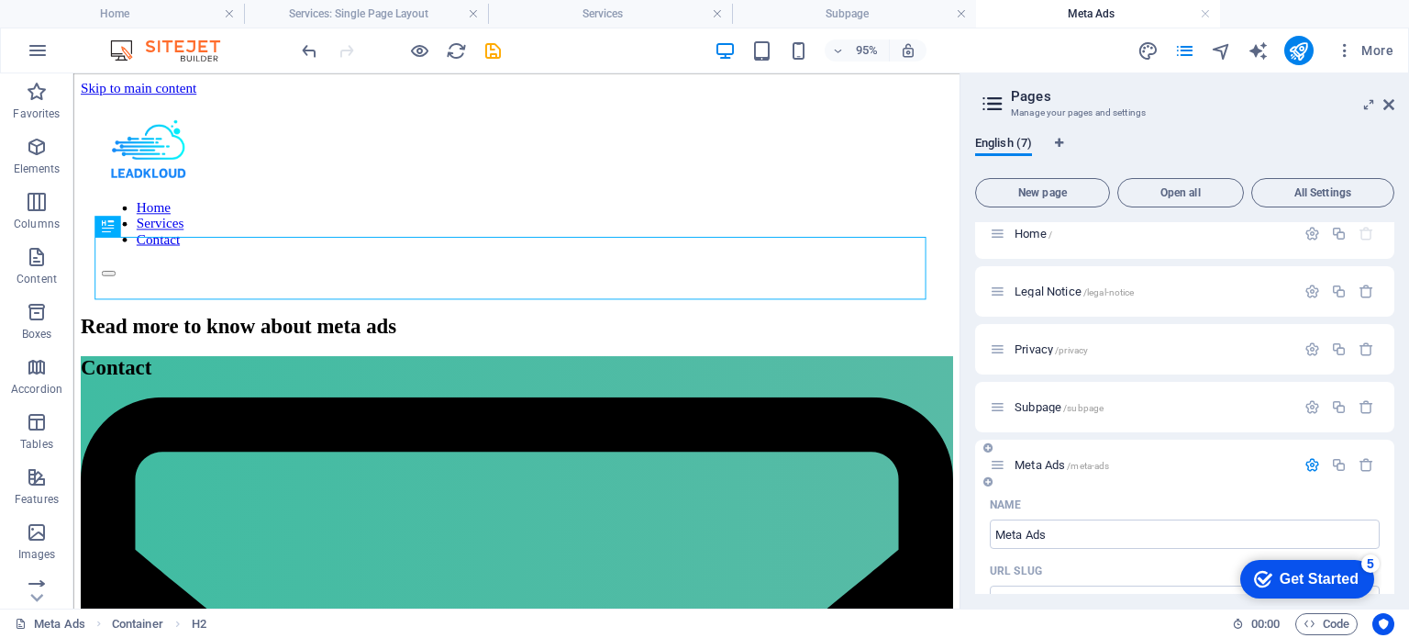
click at [998, 467] on icon at bounding box center [998, 465] width 16 height 16
click at [1307, 462] on icon "button" at bounding box center [1313, 465] width 16 height 16
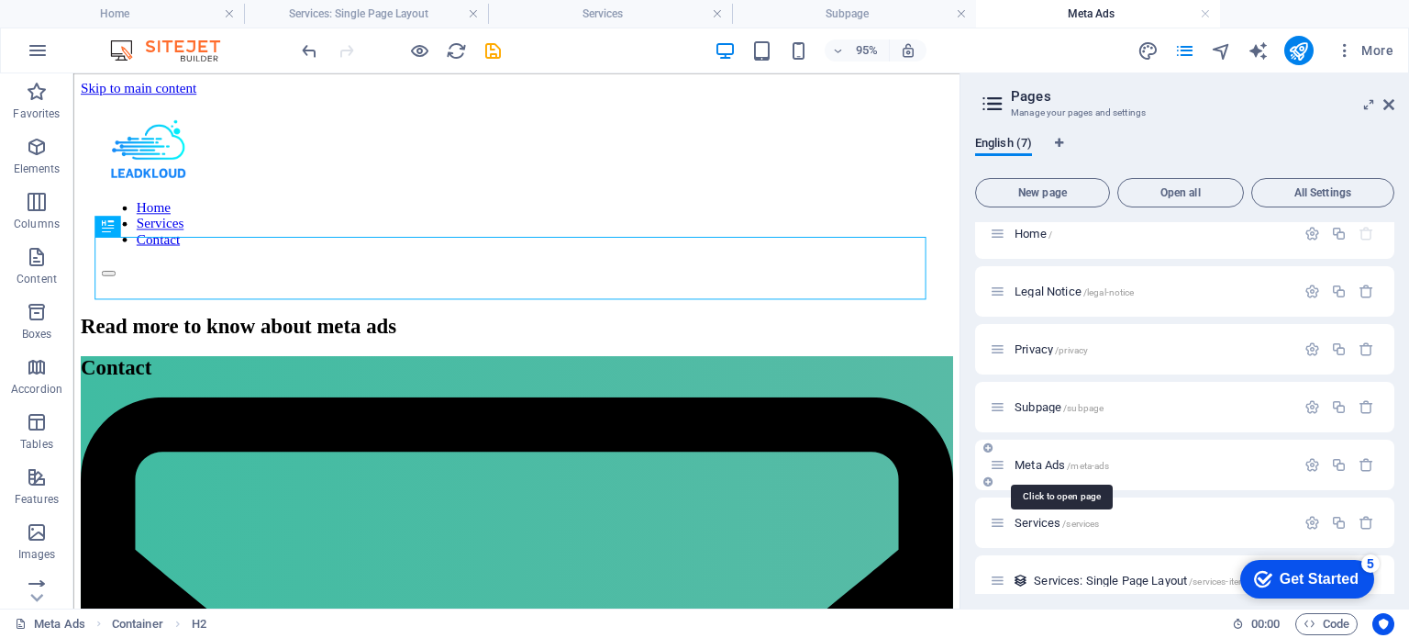
click at [1091, 465] on span "/meta-ads" at bounding box center [1088, 466] width 42 height 10
click at [1051, 468] on span "Meta Ads /meta-ads" at bounding box center [1062, 465] width 95 height 14
click at [1029, 462] on span "Meta Ads /meta-ads" at bounding box center [1062, 465] width 95 height 14
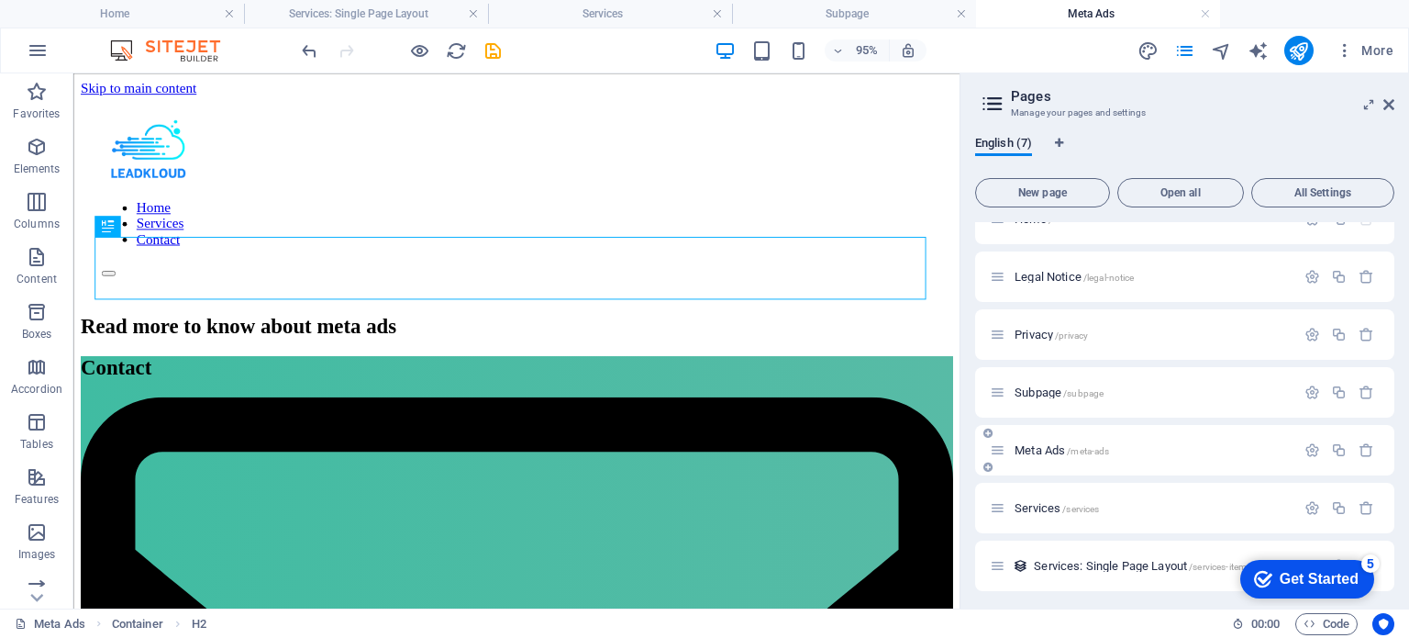
scroll to position [32, 0]
click at [1032, 506] on span "Services /services" at bounding box center [1057, 504] width 84 height 14
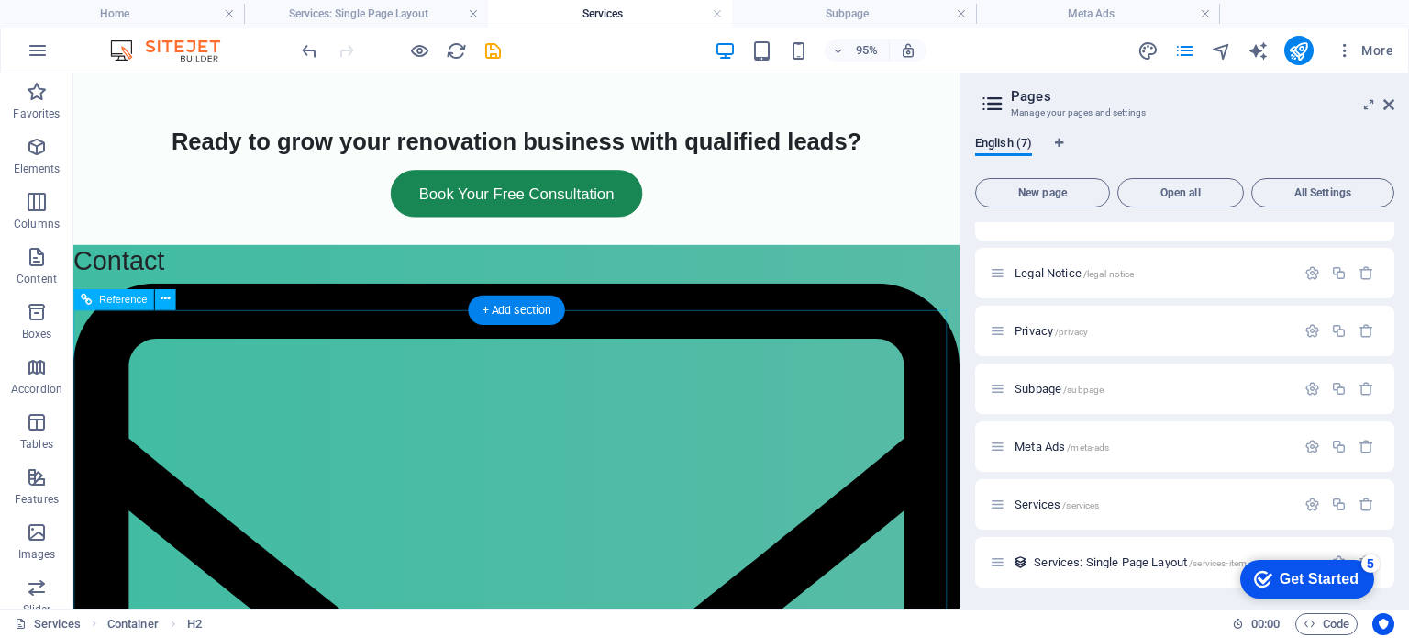
scroll to position [1089, 0]
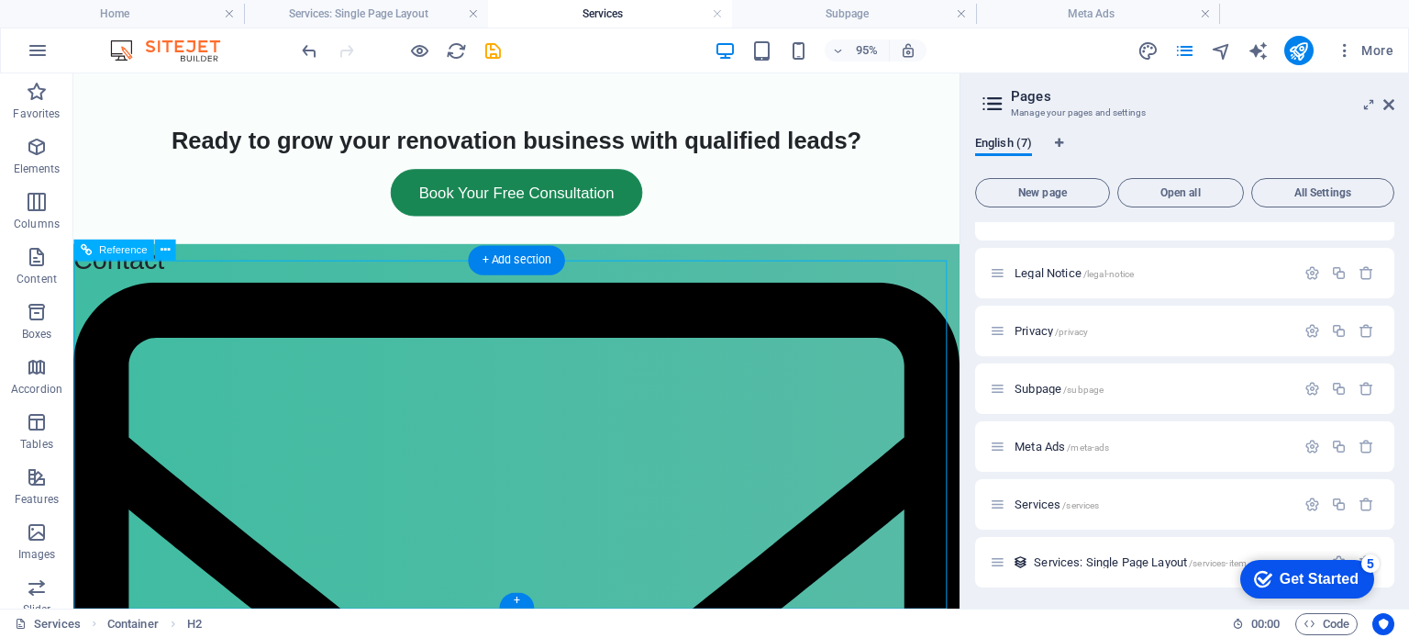
drag, startPoint x: 422, startPoint y: 84, endPoint x: 267, endPoint y: 300, distance: 265.6
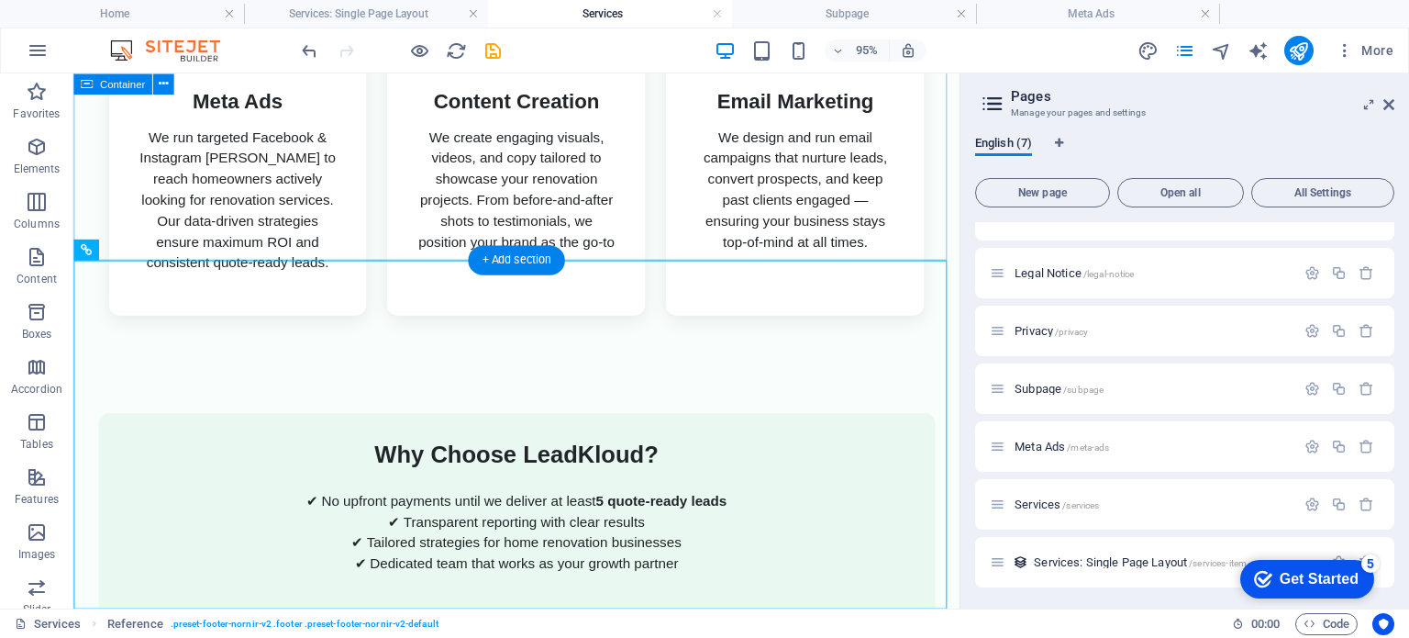
scroll to position [0, 0]
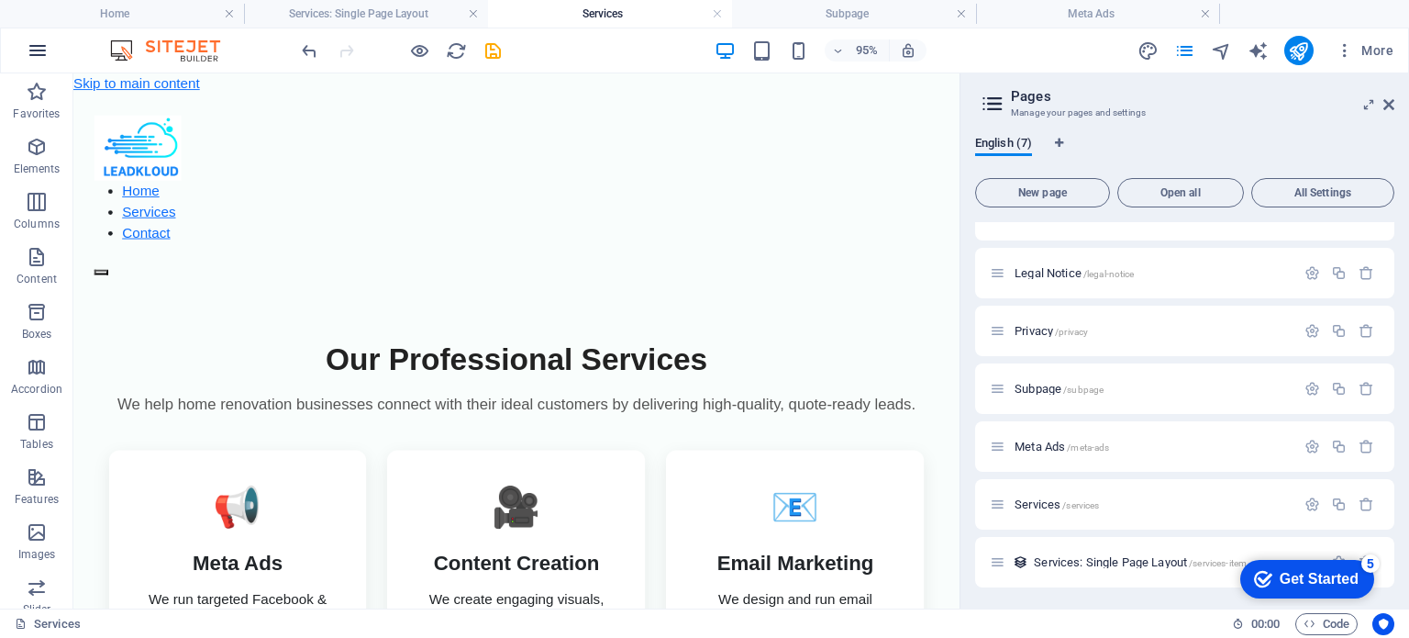
click at [33, 39] on icon "button" at bounding box center [38, 50] width 22 height 22
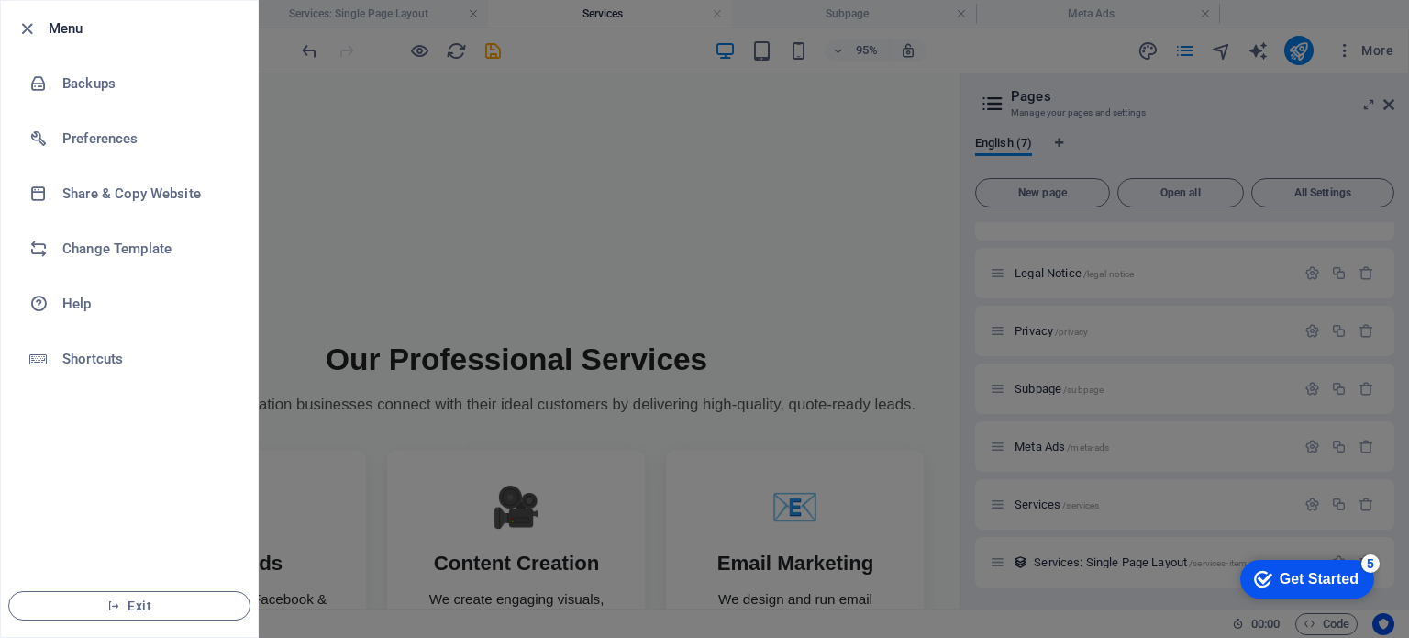
click at [513, 219] on div at bounding box center [704, 319] width 1409 height 638
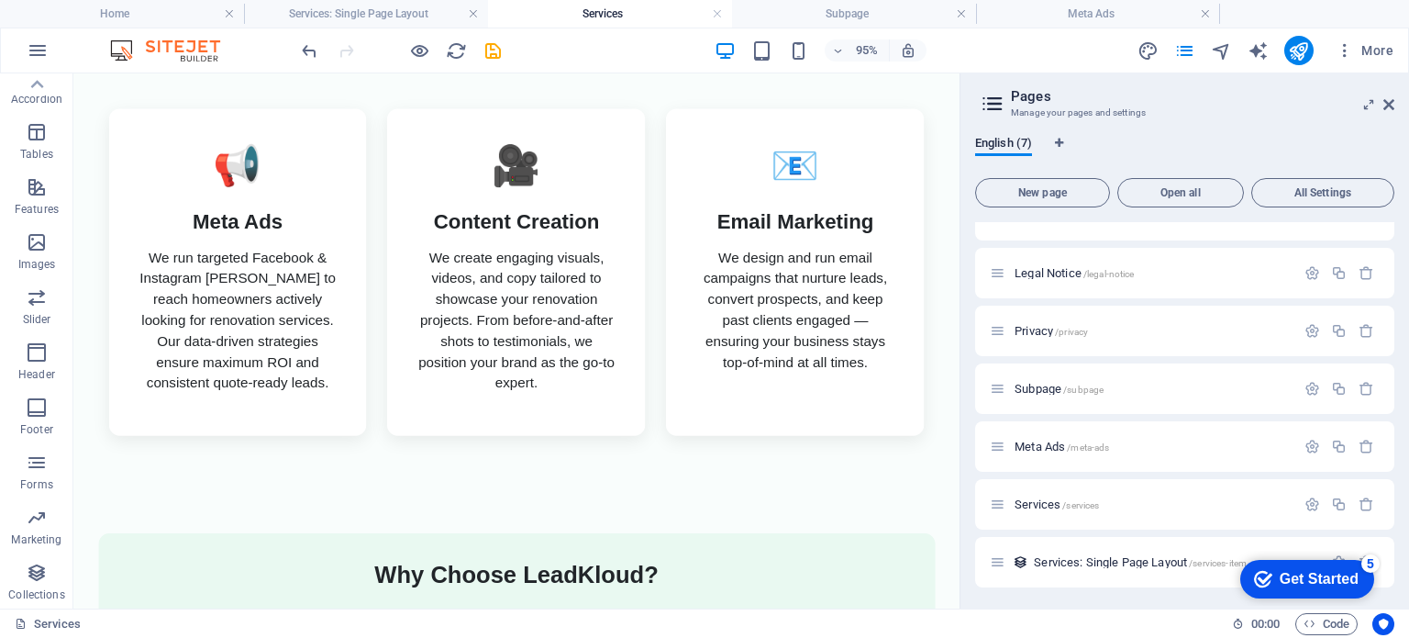
scroll to position [1089, 0]
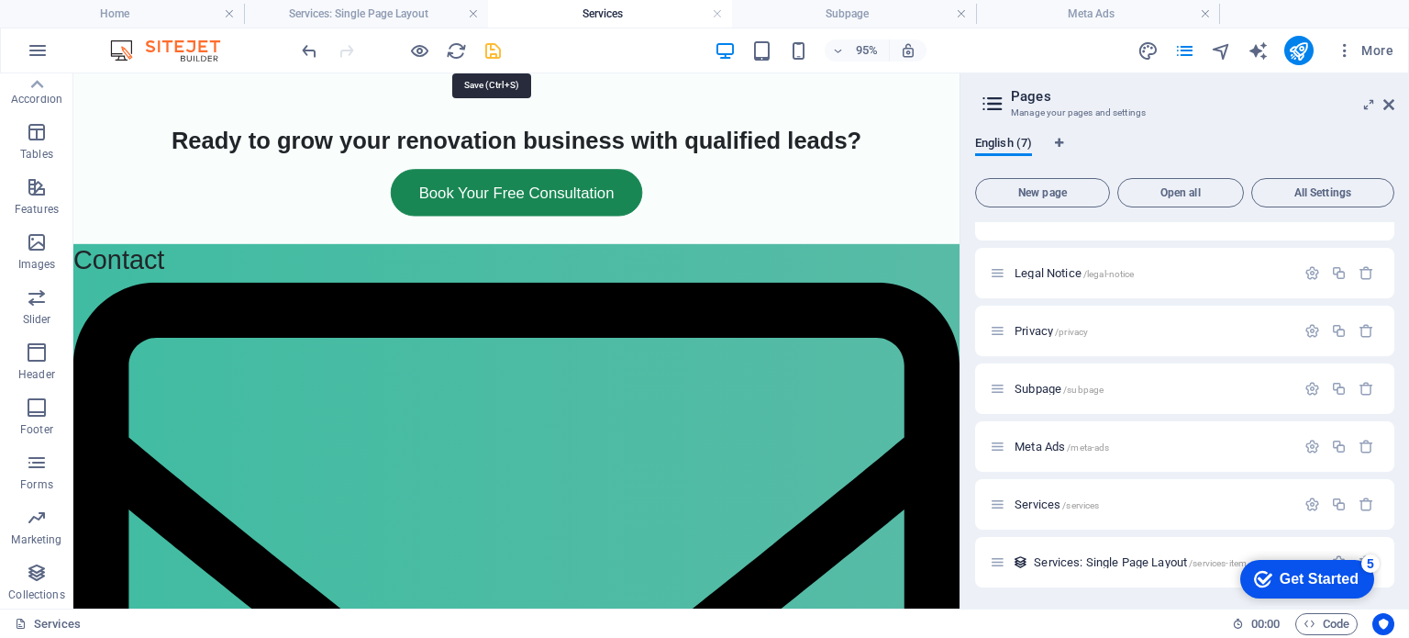
click at [488, 50] on icon "save" at bounding box center [493, 50] width 21 height 21
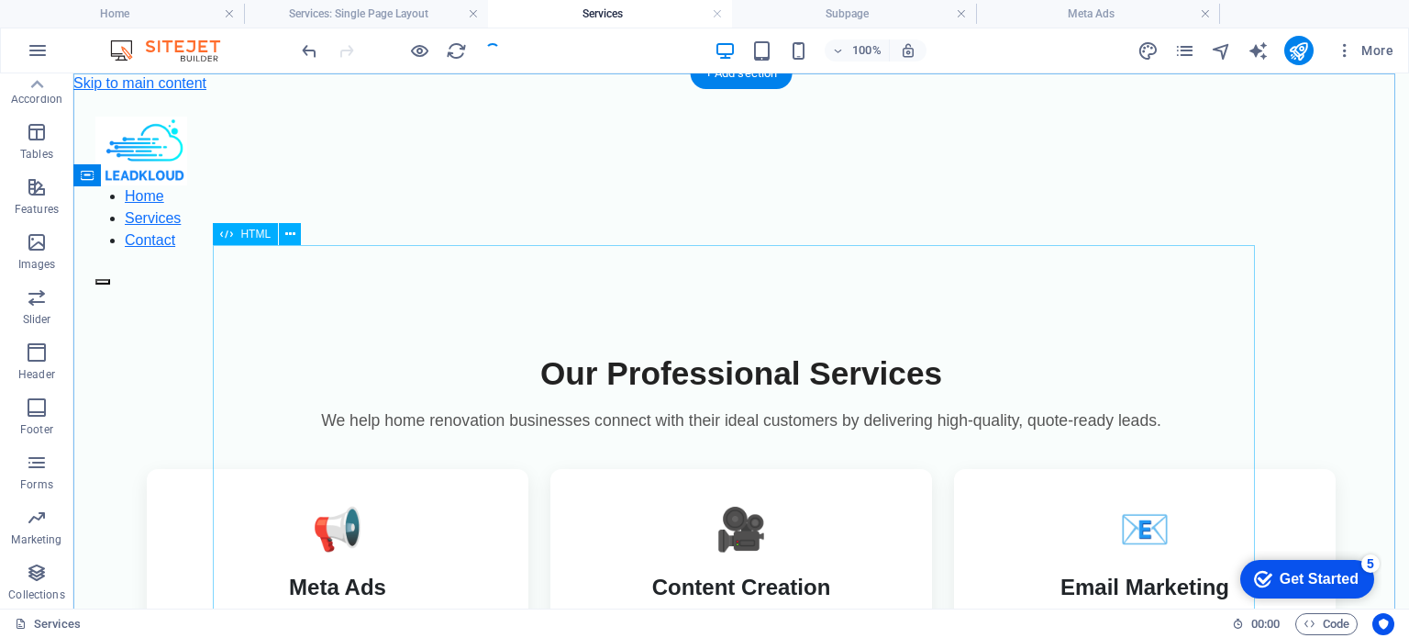
scroll to position [0, 0]
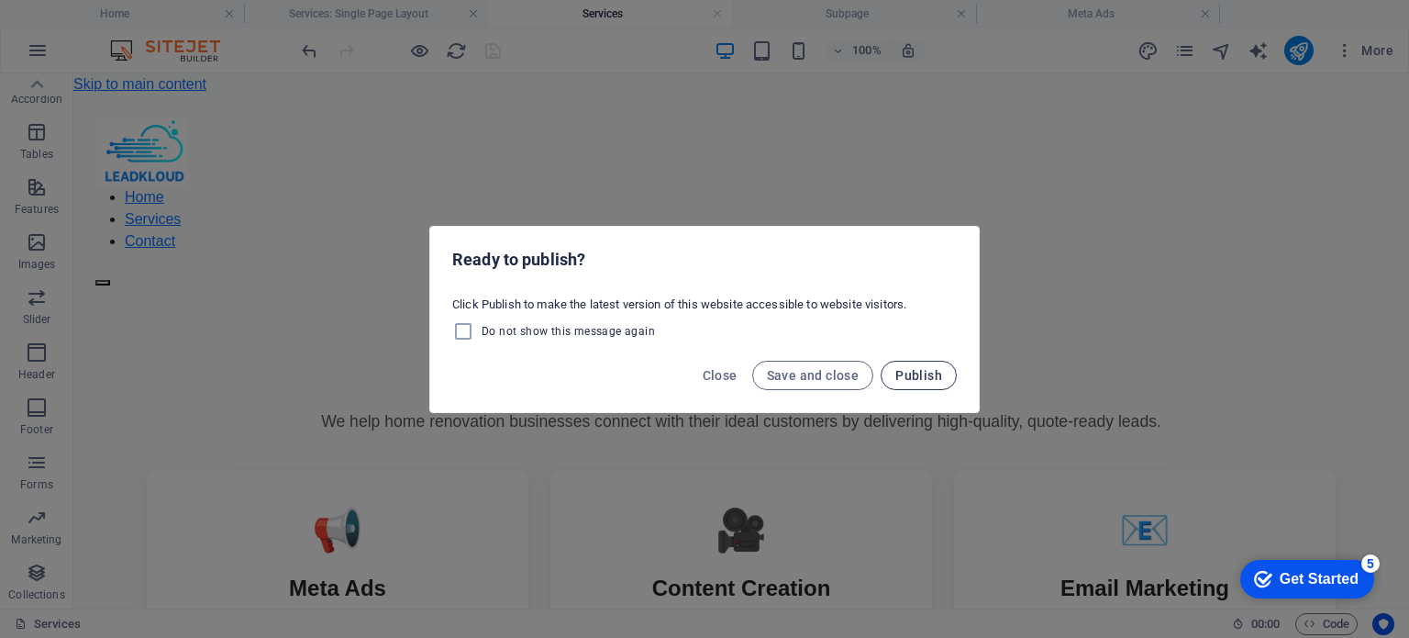
click at [921, 379] on span "Publish" at bounding box center [919, 375] width 47 height 15
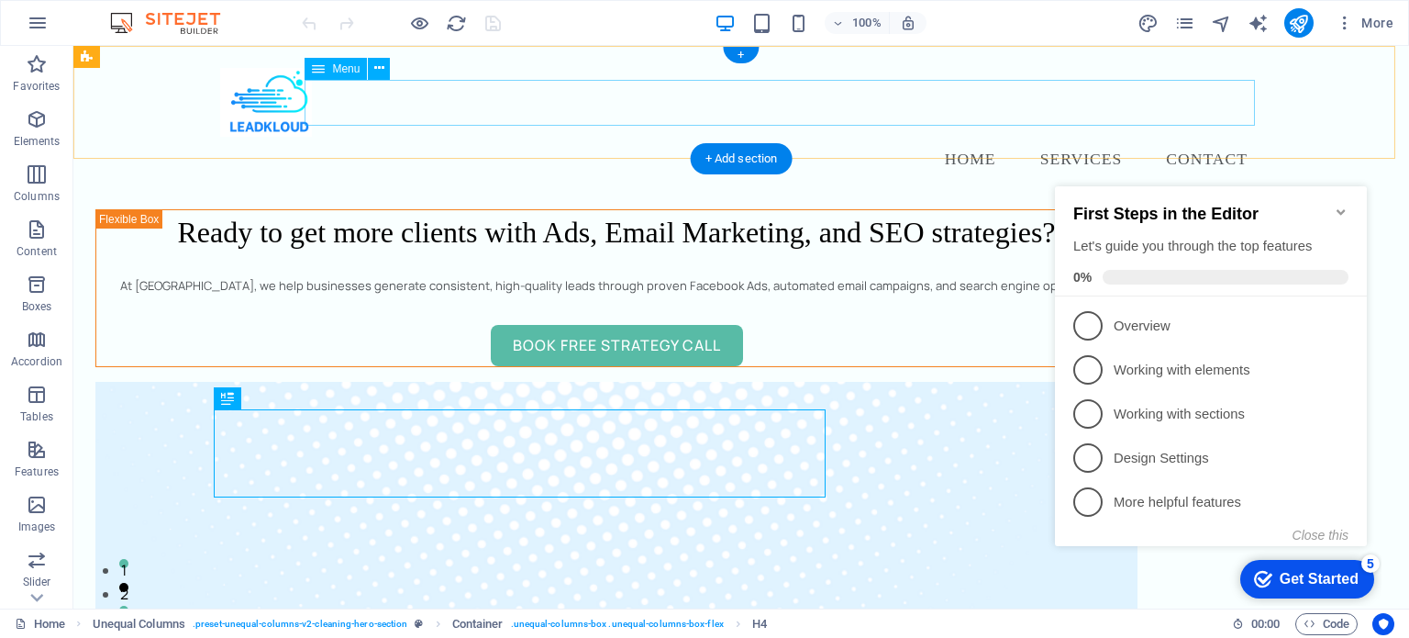
click at [910, 137] on nav "Home Services Contact" at bounding box center [741, 160] width 1042 height 46
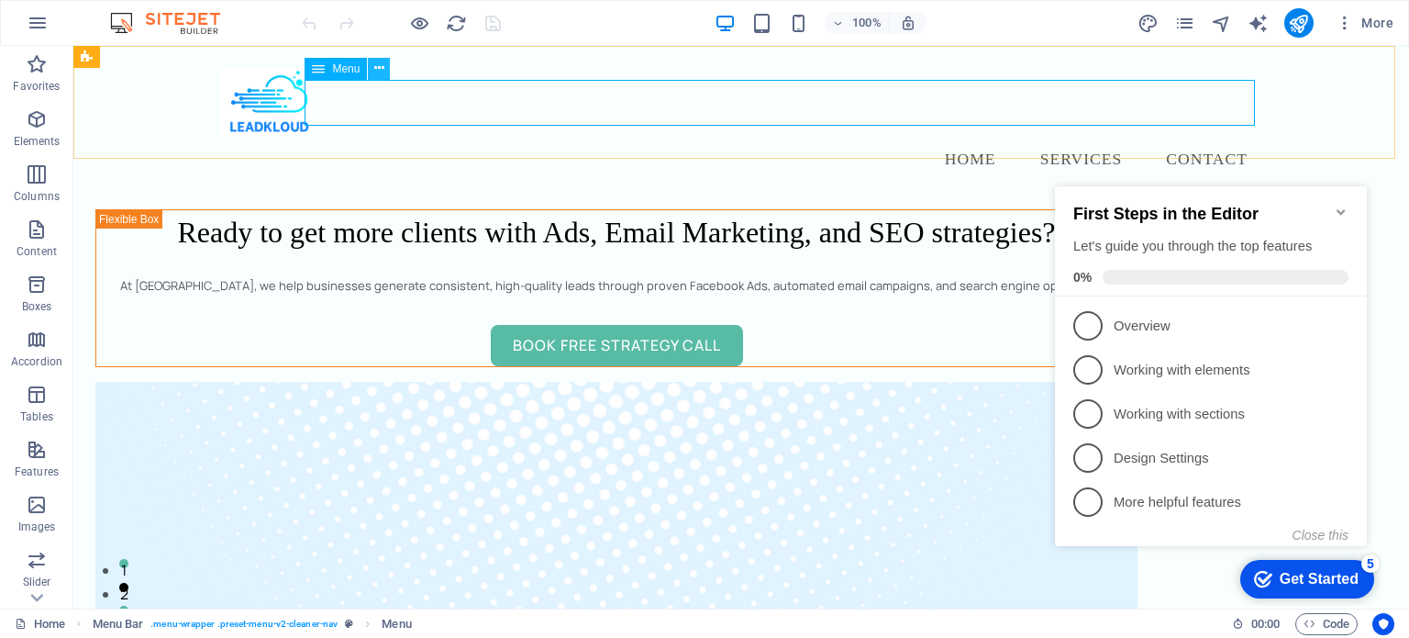
click at [384, 70] on button at bounding box center [379, 69] width 22 height 22
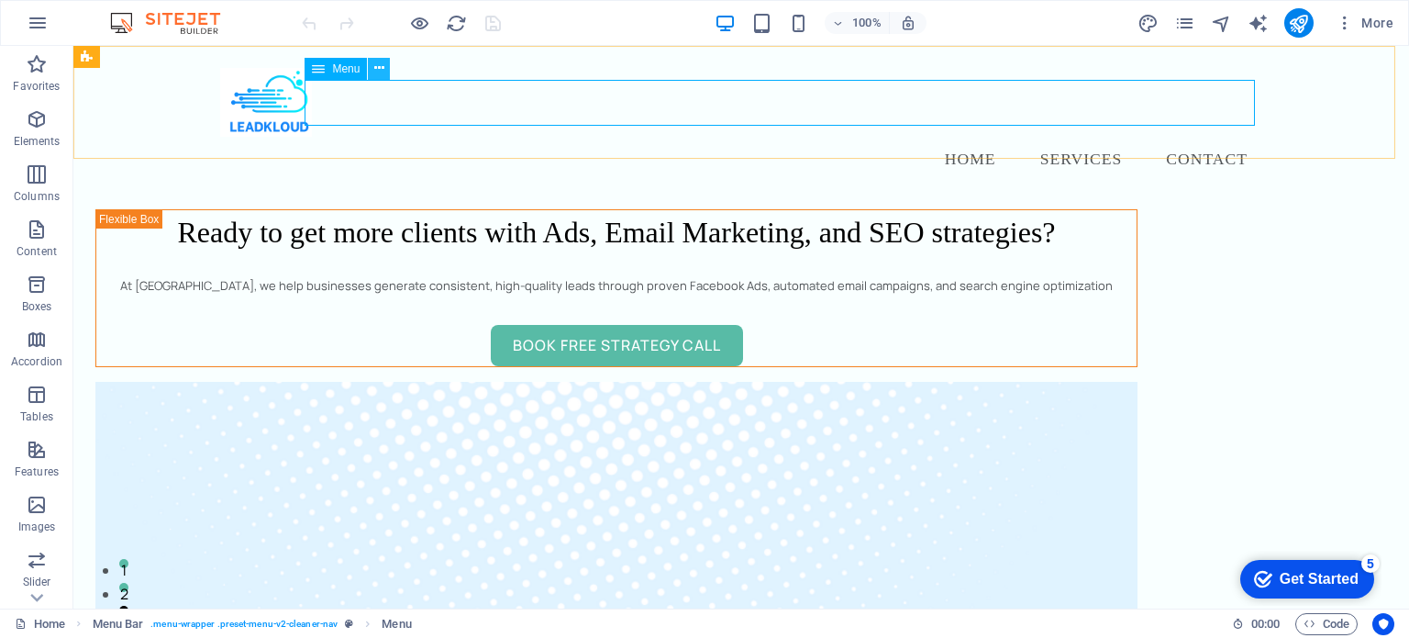
click at [378, 74] on icon at bounding box center [379, 68] width 10 height 19
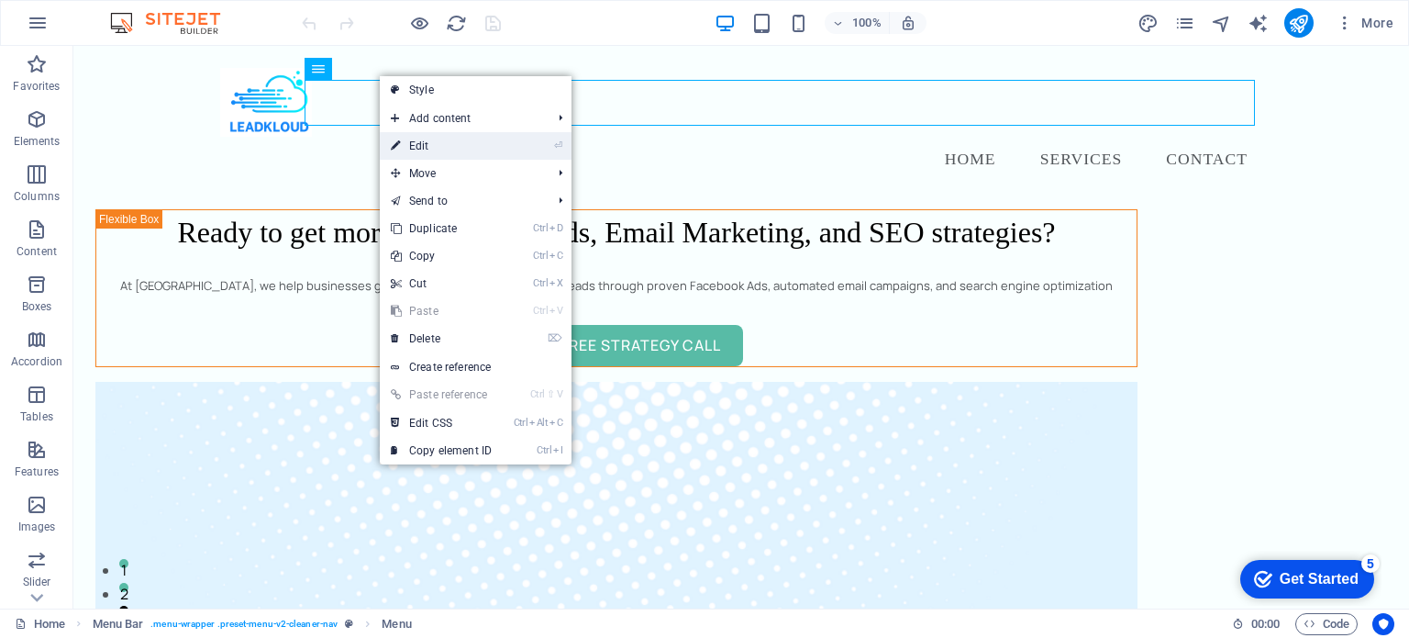
click at [407, 146] on link "⏎ Edit" at bounding box center [441, 146] width 123 height 28
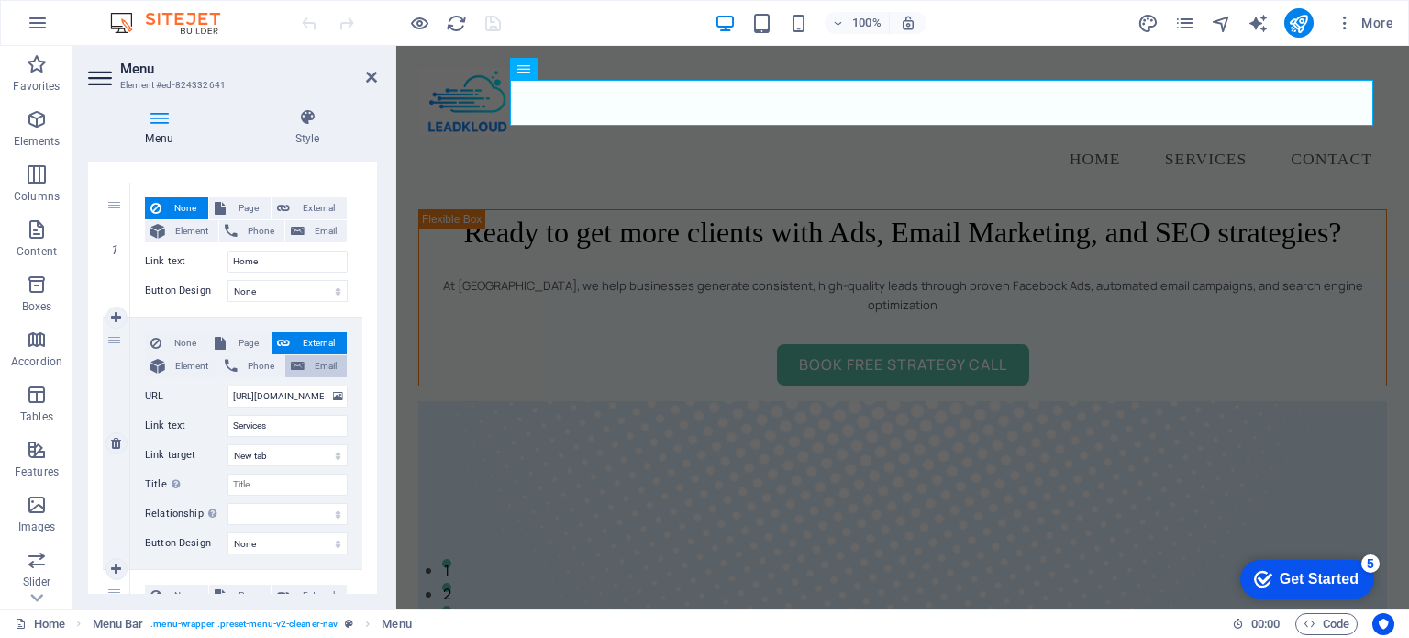
scroll to position [173, 0]
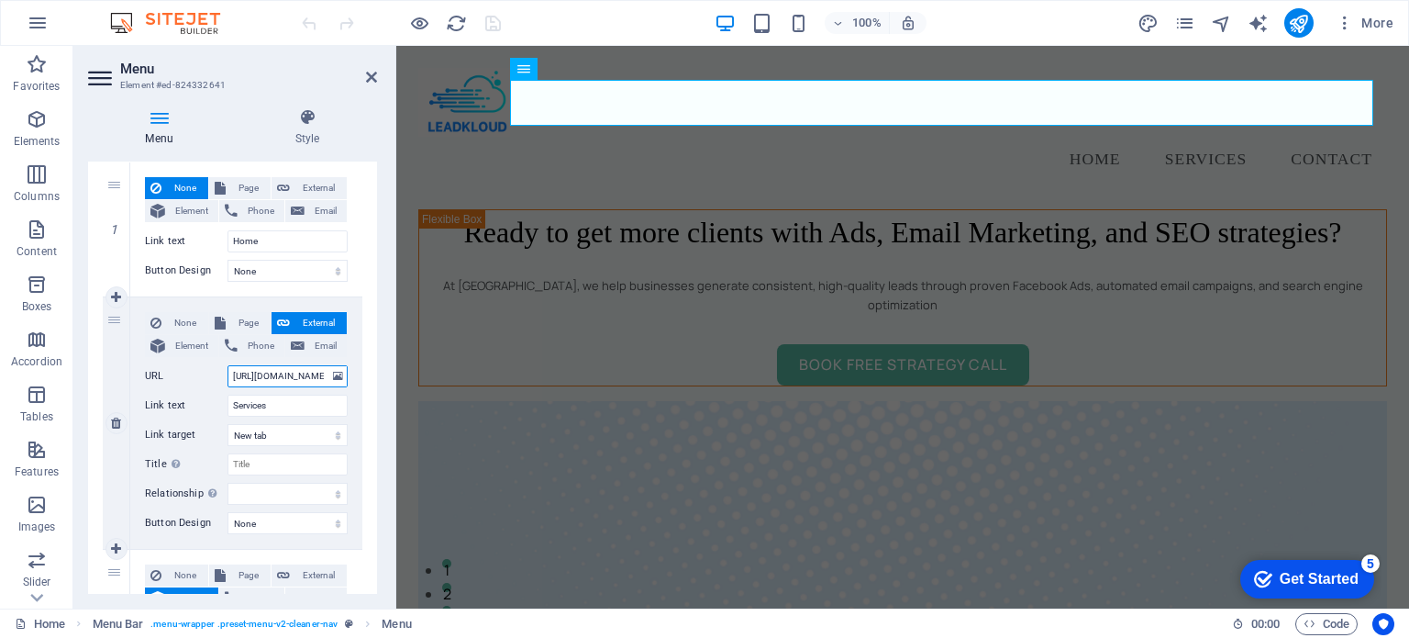
click at [283, 374] on input "[URL][DOMAIN_NAME]" at bounding box center [288, 376] width 120 height 22
select select
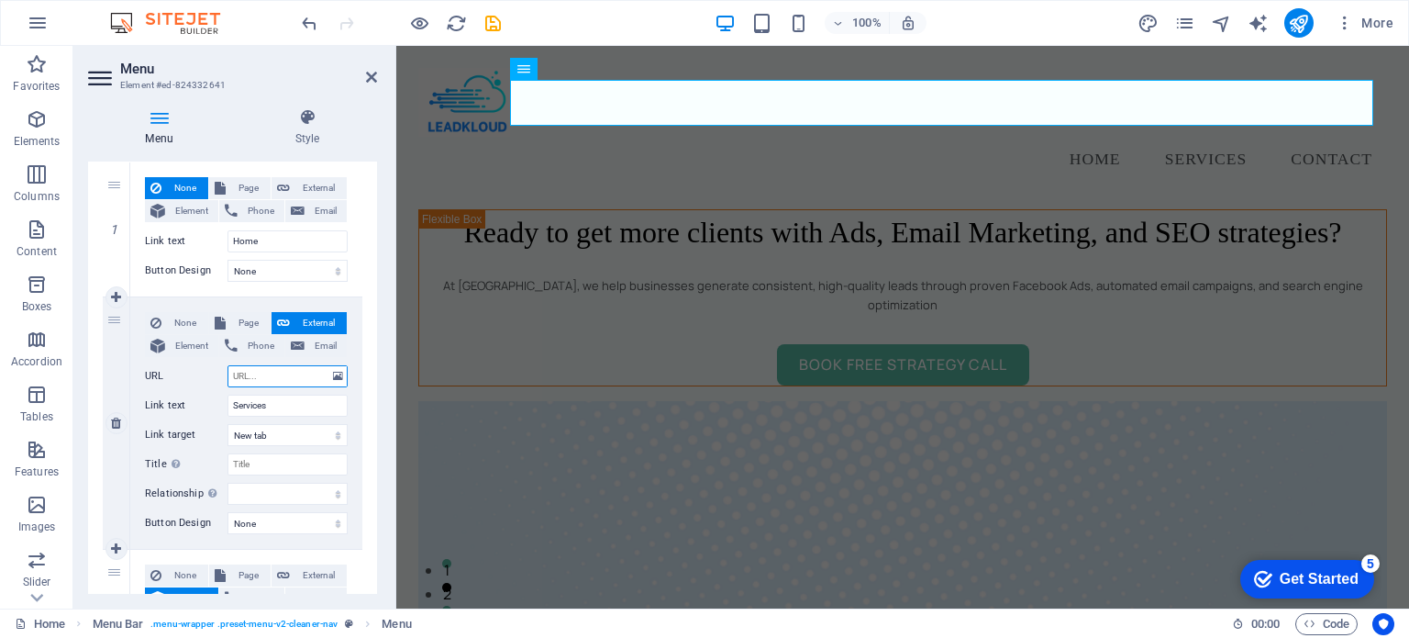
click at [273, 379] on input "URL" at bounding box center [288, 376] width 120 height 22
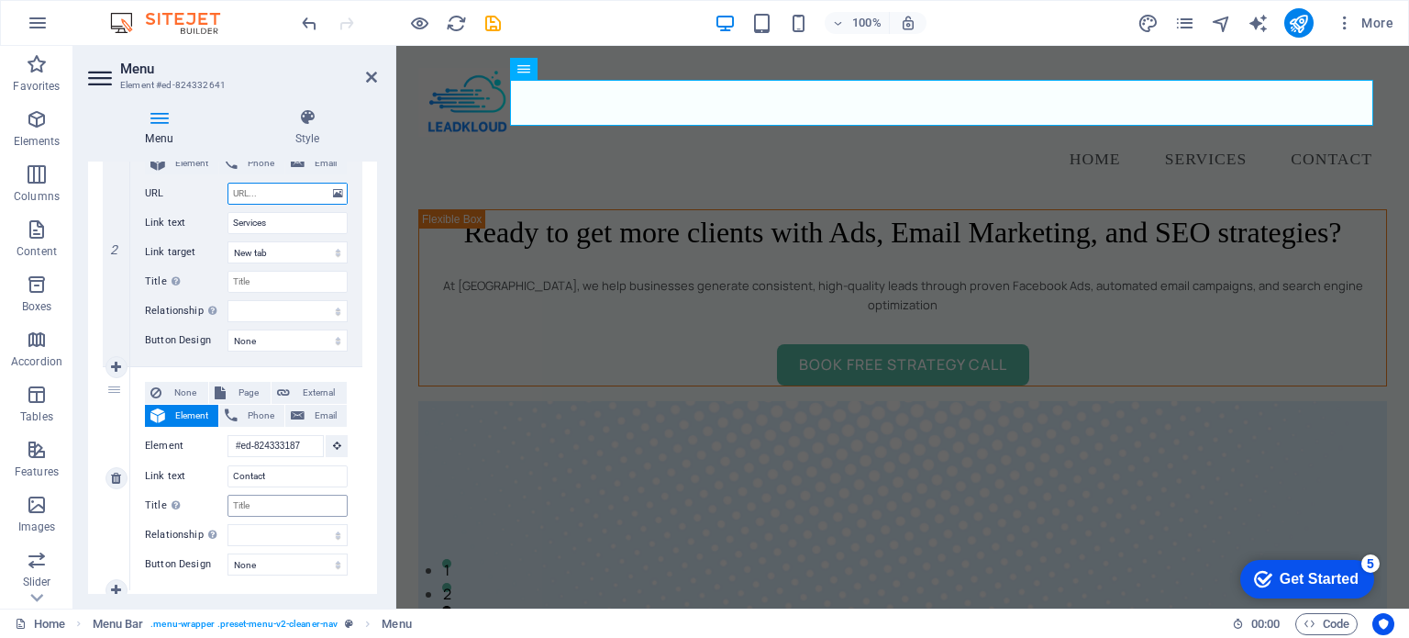
scroll to position [403, 0]
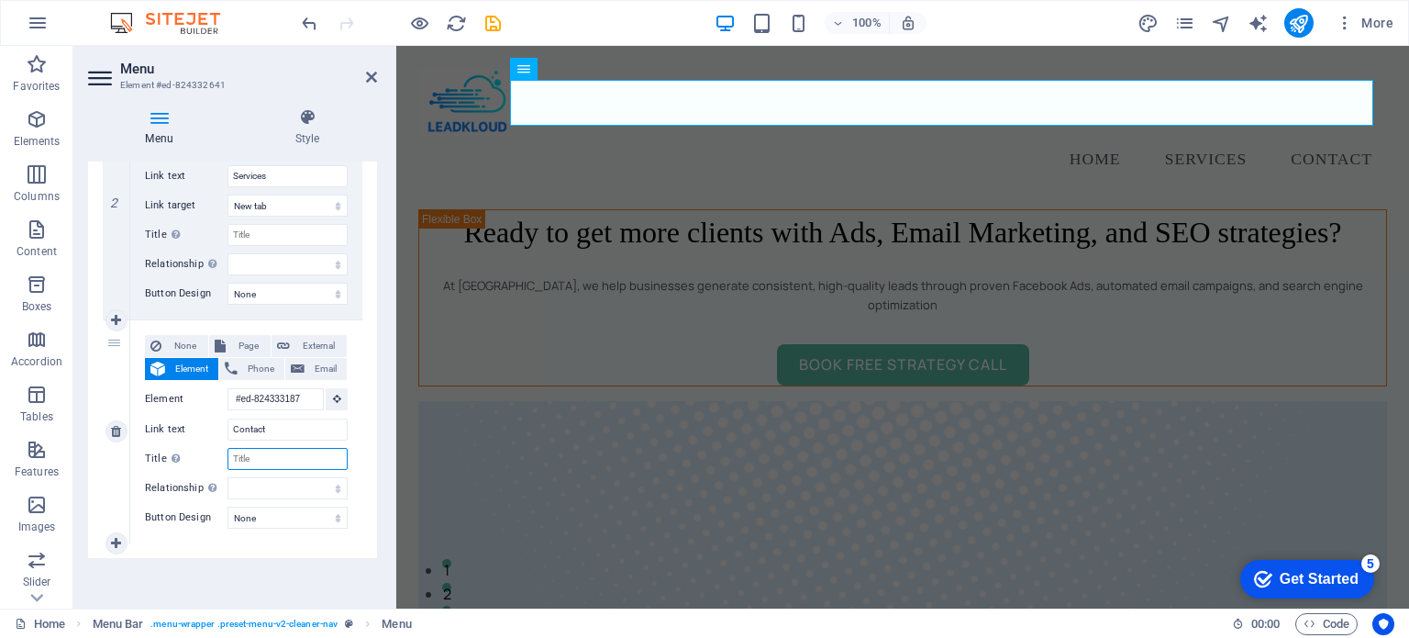
click at [268, 462] on input "Title Additional link description, should not be the same as the link text. The…" at bounding box center [288, 459] width 120 height 22
click at [270, 489] on select "alternate author bookmark external help license next nofollow noreferrer noopen…" at bounding box center [288, 488] width 120 height 22
click at [265, 487] on select "alternate author bookmark external help license next nofollow noreferrer noopen…" at bounding box center [288, 488] width 120 height 22
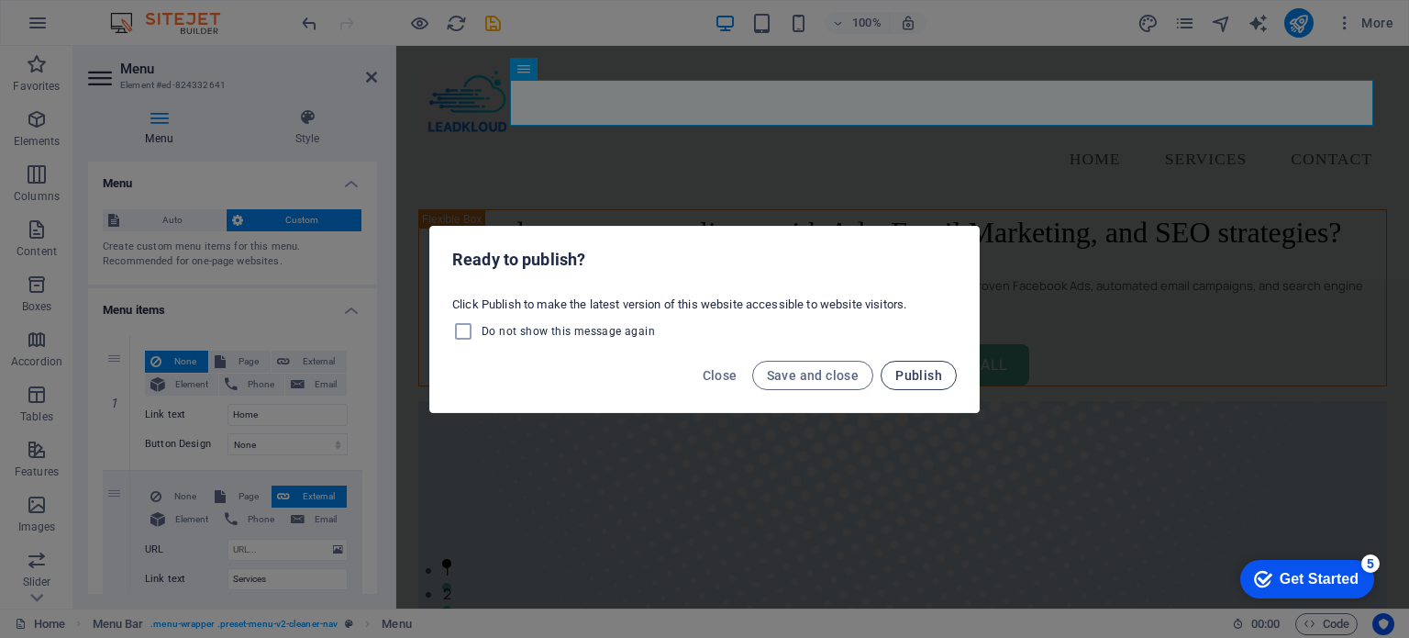
click at [907, 377] on span "Publish" at bounding box center [919, 375] width 47 height 15
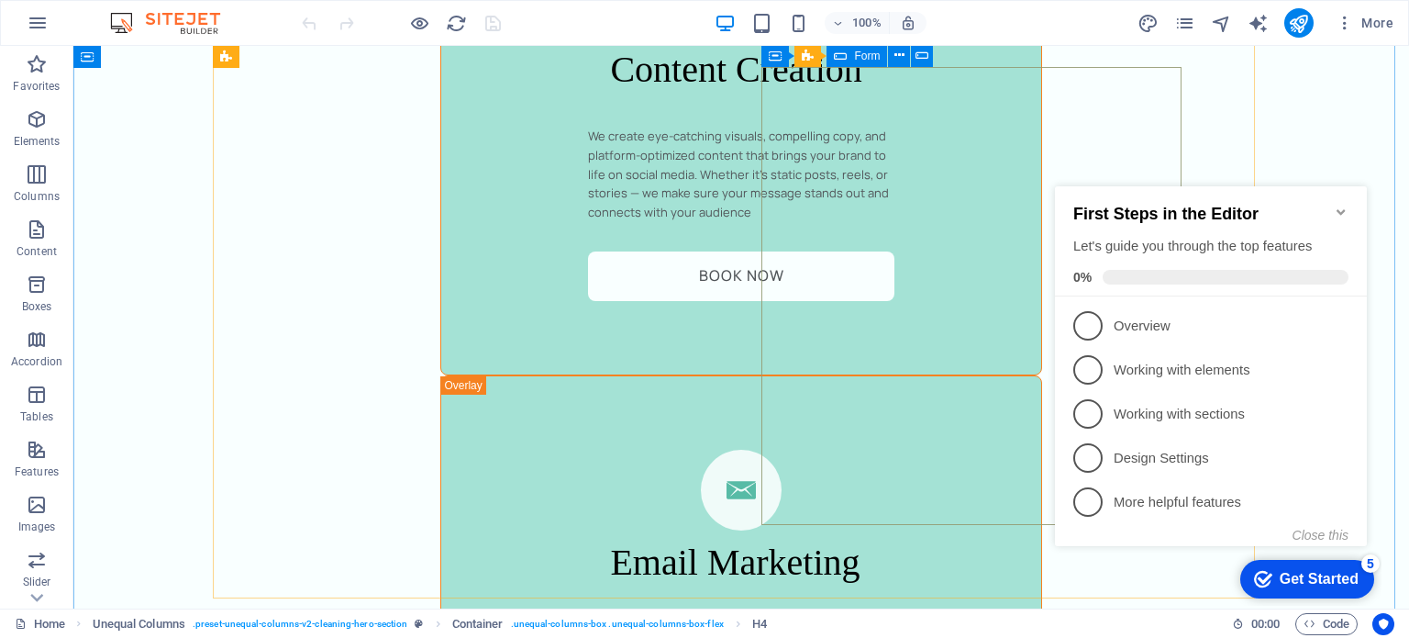
scroll to position [3839, 0]
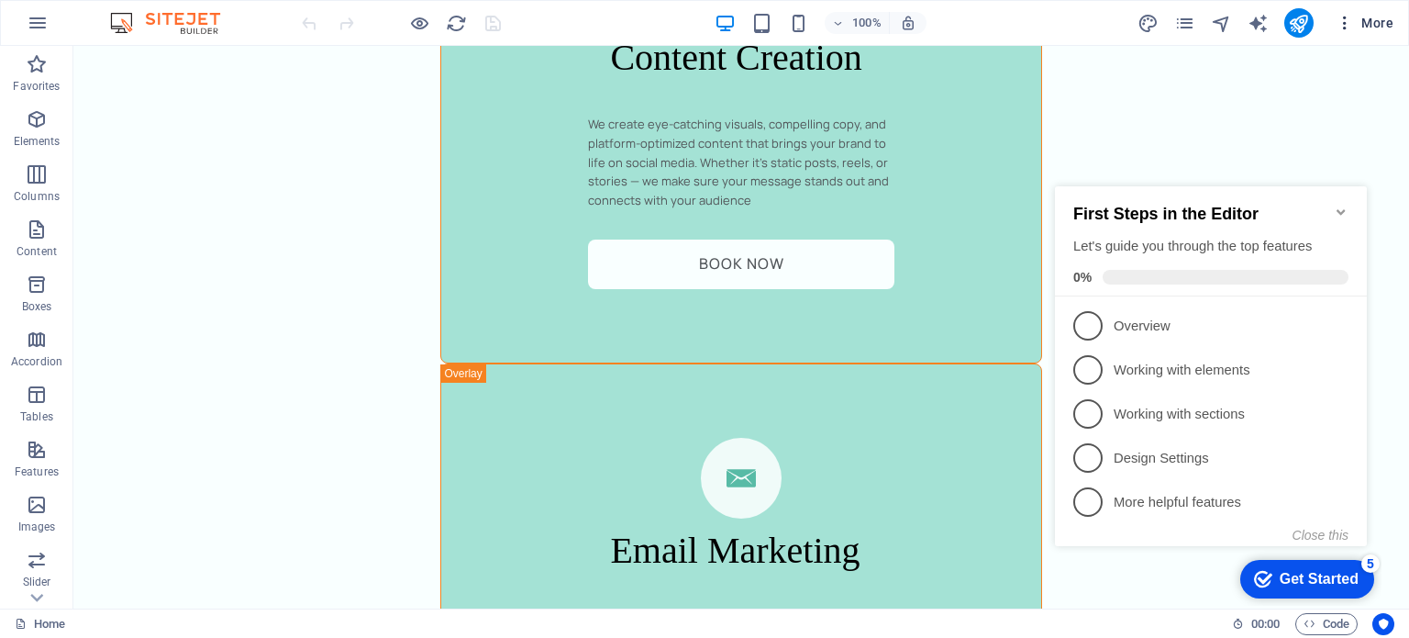
click at [1345, 22] on icon "button" at bounding box center [1345, 23] width 18 height 18
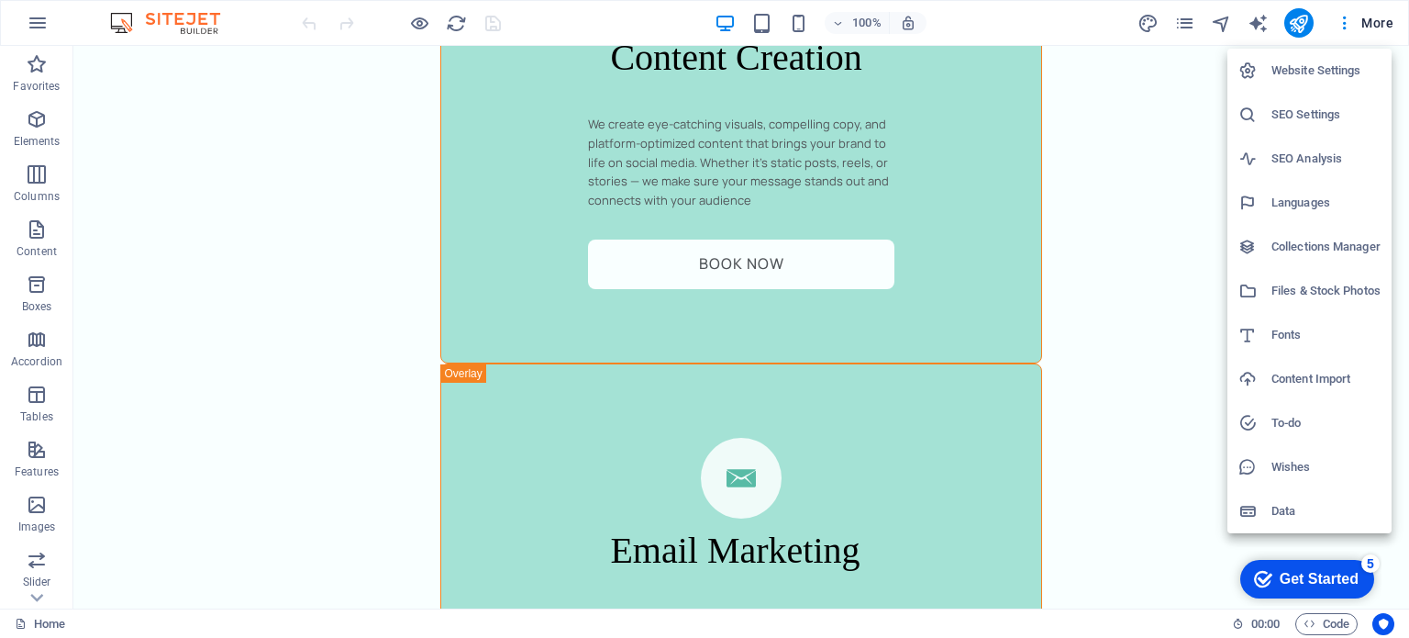
click at [40, 21] on div at bounding box center [704, 319] width 1409 height 638
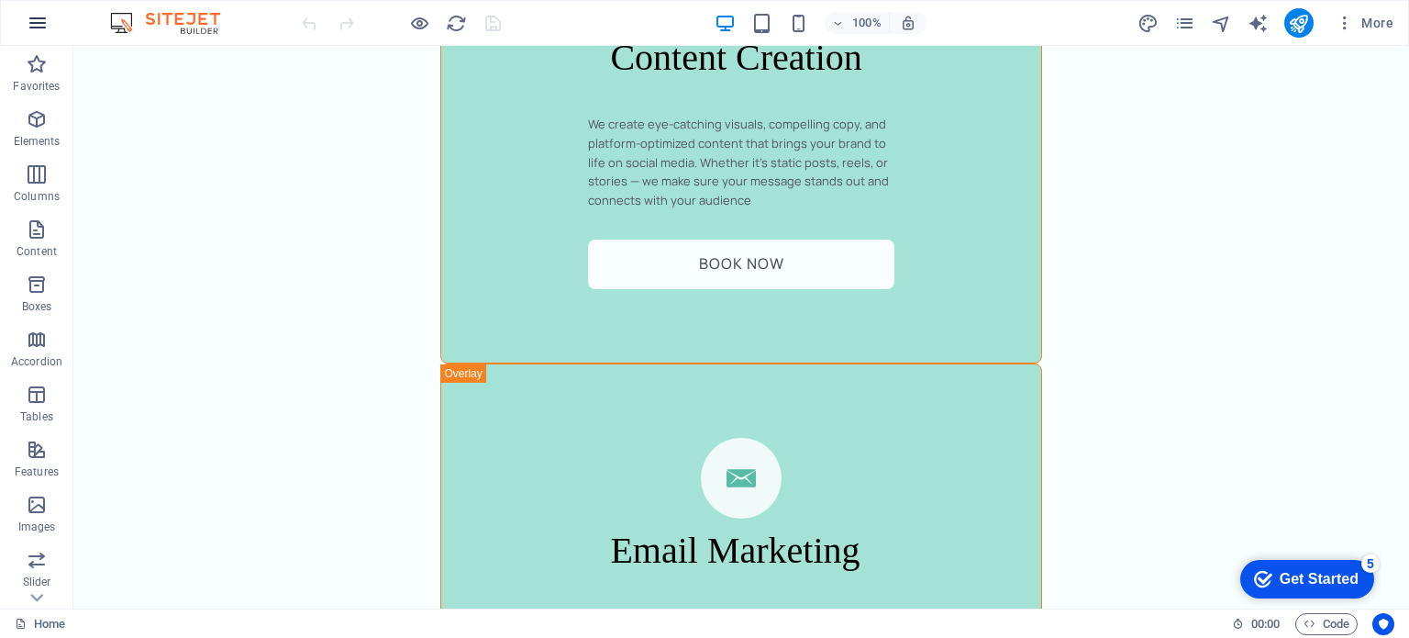
click at [41, 25] on icon "button" at bounding box center [38, 23] width 22 height 22
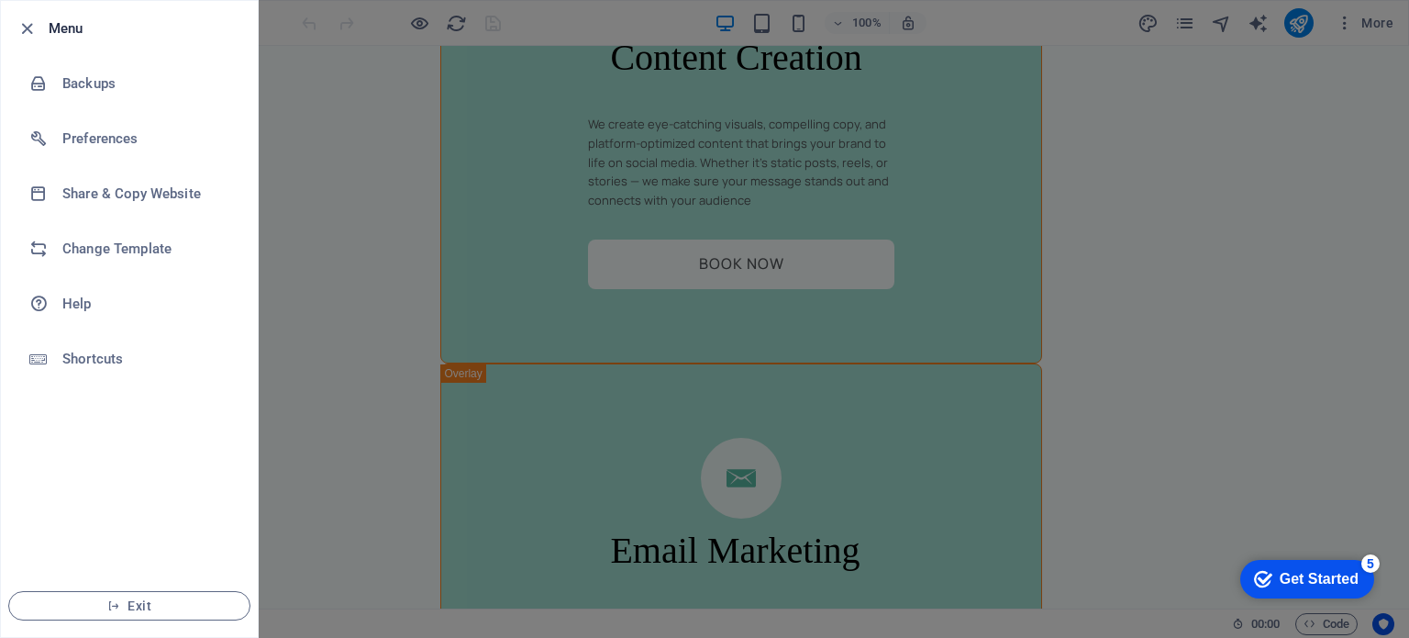
click at [283, 280] on div at bounding box center [704, 319] width 1409 height 638
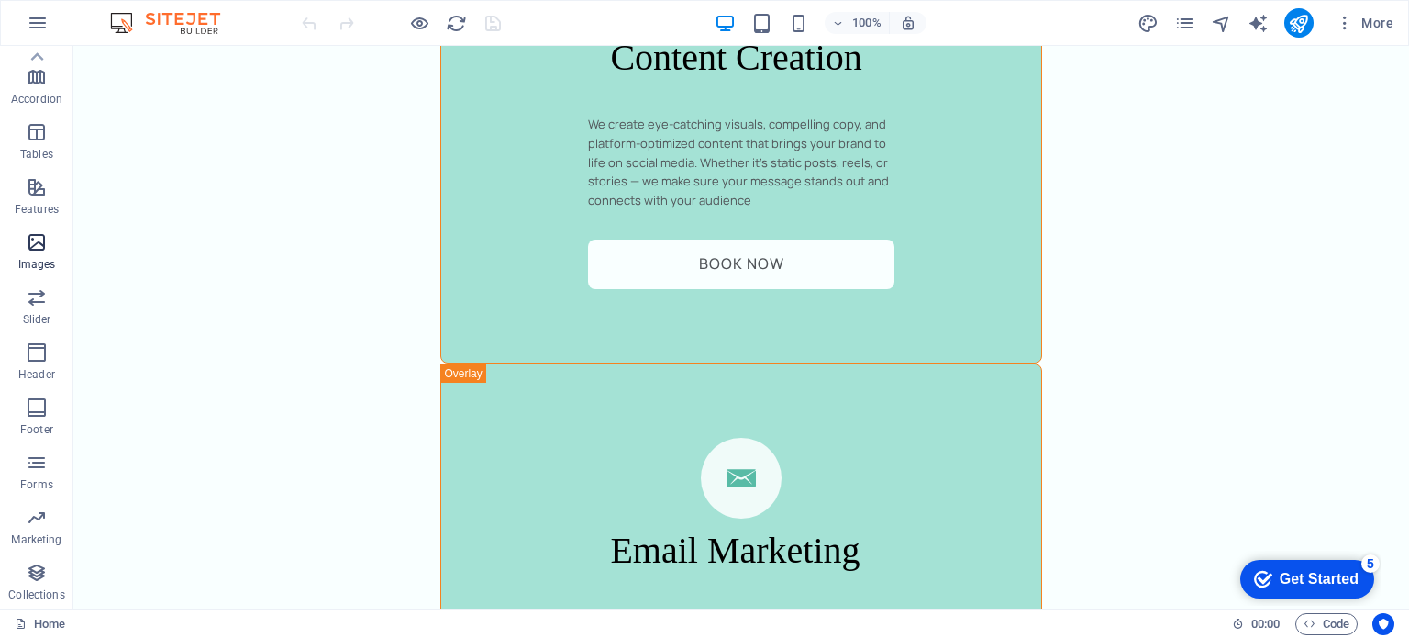
scroll to position [0, 0]
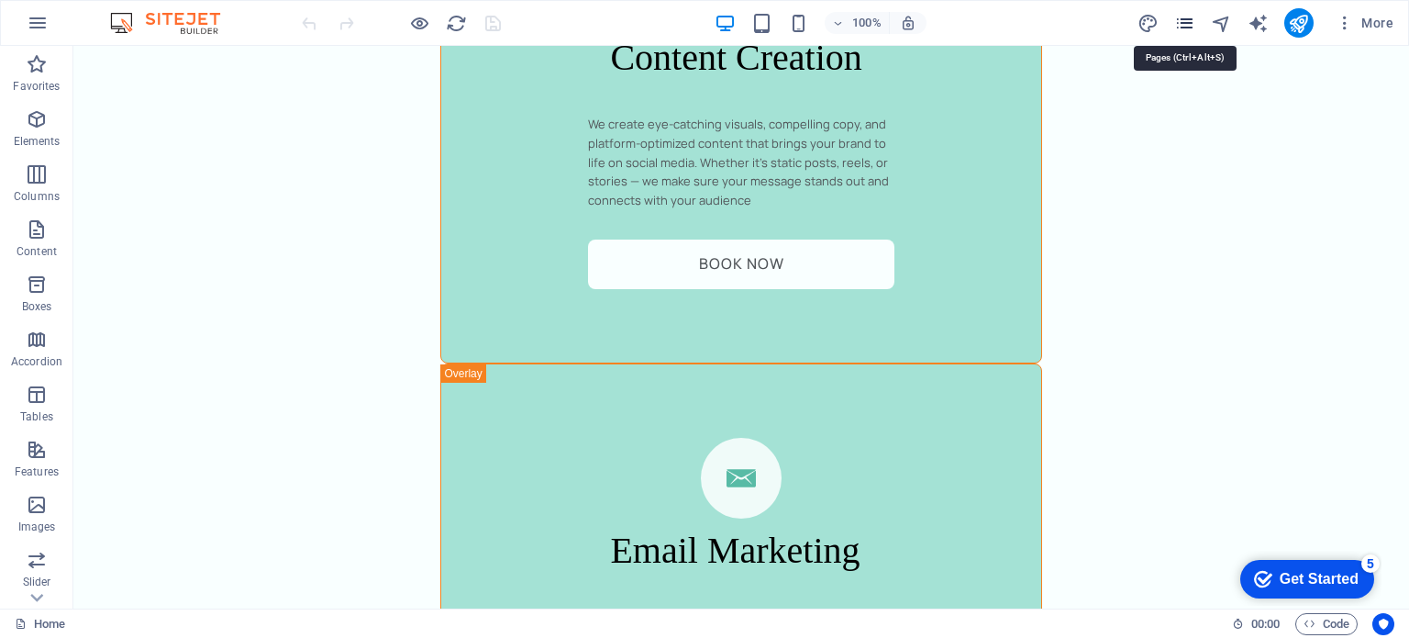
click at [1183, 17] on icon "pages" at bounding box center [1184, 23] width 21 height 21
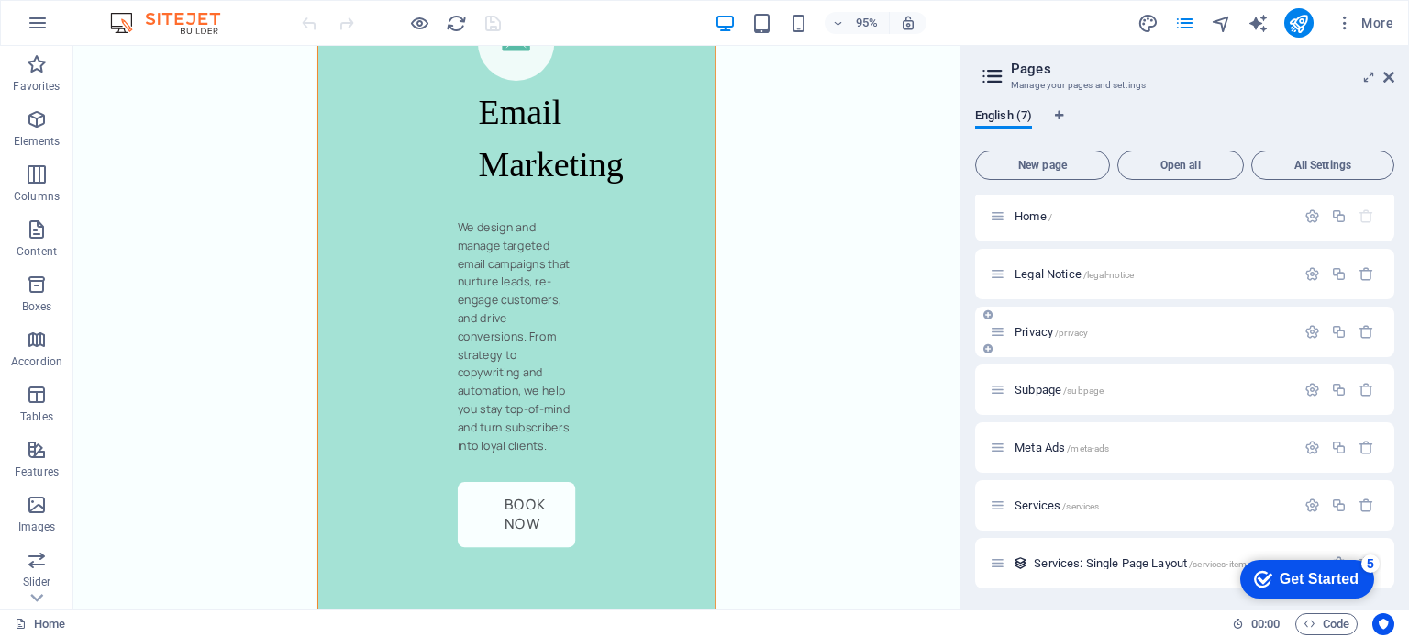
scroll to position [5, 0]
click at [1110, 557] on span "Services: Single Page Layout /services-item" at bounding box center [1140, 562] width 213 height 14
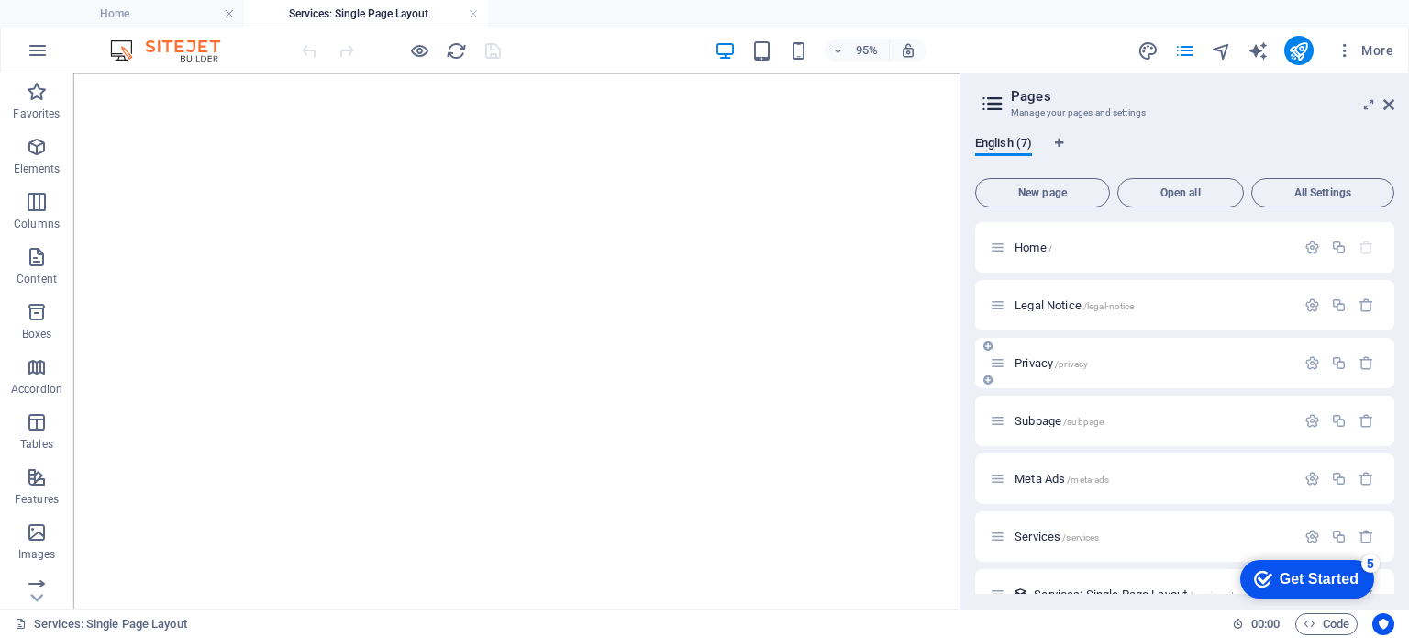
scroll to position [32, 0]
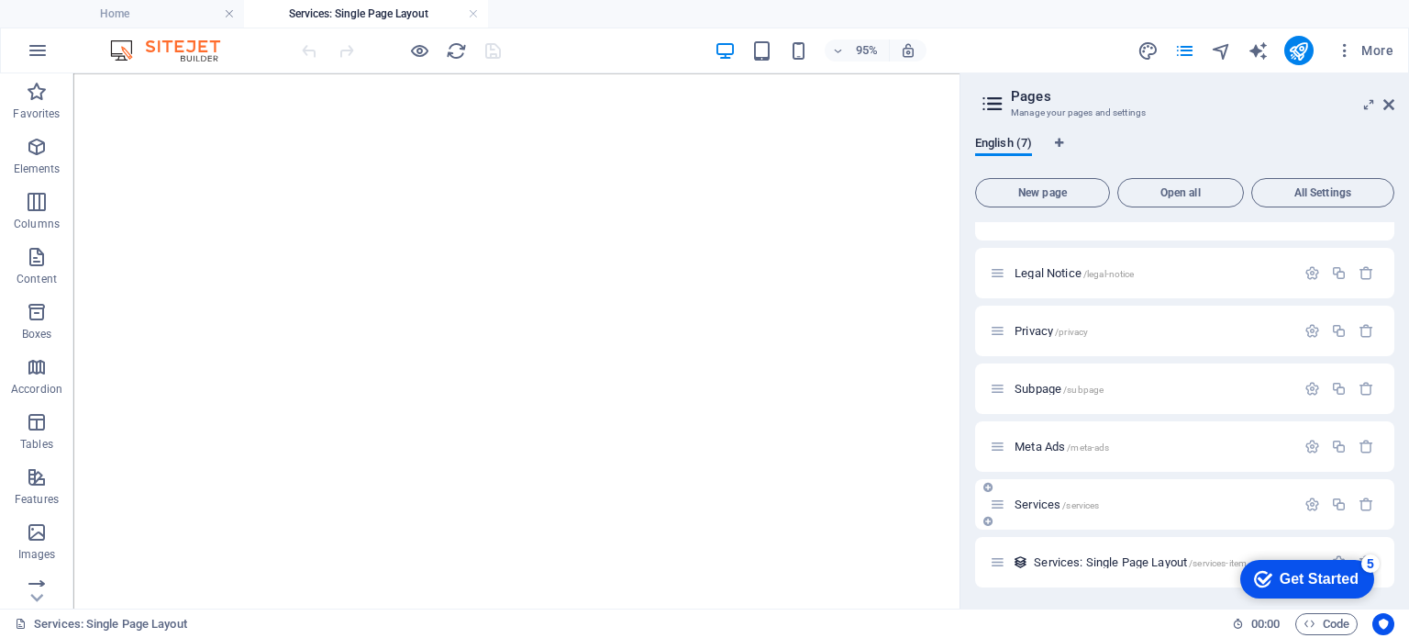
click at [1054, 502] on span "Services /services" at bounding box center [1057, 504] width 84 height 14
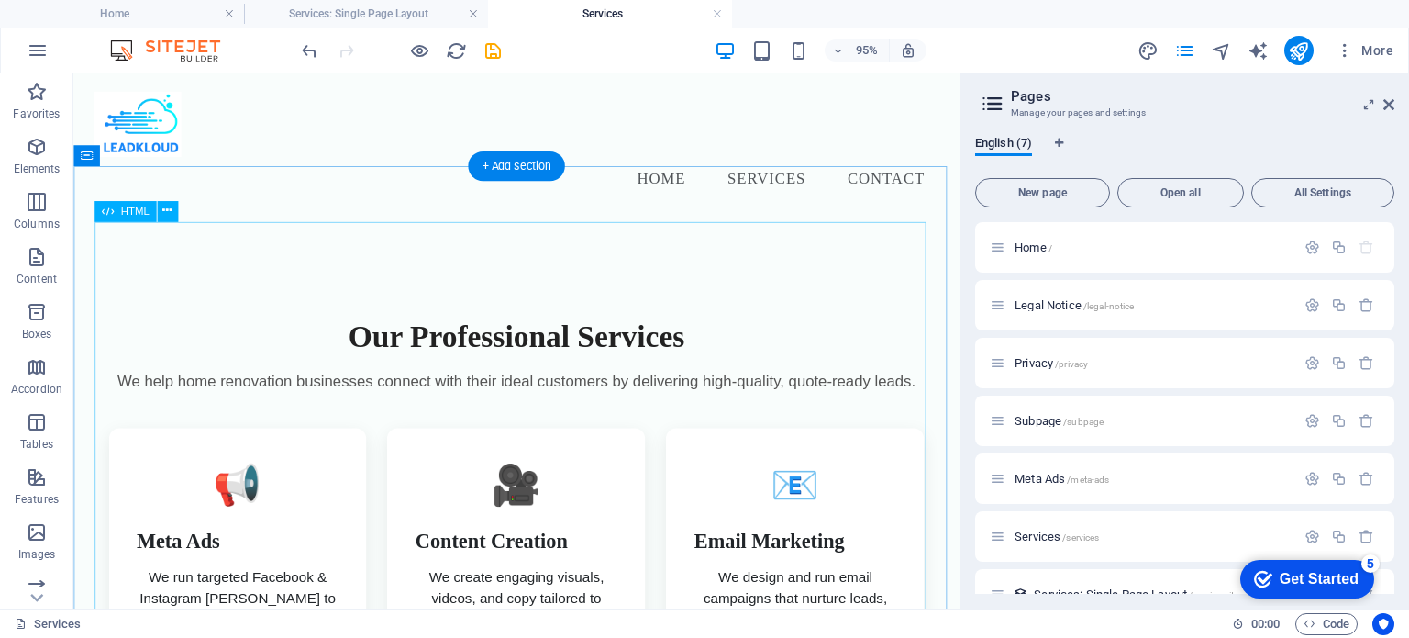
scroll to position [0, 0]
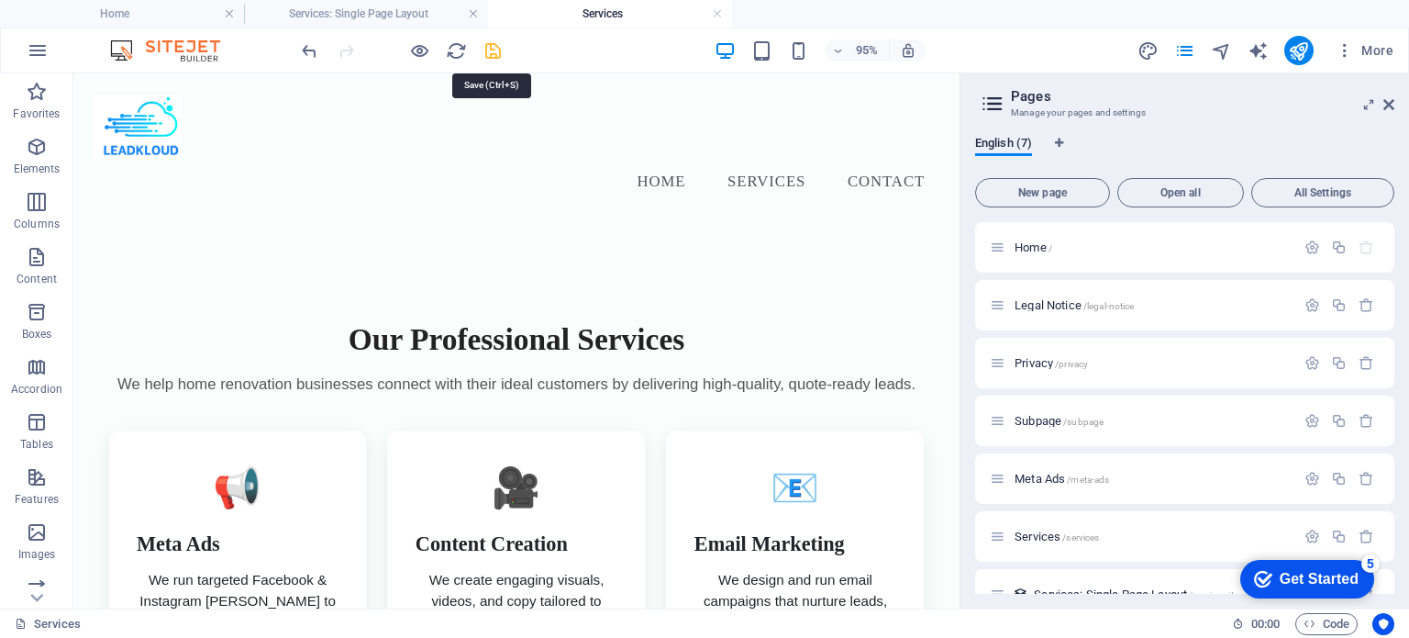
click at [488, 50] on icon "save" at bounding box center [493, 50] width 21 height 21
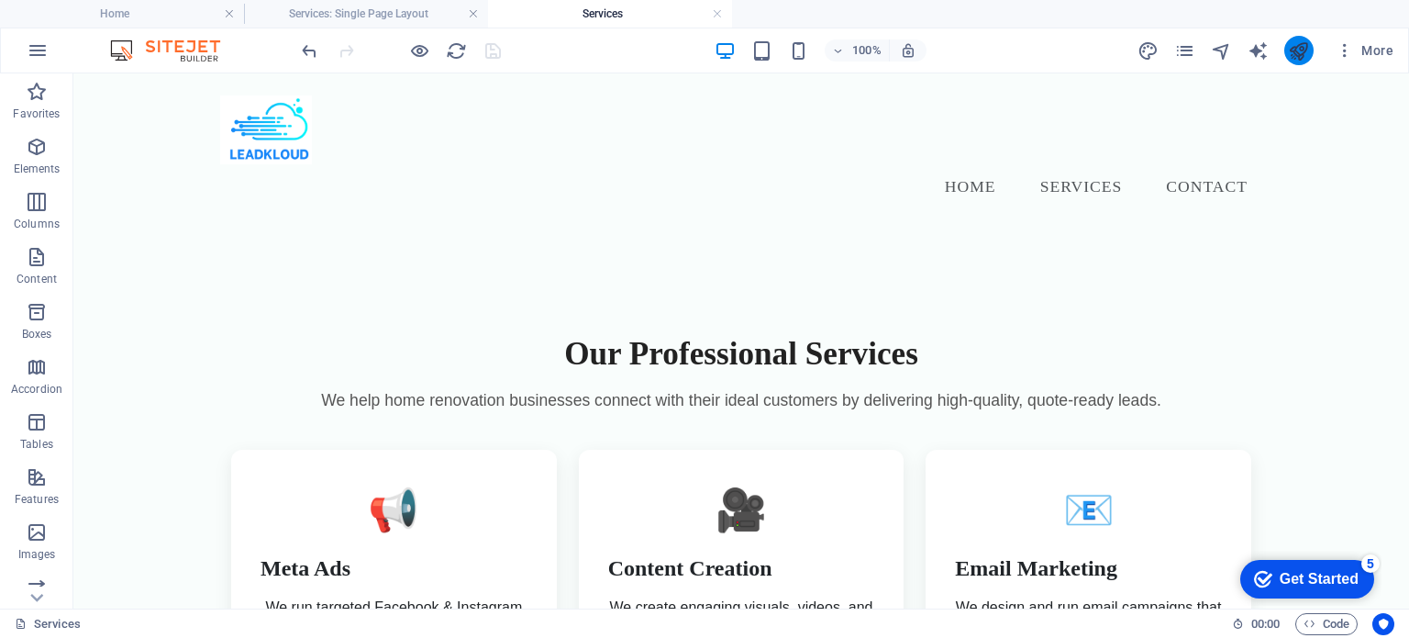
click at [1302, 62] on button "publish" at bounding box center [1299, 50] width 29 height 29
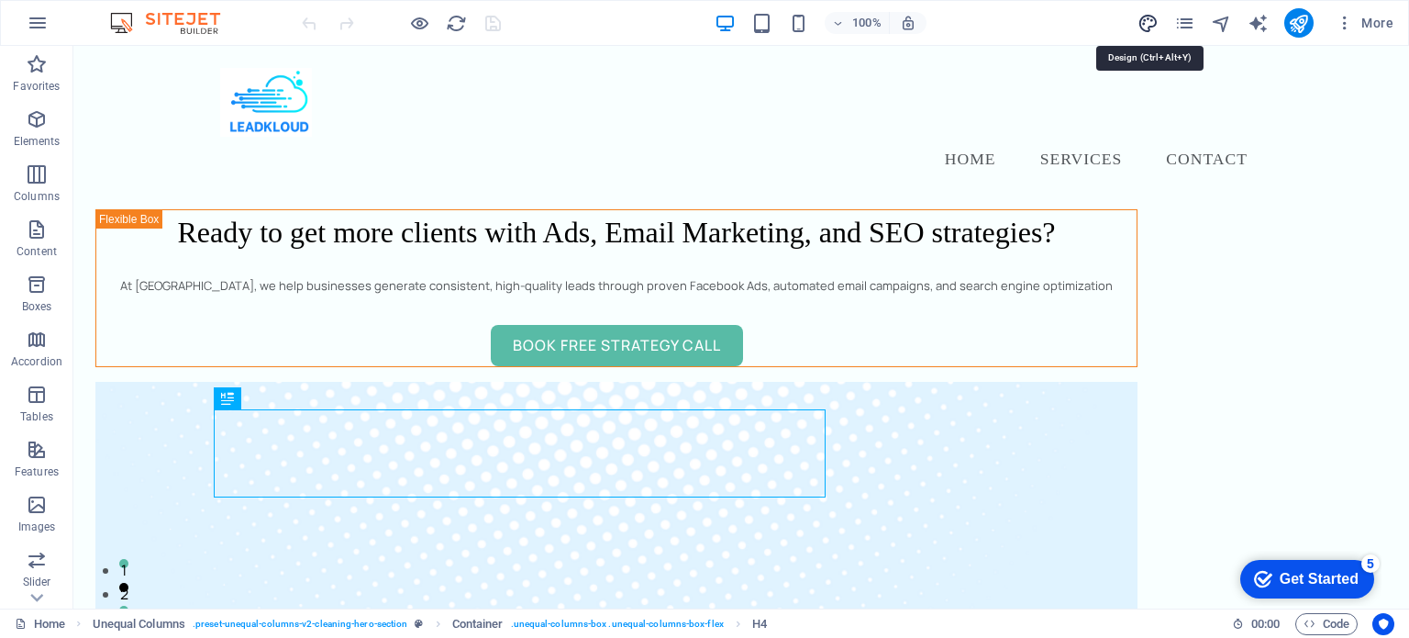
click at [1145, 28] on icon "design" at bounding box center [1148, 23] width 21 height 21
select select "px"
select select "400"
select select "px"
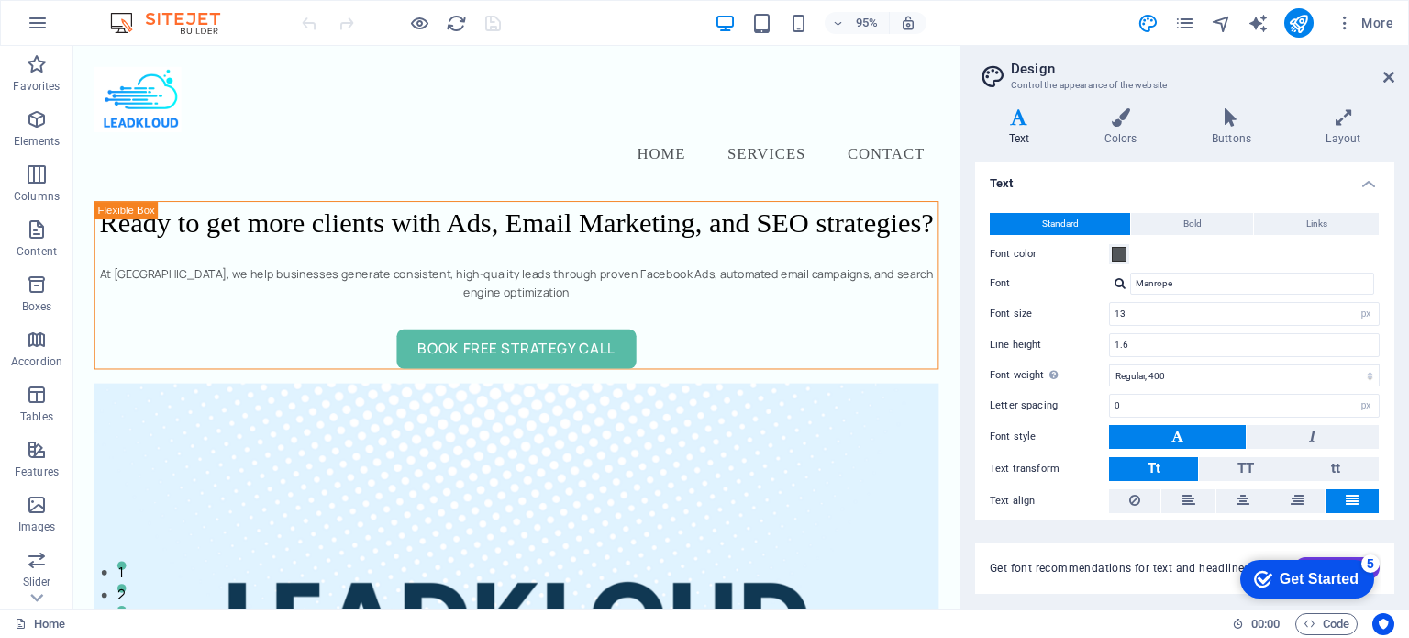
scroll to position [56, 0]
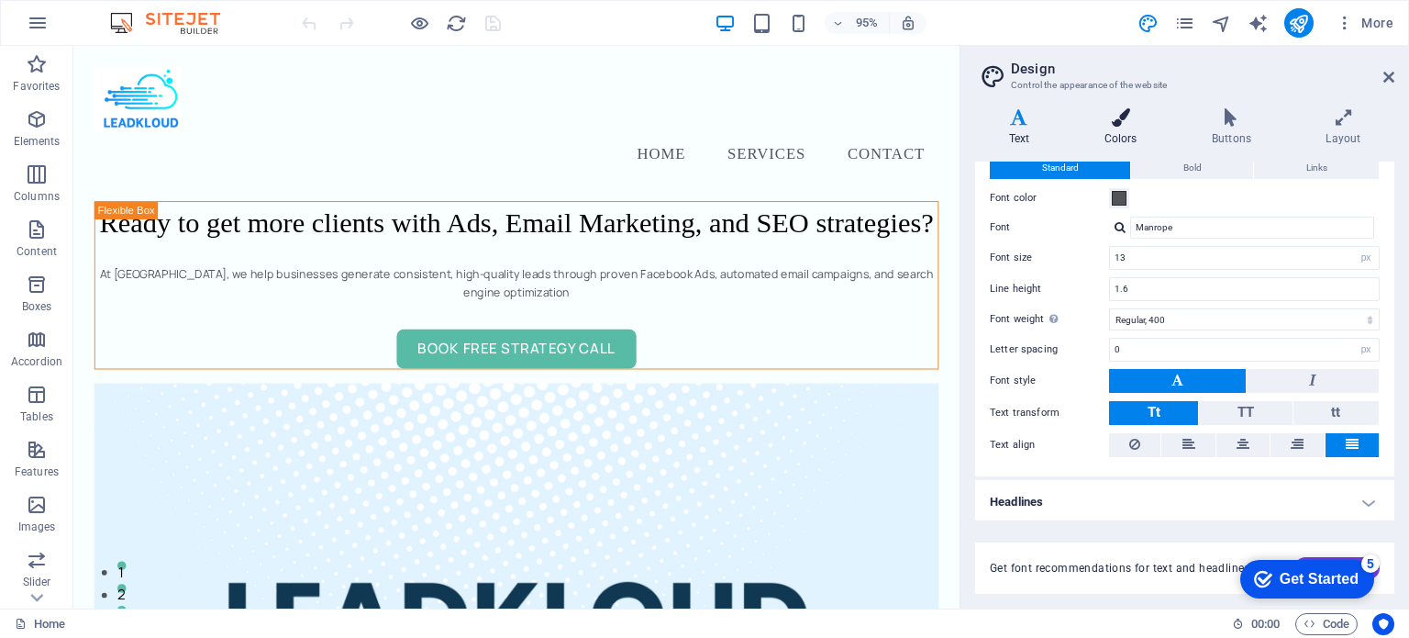
click at [1117, 132] on h4 "Colors" at bounding box center [1124, 127] width 107 height 39
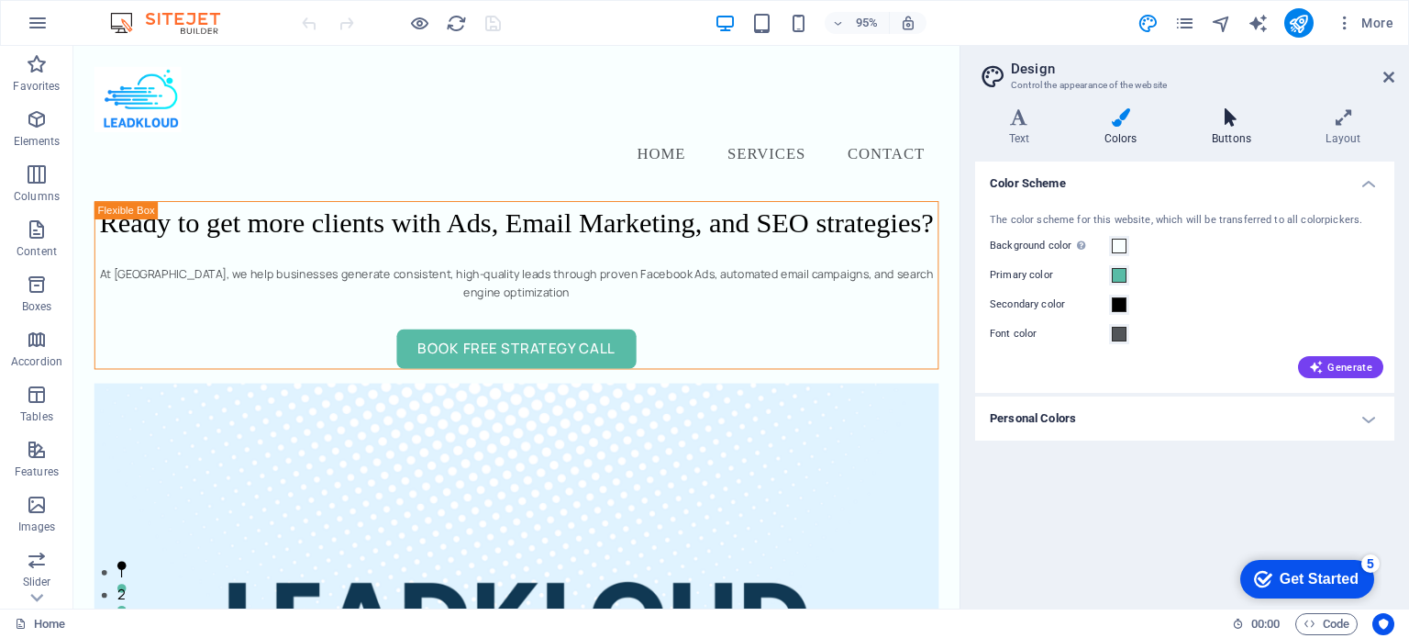
click at [1218, 124] on icon at bounding box center [1231, 117] width 106 height 18
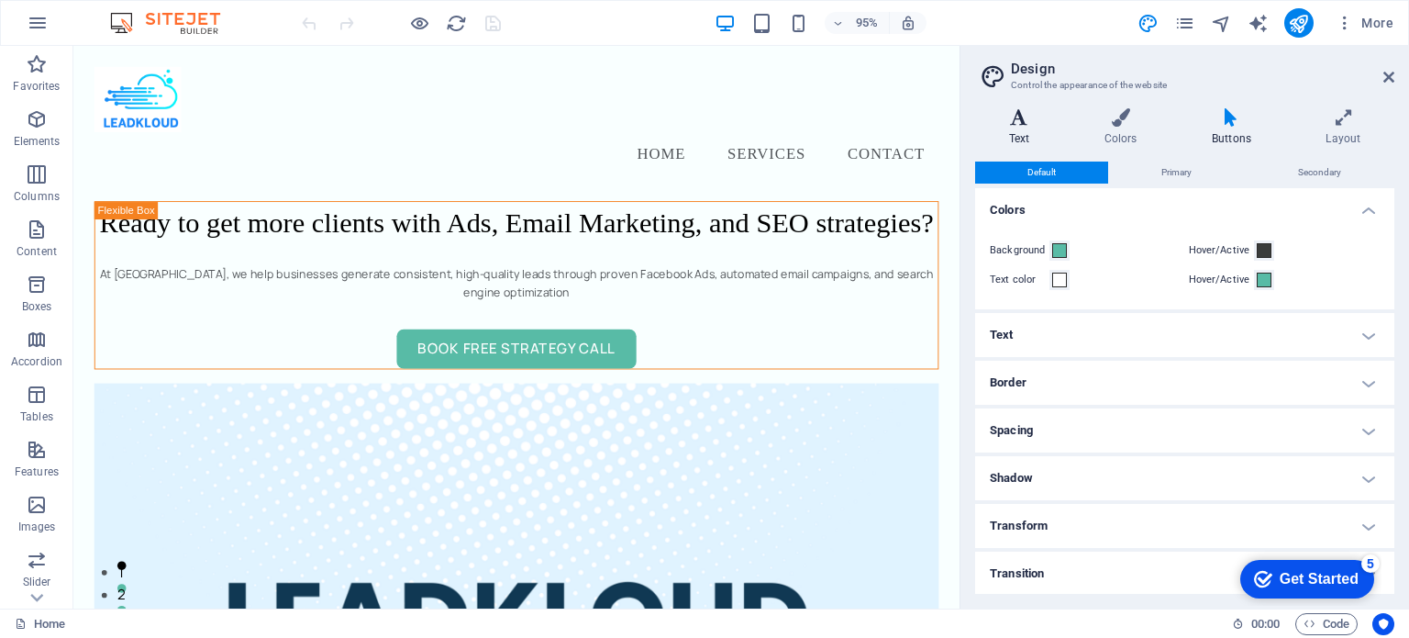
click at [1034, 121] on icon at bounding box center [1019, 117] width 88 height 18
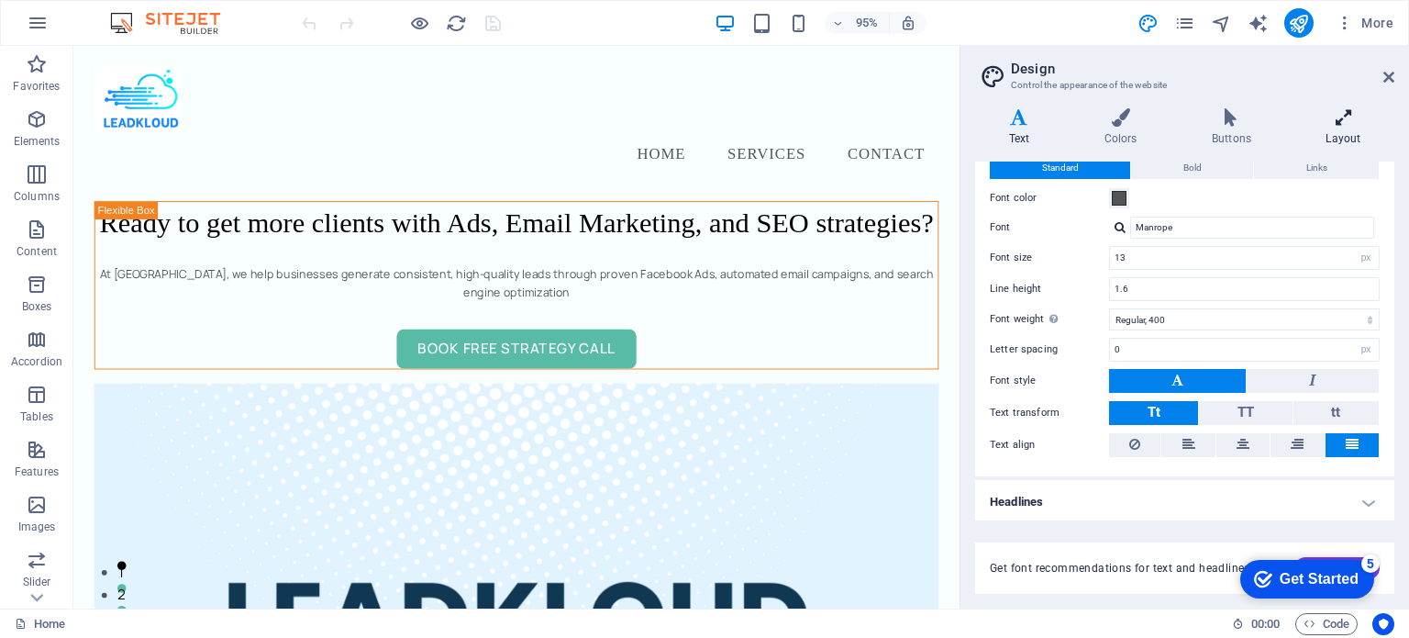
click at [1358, 121] on icon at bounding box center [1344, 117] width 102 height 18
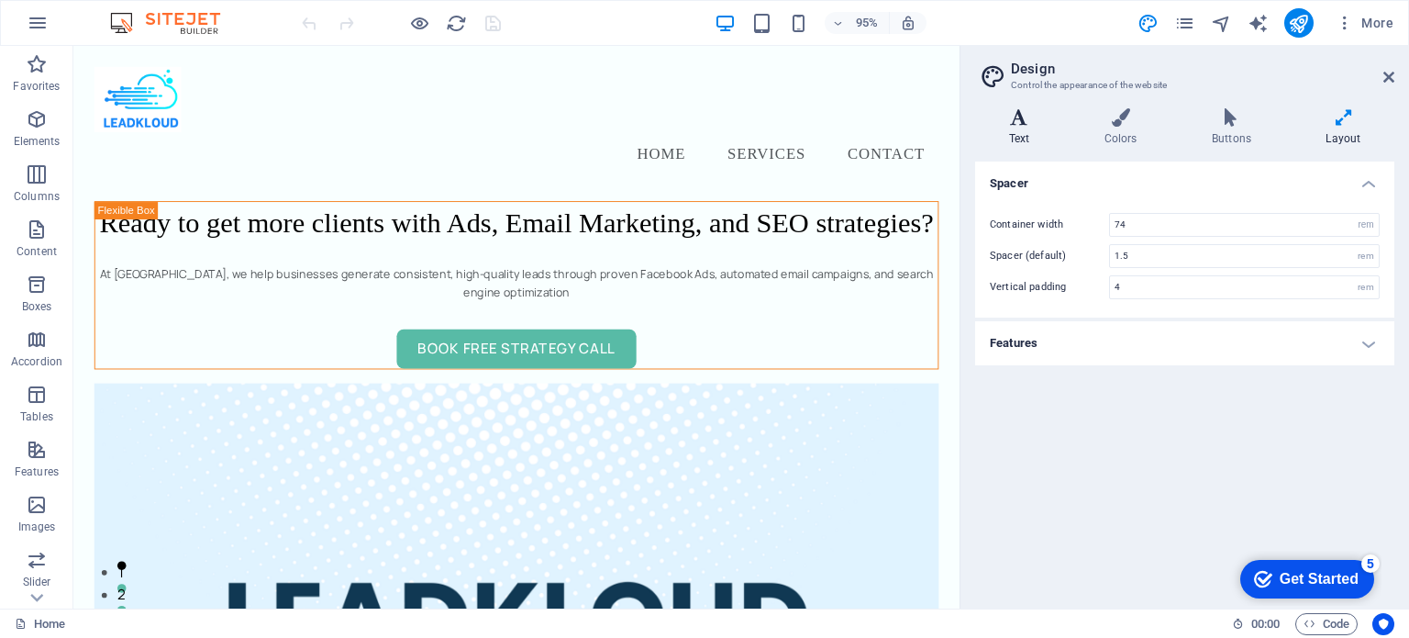
click at [1017, 134] on h4 "Text" at bounding box center [1022, 127] width 95 height 39
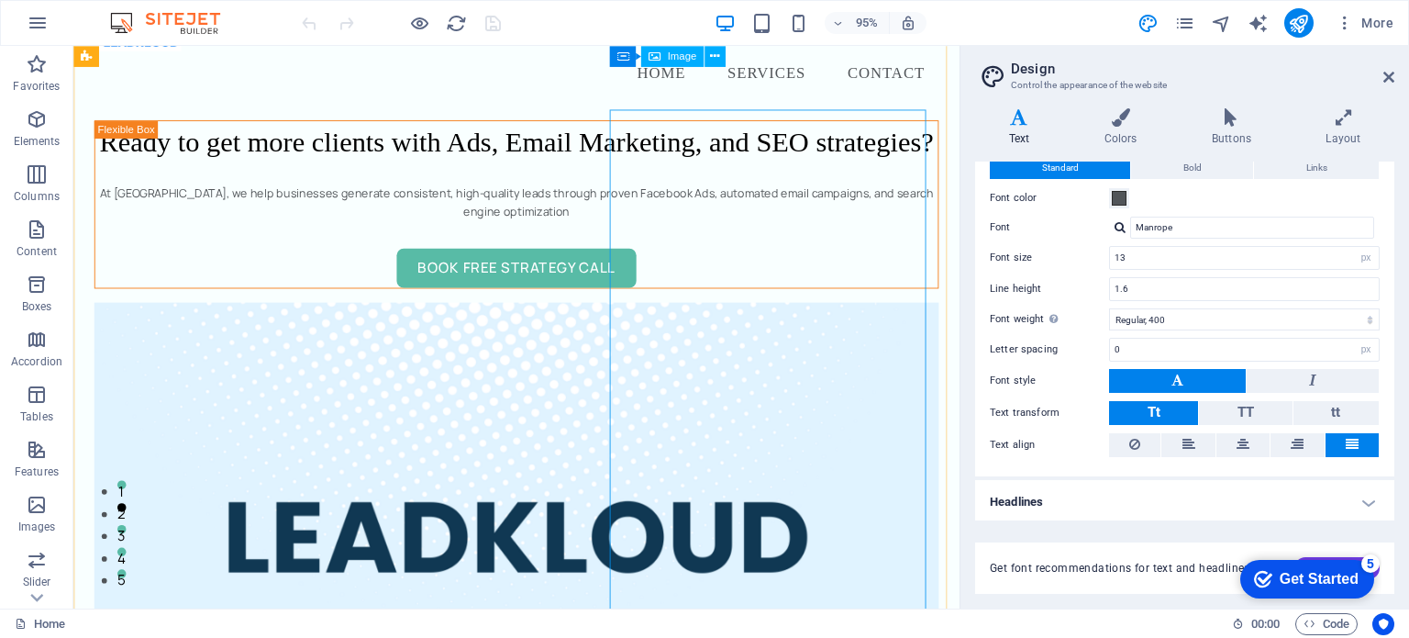
scroll to position [0, 0]
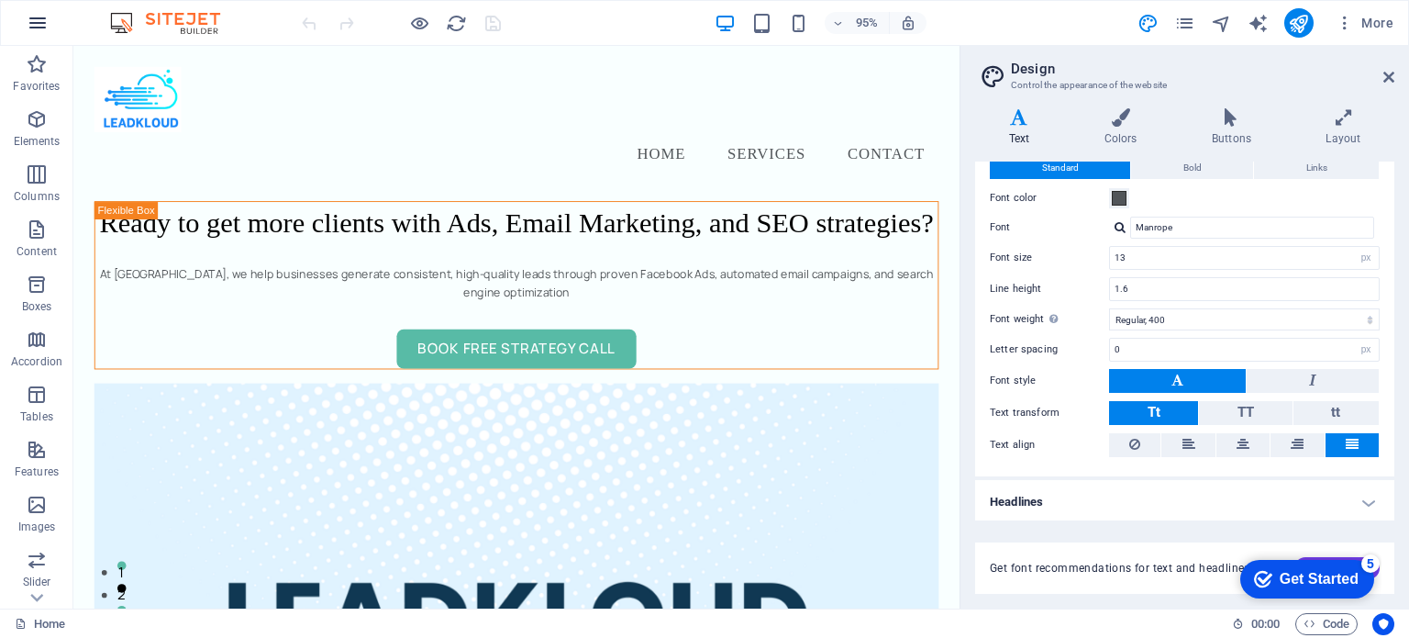
click at [29, 17] on icon "button" at bounding box center [38, 23] width 22 height 22
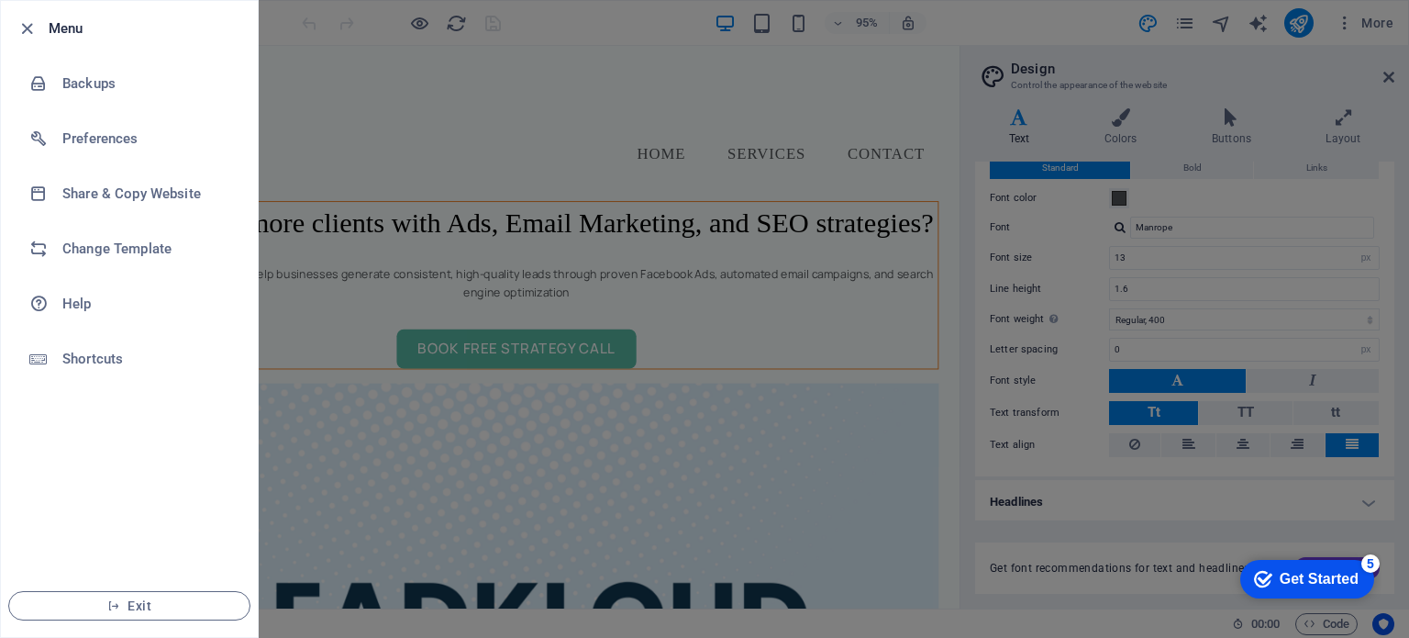
click at [388, 181] on div at bounding box center [704, 319] width 1409 height 638
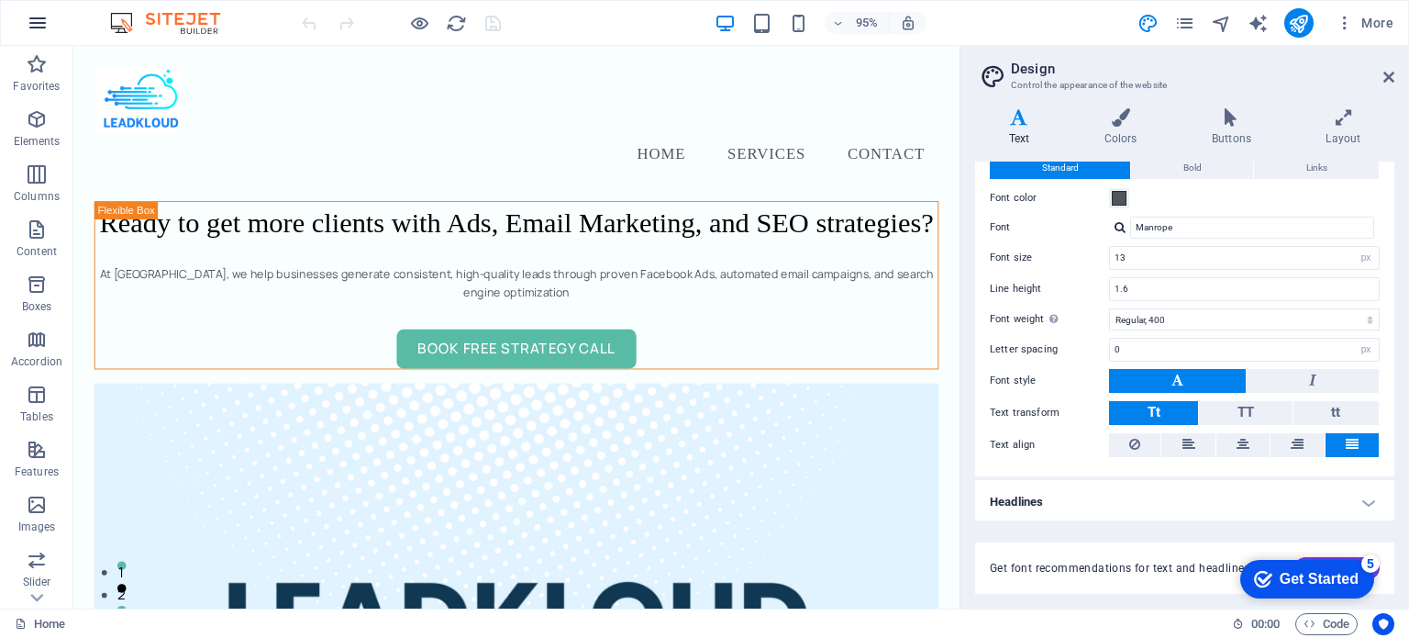
click at [43, 18] on icon "button" at bounding box center [38, 23] width 22 height 22
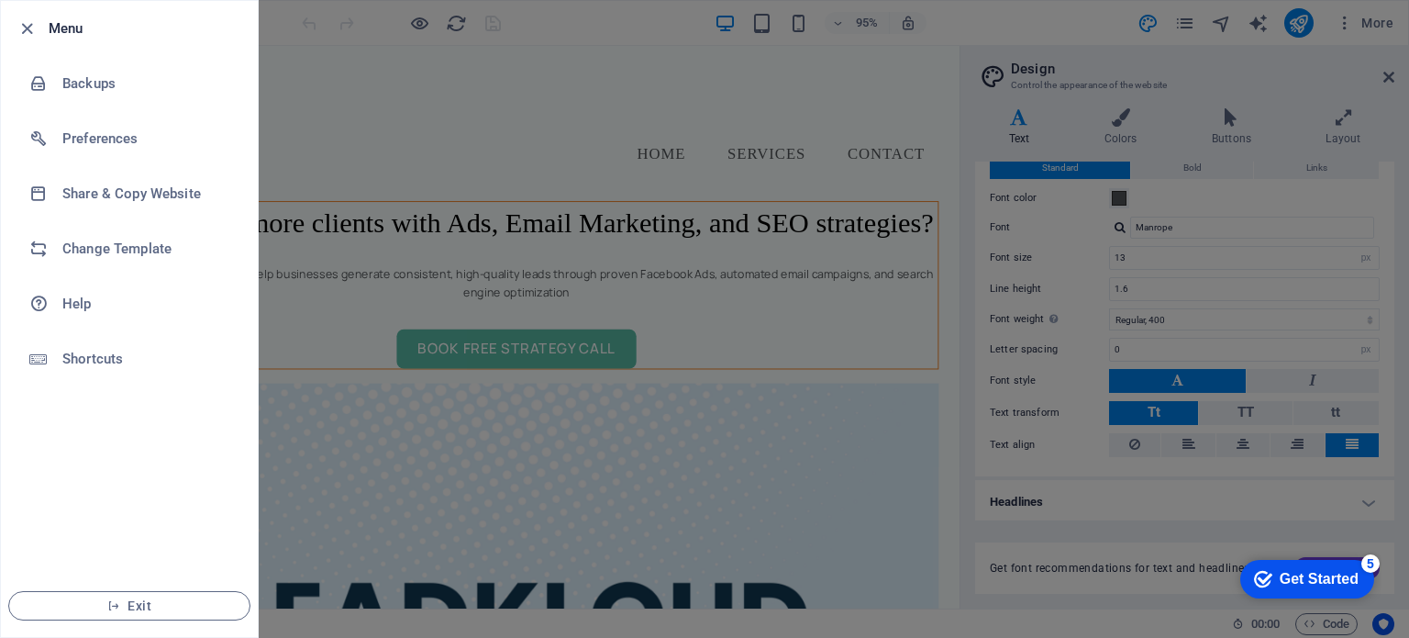
click at [470, 166] on div at bounding box center [704, 319] width 1409 height 638
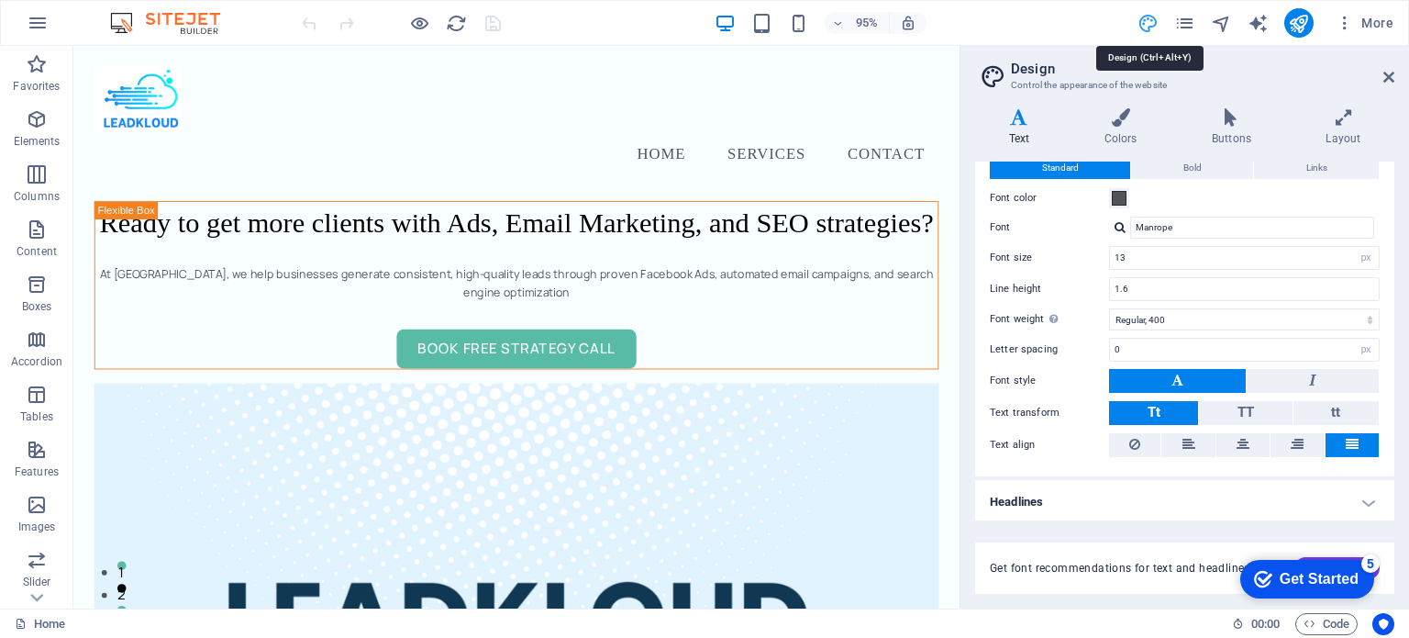
click at [1152, 20] on icon "design" at bounding box center [1148, 23] width 21 height 21
click at [1182, 19] on icon "pages" at bounding box center [1184, 23] width 21 height 21
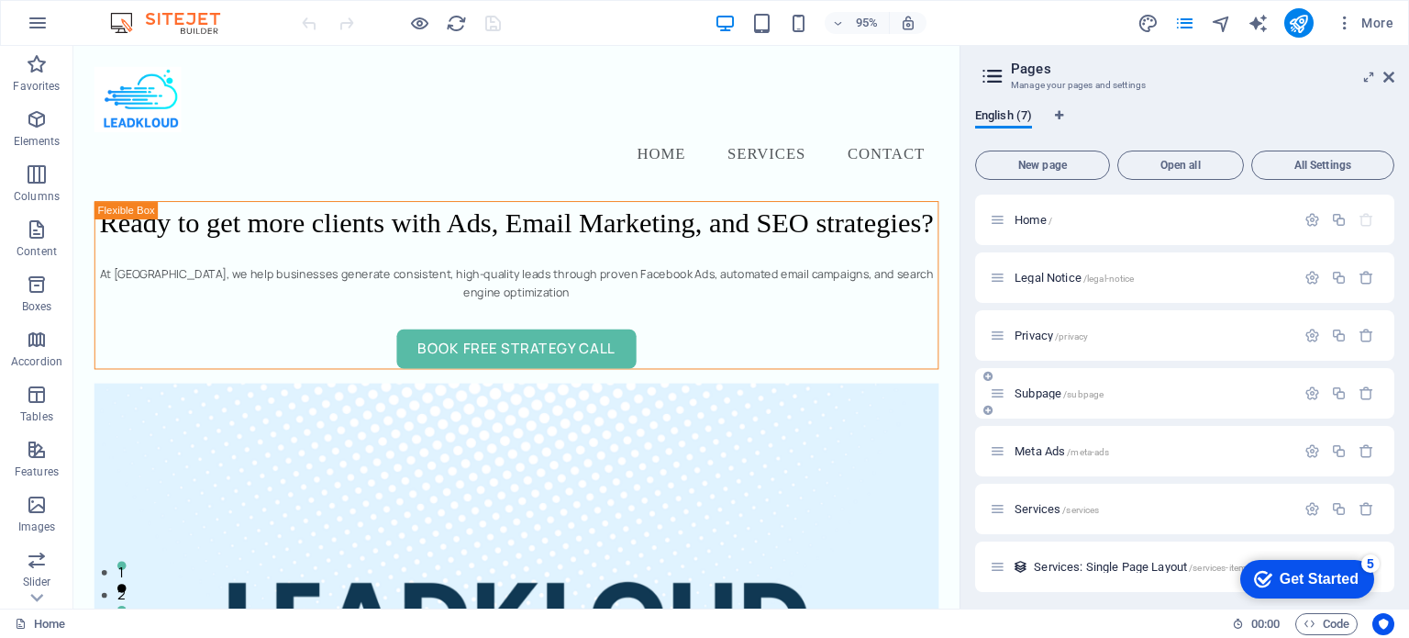
scroll to position [5, 0]
click at [1059, 502] on span "Services /services" at bounding box center [1057, 504] width 84 height 14
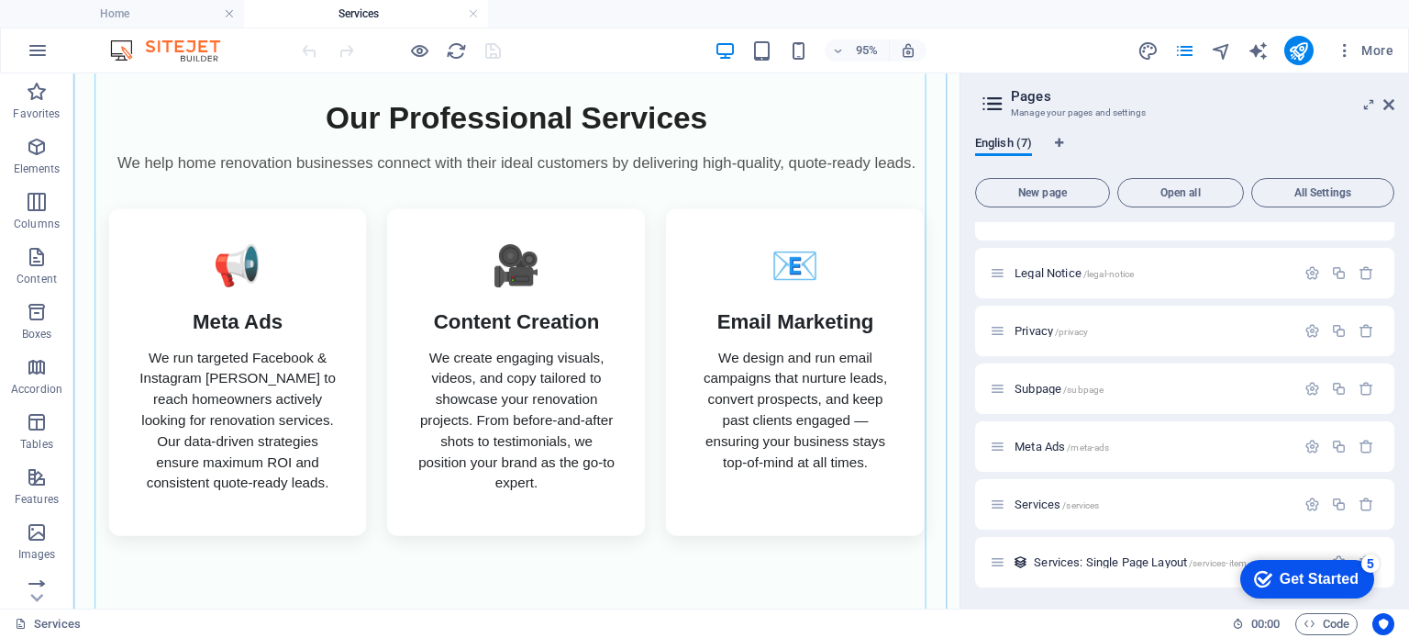
scroll to position [257, 0]
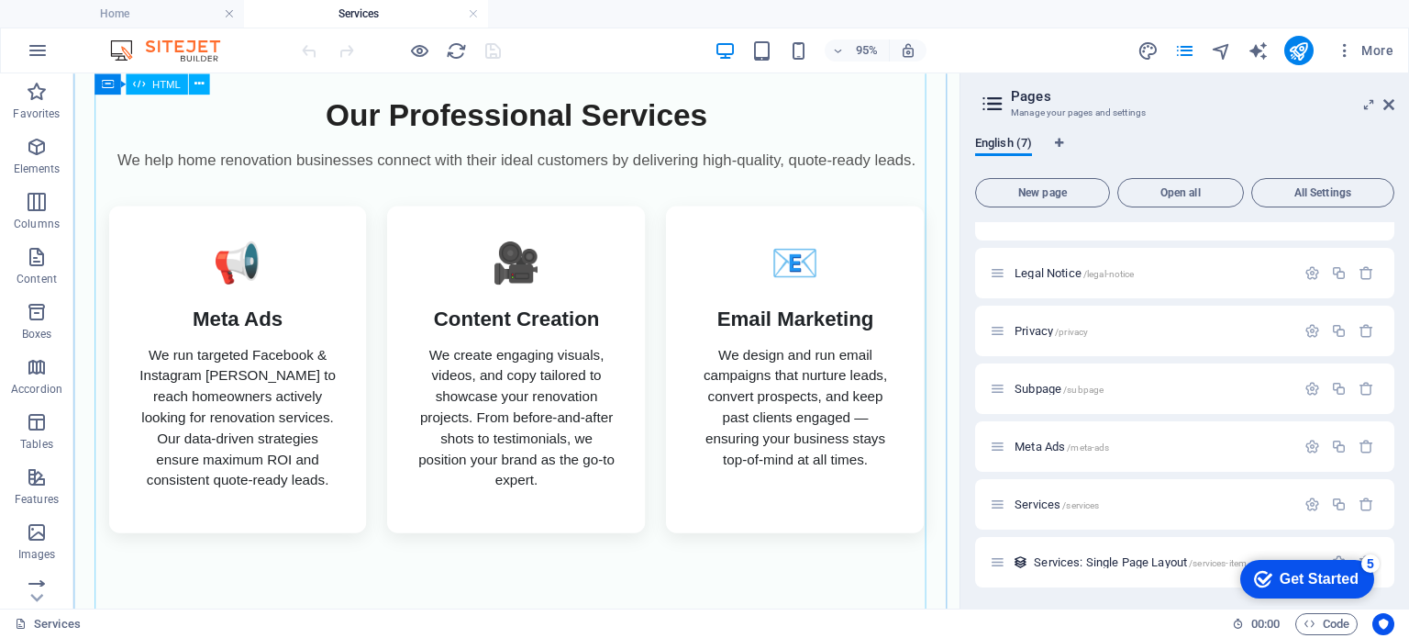
click at [580, 311] on div "Our Services - LeadKloud Our Professional Services We help home renovation busi…" at bounding box center [539, 569] width 933 height 1030
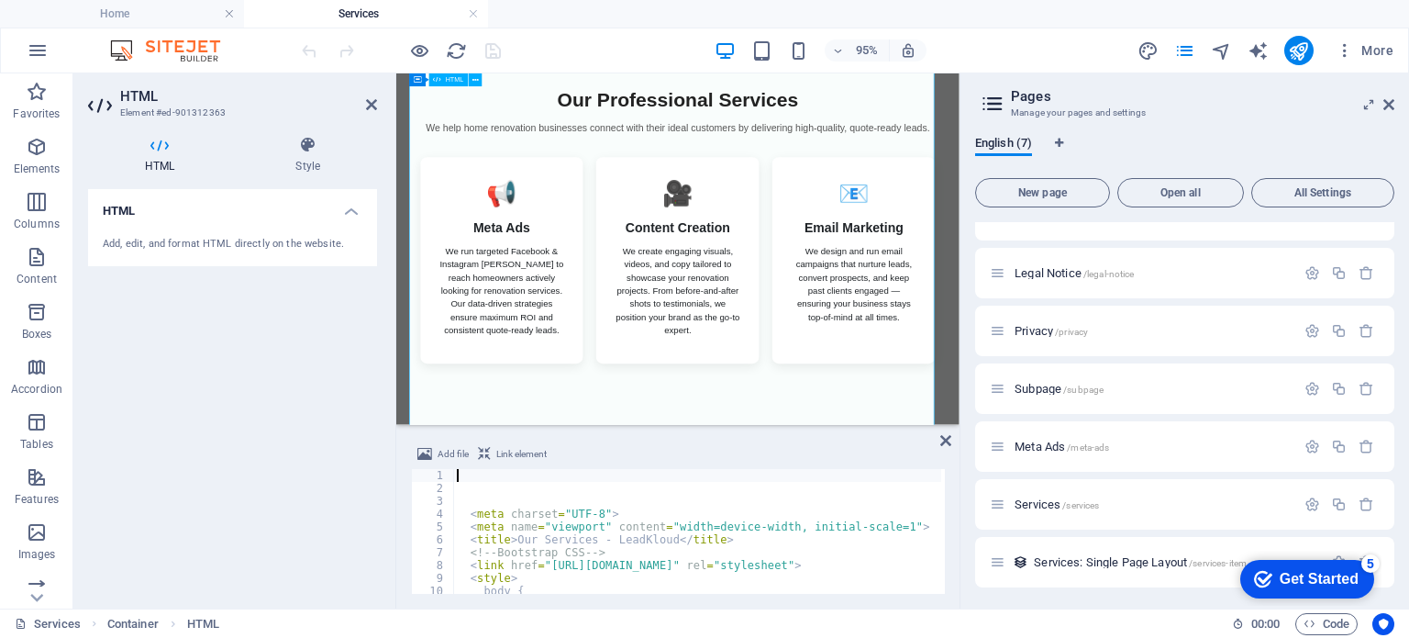
click at [660, 450] on div "Our Services - LeadKloud Our Professional Services We help home renovation busi…" at bounding box center [865, 569] width 939 height 1030
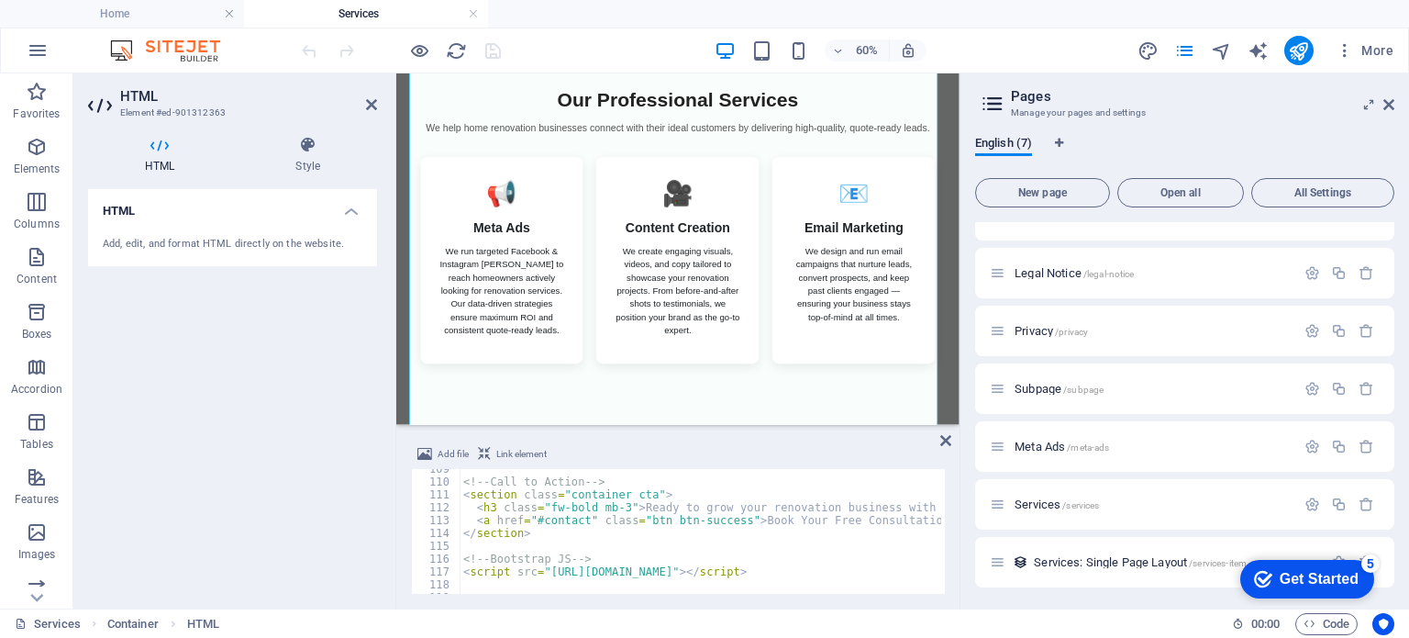
scroll to position [1407, 0]
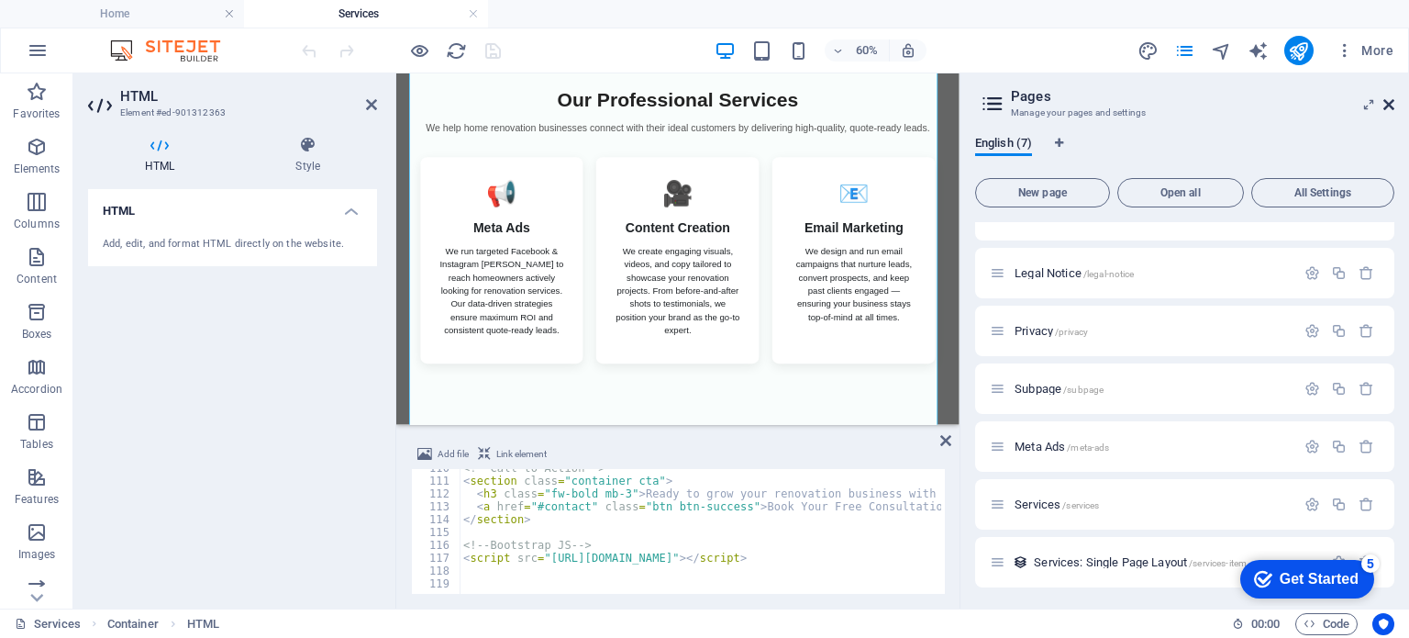
click at [1385, 106] on icon at bounding box center [1389, 104] width 11 height 15
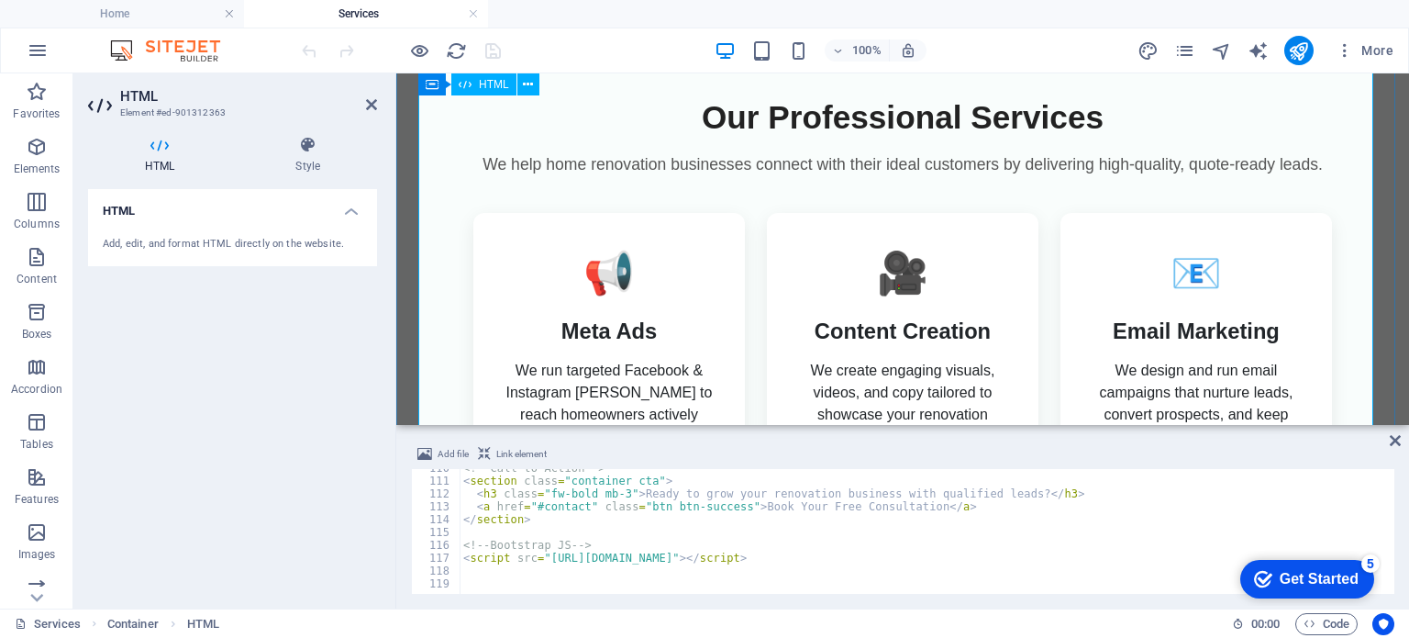
scroll to position [0, 0]
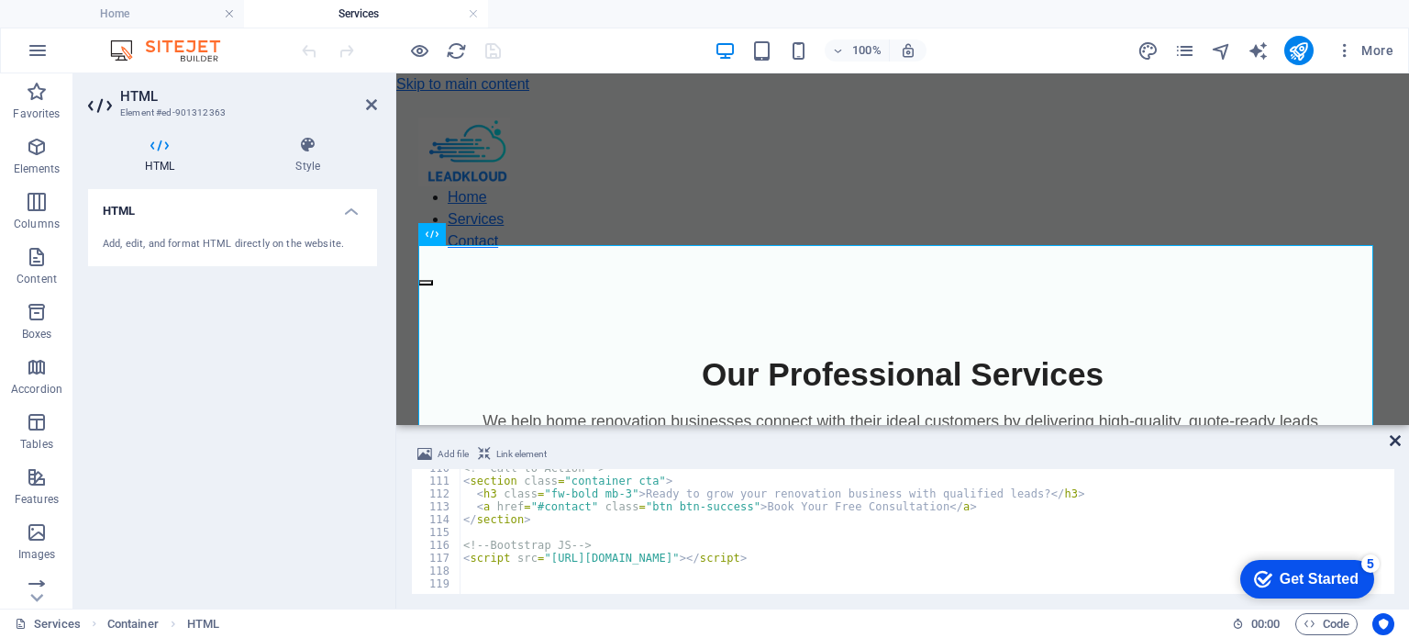
click at [1396, 439] on icon at bounding box center [1395, 440] width 11 height 15
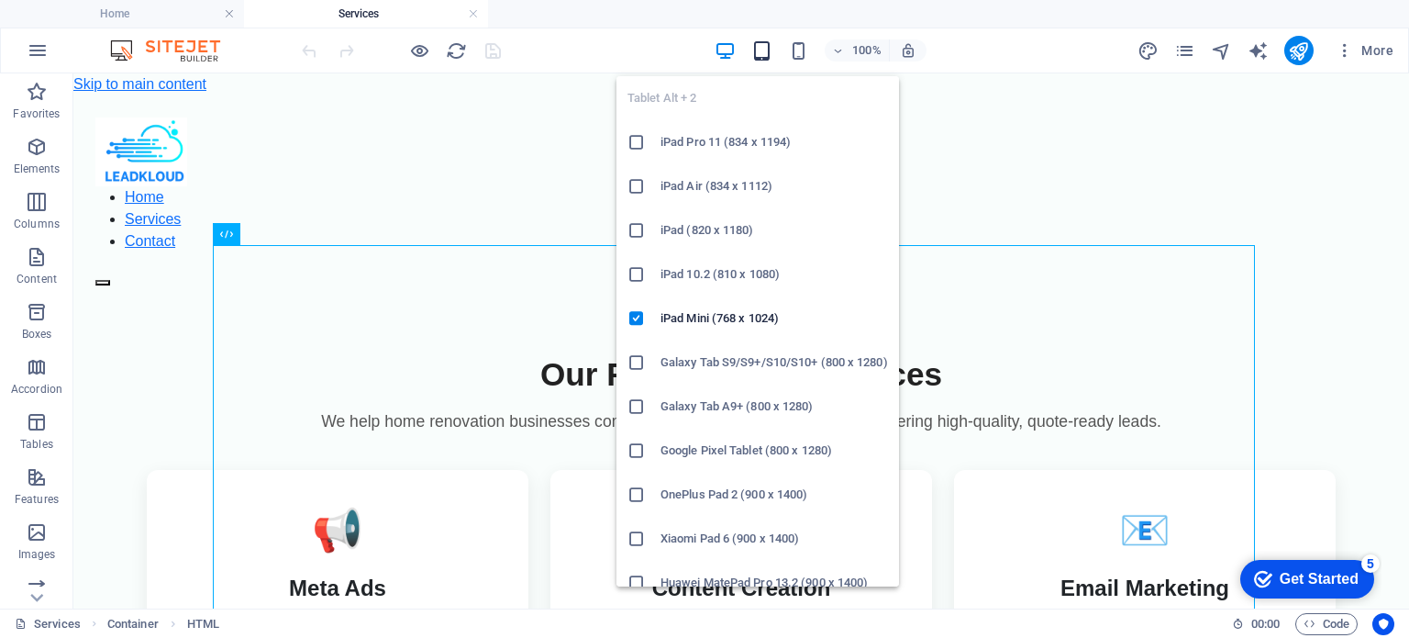
click at [754, 40] on icon "button" at bounding box center [761, 50] width 21 height 21
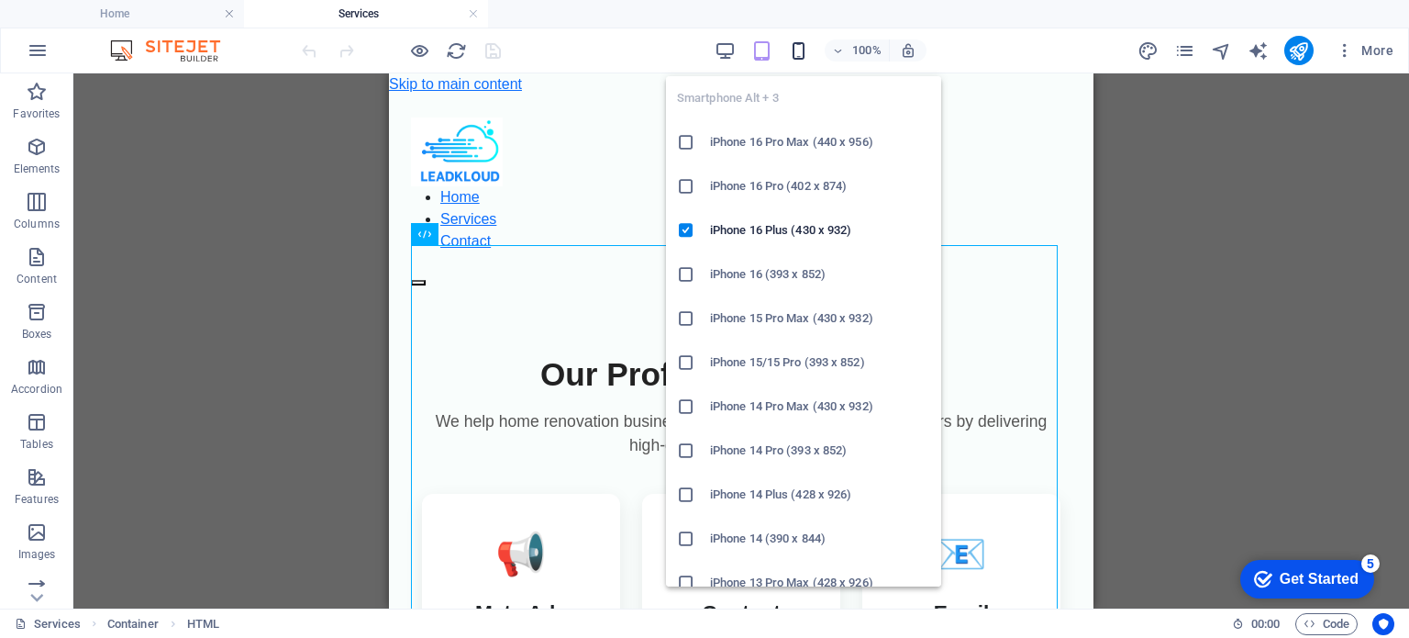
click at [800, 51] on icon "button" at bounding box center [798, 50] width 21 height 21
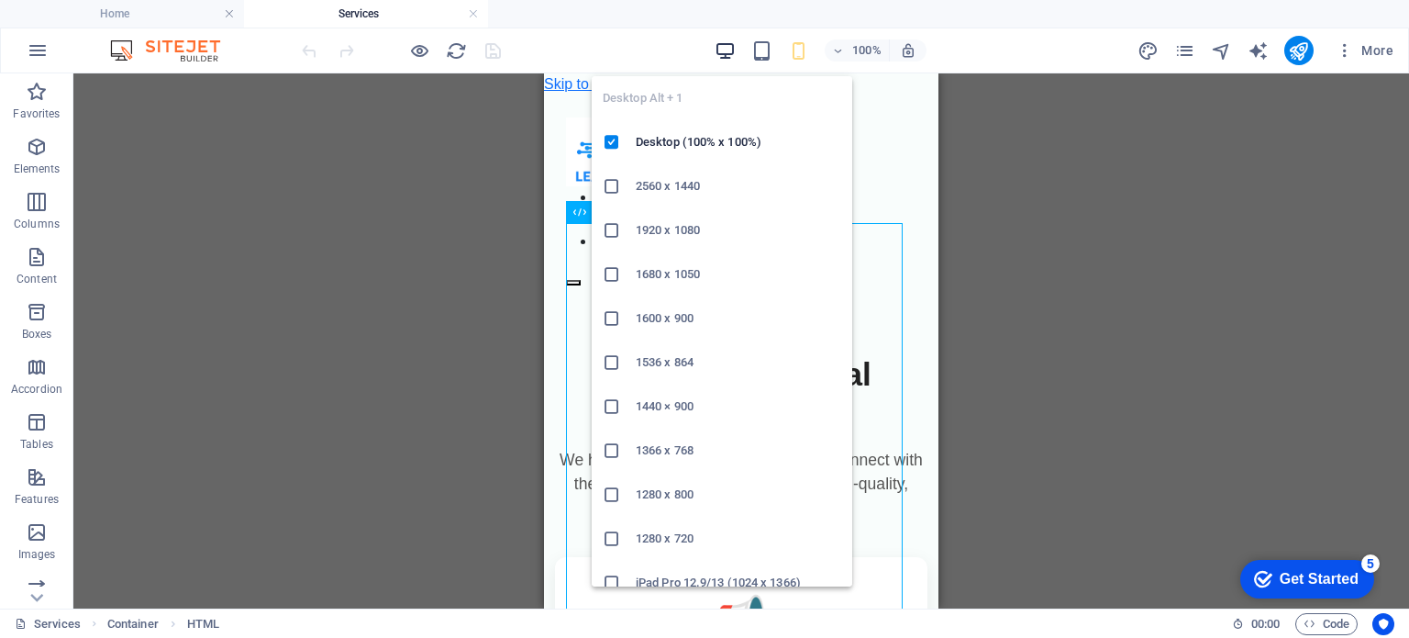
click at [723, 49] on icon "button" at bounding box center [725, 50] width 21 height 21
